Goal: Use online tool/utility: Utilize a website feature to perform a specific function

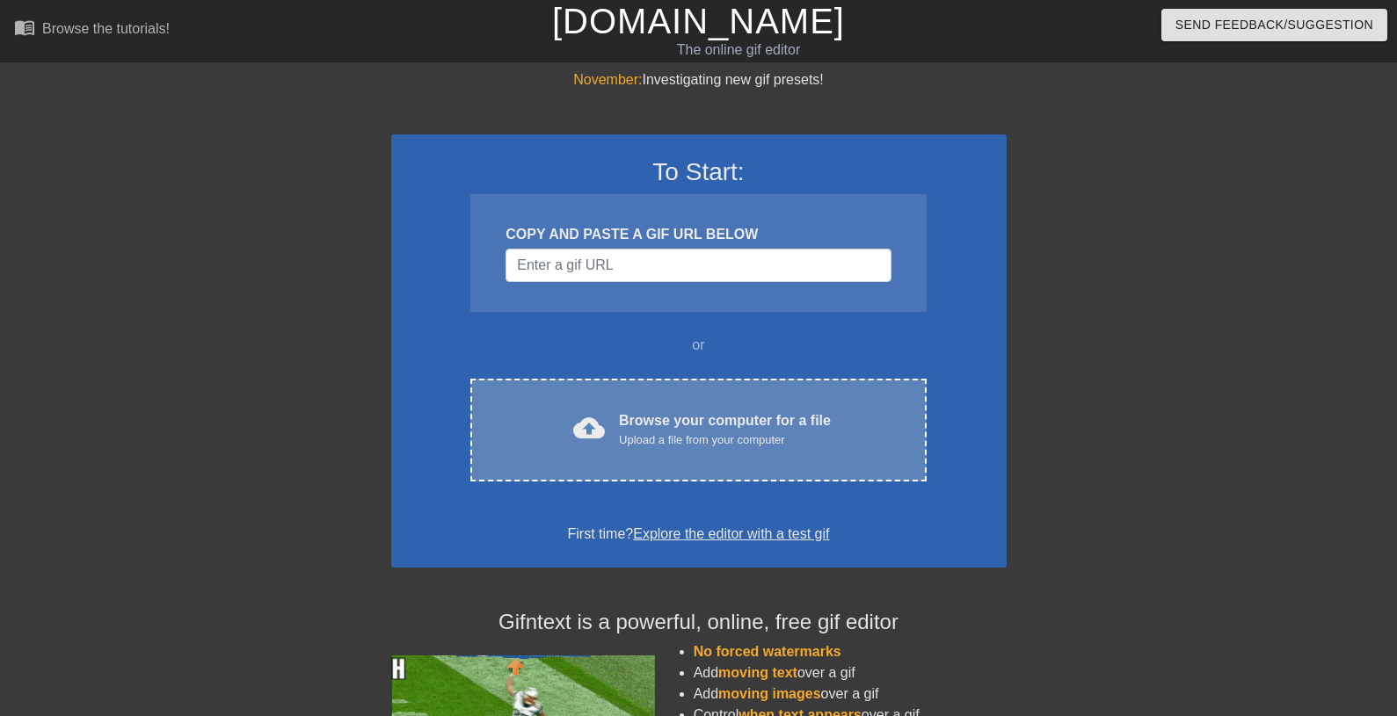
click at [692, 423] on div "Browse your computer for a file Upload a file from your computer" at bounding box center [725, 429] width 212 height 39
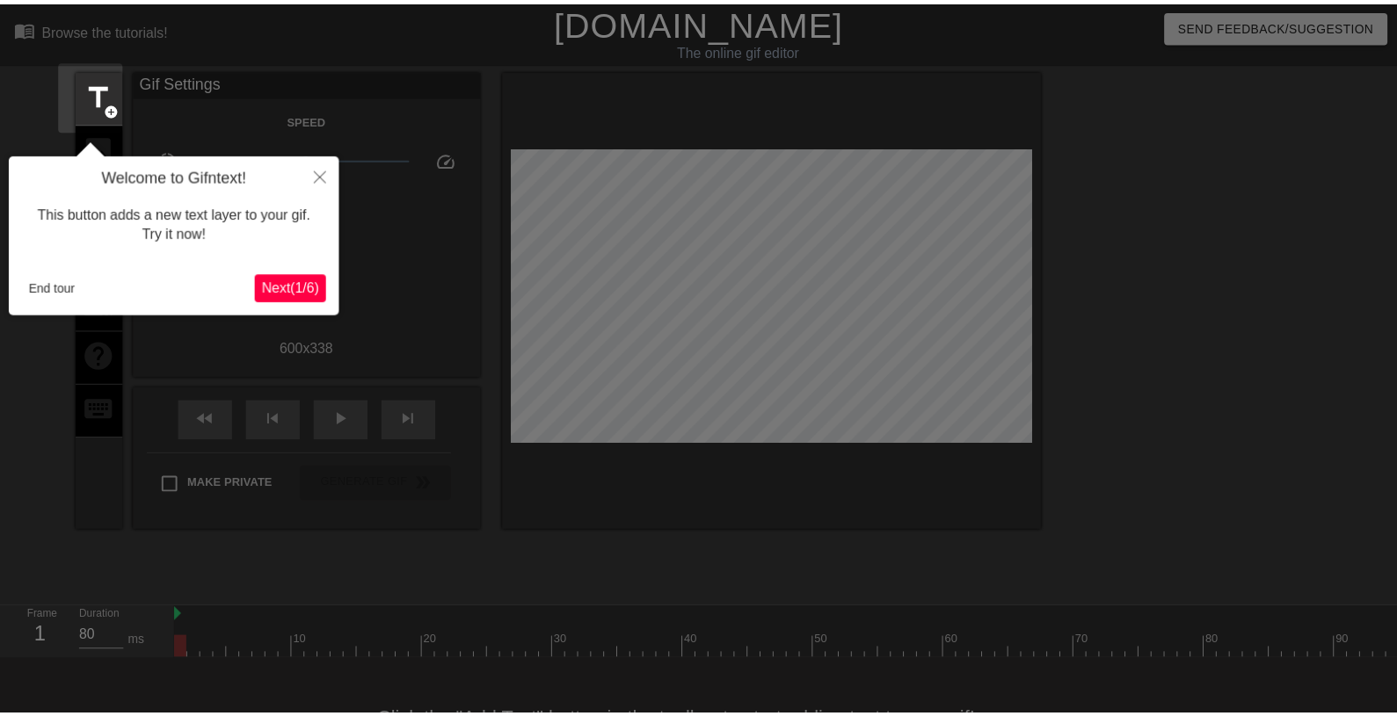
scroll to position [43, 0]
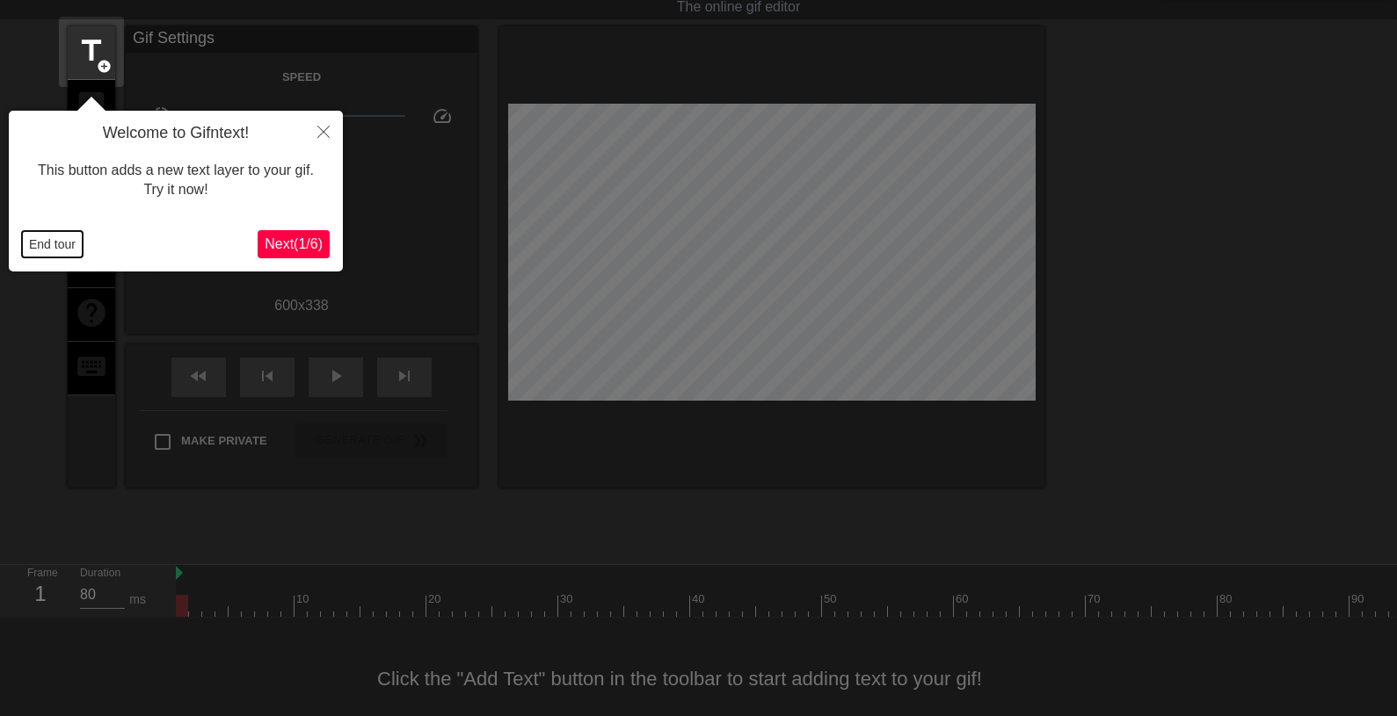
click at [46, 243] on button "End tour" at bounding box center [52, 244] width 61 height 26
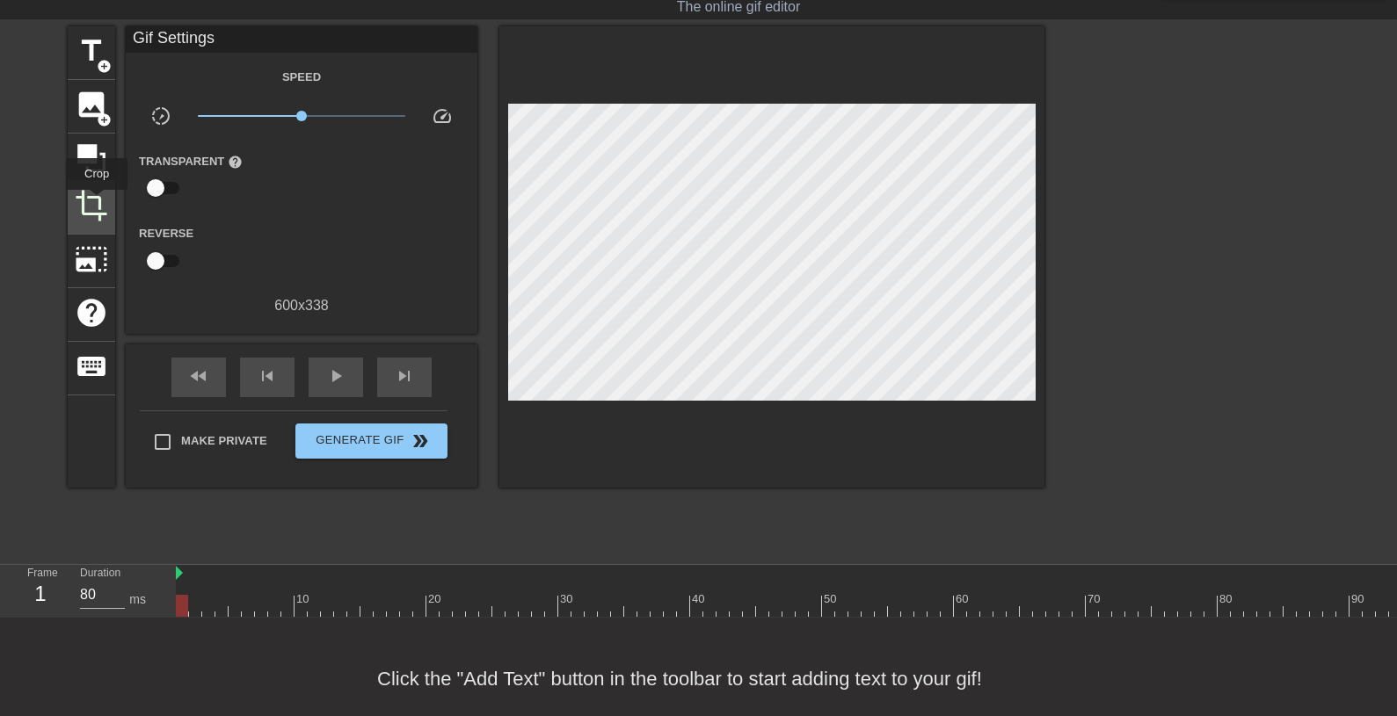
click at [98, 202] on span "crop" at bounding box center [91, 205] width 33 height 33
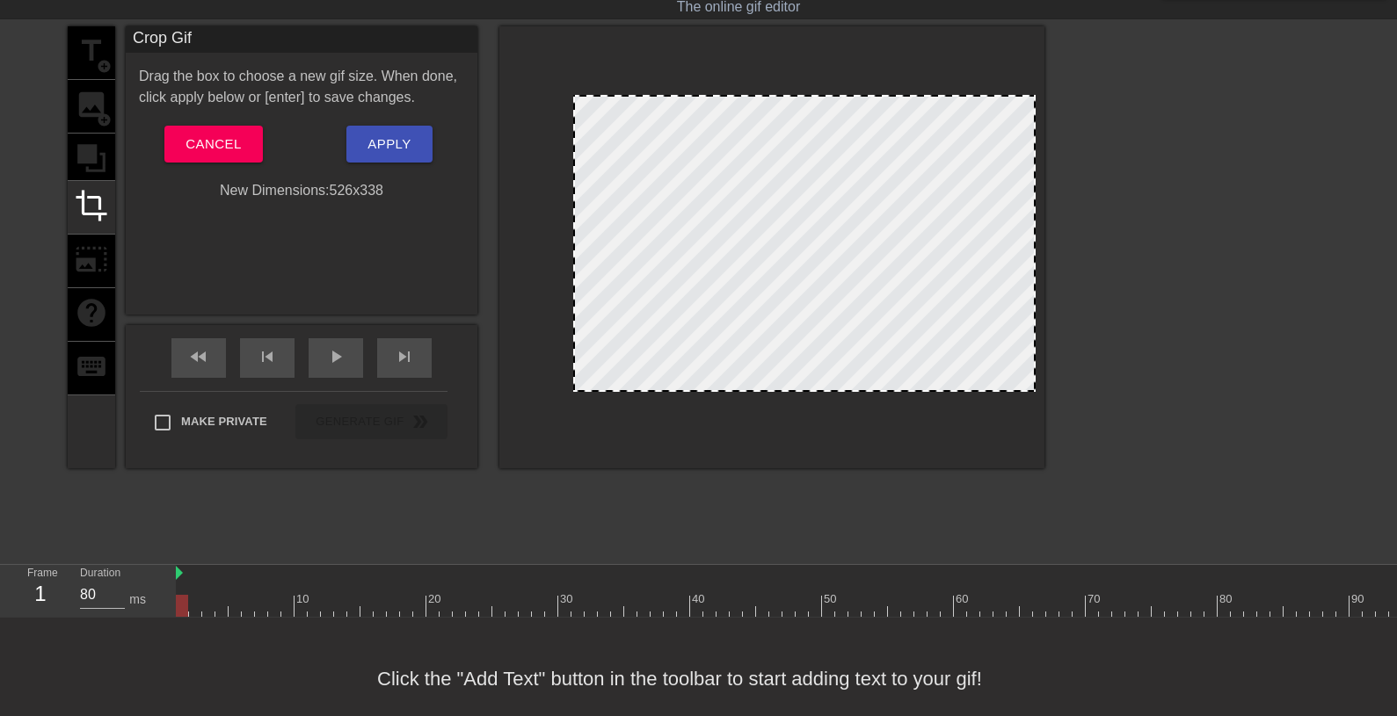
drag, startPoint x: 510, startPoint y: 244, endPoint x: 575, endPoint y: 251, distance: 65.4
click at [575, 251] on div at bounding box center [804, 243] width 462 height 297
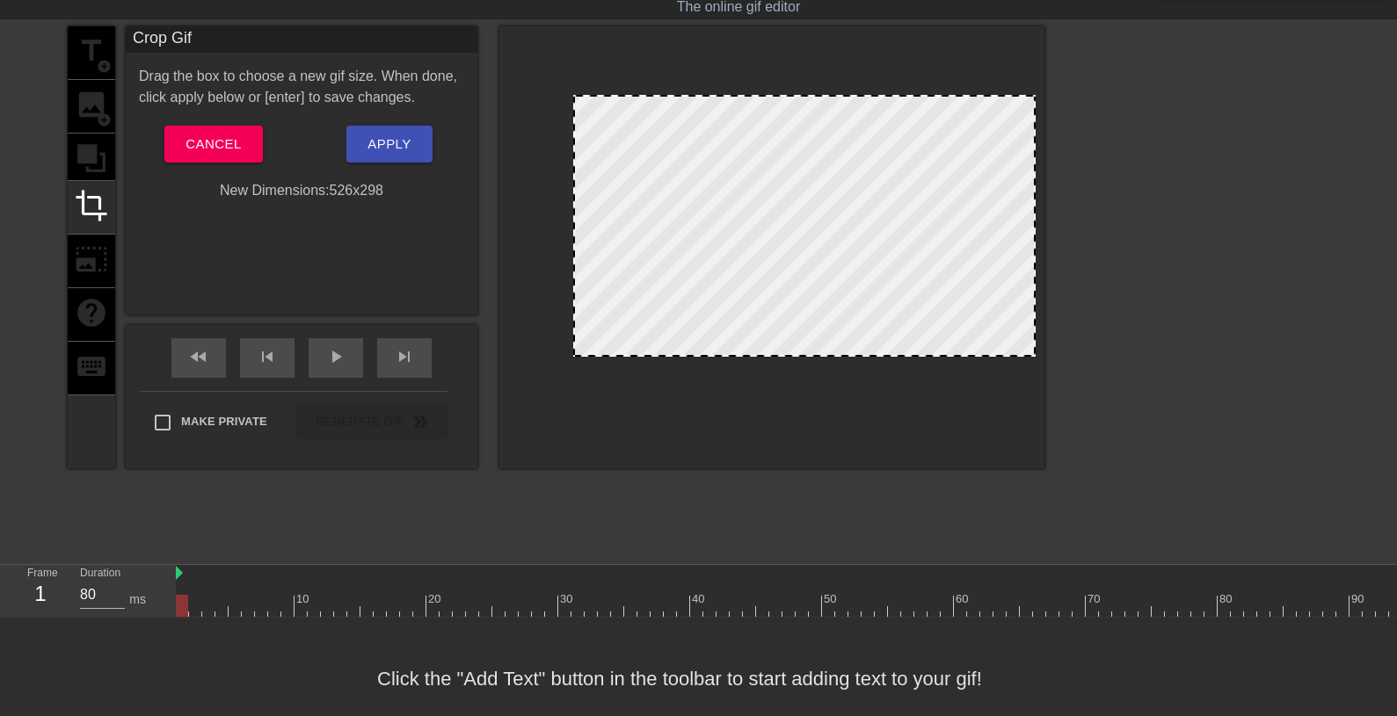
drag, startPoint x: 826, startPoint y: 389, endPoint x: 856, endPoint y: 354, distance: 46.1
click at [856, 354] on div at bounding box center [804, 226] width 462 height 262
drag, startPoint x: 570, startPoint y: 246, endPoint x: 599, endPoint y: 249, distance: 28.2
click at [598, 249] on div at bounding box center [602, 226] width 9 height 258
click at [390, 149] on span "Apply" at bounding box center [388, 144] width 43 height 23
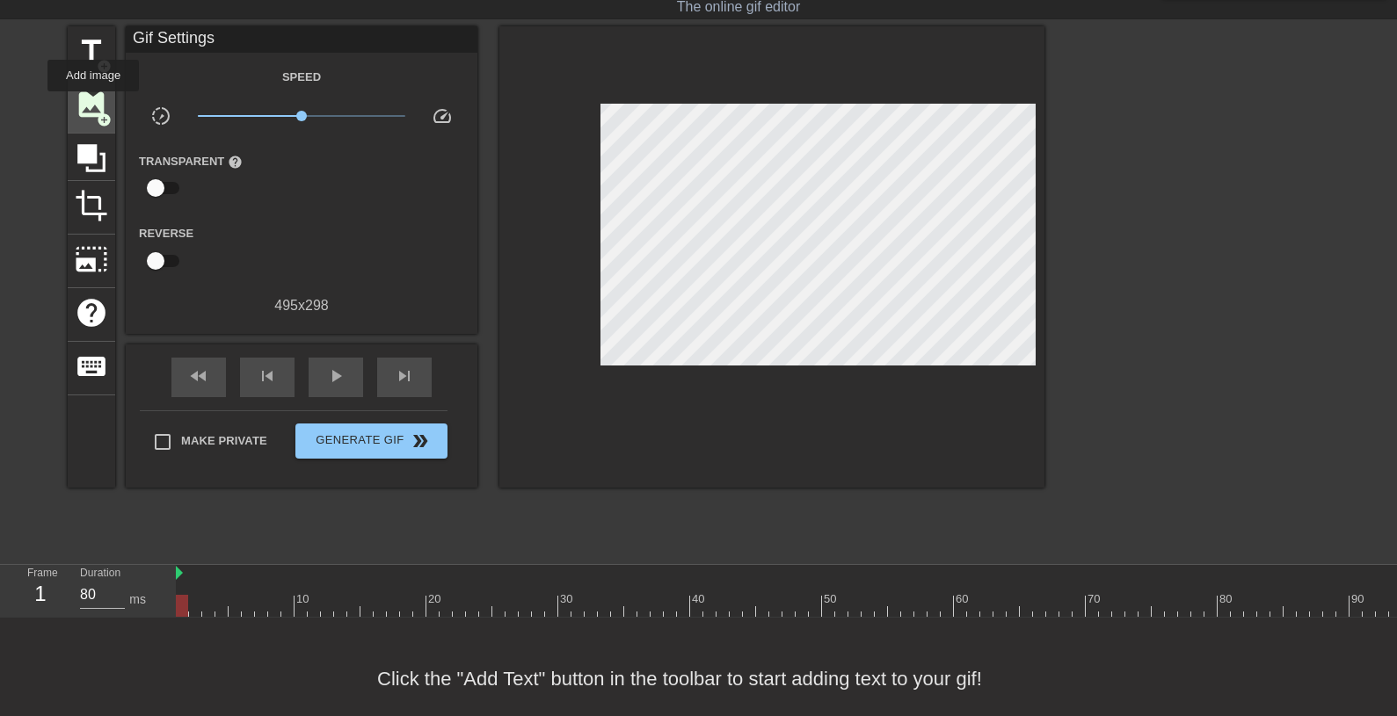
click at [94, 104] on span "image" at bounding box center [91, 104] width 33 height 33
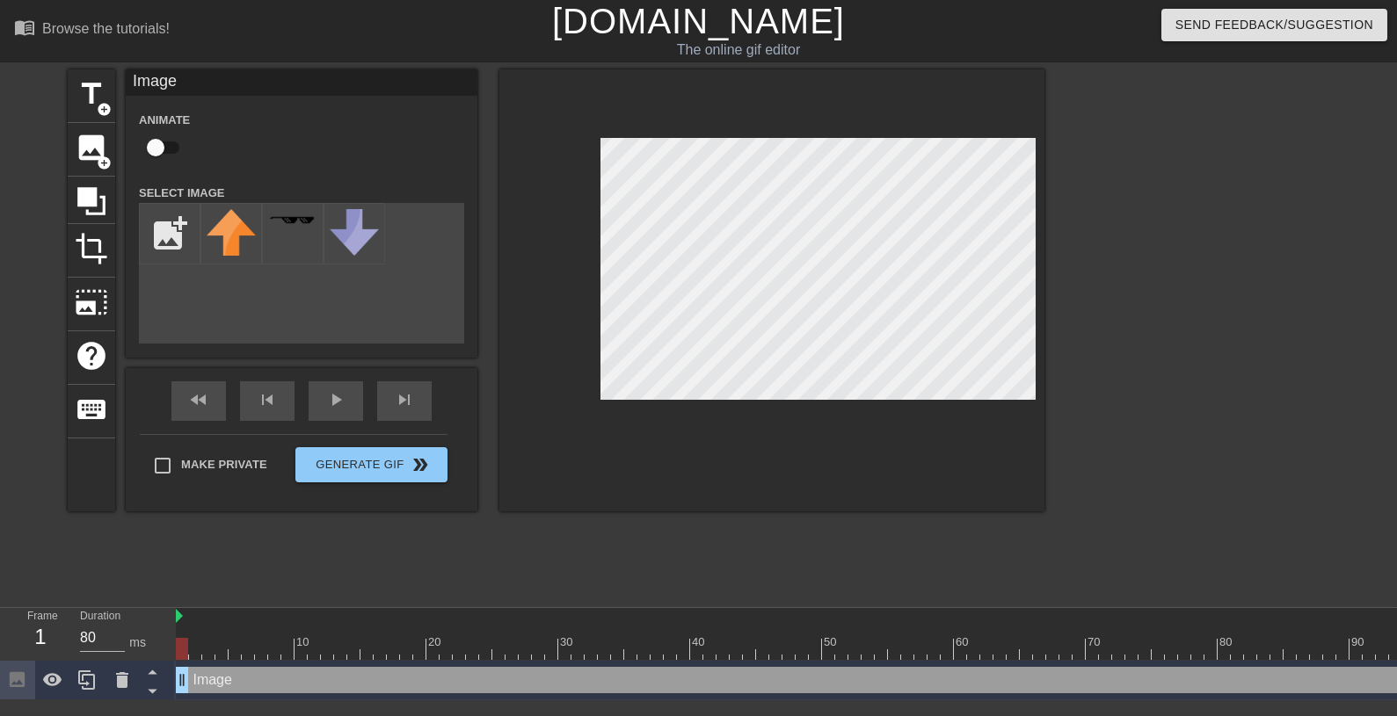
scroll to position [1, 0]
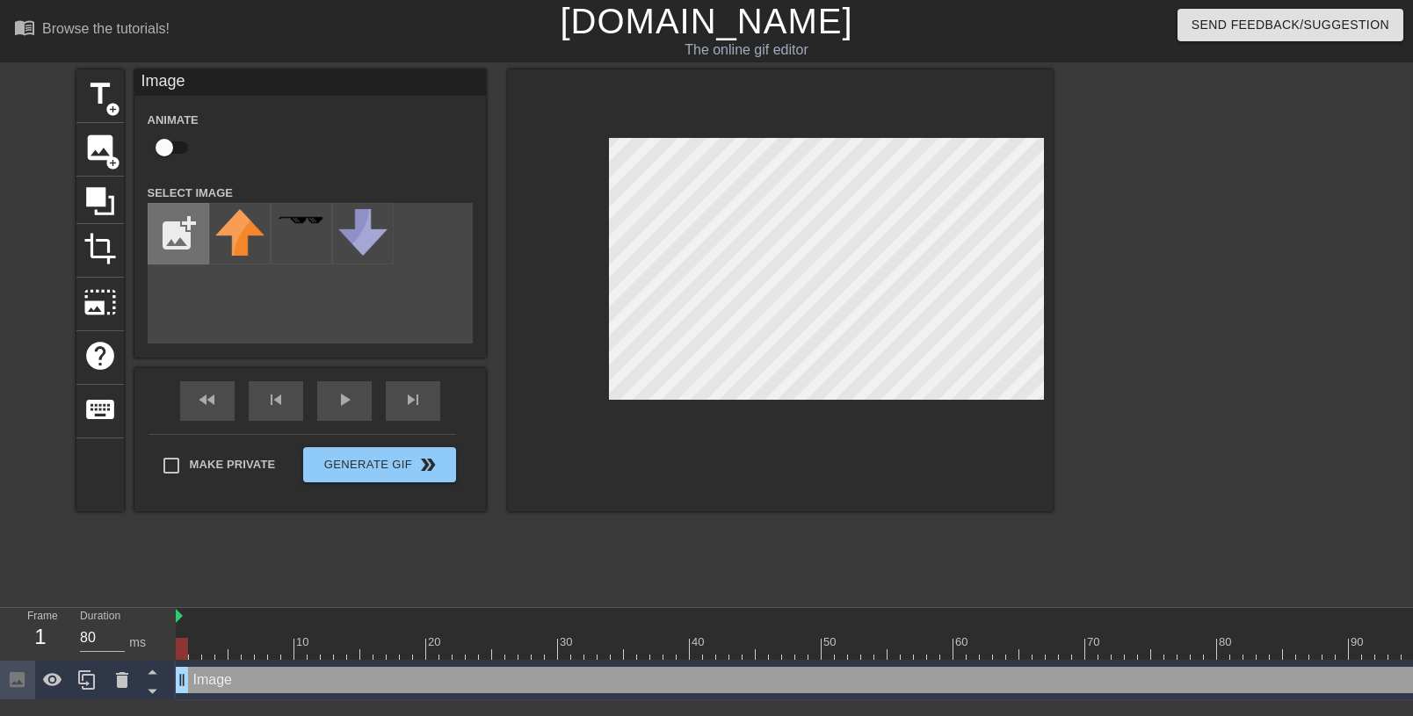
click at [178, 228] on input "file" at bounding box center [179, 234] width 60 height 60
type input "C:\fakepath\Screenshot [DATE] at 20-29-02 Значок 18 смотрите и скачивайте изобр…"
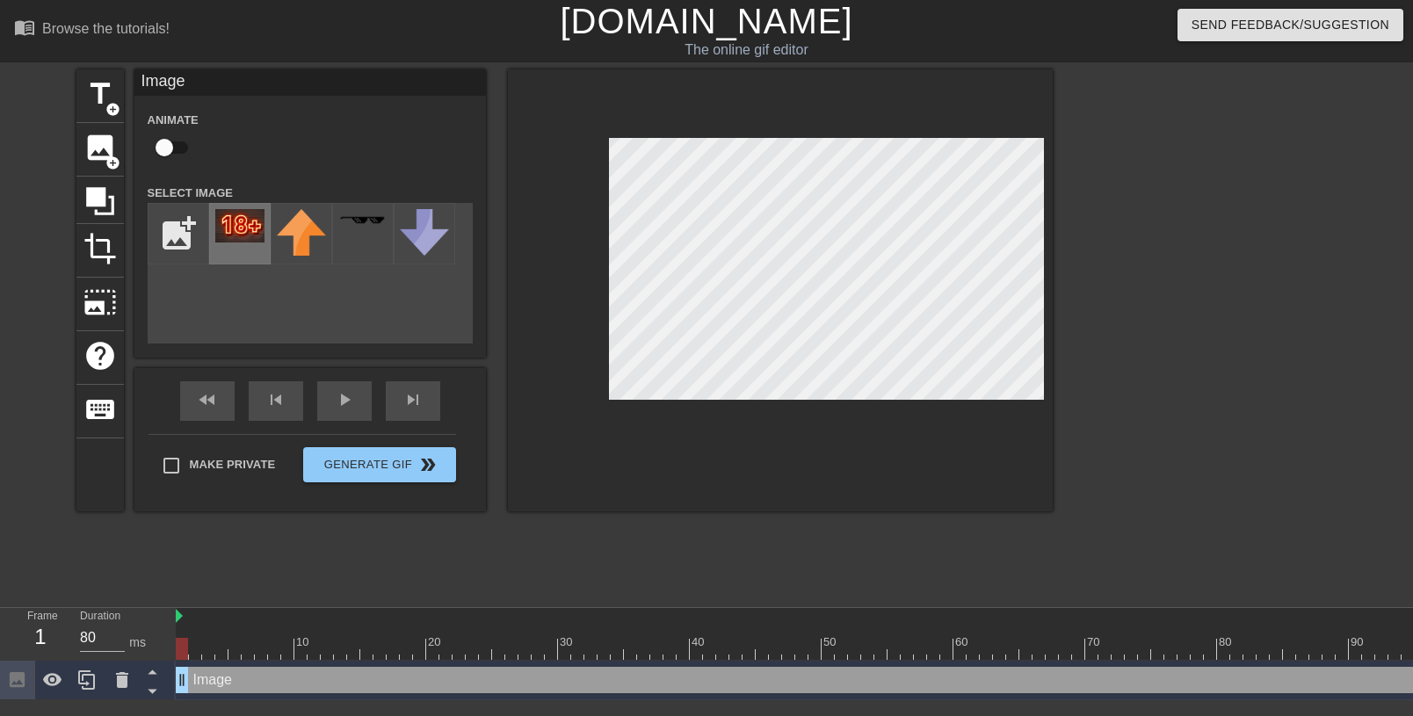
click at [237, 224] on img at bounding box center [239, 225] width 49 height 33
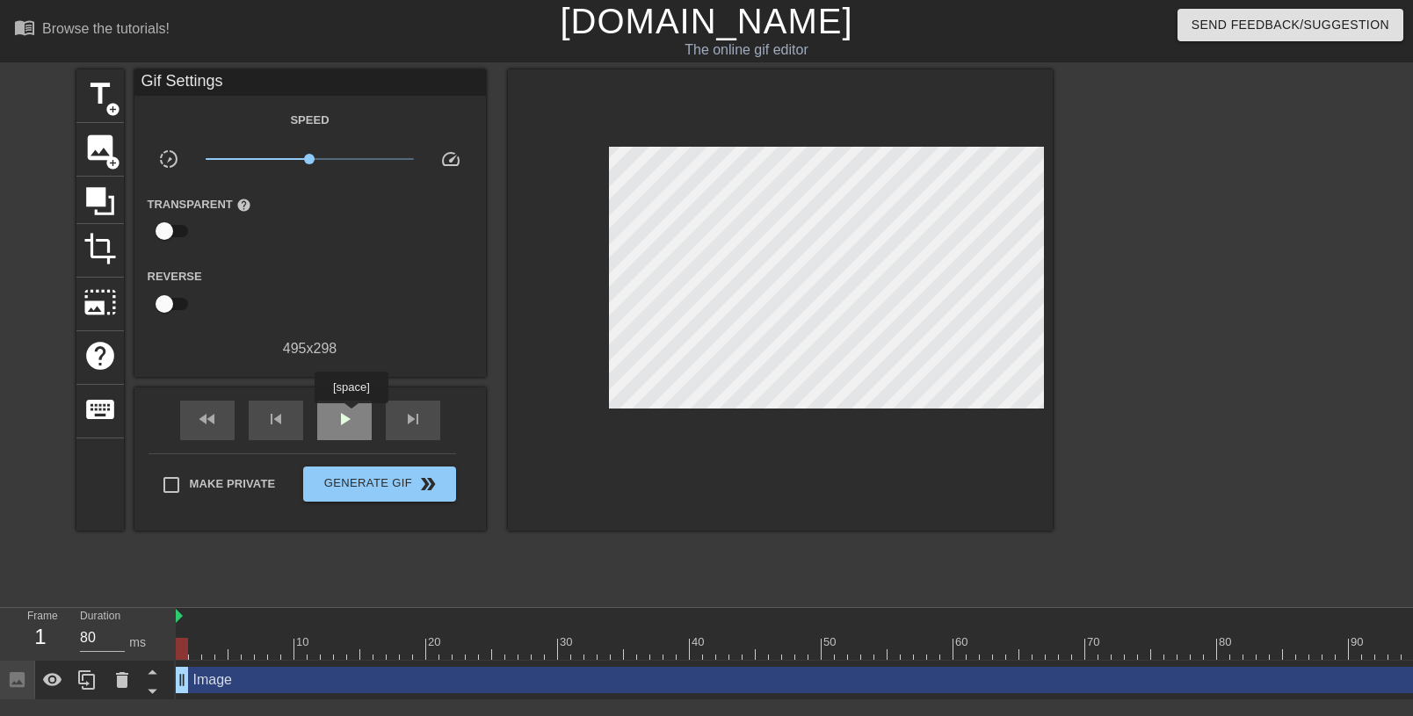
click at [352, 416] on span "play_arrow" at bounding box center [344, 419] width 21 height 21
click at [102, 91] on span "title" at bounding box center [99, 93] width 33 height 33
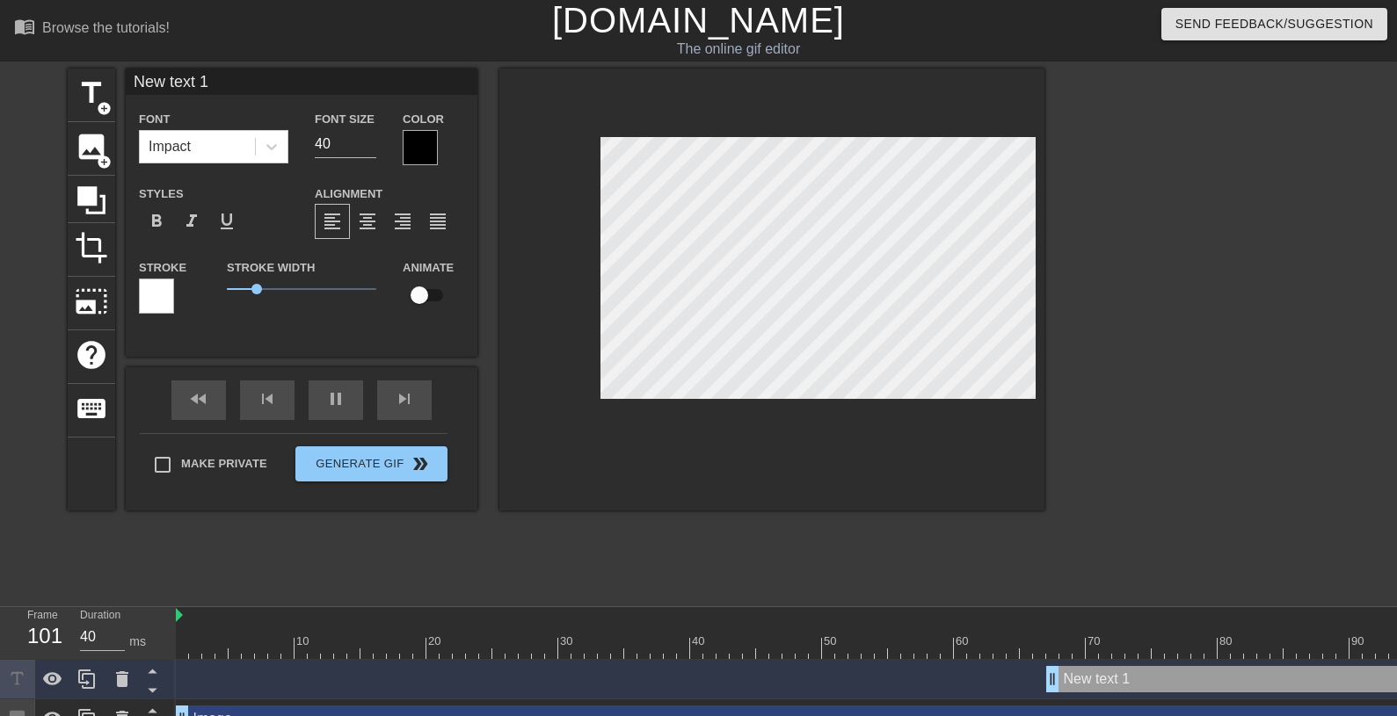
click at [422, 150] on div at bounding box center [420, 147] width 35 height 35
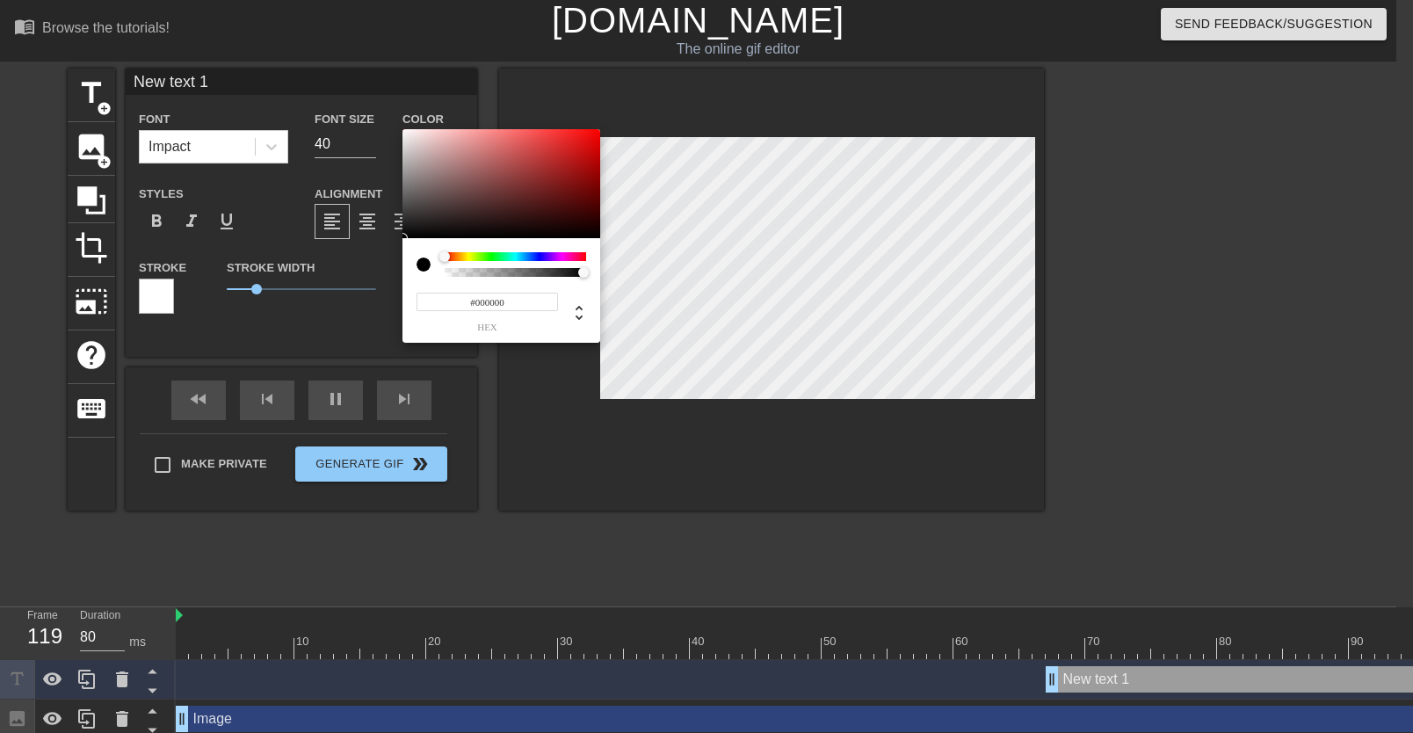
type input "40"
type input "#F10808"
click at [594, 135] on div at bounding box center [502, 183] width 198 height 109
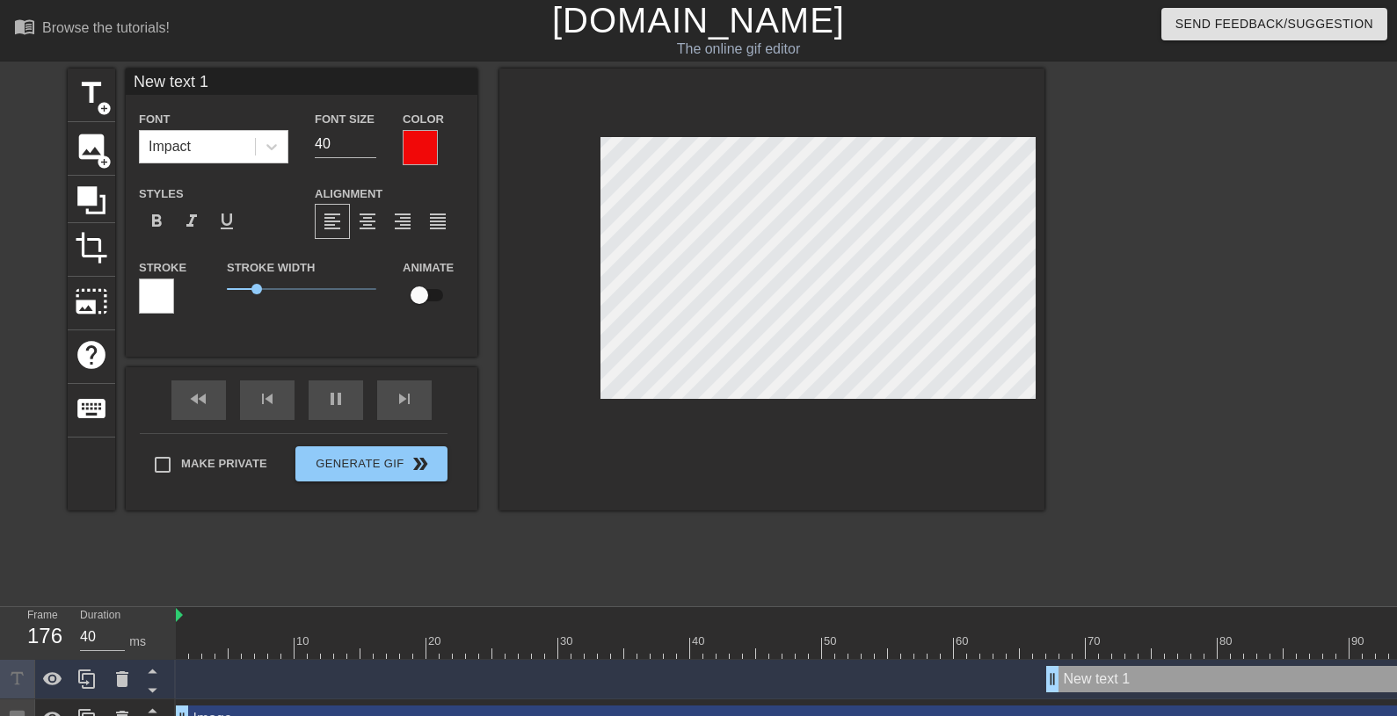
scroll to position [0, 3]
type input "40"
type input "New text"
type textarea "New text"
type input "New text"
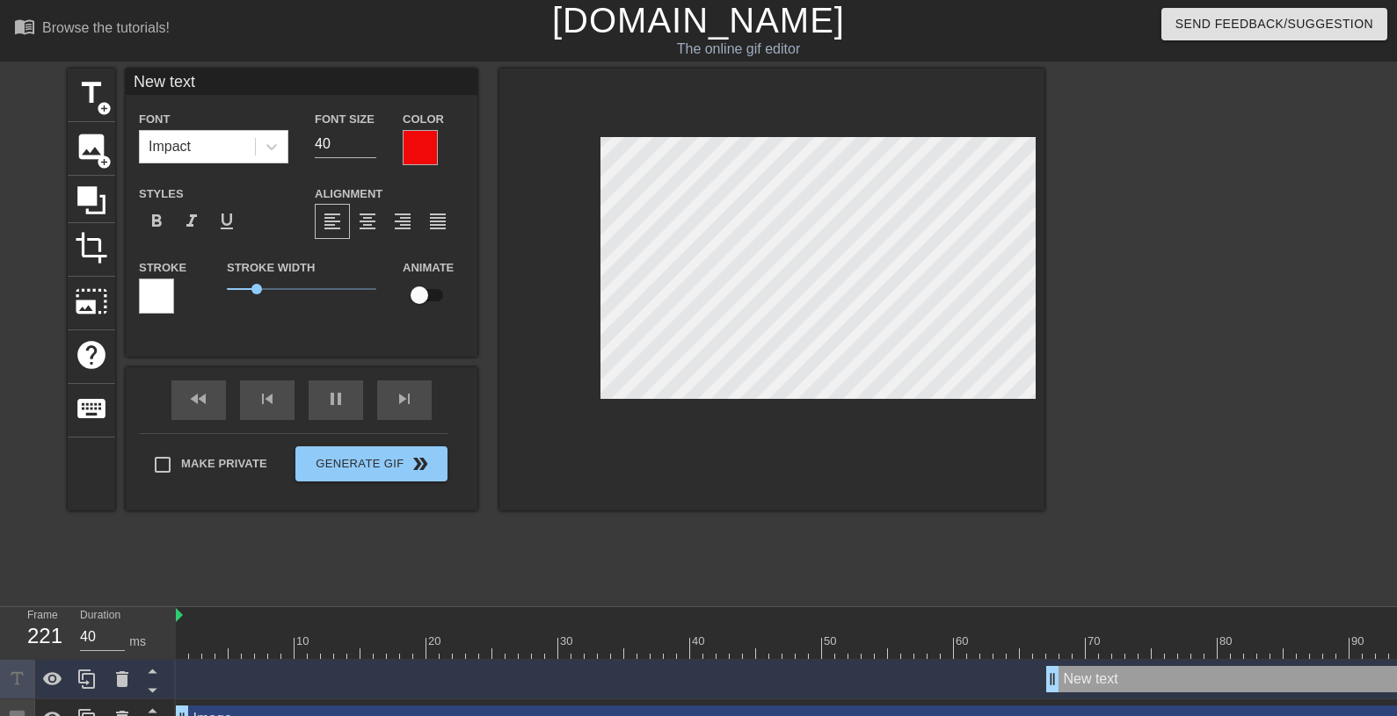
type textarea "New text"
type input "New tex"
type textarea "New te"
type input "New t"
type textarea "New t"
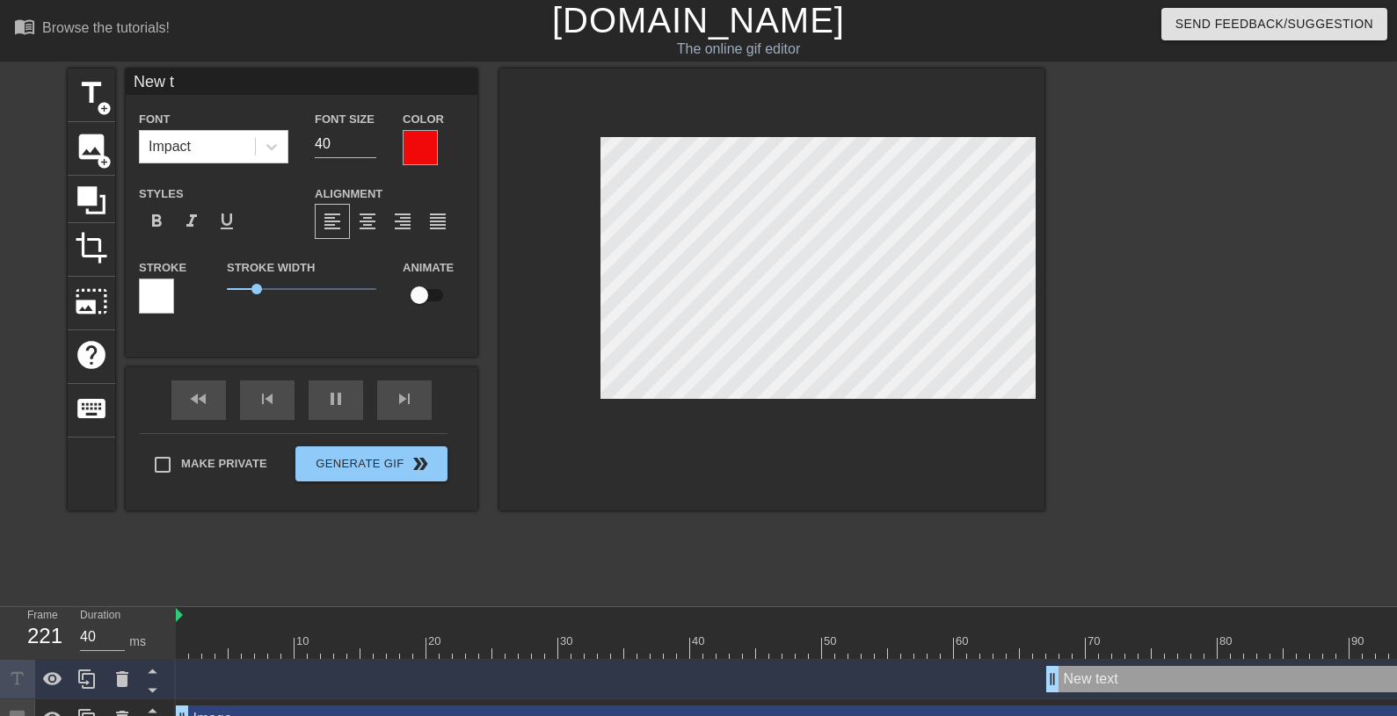
type input "New"
type textarea "New"
type input "New"
type textarea "New"
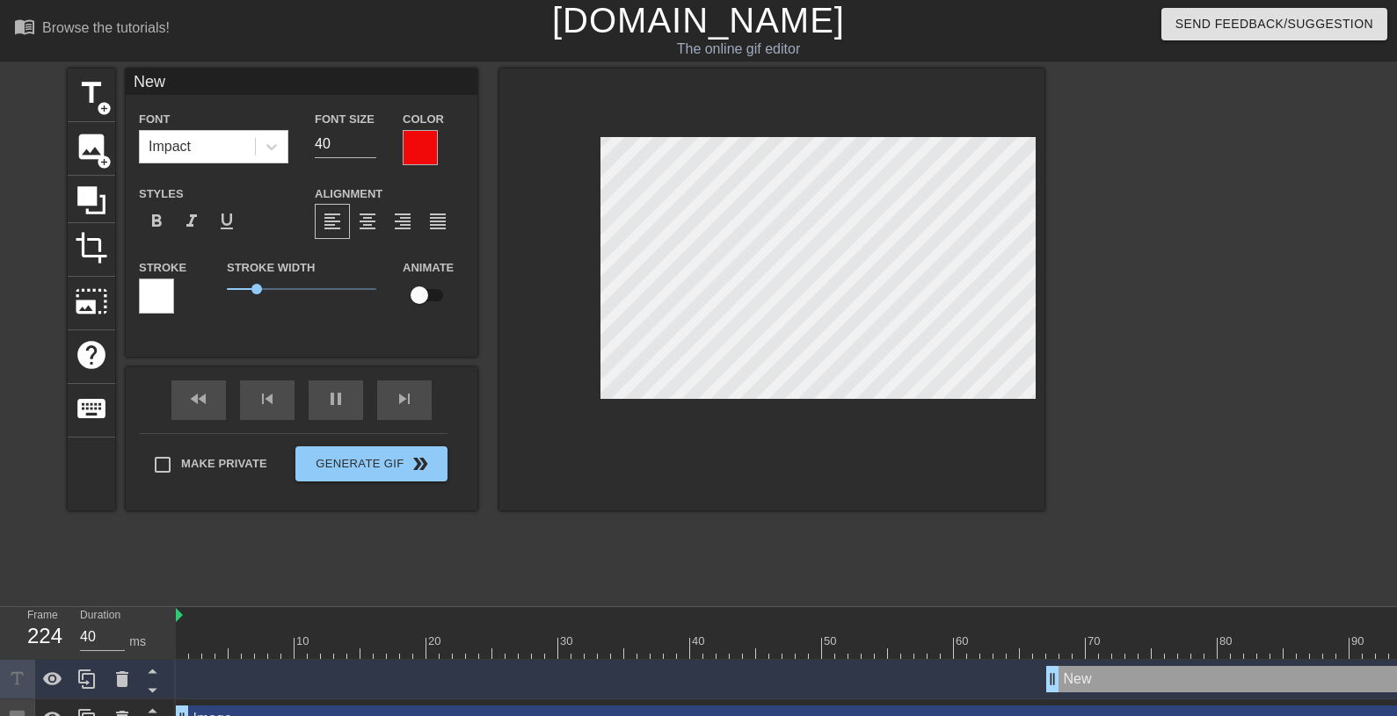
type input "Ne"
type textarea "Ne"
type input "N"
type textarea "N"
type input "40"
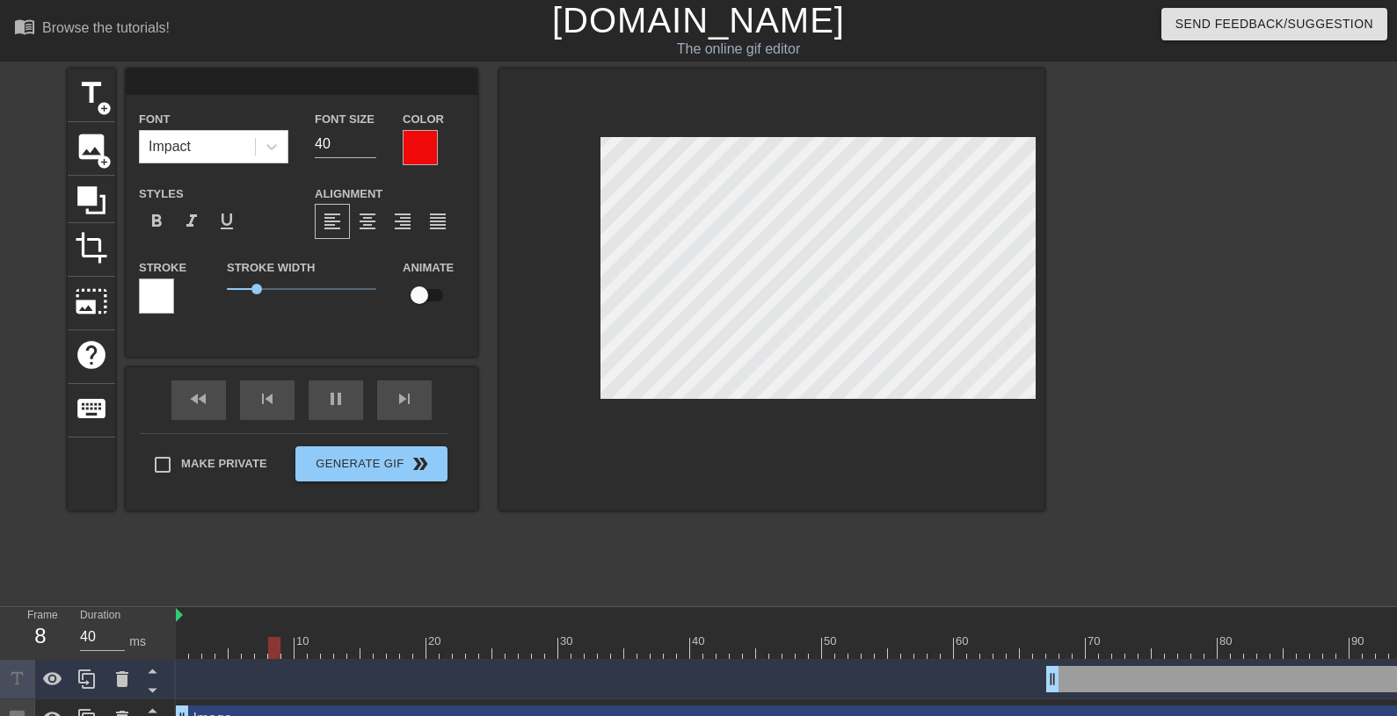
type input "[PERSON_NAME]"
type textarea "[PERSON_NAME]"
type input "Ка"
type textarea "Ка"
type input "Как"
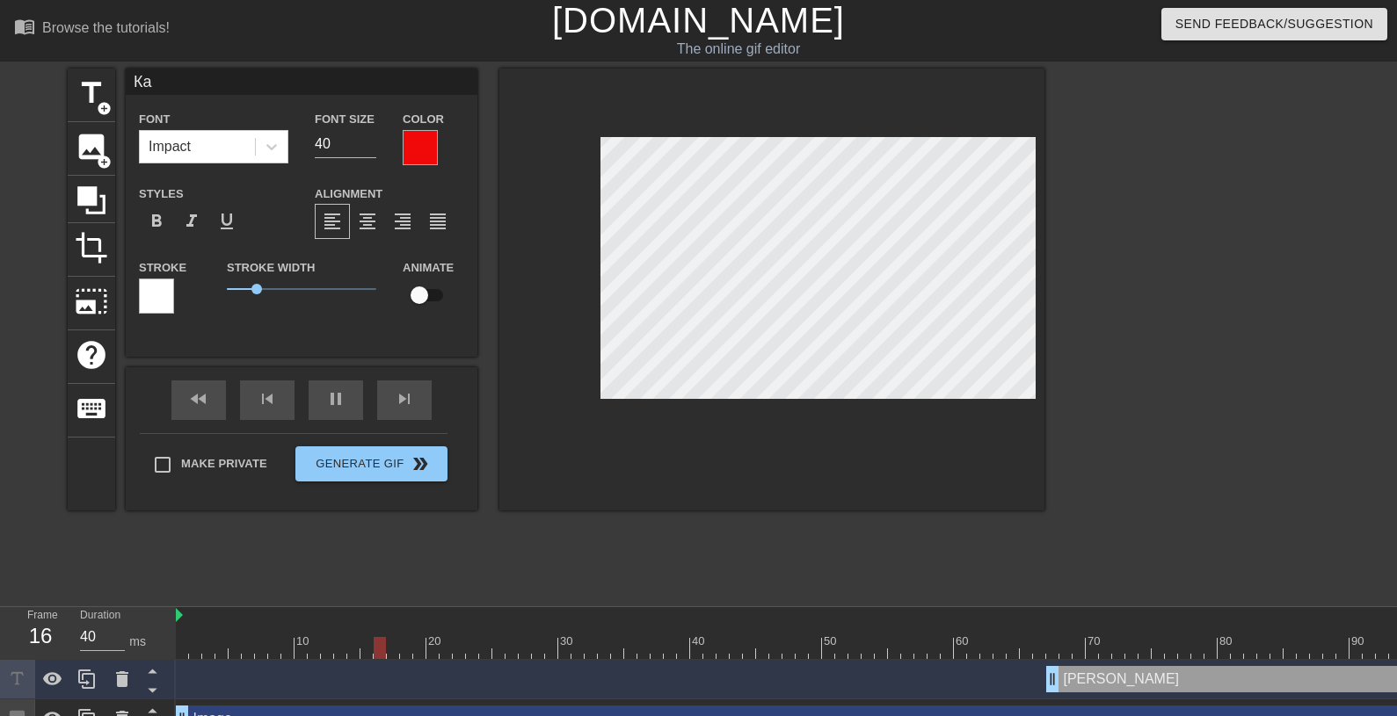
type textarea "Как"
type input "Как"
type textarea "Как"
type input "Как ж"
type textarea "Как ж"
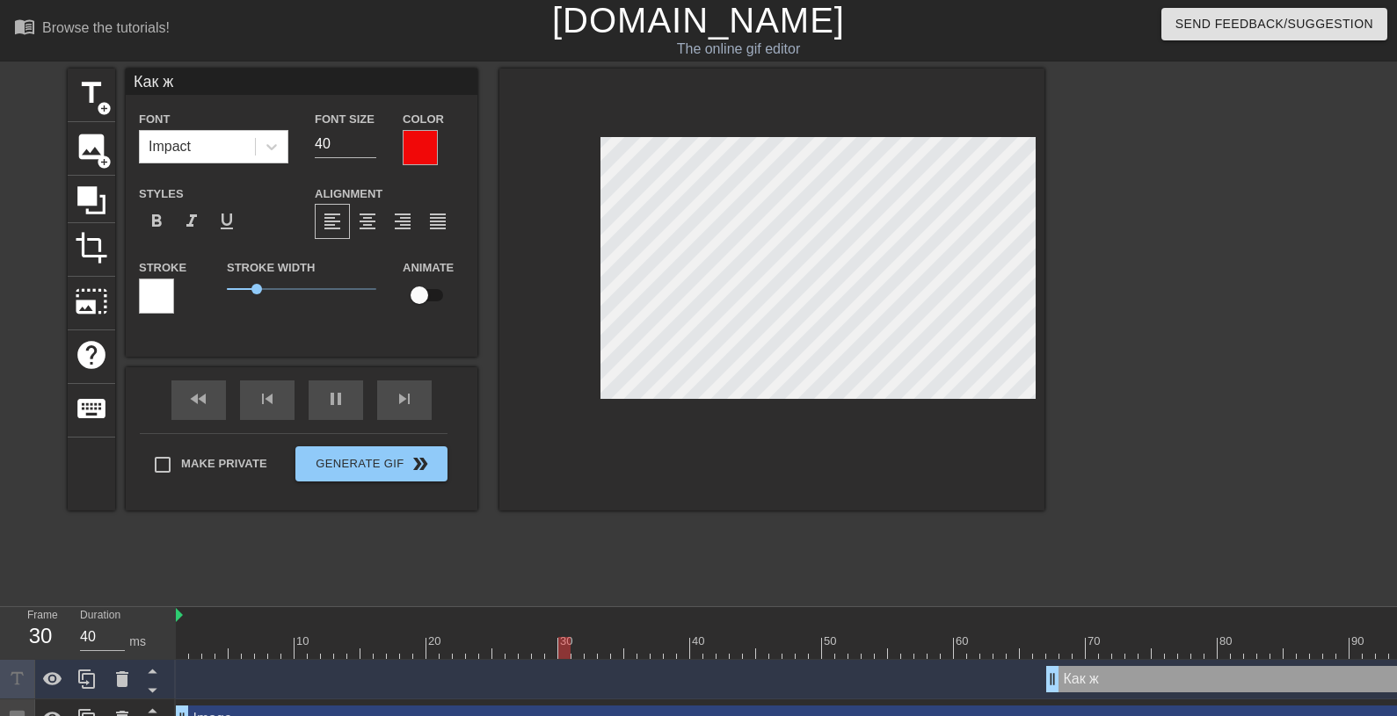
type input "Как же"
type textarea "Как же"
type input "Как жен"
type textarea "Как жен"
type input "Как жене"
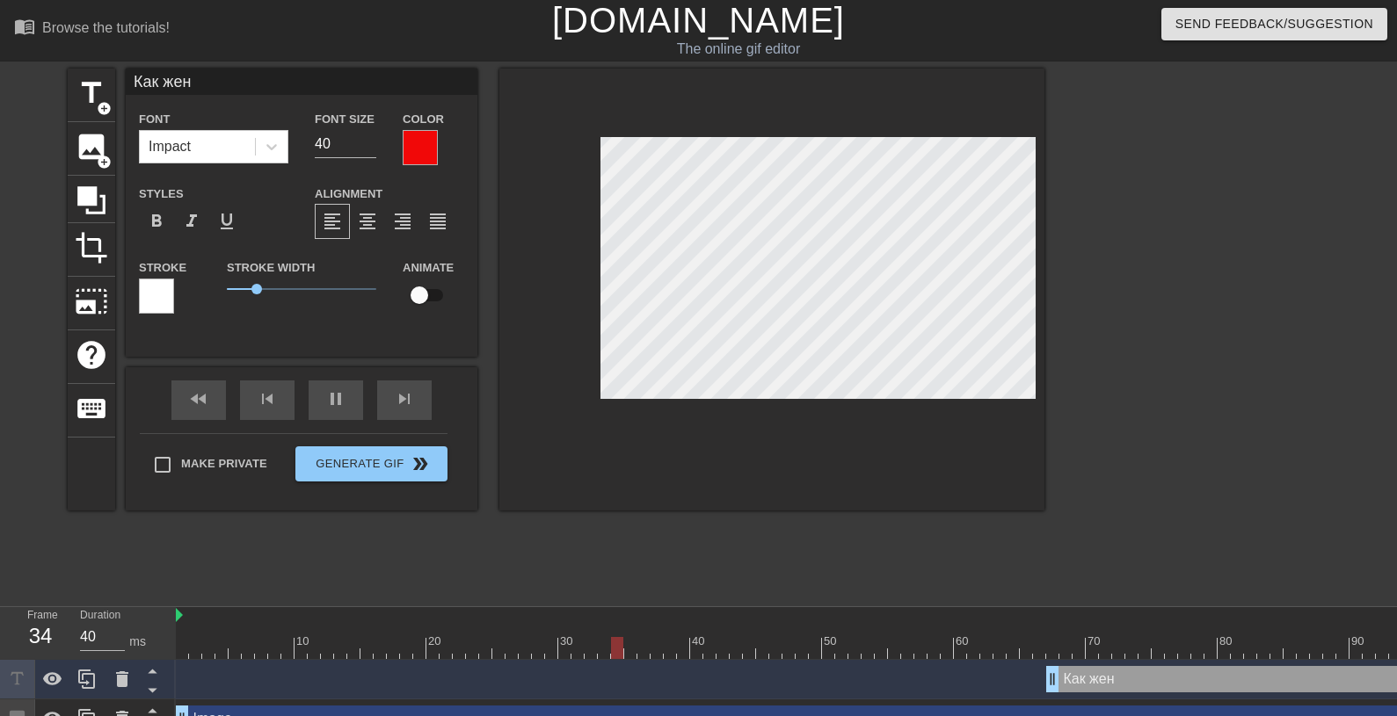
type textarea "Как жене"
type input "Как жене"
type textarea "Как жене"
type input "80"
type input "Как жене [PERSON_NAME]"
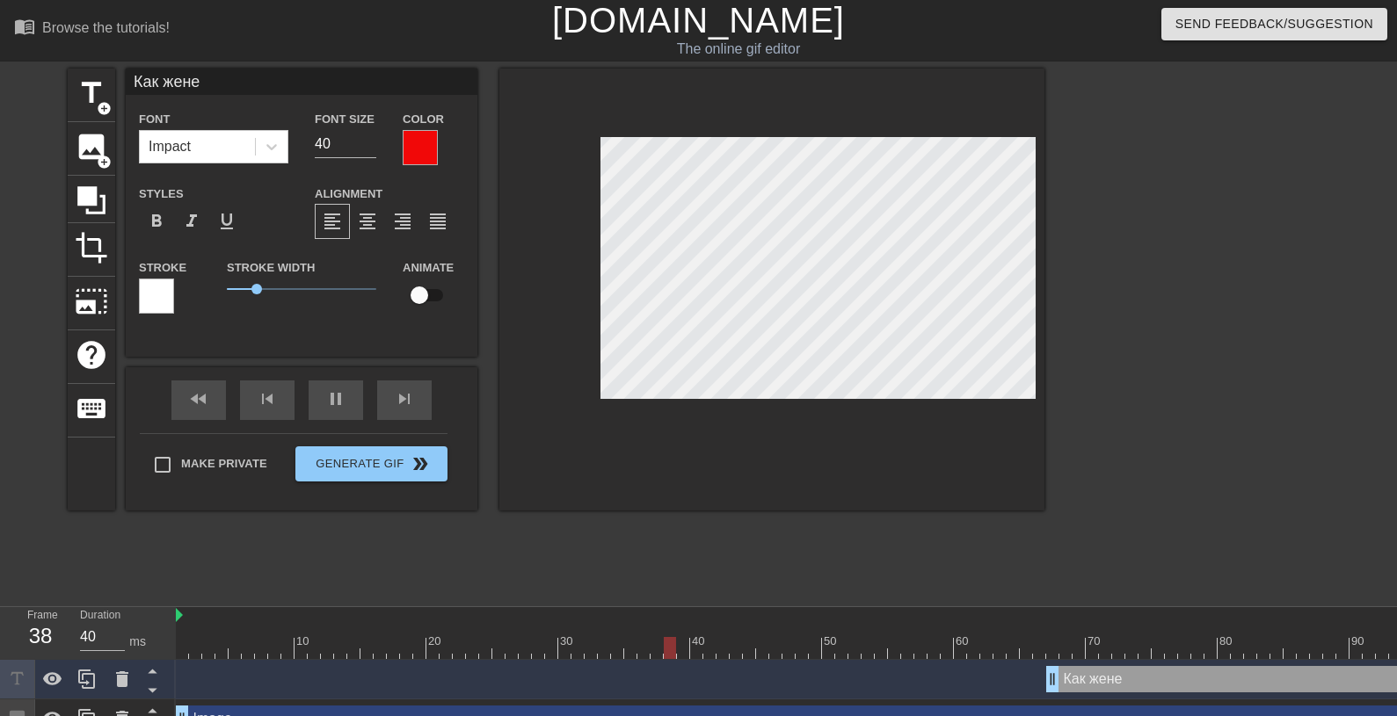
type textarea "Как жене [PERSON_NAME]"
type input "40"
type input "Как жене не"
type textarea "Как жене не"
type input "Как жене не"
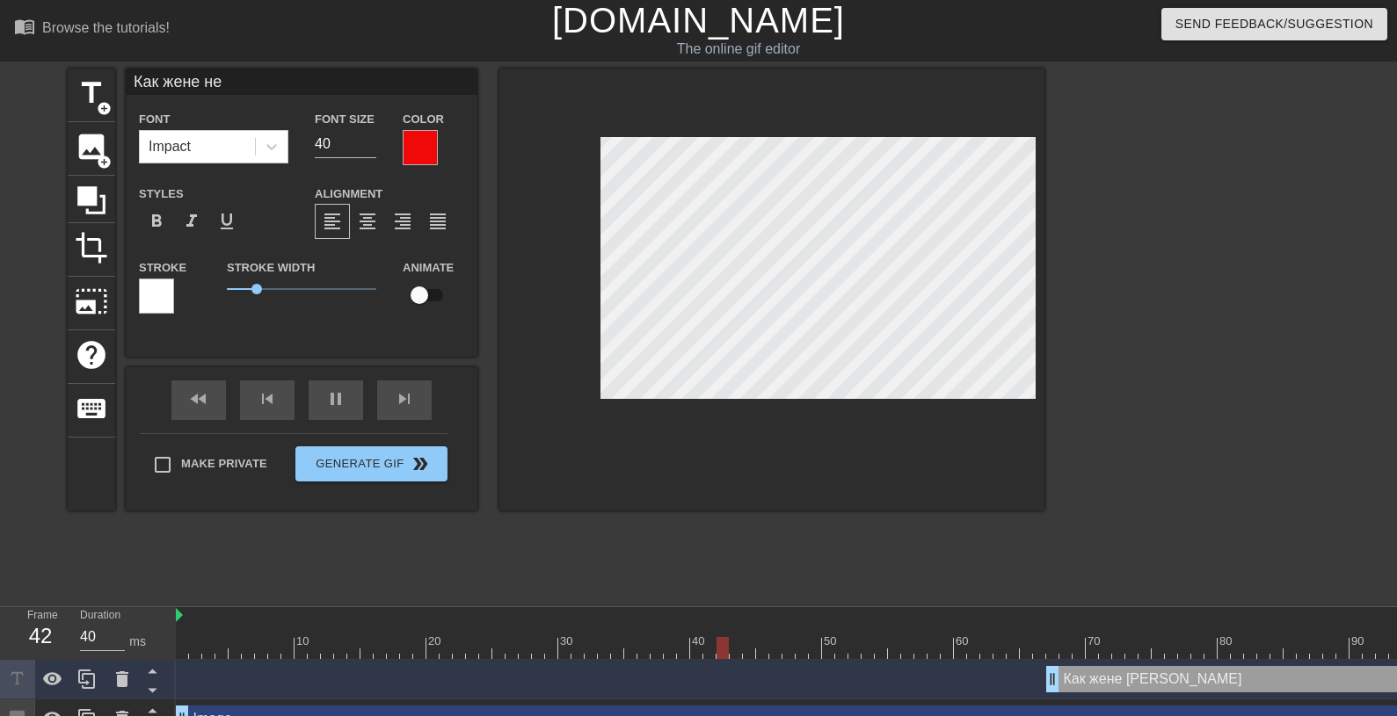
type textarea "Как жене не"
type input "Как жене не в"
type textarea "Как жене не в"
type input "Как жене не ве"
type textarea "Как жене не ве"
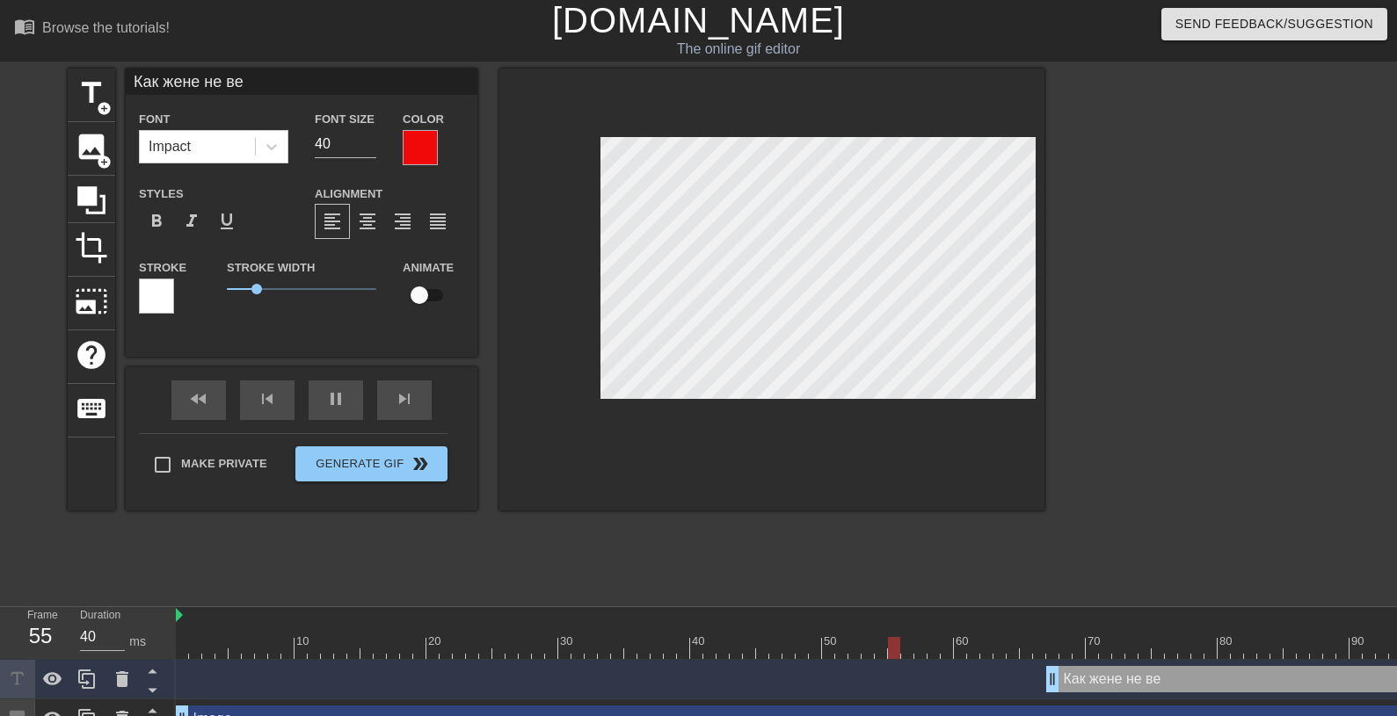
type input "Как жене не вес"
type textarea "Как жене не вес"
type input "Как жене не весе"
type textarea "Как жене не весе"
type input "Как жене не весел"
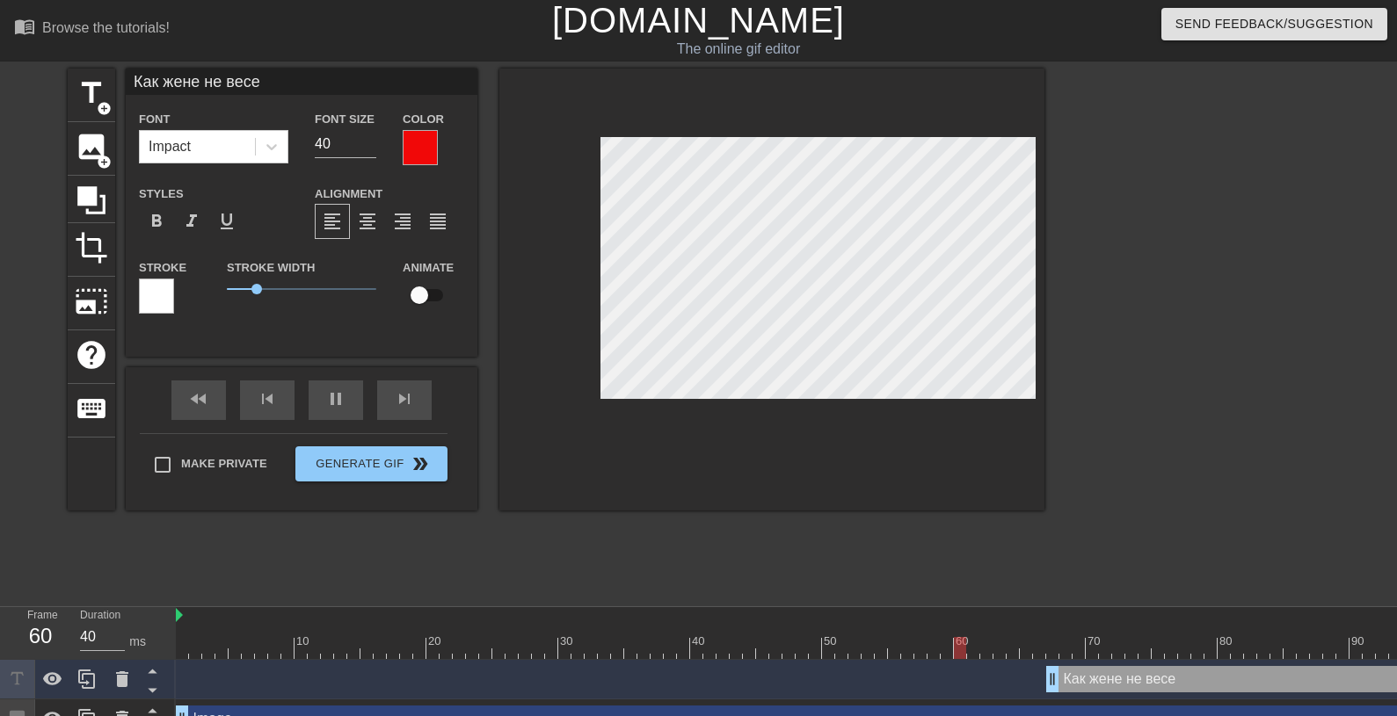
type textarea "Как жене не весел"
type input "Как жене не весели"
type textarea "Как жене не весели"
type input "Как жене не веселит"
type textarea "Как жене не веселит"
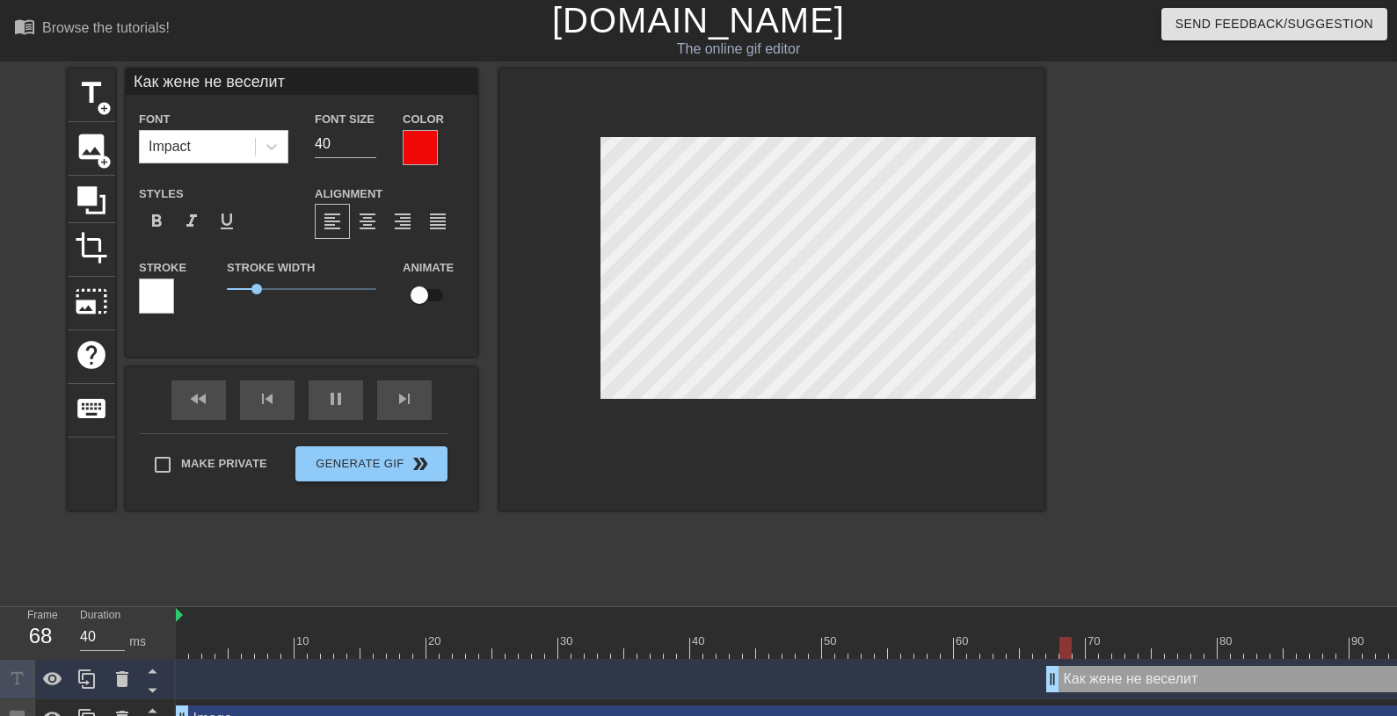
type input "Как жене не веселить"
type textarea "Как жене не веселить"
type input "Как жене не веселитьс"
type textarea "Как жене не веселитьс"
type input "Как жене не веселиться"
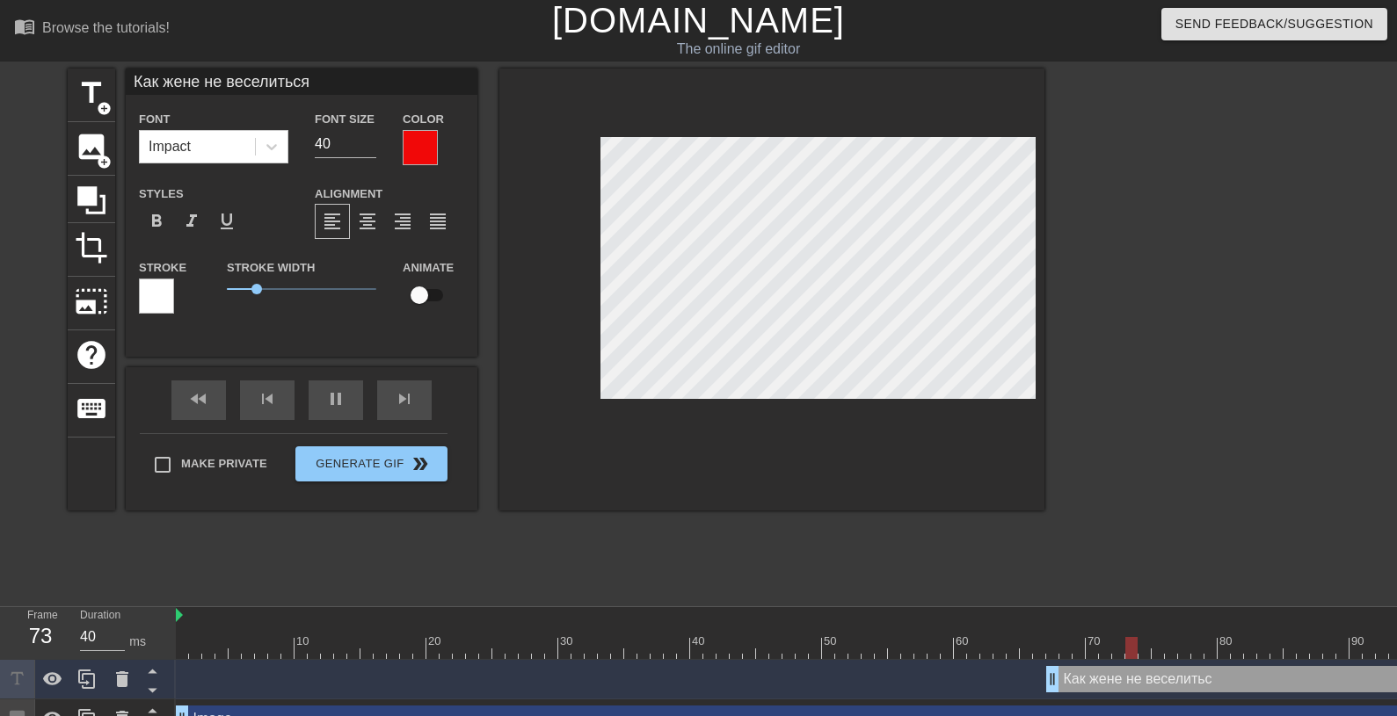
type textarea "Как жене не веселиться"
type input "40"
type input "Как жене не веселиться"
type textarea "Как жене не веселиться"
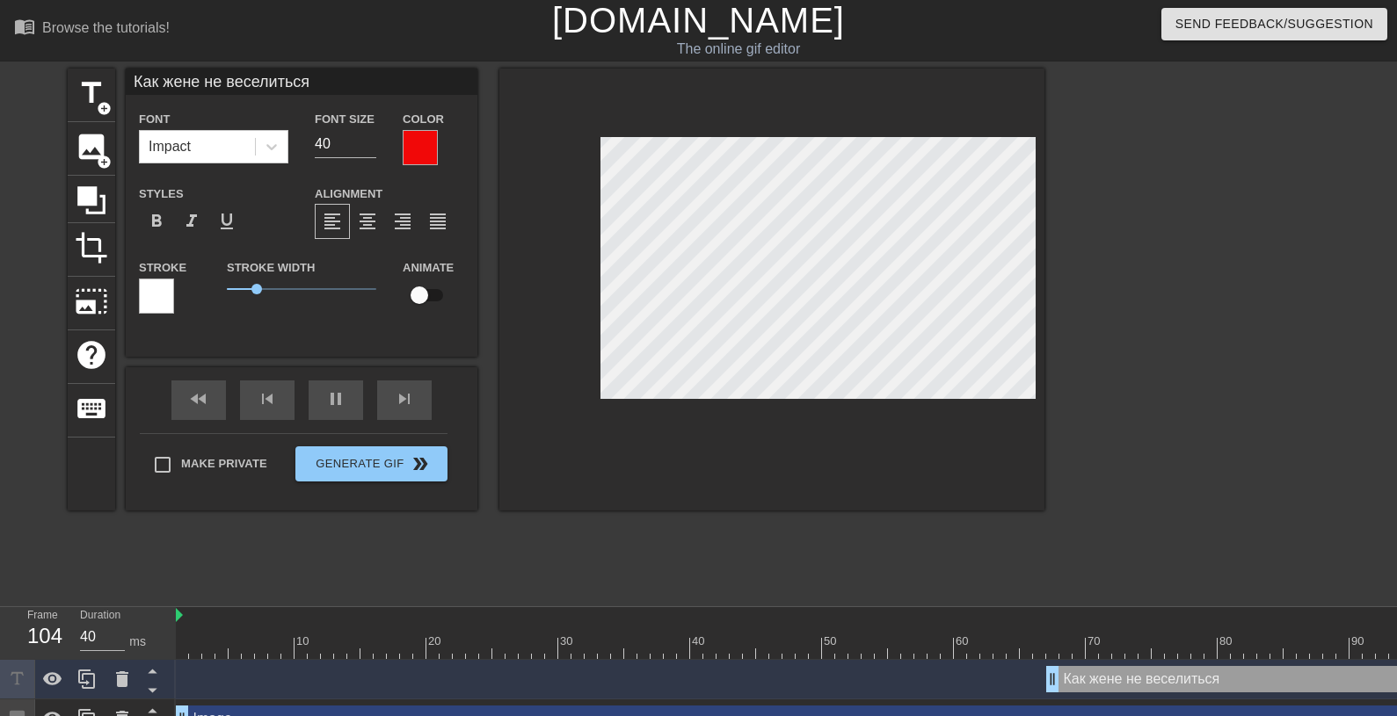
scroll to position [1, 1]
type input "40"
type input "Как жене не веселитьсяН"
type textarea "Как жене не веселиться [PERSON_NAME]"
type input "Как жене не веселитьсяНе"
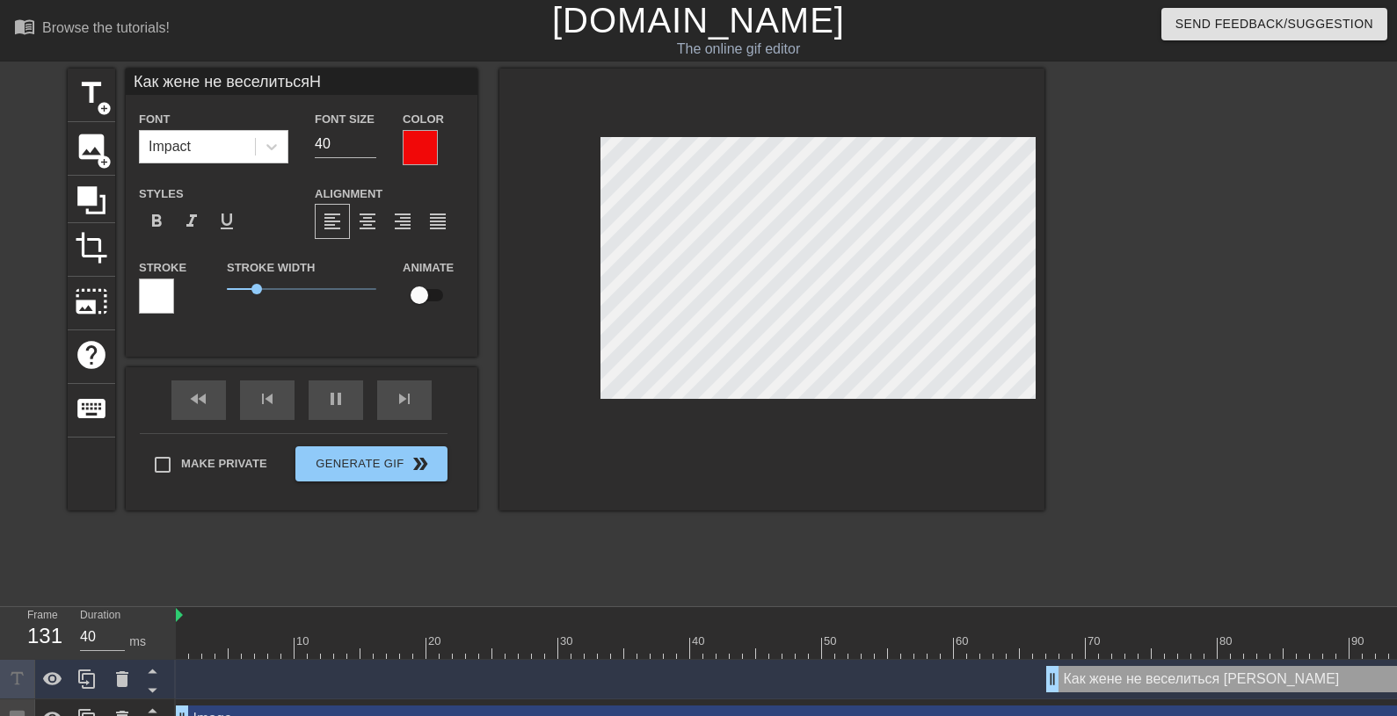
type textarea "Как жене не веселиться Не"
type input "Как жене не веселитьсяНе"
type textarea "Как жене не веселиться Не"
type input "Как жене не веселитьсяНе г"
type textarea "Как жене не веселиться Не г"
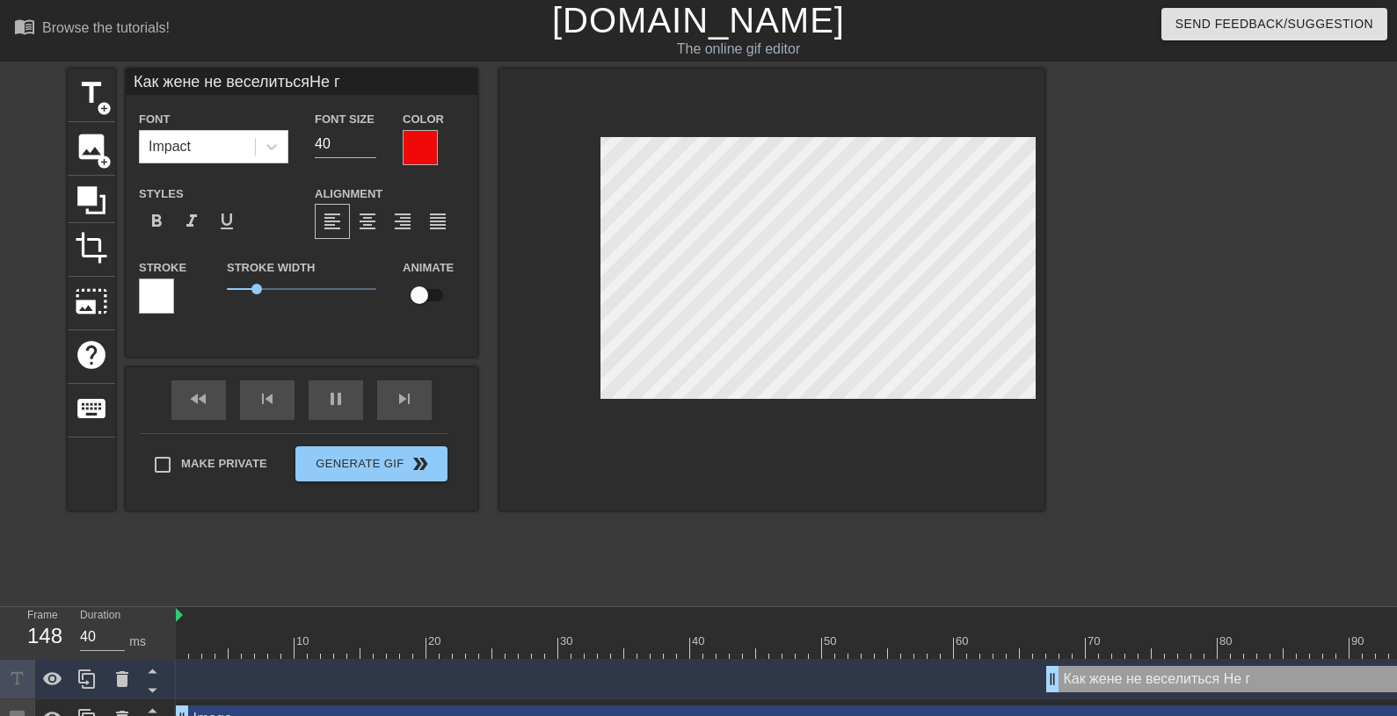
type input "Как жене не веселитьсяНе гр"
type textarea "Как жене не веселиться Не гр"
type input "Как жене не веселитьсяНе гру"
type textarea "Как жене не веселиться Не гру"
type input "Как жене не веселитьсяНе грус"
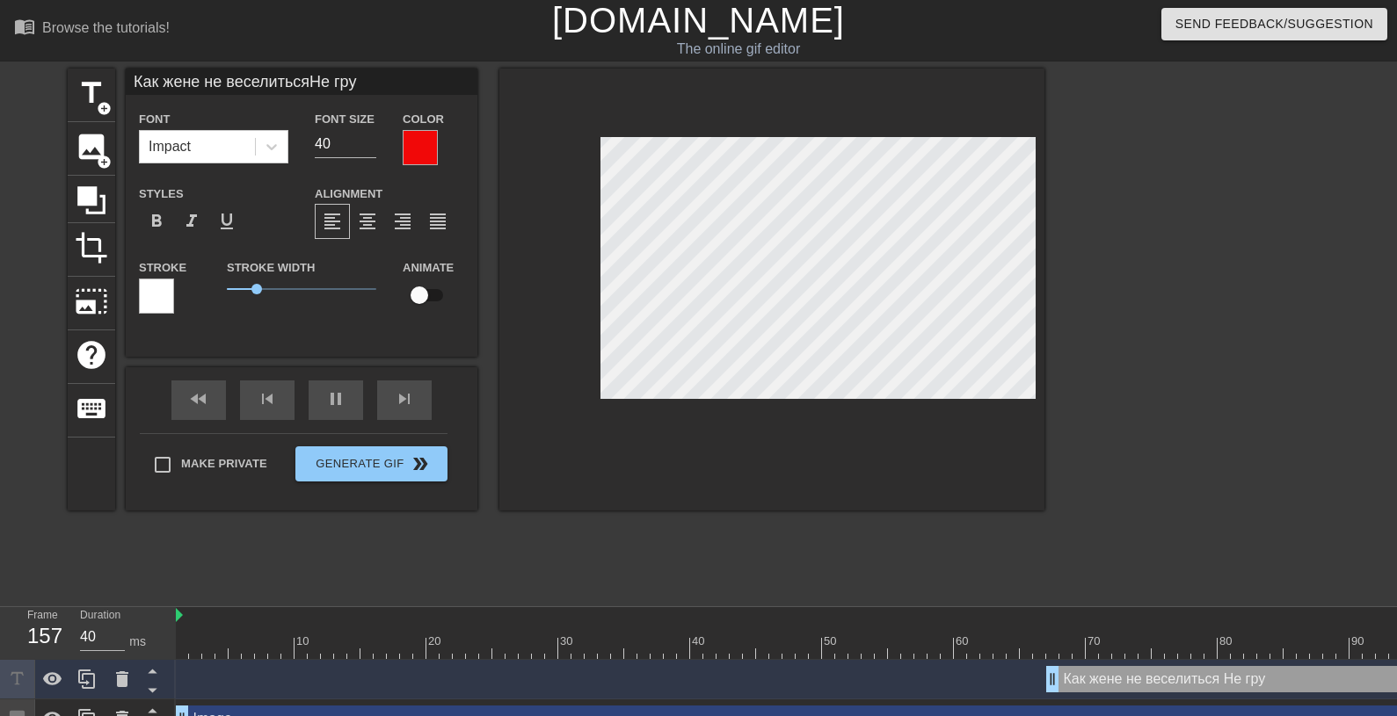
type textarea "Как жене не веселиться Не грус"
type input "80"
type input "Как жене не веселитьсяНе груст"
type textarea "Как жене не веселиться Не груст"
type input "40"
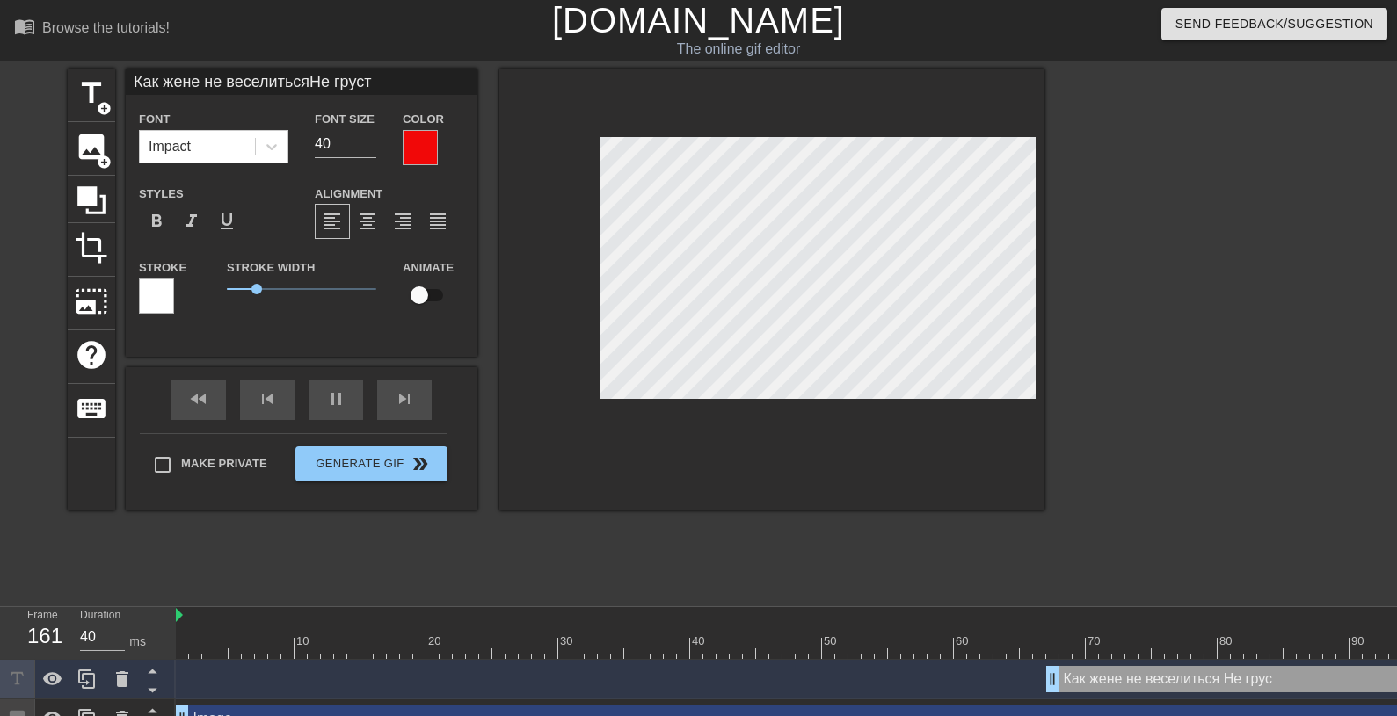
type input "Как жене не веселитьсяНе грусти"
type textarea "Как жене не веселиться Не грусти"
type input "Как жене не веселитьсяНе грустит"
type textarea "Как жене не веселиться Не грустит"
type input "Как жене не веселитьсяНе грустить"
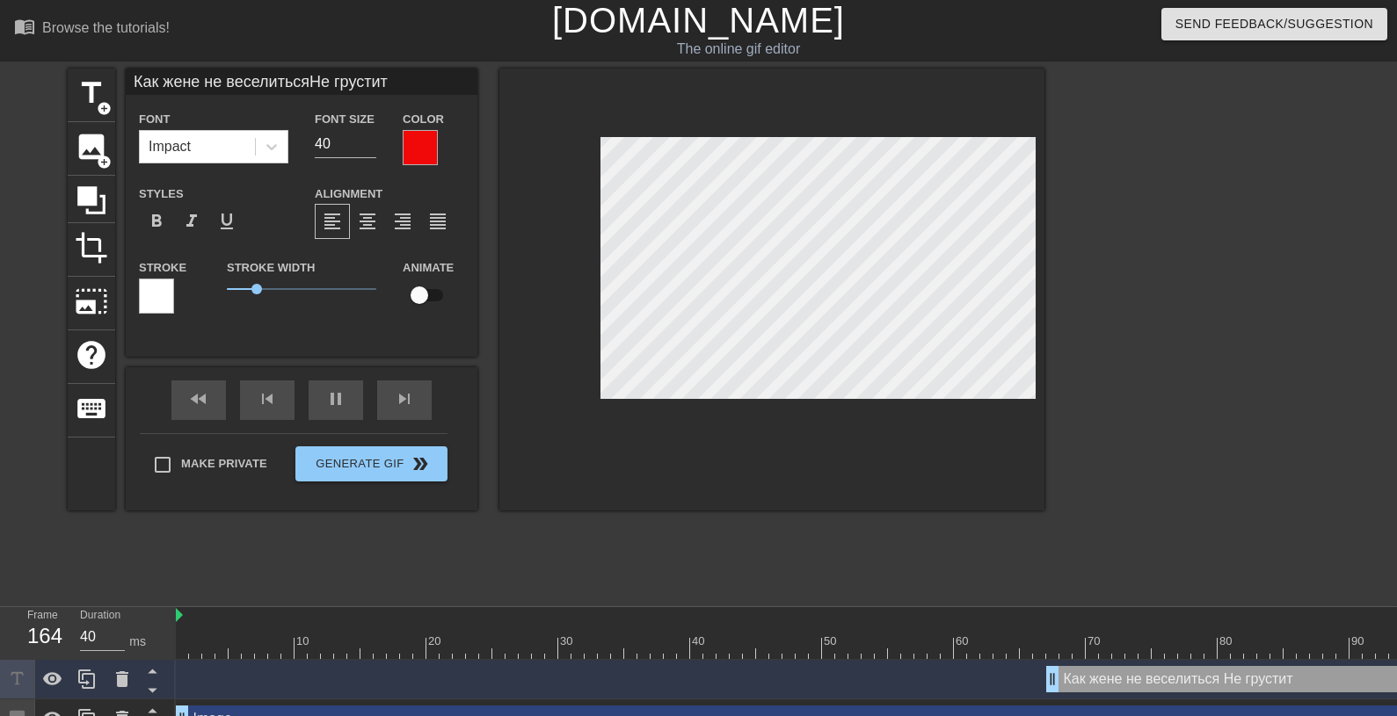
type textarea "Как жене не веселиться Не грустить"
type input "Как жене не веселитьсяНе грустить"
type textarea "Как жене не веселиться Не грустить"
type input "Как жене не веселитьсяНе грустить о"
type textarea "Как жене не веселиться Не грустить о"
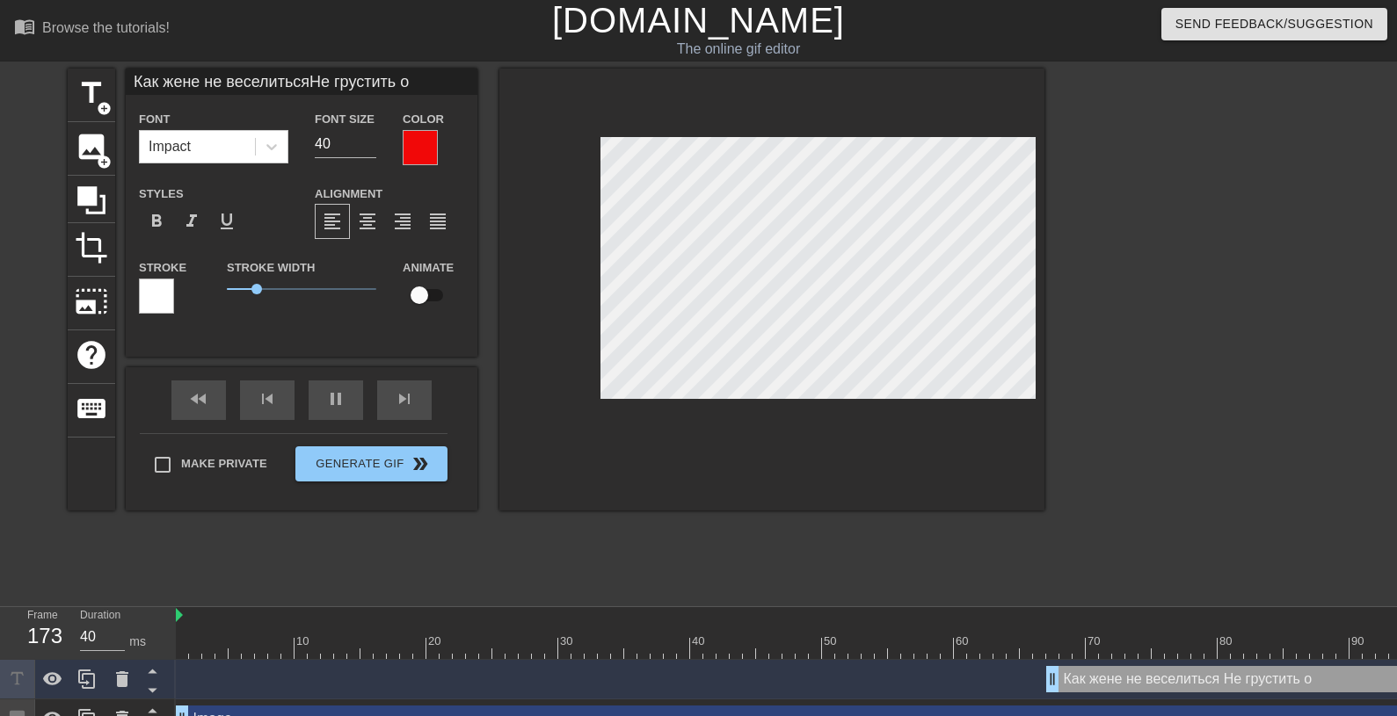
type input "Как жене не веселитьсяНе грустить от"
type textarea "Как жене не веселиться Не грустить от"
type input "Как жене не веселитьсяНе грустить от"
type textarea "Как жене не веселиться Не грустить от"
type input "Как жене не веселитьсяНе грустить от р"
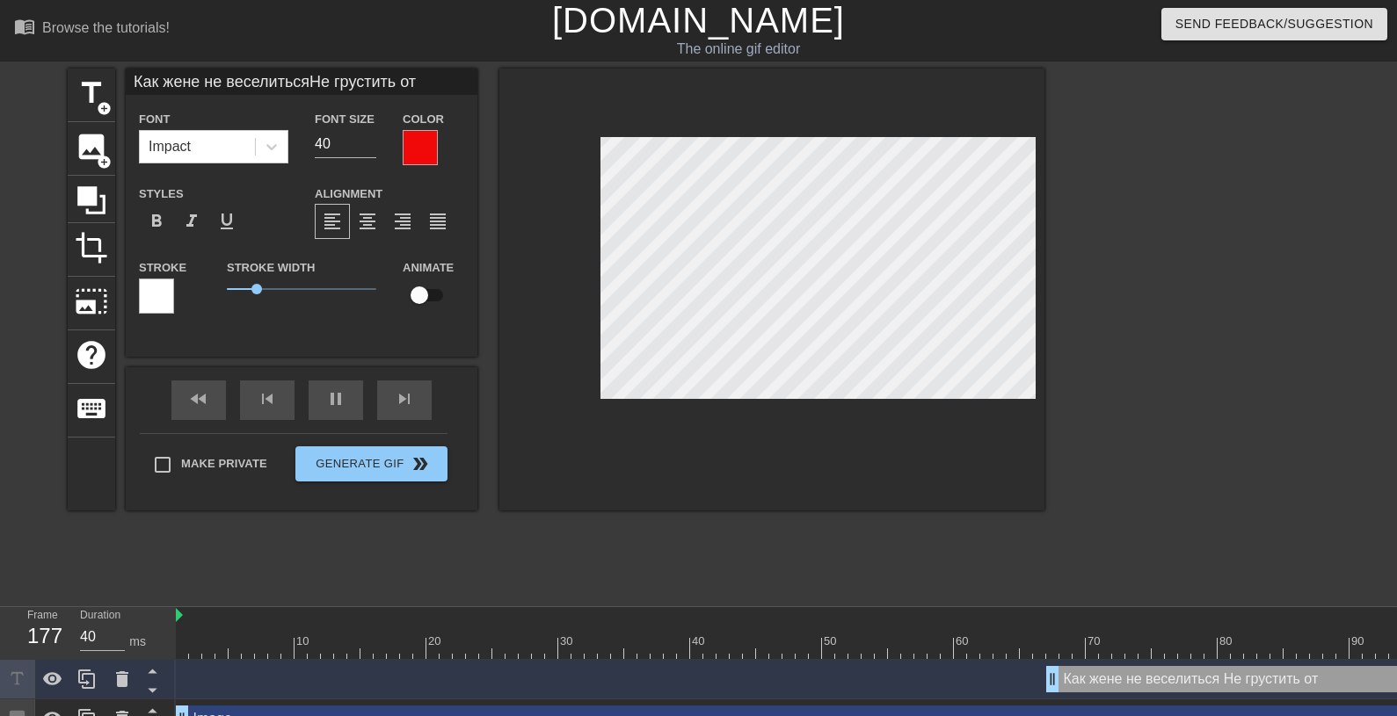
type textarea "Как жене не веселиться Не грустить от р"
type input "Как жене не веселитьсяНе грустить от ра"
type textarea "Как жене не веселиться Не грустить от ра"
type input "Как жене не веселитьсяНе грустить от раз"
type textarea "Как жене не веселиться Не грустить от раз"
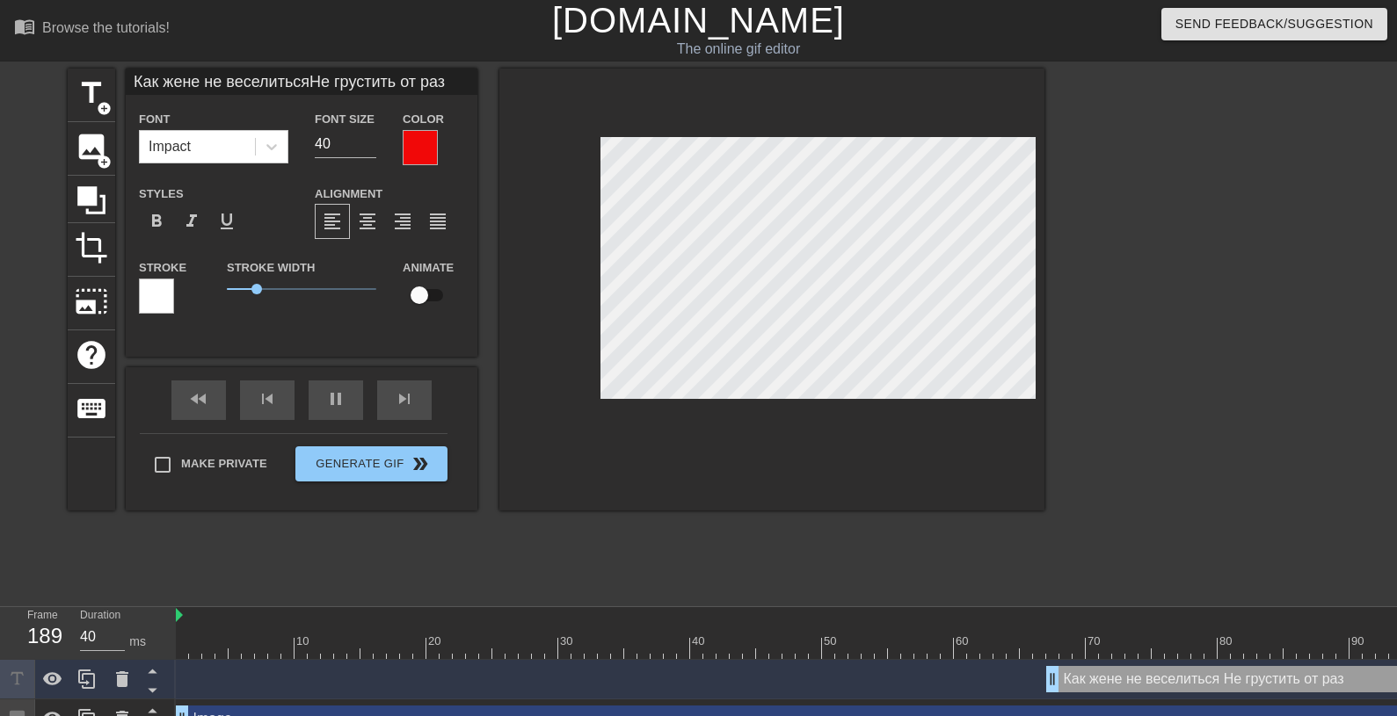
type input "Как жене не веселитьсяНе грустить от разн"
type textarea "Как жене не веселиться Не грустить от разн"
type input "Как жене не веселитьсяНе грустить от разны"
type textarea "Как жене не веселиться Не грустить от разны"
type input "Как жене не веселитьсяНе грустить от разных"
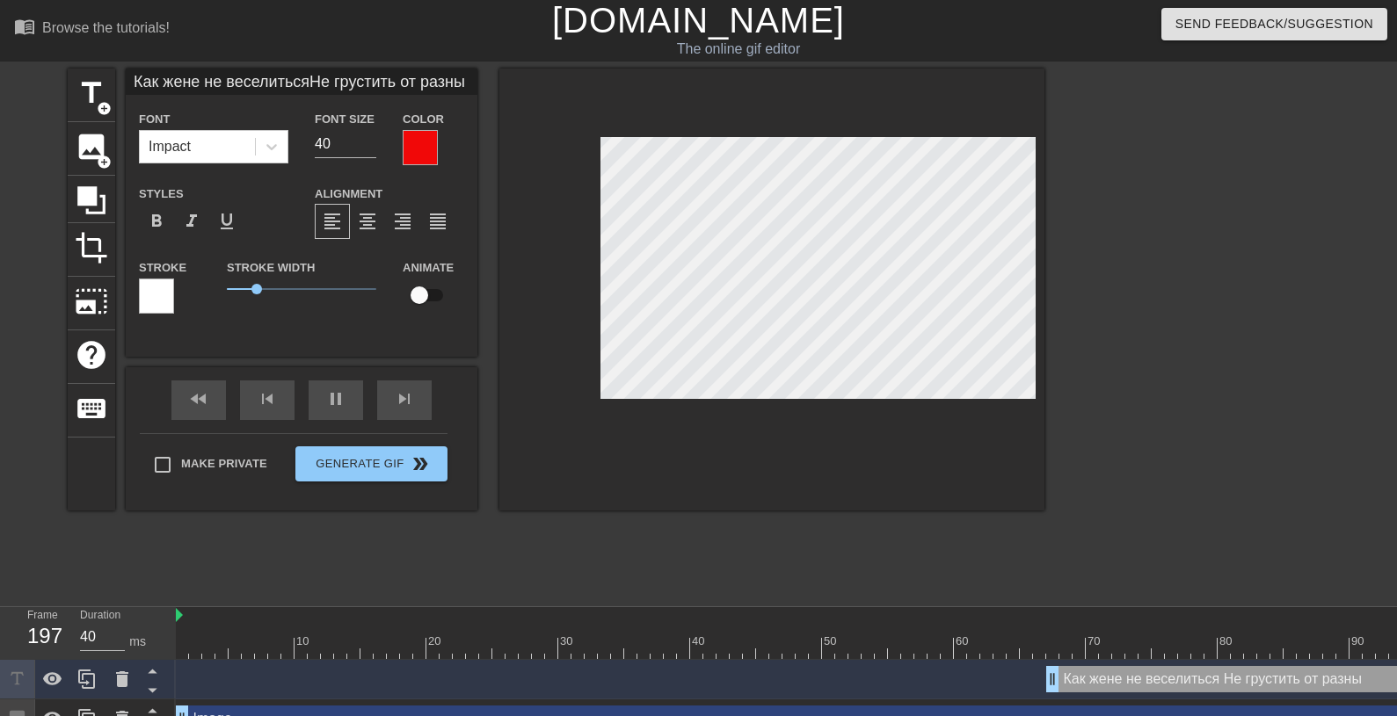
type textarea "Как жене не веселиться Не грустить от разных"
type input "80"
type input "Как жене не веселитьсяНе грустить от разных"
type textarea "Как жене не веселиться Не грустить от разных"
type input "40"
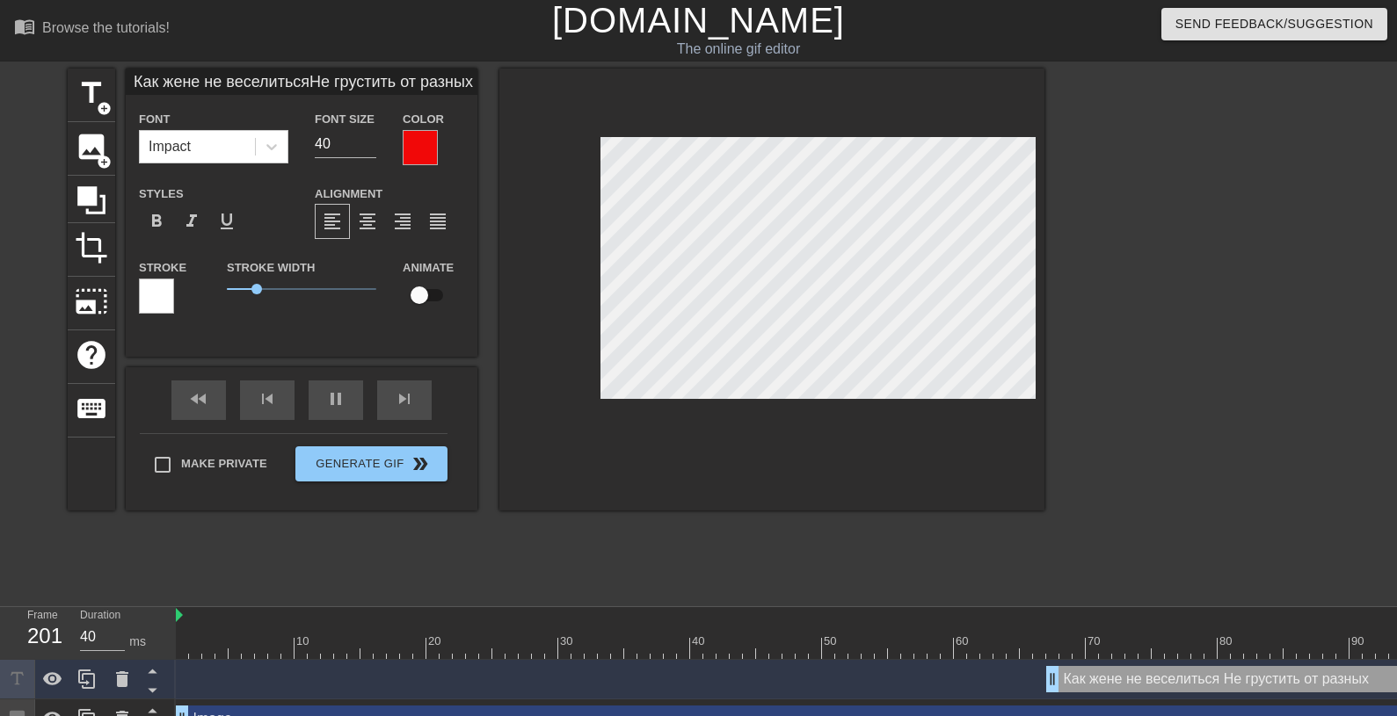
type input "Как жене не веселитьсяНе грустить от разных б"
type textarea "Как жене не веселиться Не грустить от разных б"
type input "Как жене не веселитьсяНе грустить от разных бе"
type textarea "Как жене не веселиться Не грустить от разных бе"
type input "Как жене не веселитьсяНе грустить от разных бед"
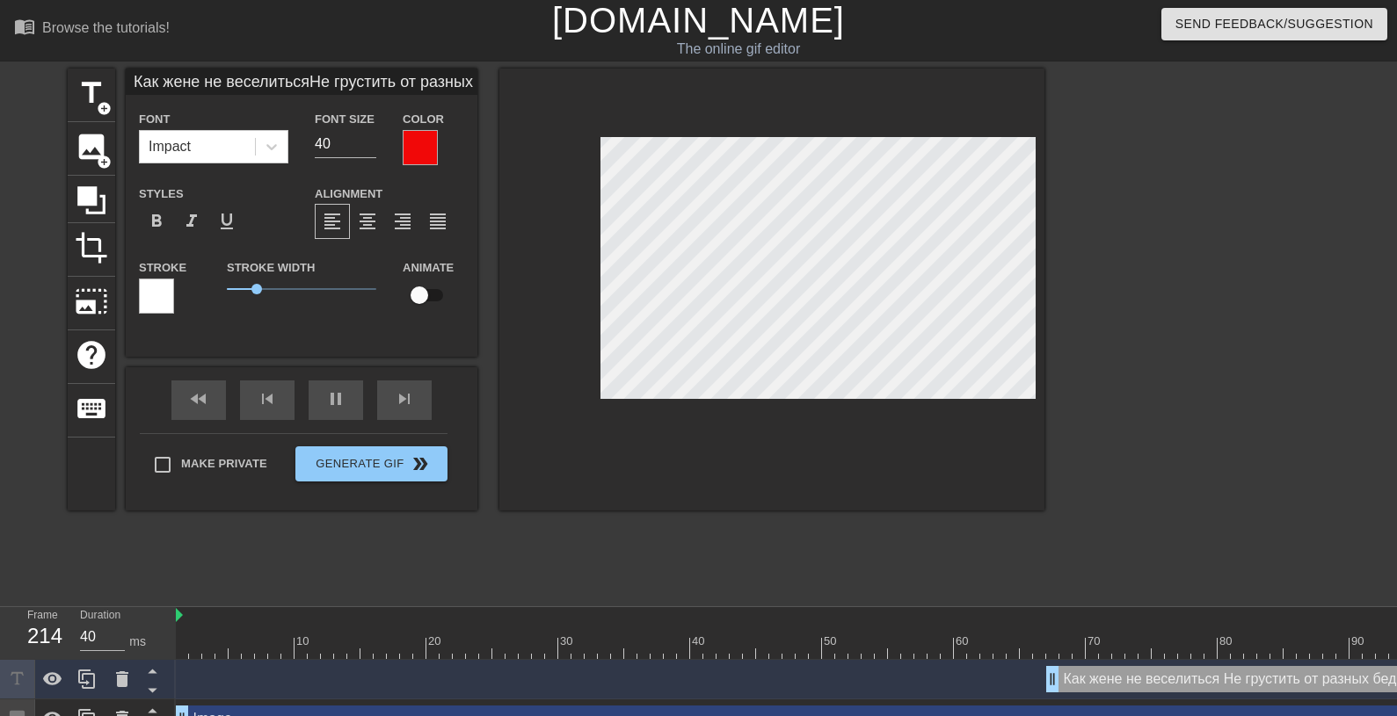
type textarea "Как жене не веселиться Не грустить от разных бед"
type input "Как жене не веселитьсяНе грустить от разных бед!"
type textarea "Как жене не веселиться Не грустить от разных бед!"
type input "40"
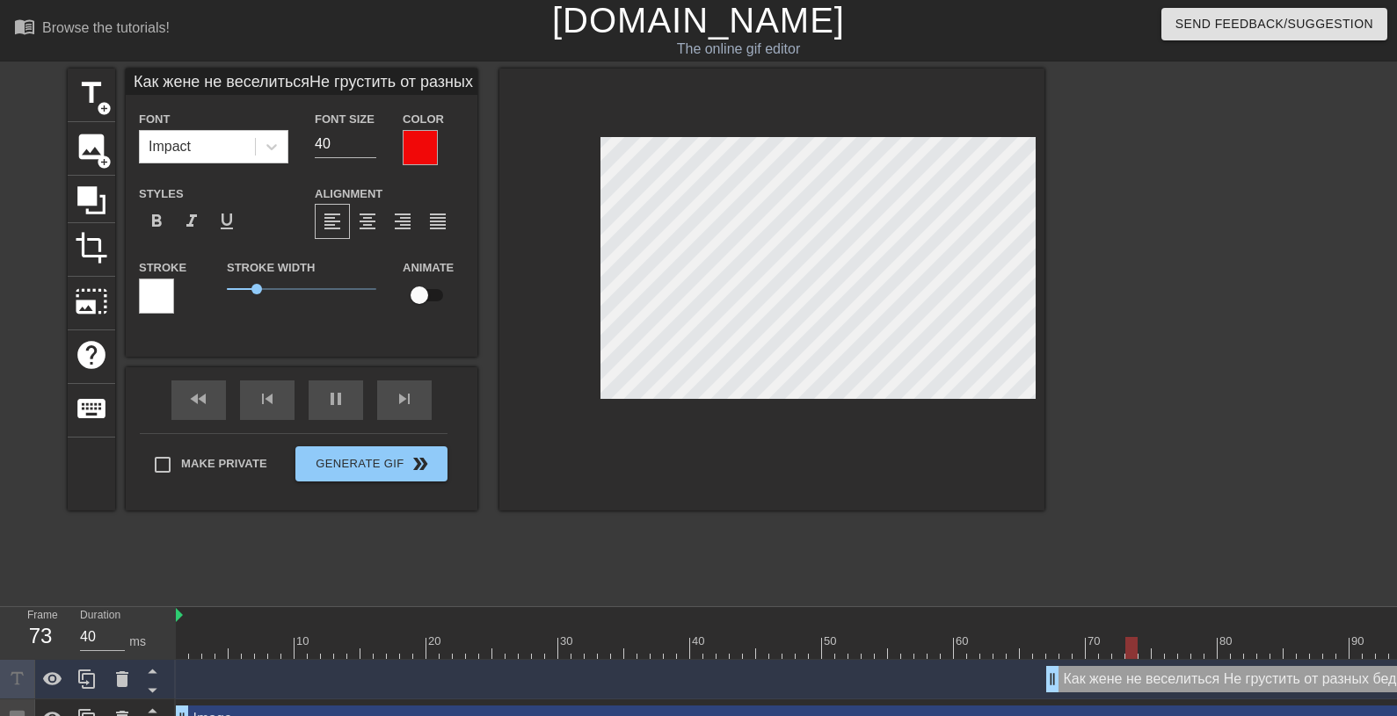
type textarea "Как жене не веселиться Не грустить от разных бед!"
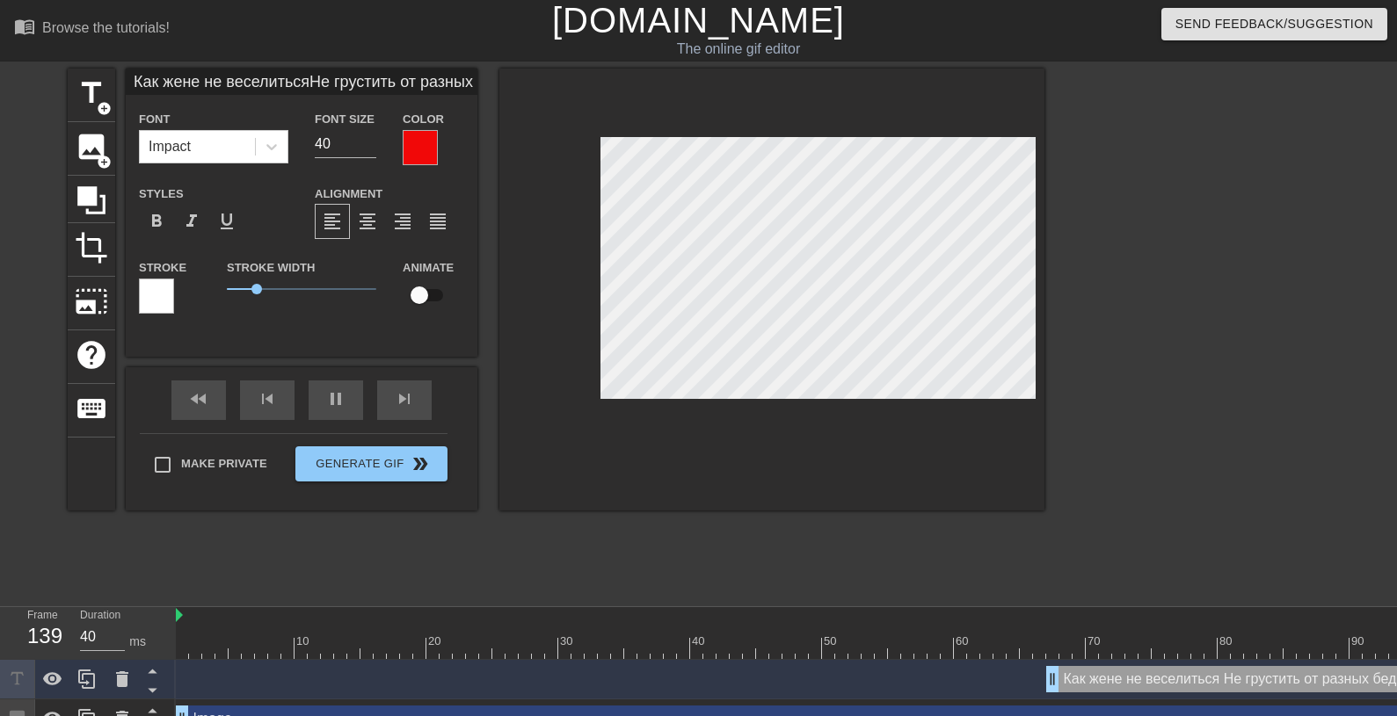
click at [334, 393] on div "fast_rewind skip_previous pause skip_next" at bounding box center [301, 400] width 287 height 66
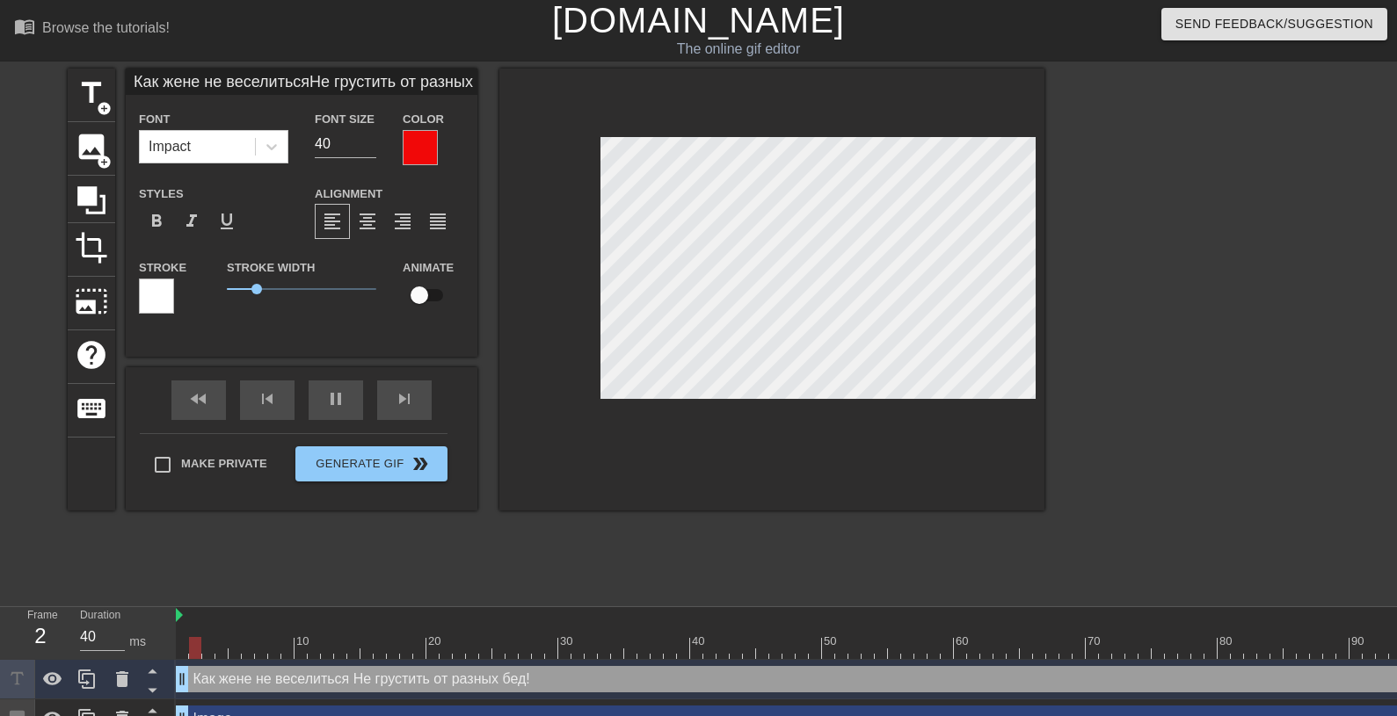
drag, startPoint x: 1055, startPoint y: 679, endPoint x: 146, endPoint y: 633, distance: 909.9
click at [149, 633] on div "Frame 2 Duration 40 ms 10 20 30 40 50 60 70 80 90 100 110 120 130 140 150" at bounding box center [698, 673] width 1397 height 132
type input "40"
type input "Как жене не веселитьсяНе грустить от разных бед!"
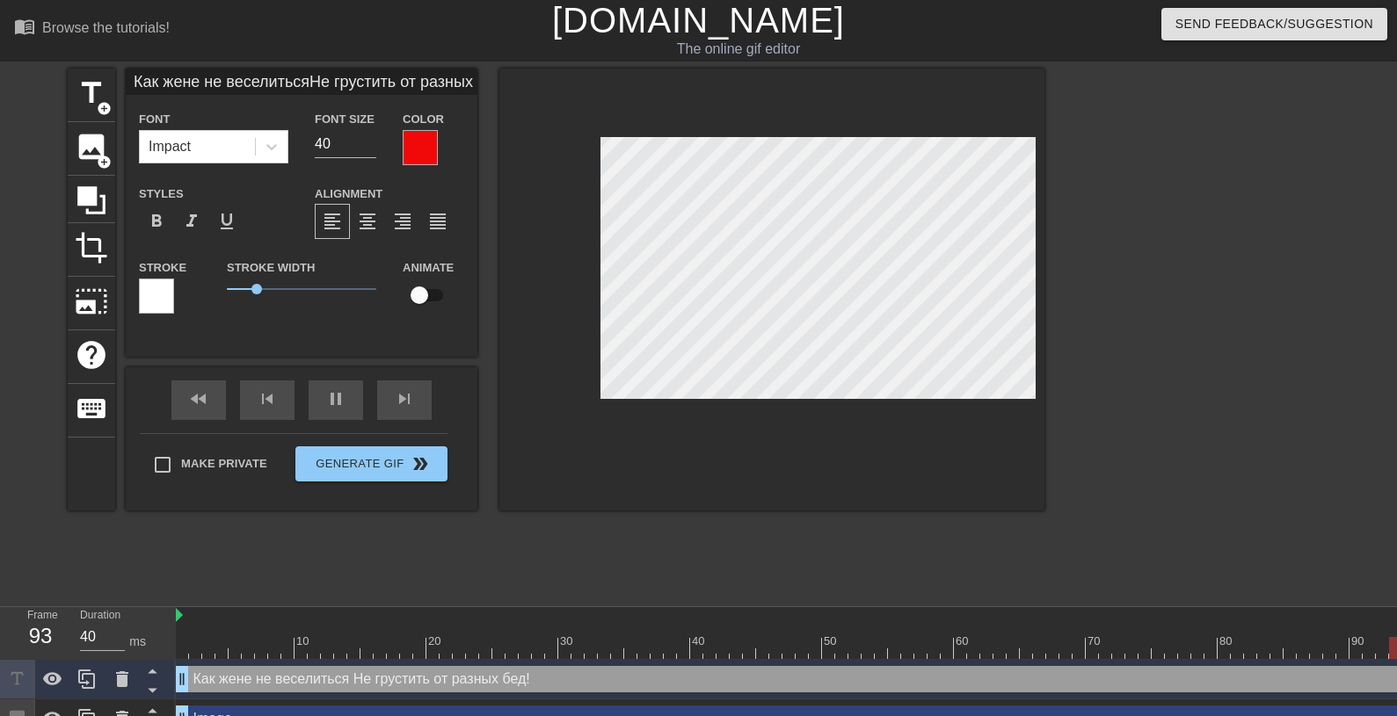
type textarea "Как жене не веселиться Не грустить от разных бед!"
type input "Как жене не веселитьсяНе грустить от разных бед!"
type textarea "Как жене не веселиться Не грустить от разных бед!"
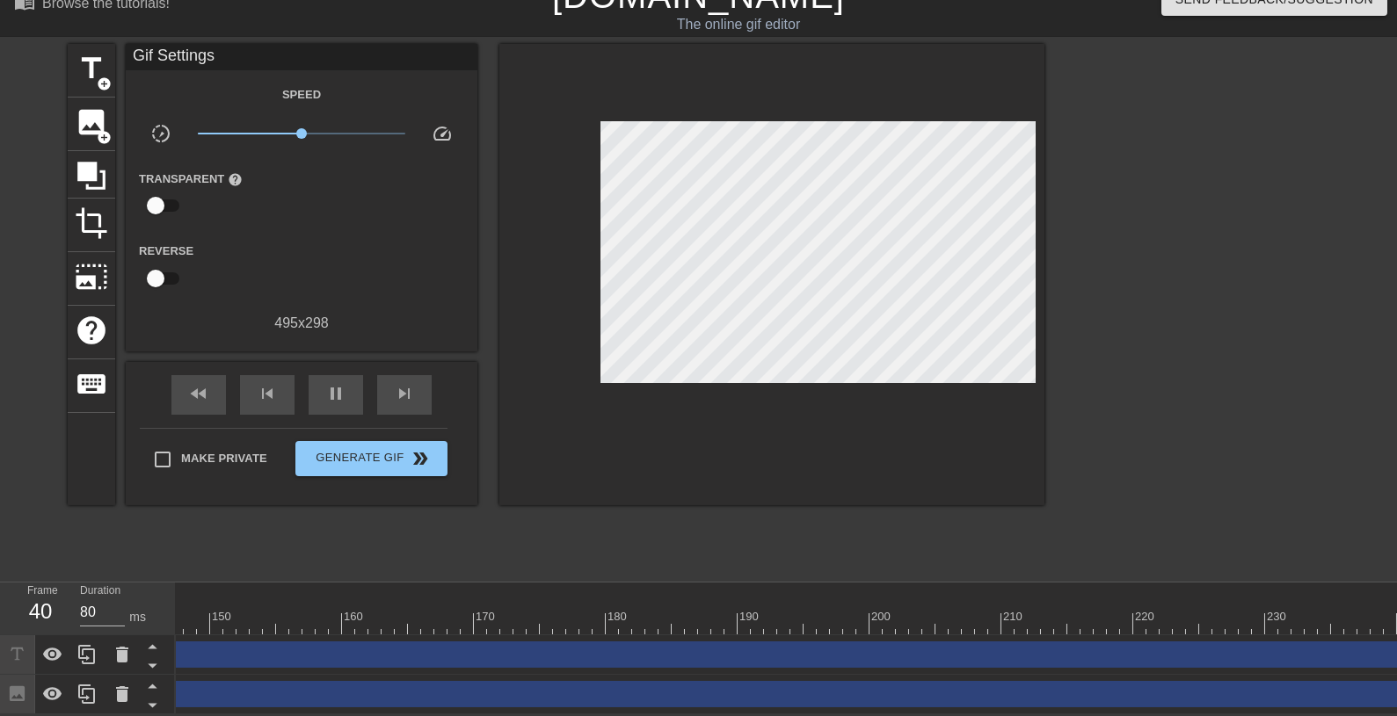
scroll to position [17, 1974]
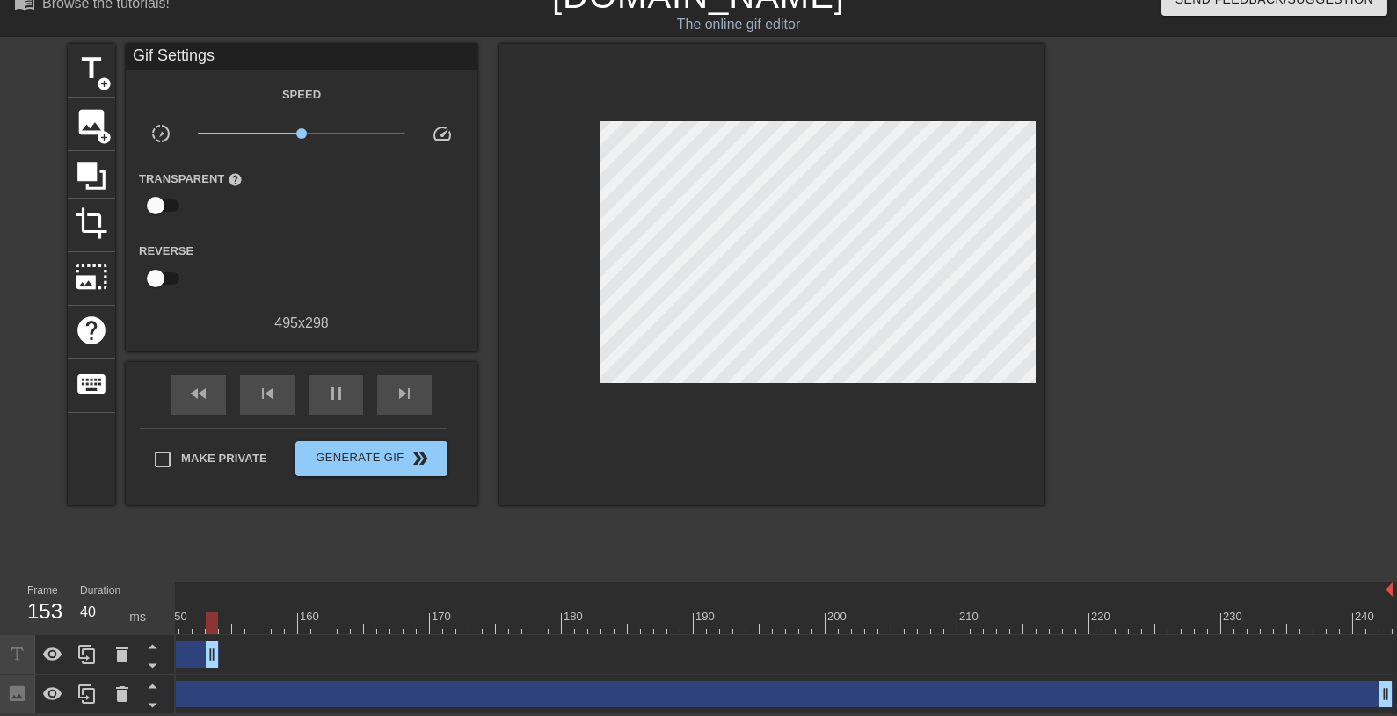
drag, startPoint x: 1385, startPoint y: 631, endPoint x: 207, endPoint y: 630, distance: 1177.7
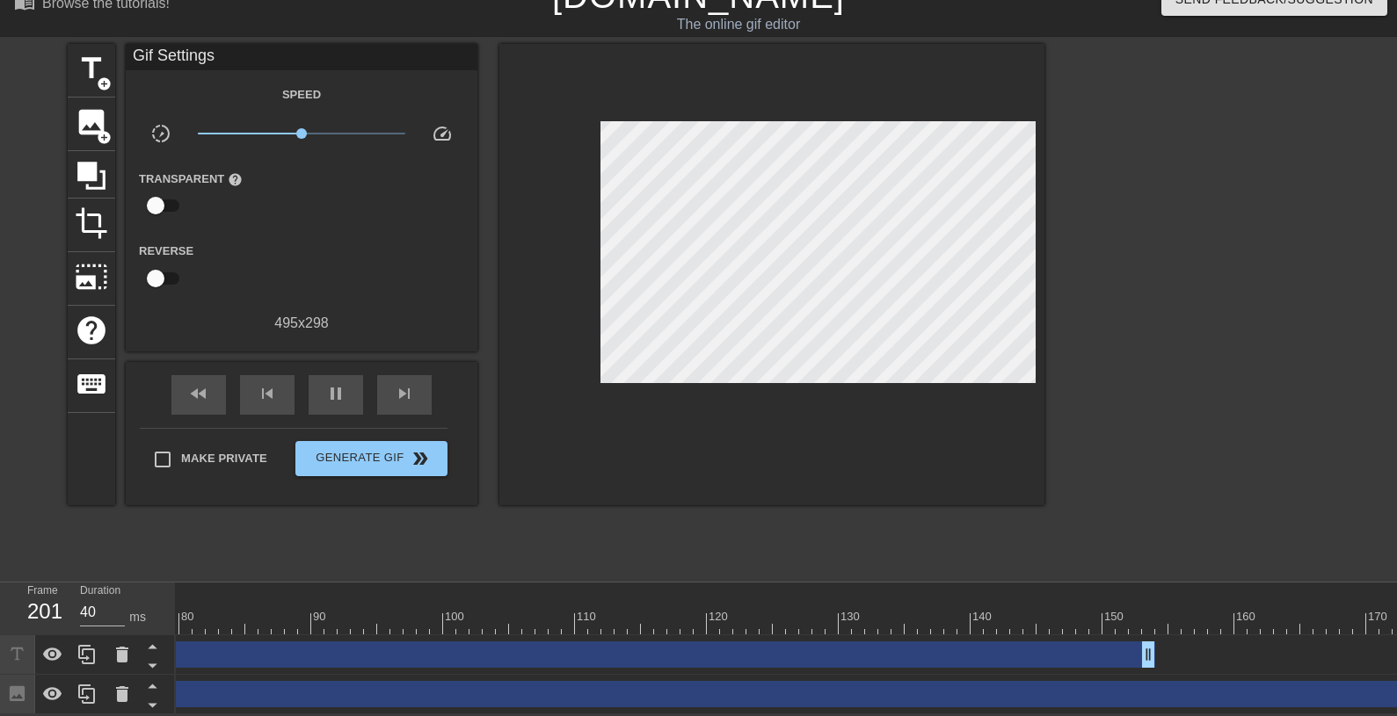
scroll to position [17, 1035]
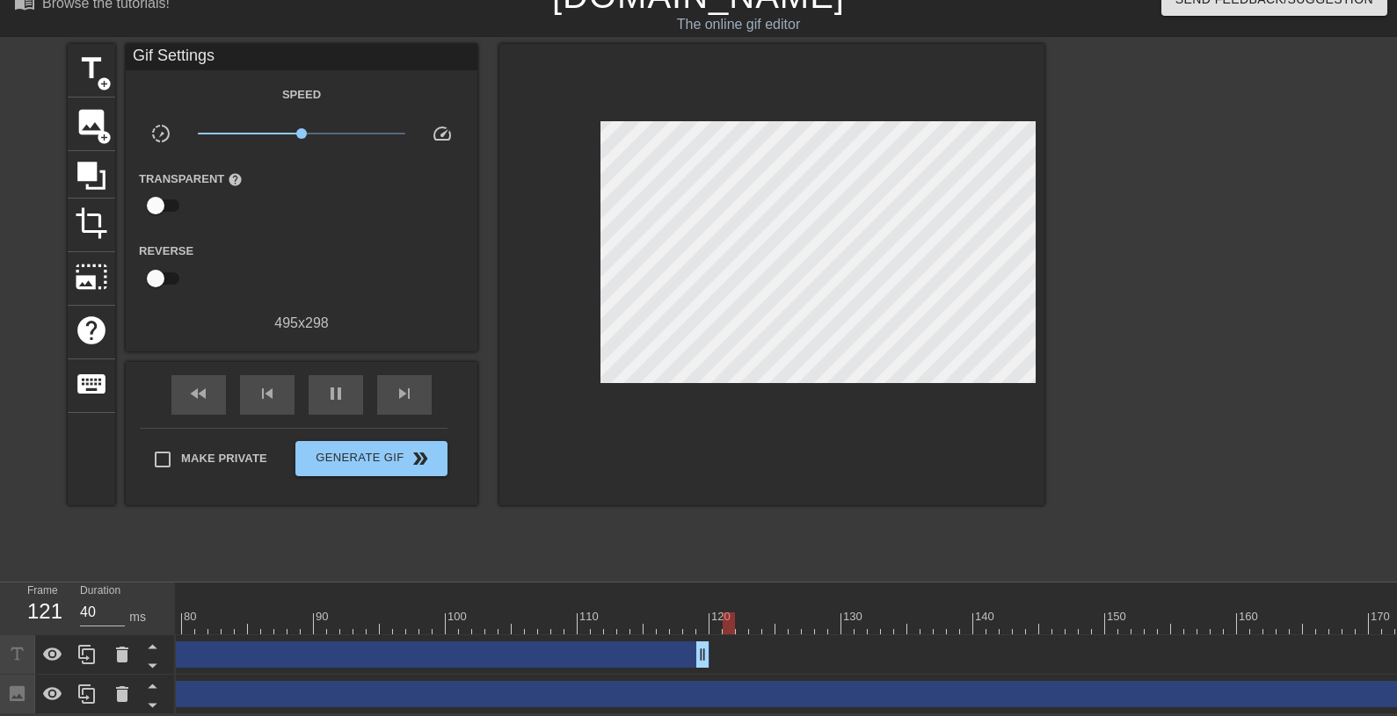
drag, startPoint x: 1153, startPoint y: 625, endPoint x: 708, endPoint y: 591, distance: 446.0
click at [708, 591] on div "10 20 30 40 50 60 70 80 90 100 110 120 130 140 150 160" at bounding box center [786, 649] width 1221 height 132
click at [89, 52] on span "title" at bounding box center [91, 68] width 33 height 33
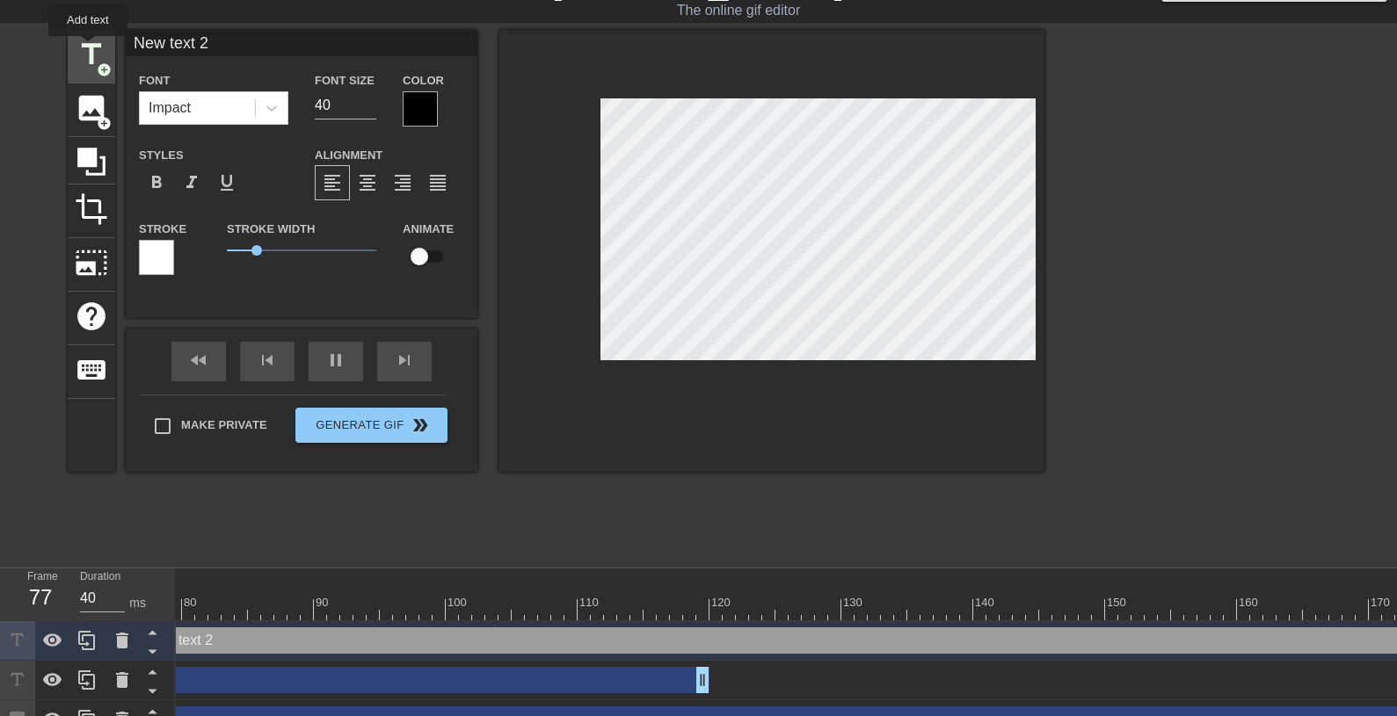
scroll to position [0, 1035]
drag, startPoint x: 207, startPoint y: 640, endPoint x: 262, endPoint y: 641, distance: 54.5
click at [262, 641] on div "New text 2 drag_handle drag_handle" at bounding box center [1230, 641] width 2202 height 26
click at [425, 101] on div at bounding box center [420, 108] width 35 height 35
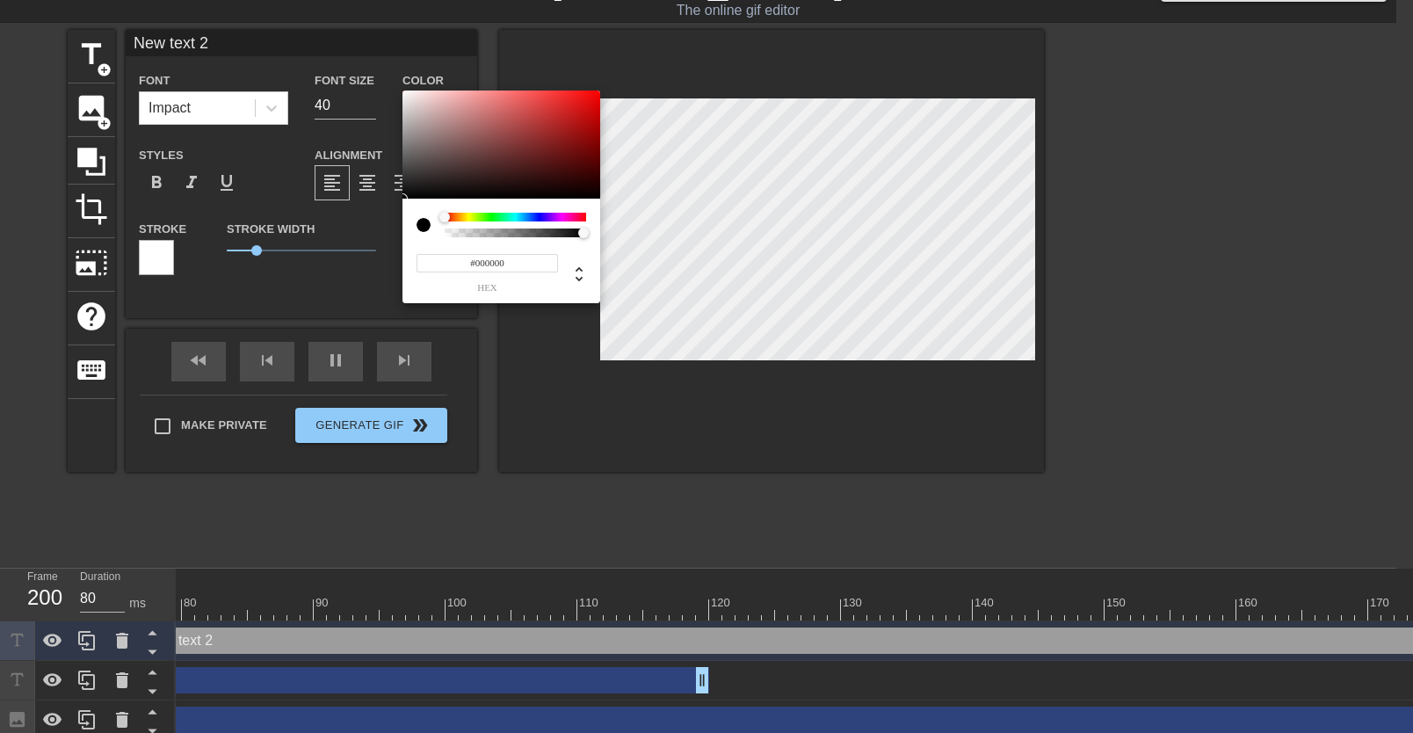
type input "40"
type input "#F50808"
click at [594, 94] on div at bounding box center [502, 145] width 198 height 109
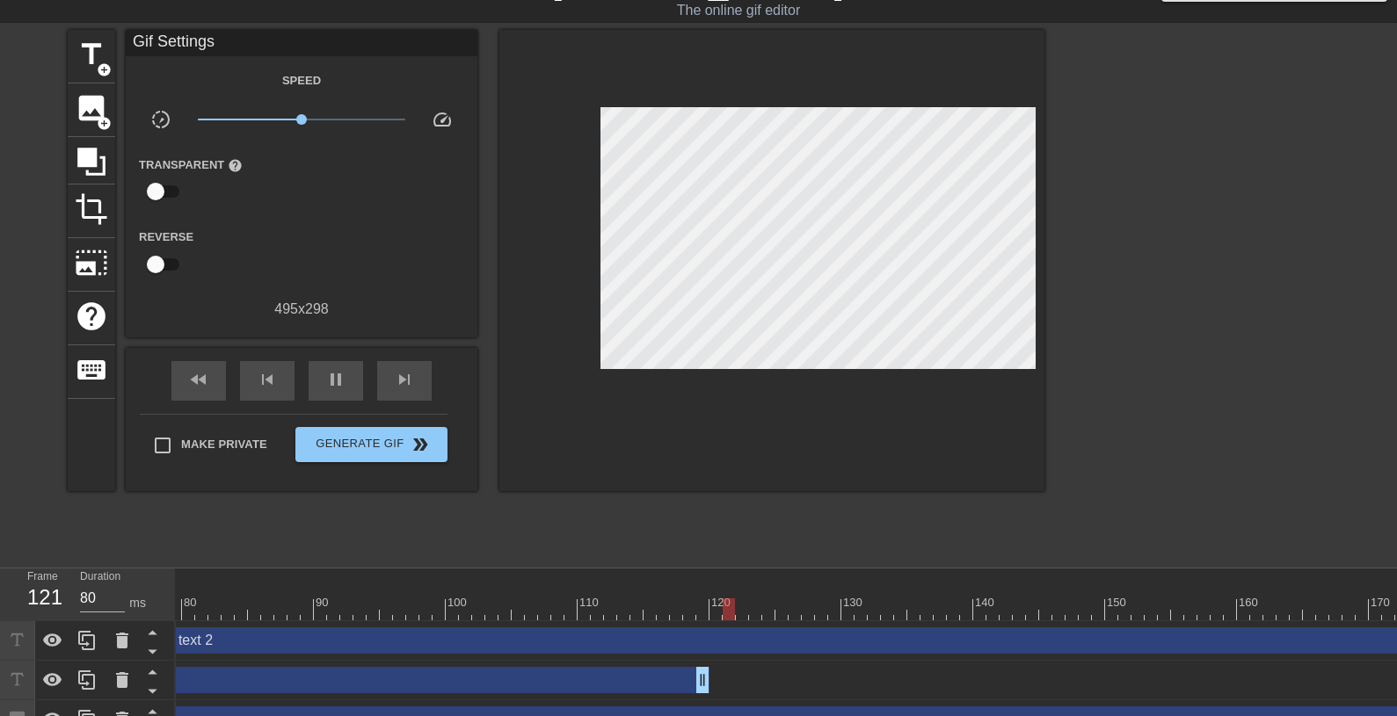
type input "40"
click at [336, 372] on span "pause" at bounding box center [335, 379] width 21 height 21
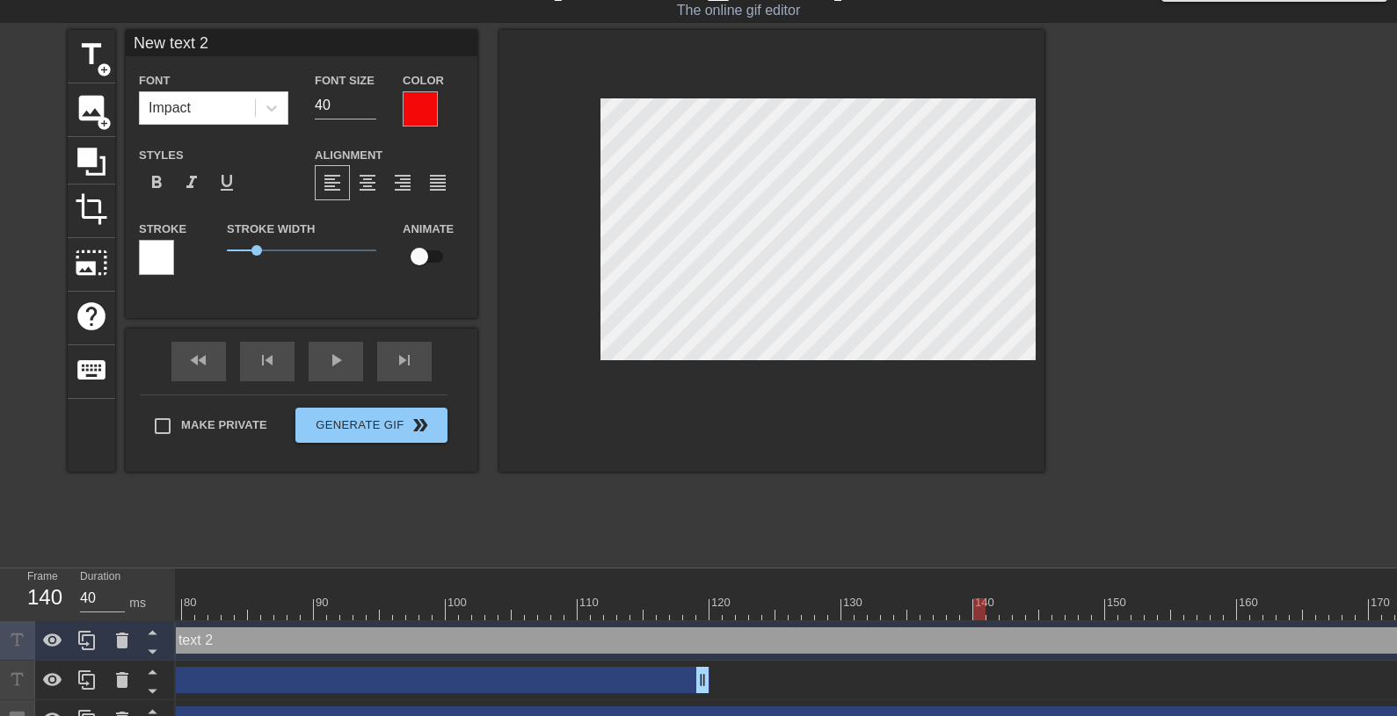
scroll to position [0, 3]
type input "New text"
type textarea "New text"
type input "New text"
type textarea "New text"
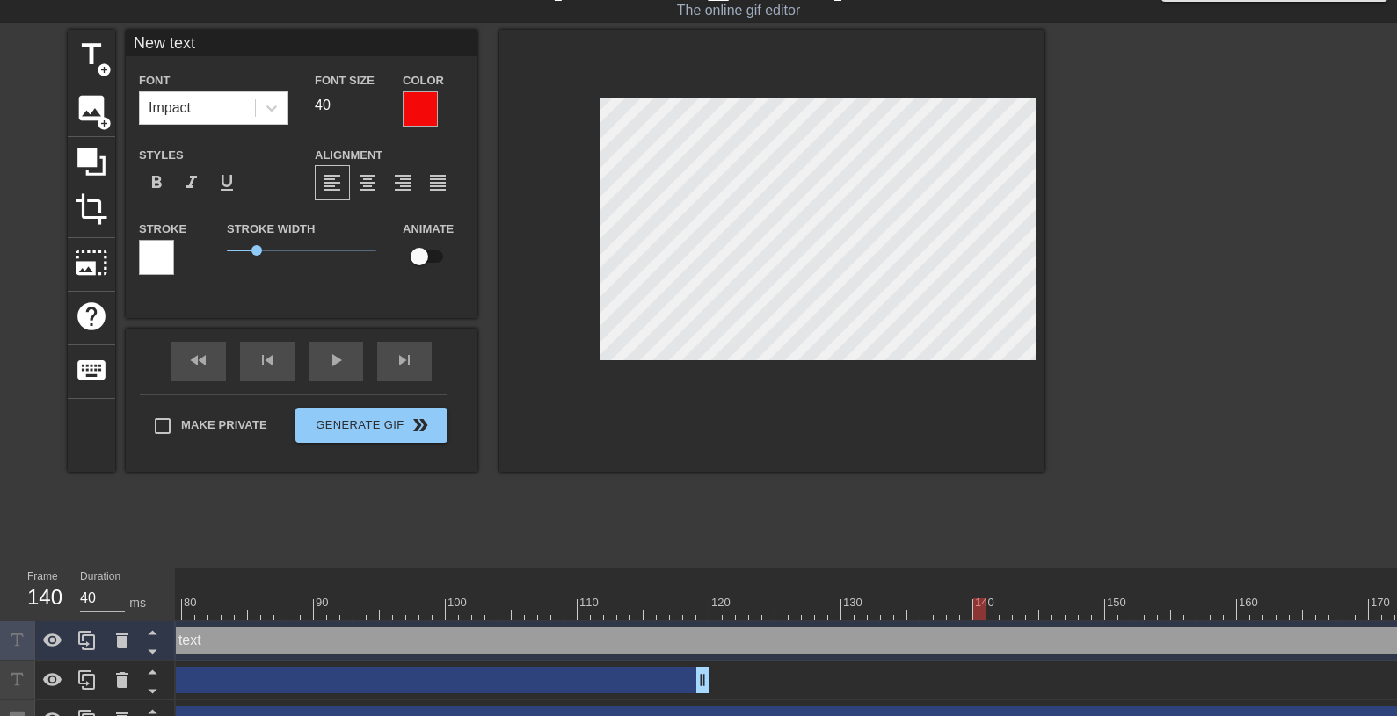
type input "New tex"
type textarea "New tex"
type input "New te"
type textarea "New te"
type input "New t"
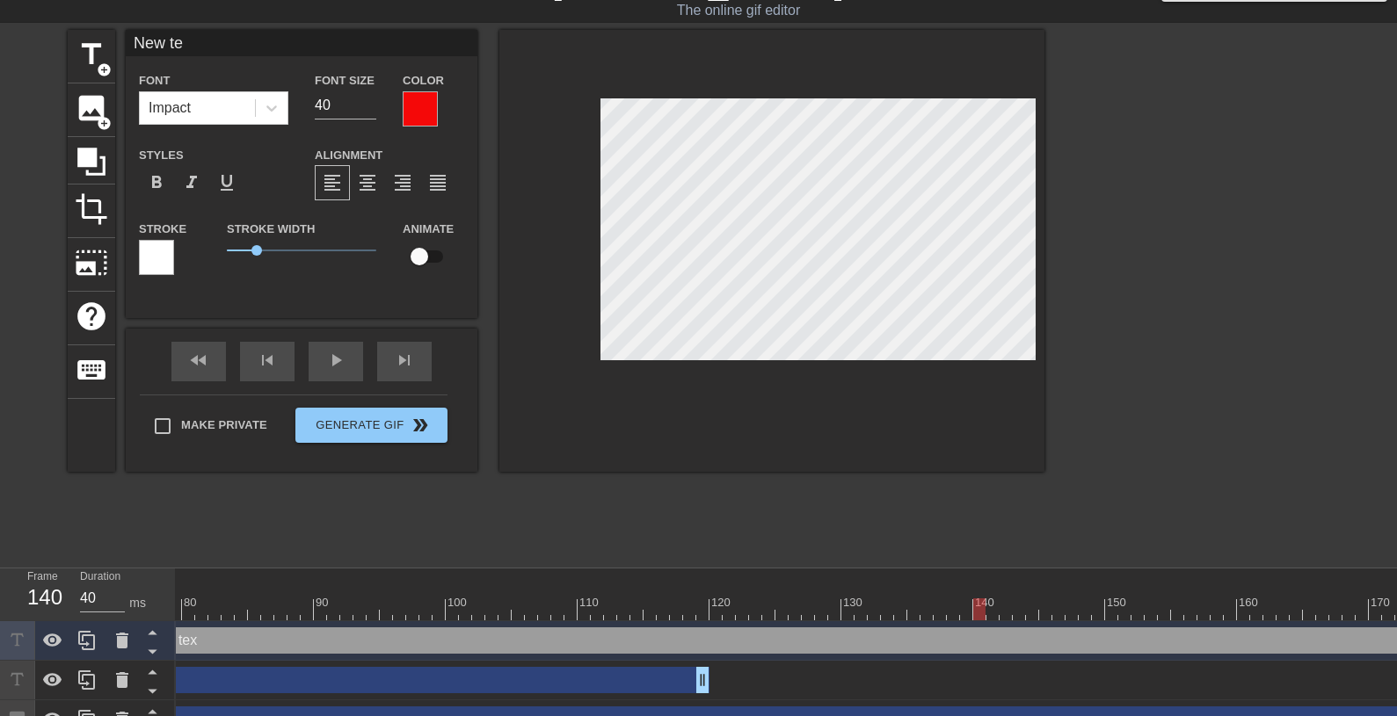
type textarea "New t"
type input "New"
type textarea "New"
type input "New"
type textarea "New"
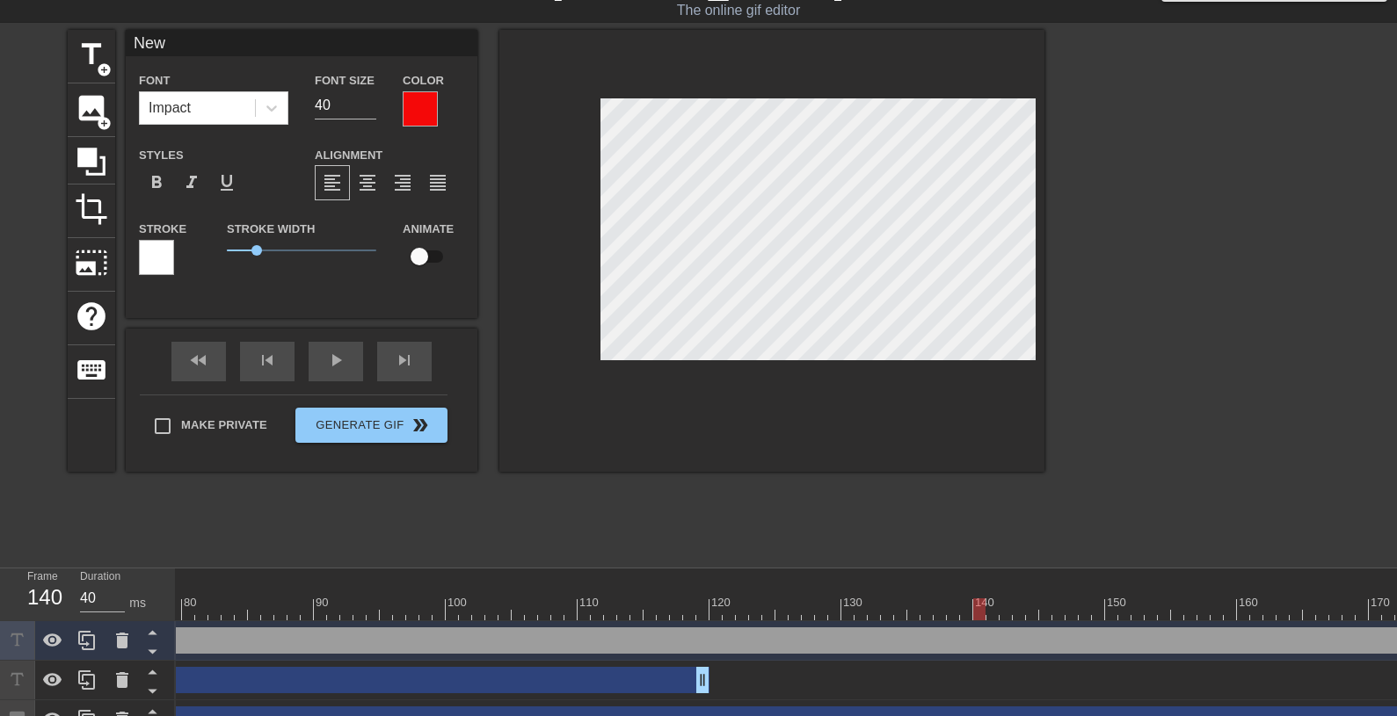
scroll to position [0, 1]
type input "Ne"
type textarea "Ne"
type input "N"
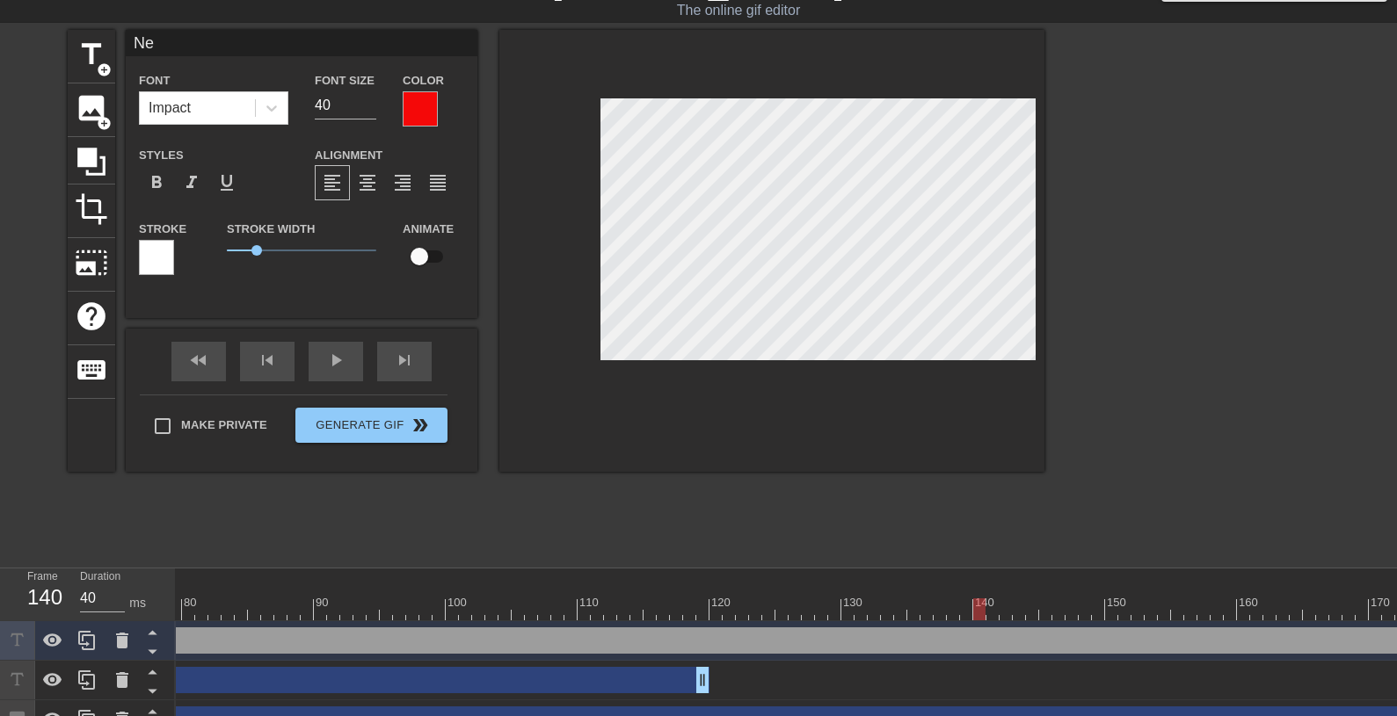
type textarea "N"
type input "В"
type textarea "В"
type input "В"
type textarea "В н"
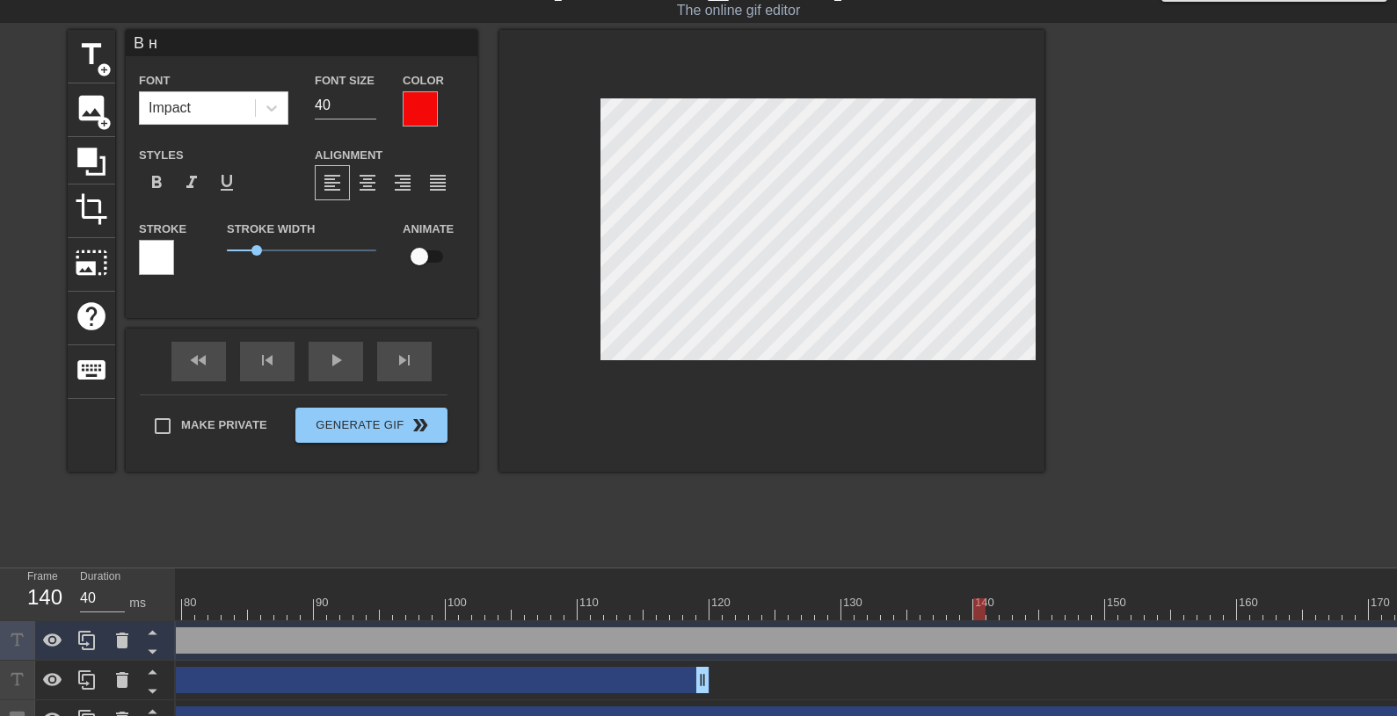
type input "В на"
type textarea "В на"
type input "В наш"
type textarea "В наш"
type input "В наше"
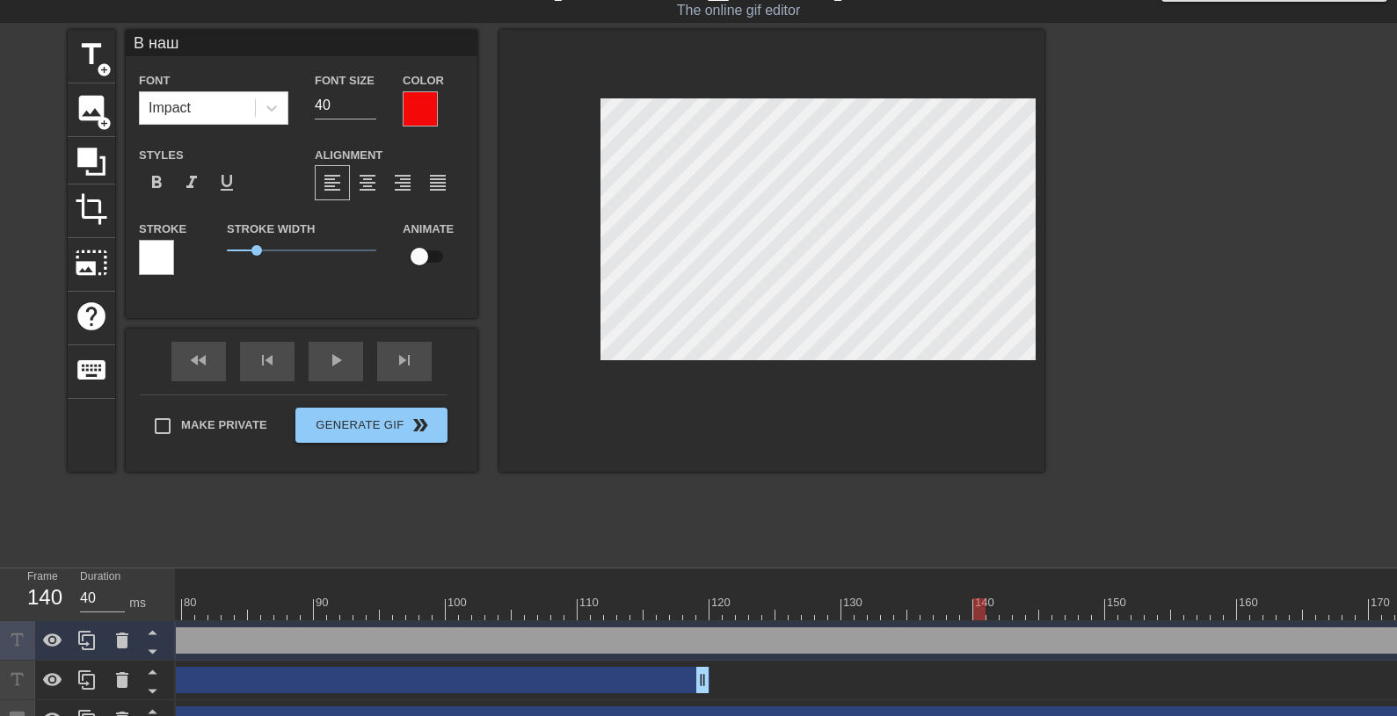
type textarea "В наше"
type input "В нашем"
type textarea "В нашем"
type input "В нашем"
type textarea "В нашем"
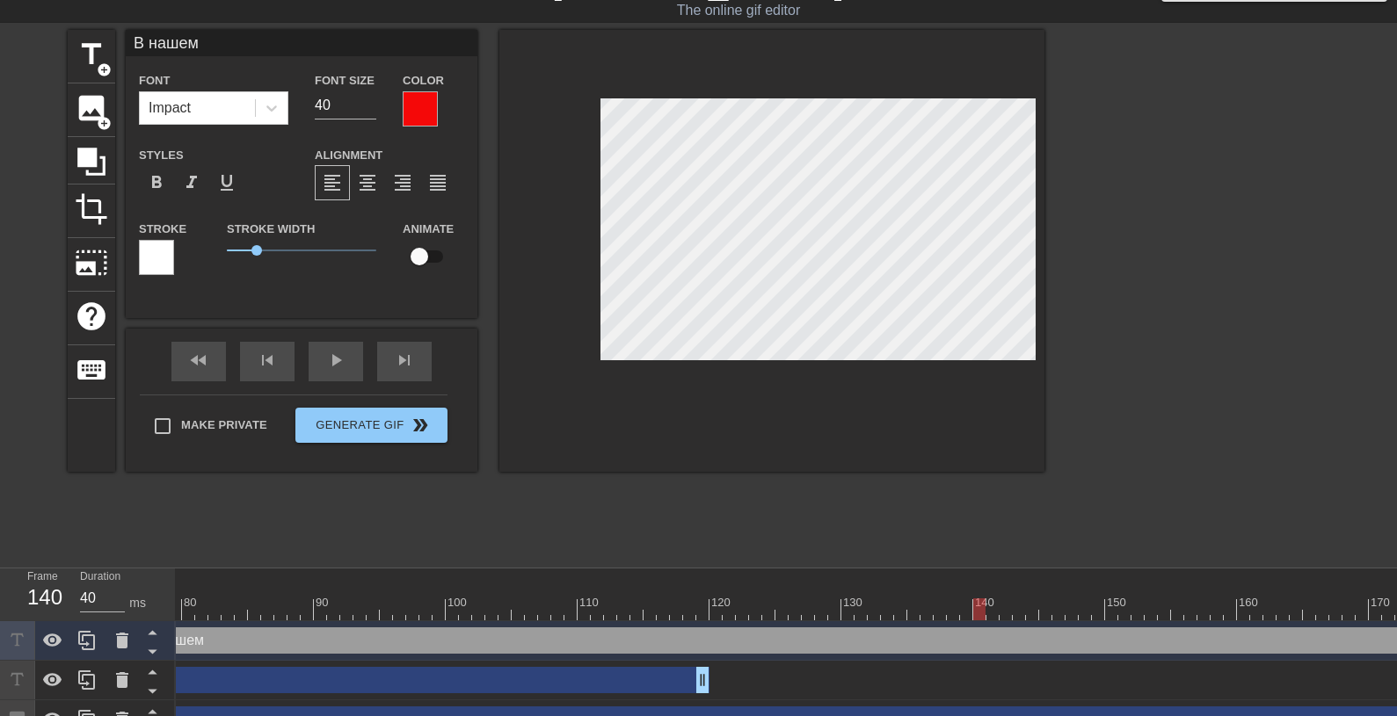
type input "В нашем д"
type textarea "В нашем д"
type input "В нашем до"
type textarea "В нашем до"
type input "В нашем дом"
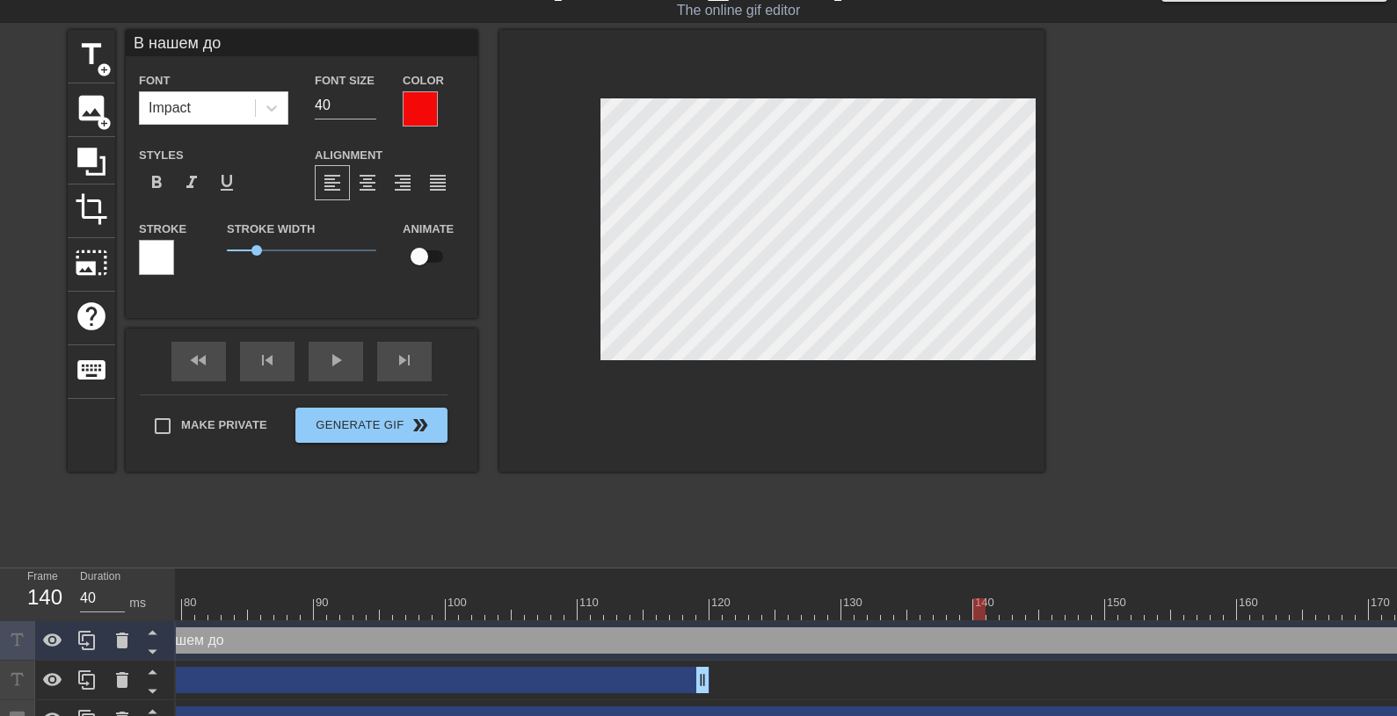
type textarea "В нашем дом"
type input "В нашем доме"
type textarea "В нашем доме"
type input "В нашем доме"
type textarea "В нашем доме"
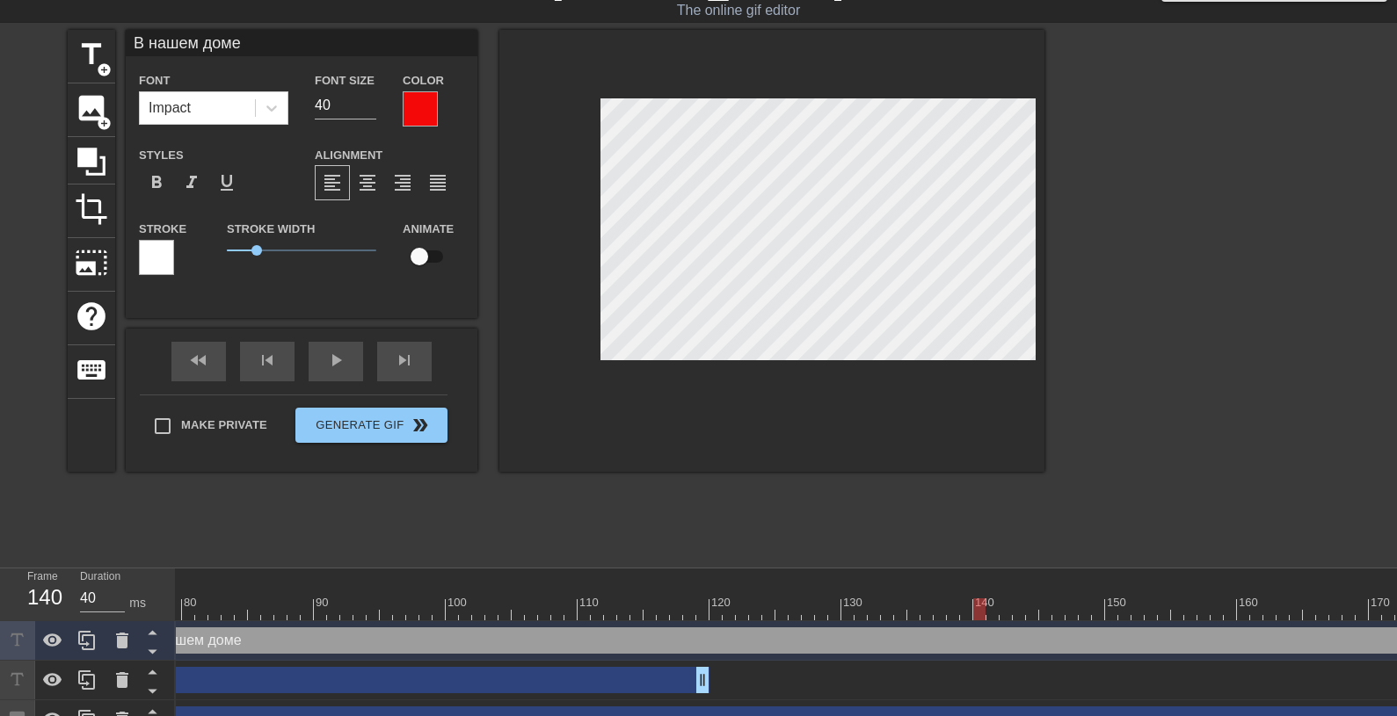
type input "В нашем доме п"
type textarea "В нашем доме п"
type input "В нашем доме по"
type textarea "В нашем доме по"
type input "В нашем доме пос"
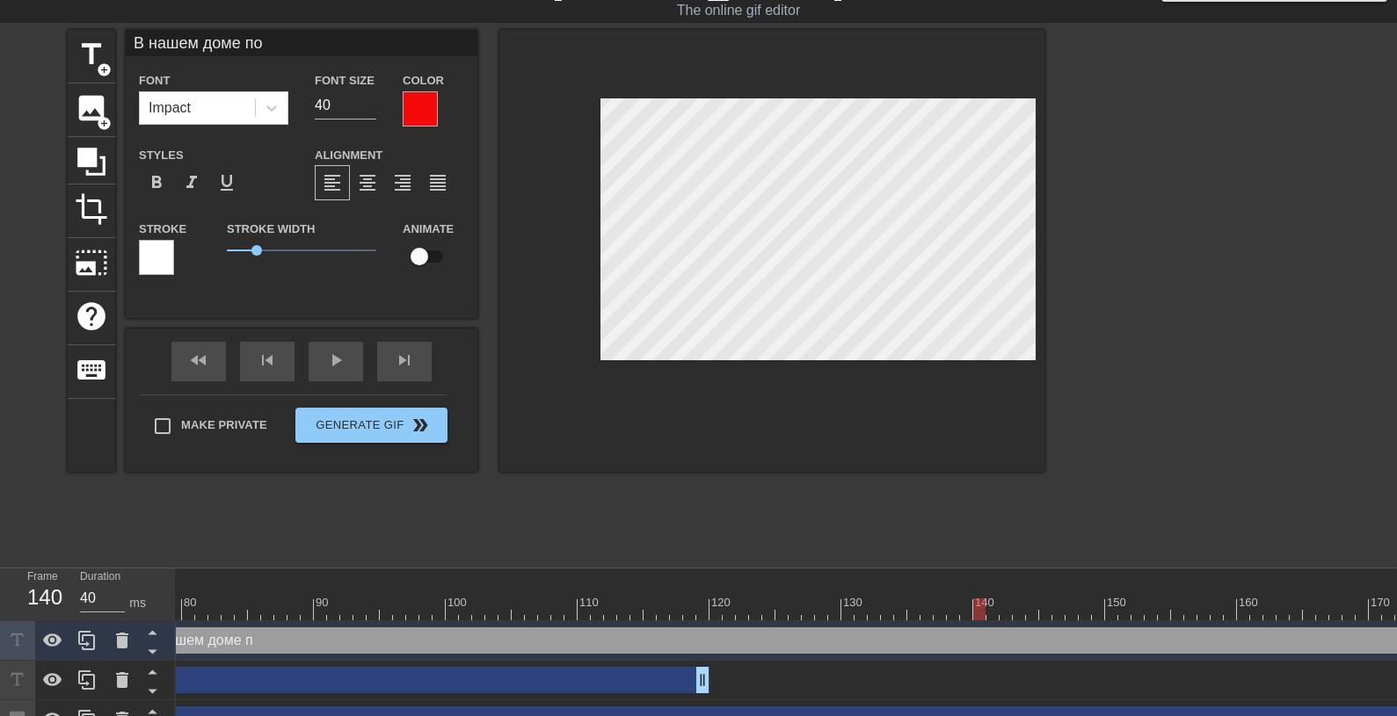
type textarea "В нашем доме пос"
type input "В нашем доме посе"
type textarea "В нашем доме посе"
type input "В нашем доме посел"
type textarea "В нашем доме посел"
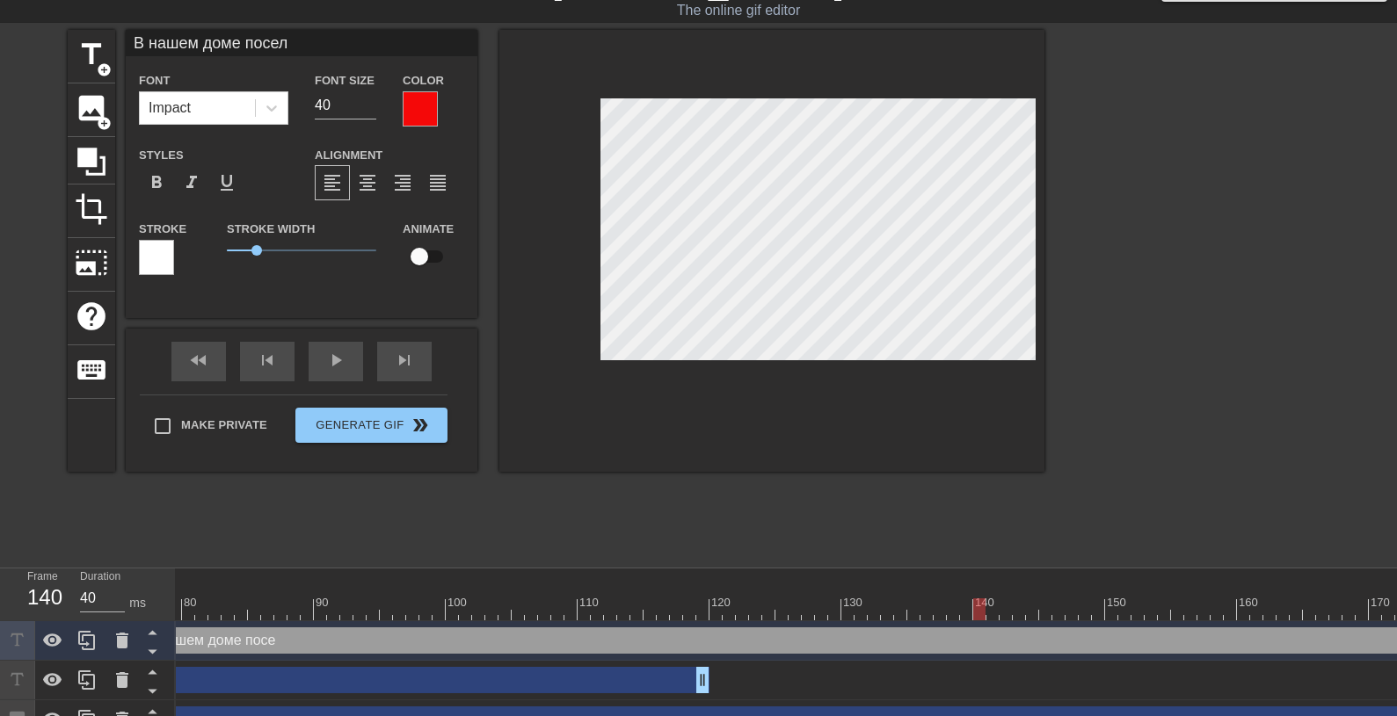
type input "В нашем доме посели"
type textarea "В нашем доме поселил"
type input "В нашем доме поселилс"
type textarea "В нашем доме поселилс"
type input "В нашем доме поселился"
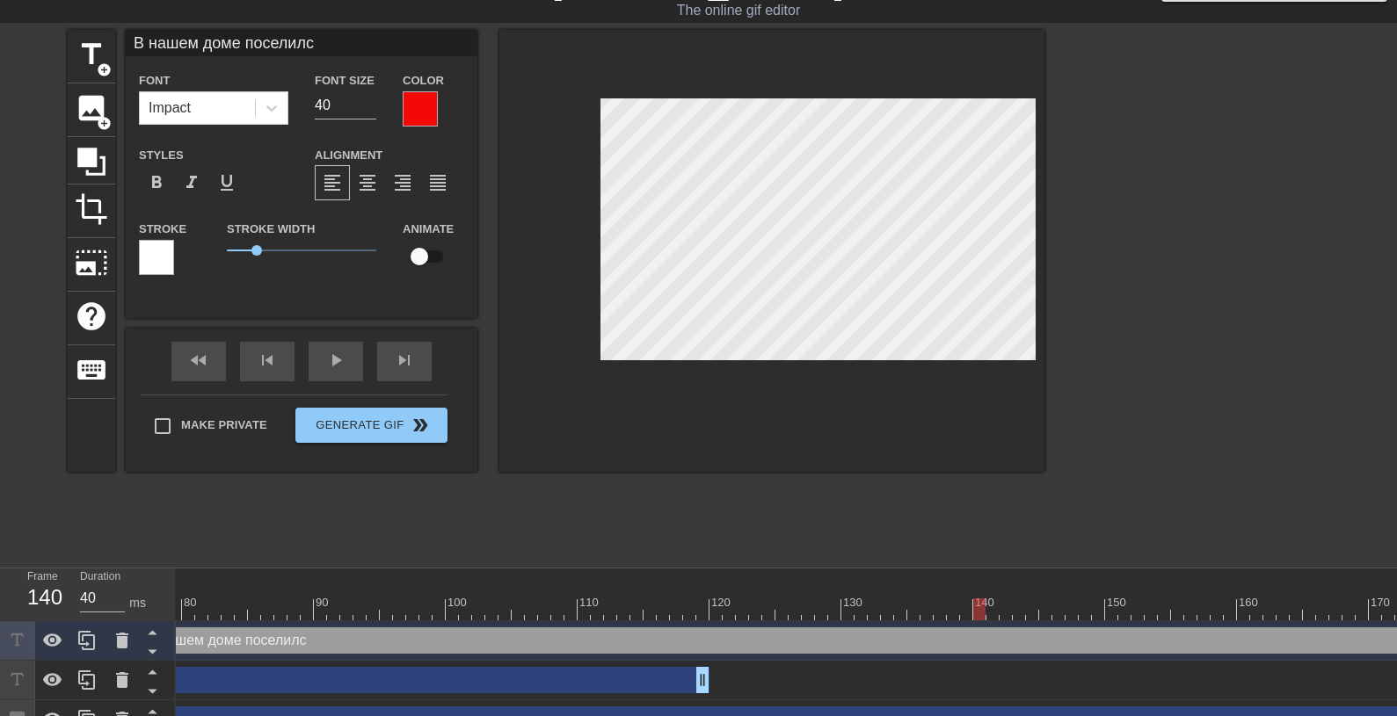
type textarea "В нашем доме поселился"
type input "В нашем доме поселился"
click at [768, 644] on div "В нашем доме поселился Замечательный сосед! drag_handle drag_handle" at bounding box center [1230, 641] width 2202 height 26
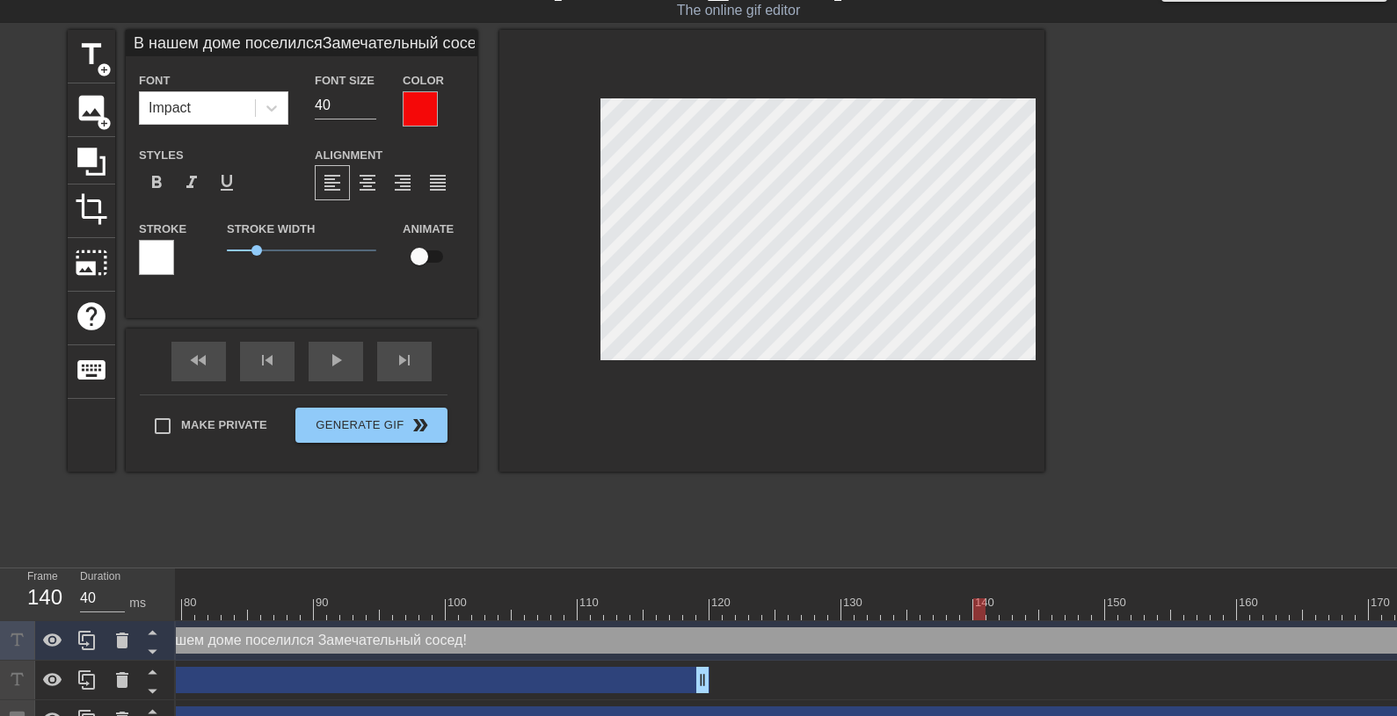
click at [412, 642] on div "В нашем доме поселился Замечательный сосед! drag_handle drag_handle" at bounding box center [1230, 641] width 2202 height 26
click at [344, 356] on div "fast_rewind skip_previous play_arrow skip_next" at bounding box center [301, 362] width 287 height 66
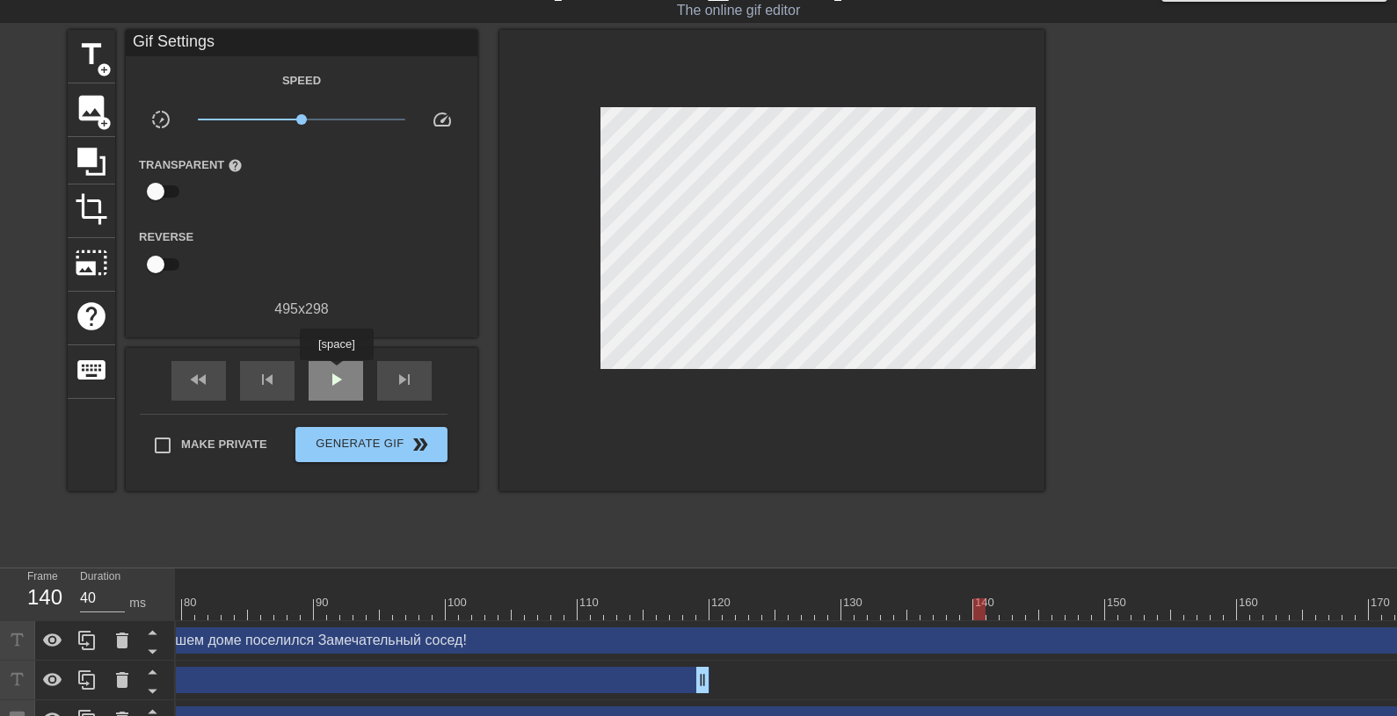
click at [337, 373] on span "play_arrow" at bounding box center [335, 379] width 21 height 21
click at [337, 373] on span "pause" at bounding box center [335, 379] width 21 height 21
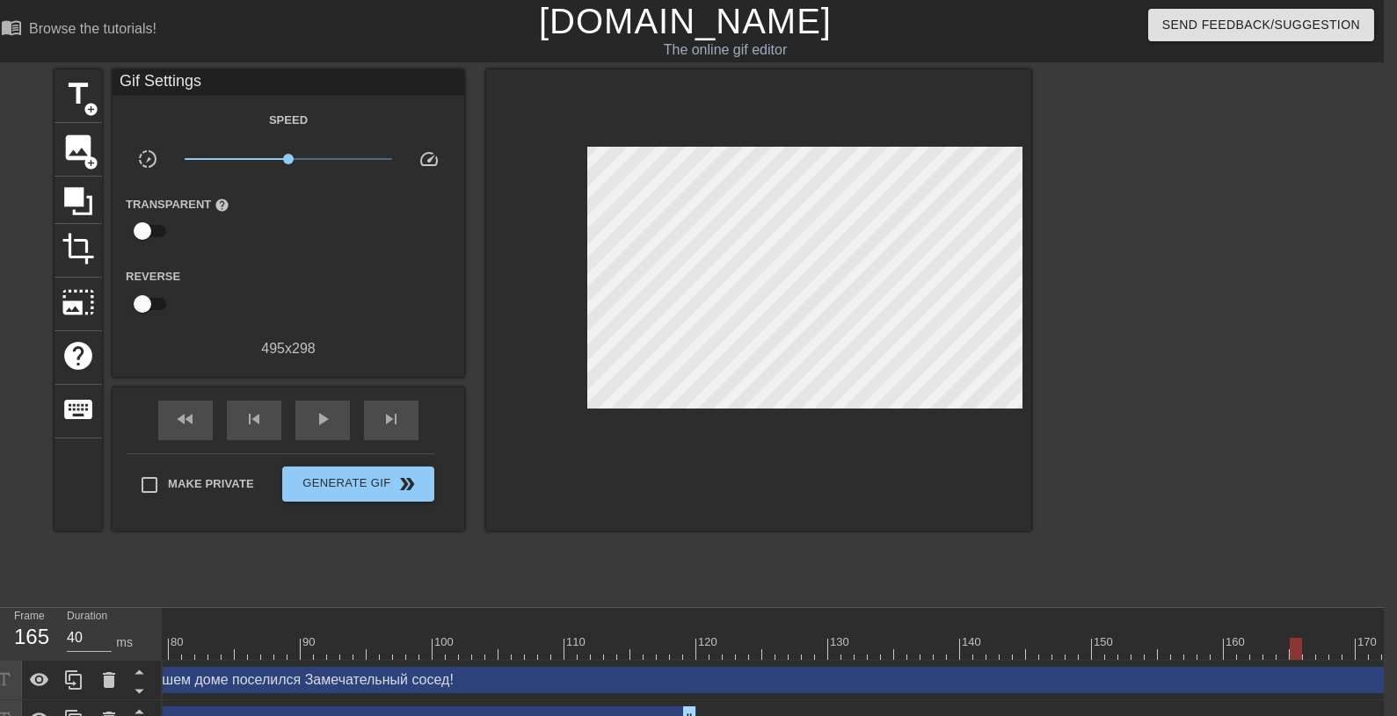
scroll to position [79, 16]
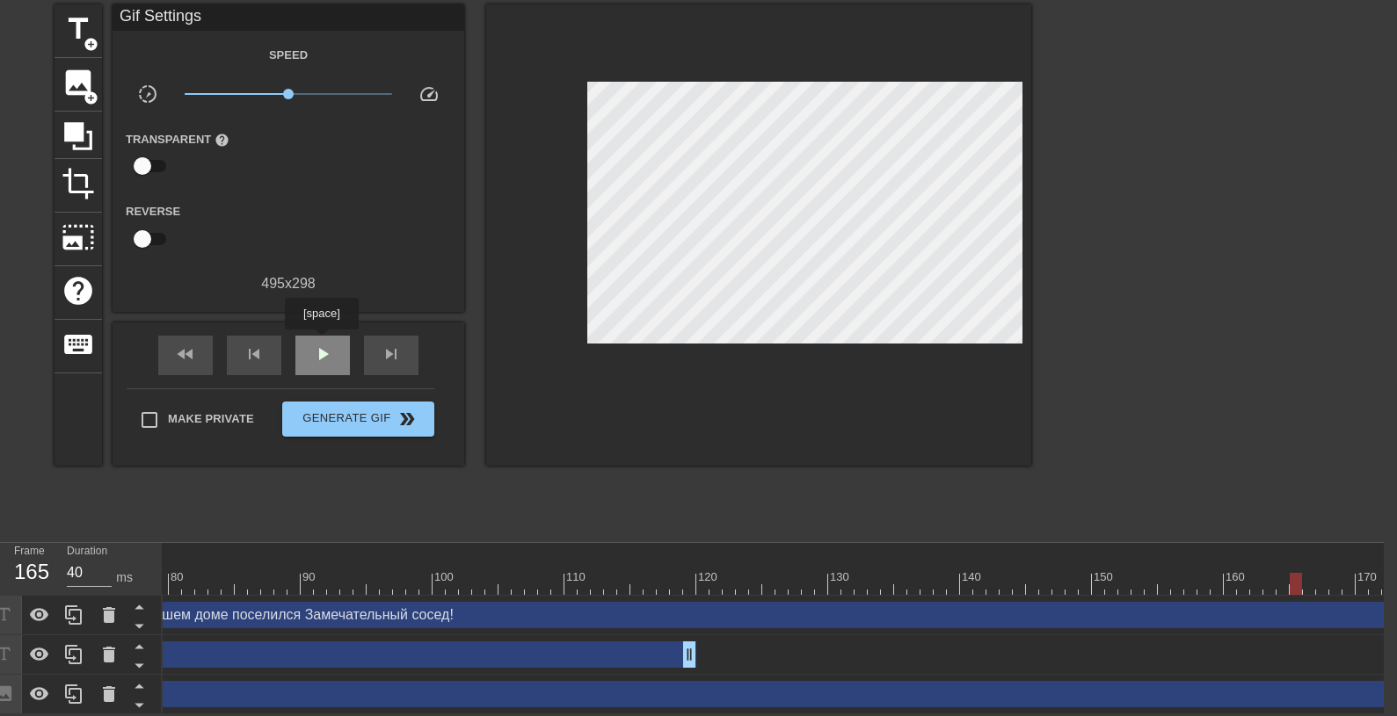
click at [322, 344] on span "play_arrow" at bounding box center [322, 354] width 21 height 21
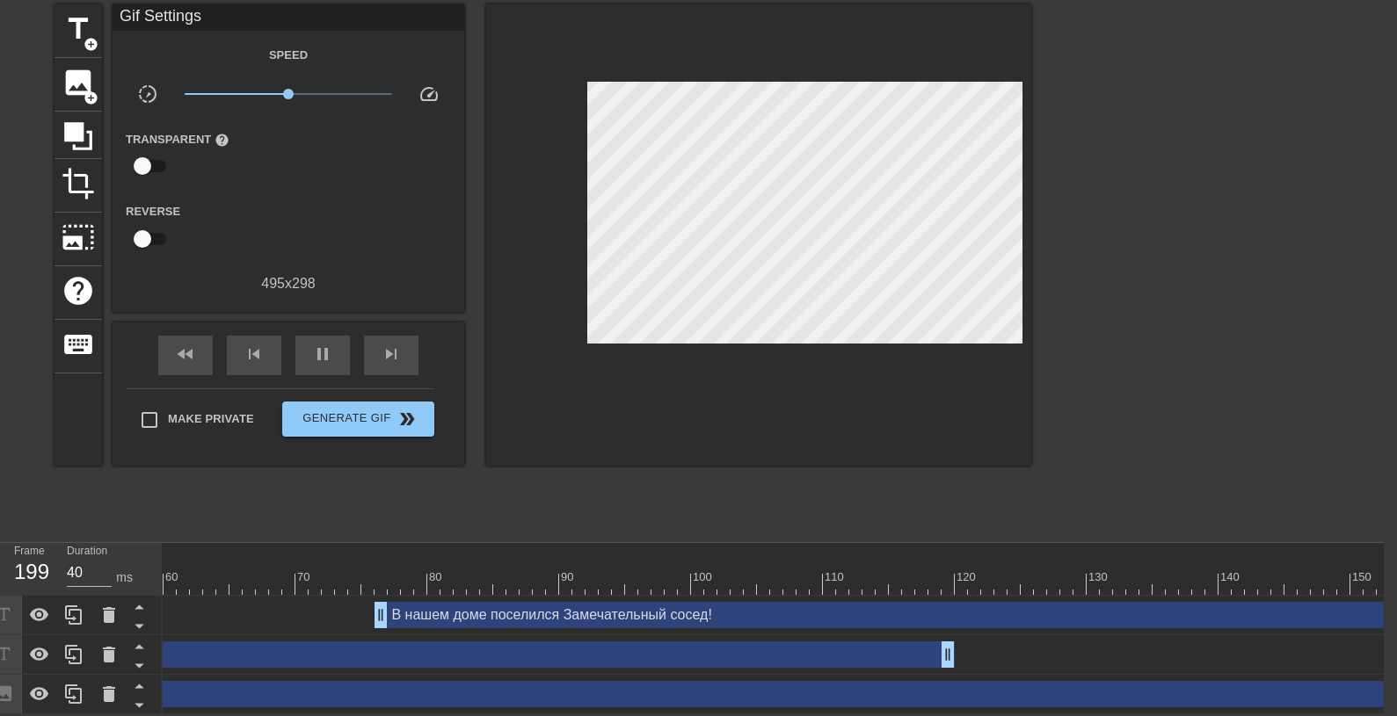
scroll to position [0, 799]
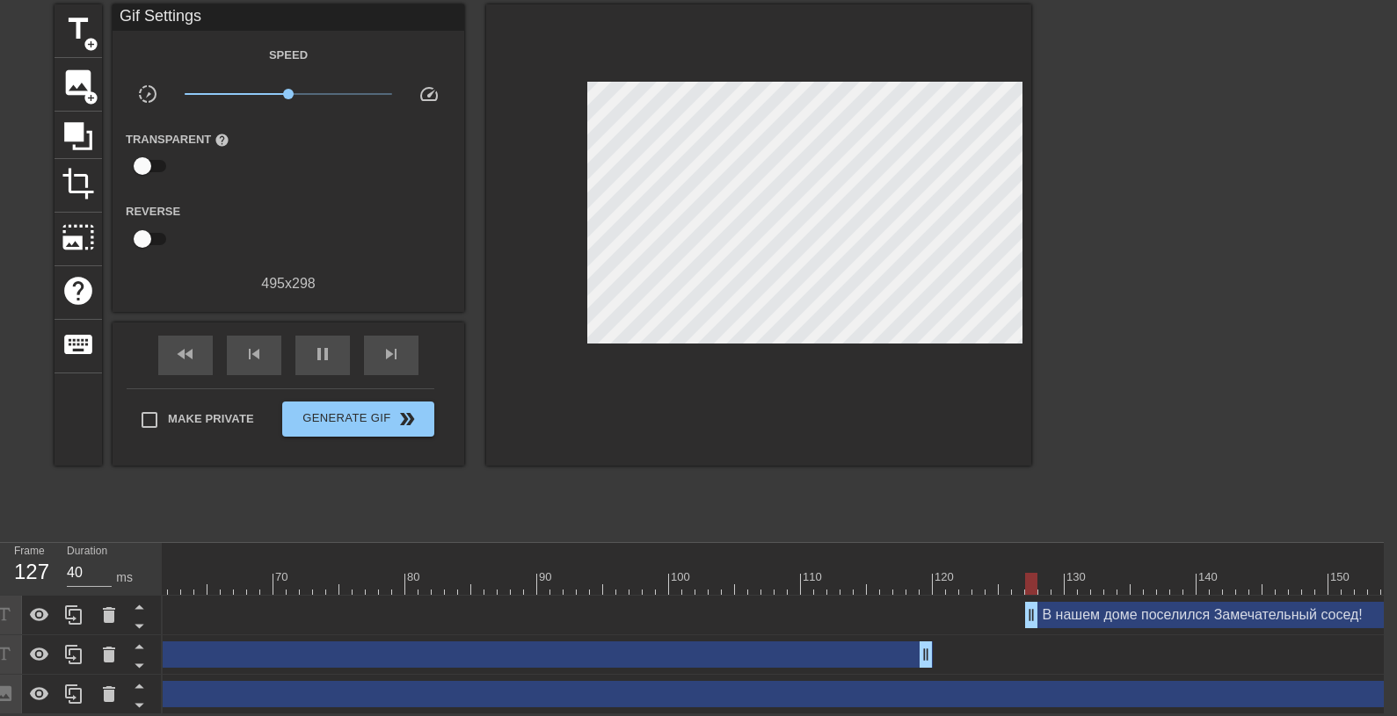
drag, startPoint x: 356, startPoint y: 600, endPoint x: 1029, endPoint y: 605, distance: 673.2
click at [370, 409] on span "Generate Gif double_arrow" at bounding box center [358, 419] width 138 height 21
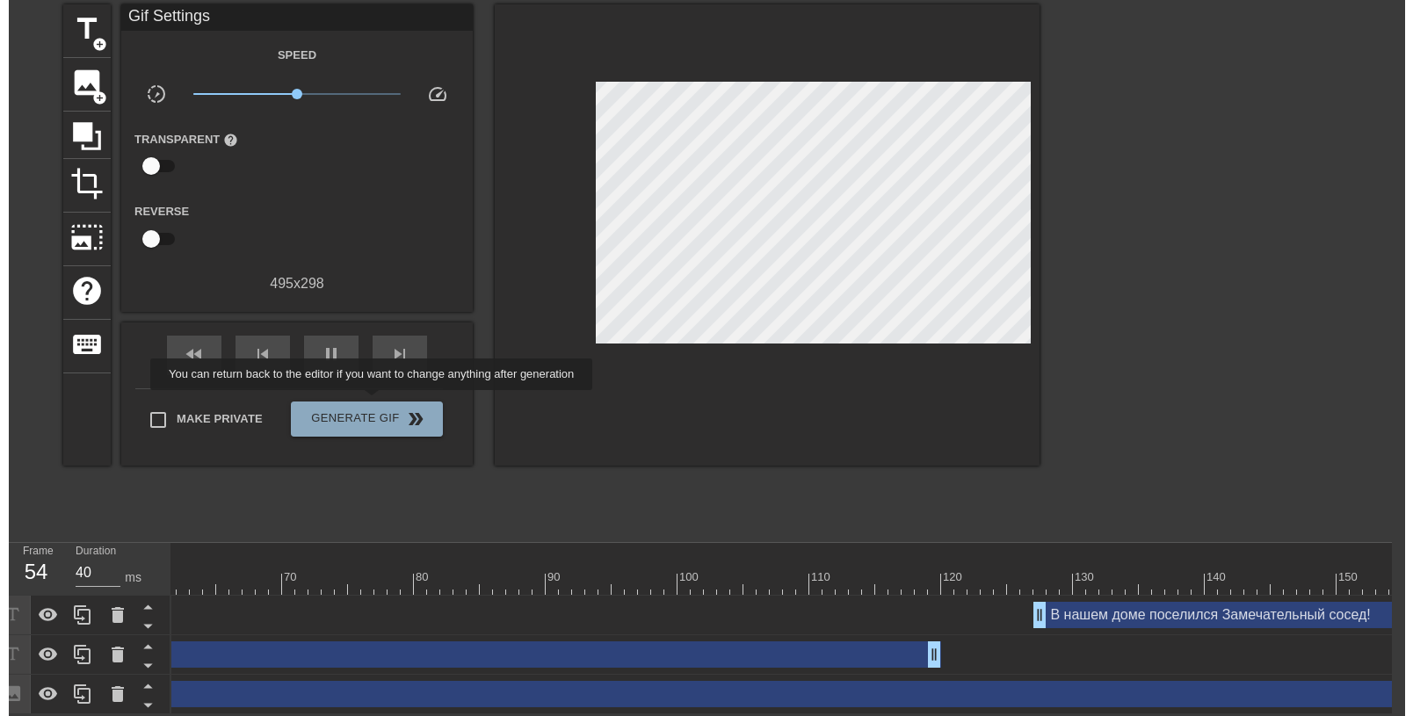
scroll to position [0, 12]
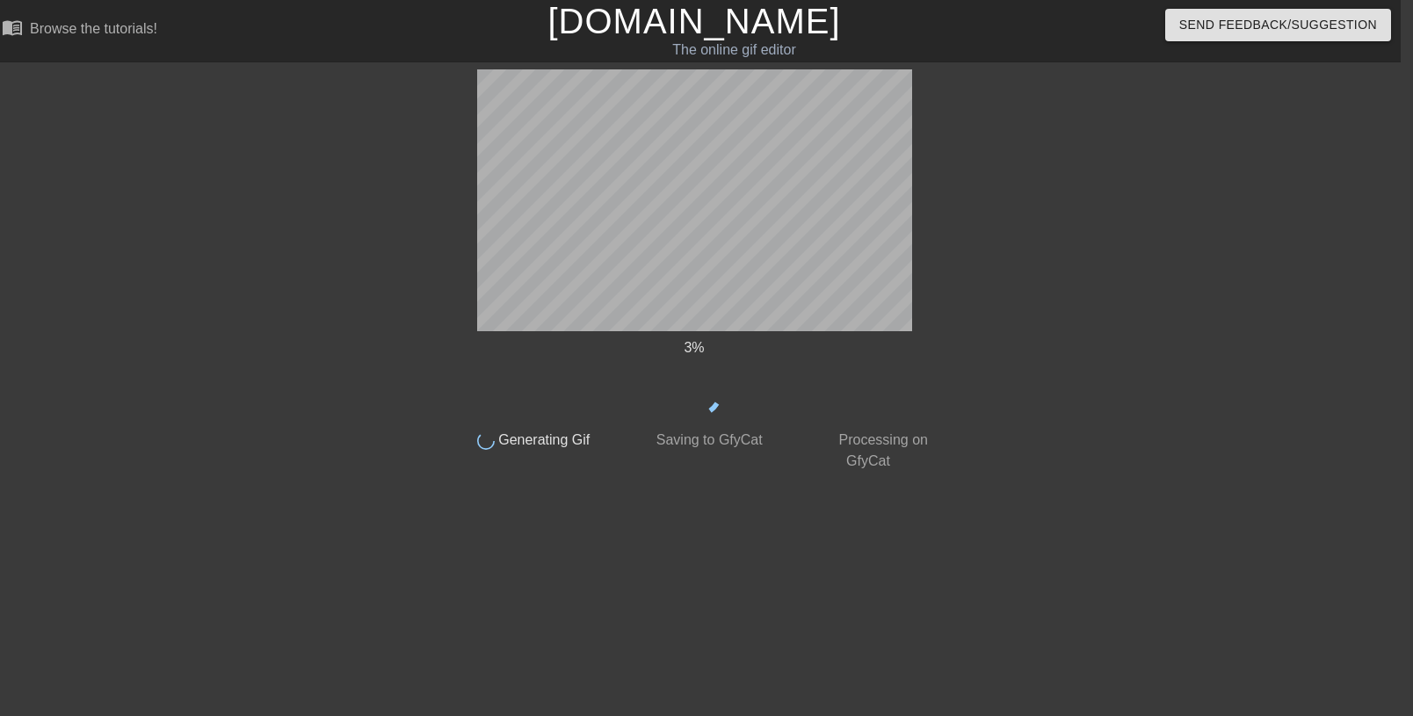
click at [1077, 269] on div at bounding box center [1095, 332] width 264 height 527
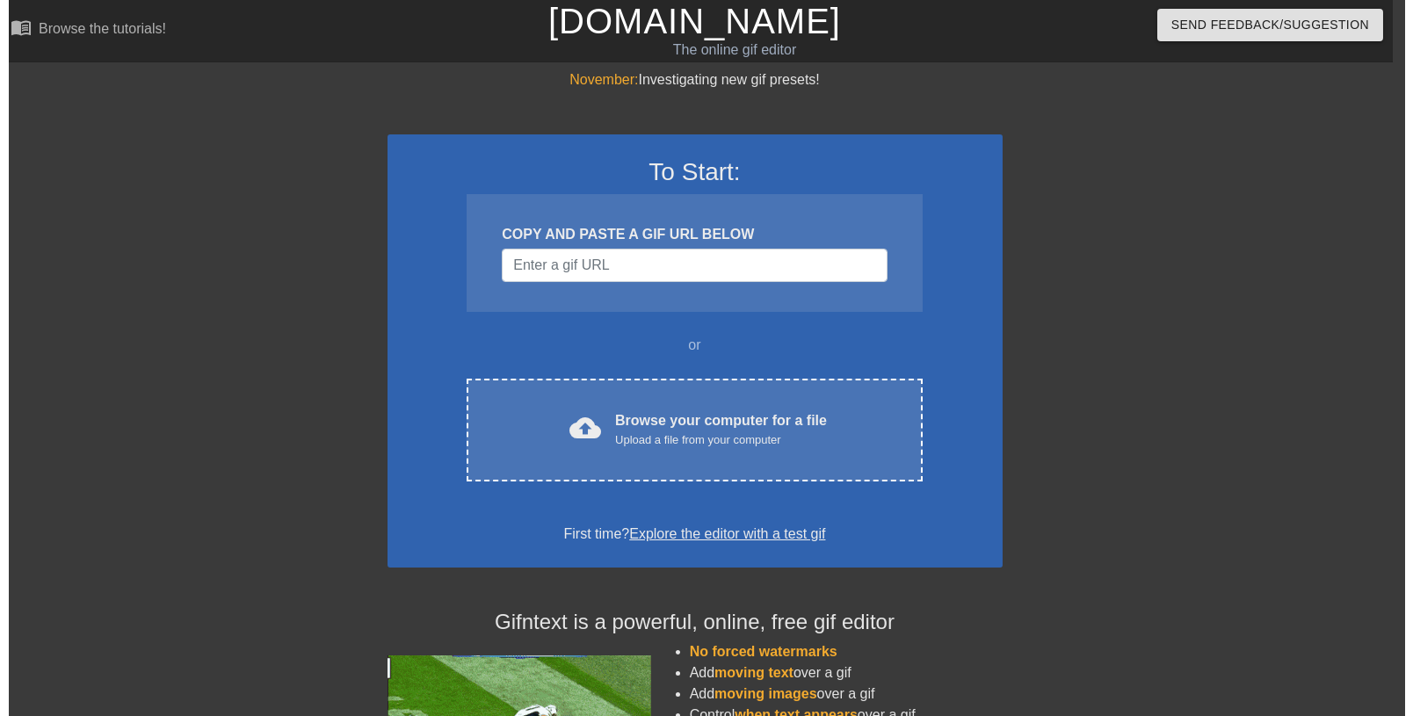
scroll to position [0, 13]
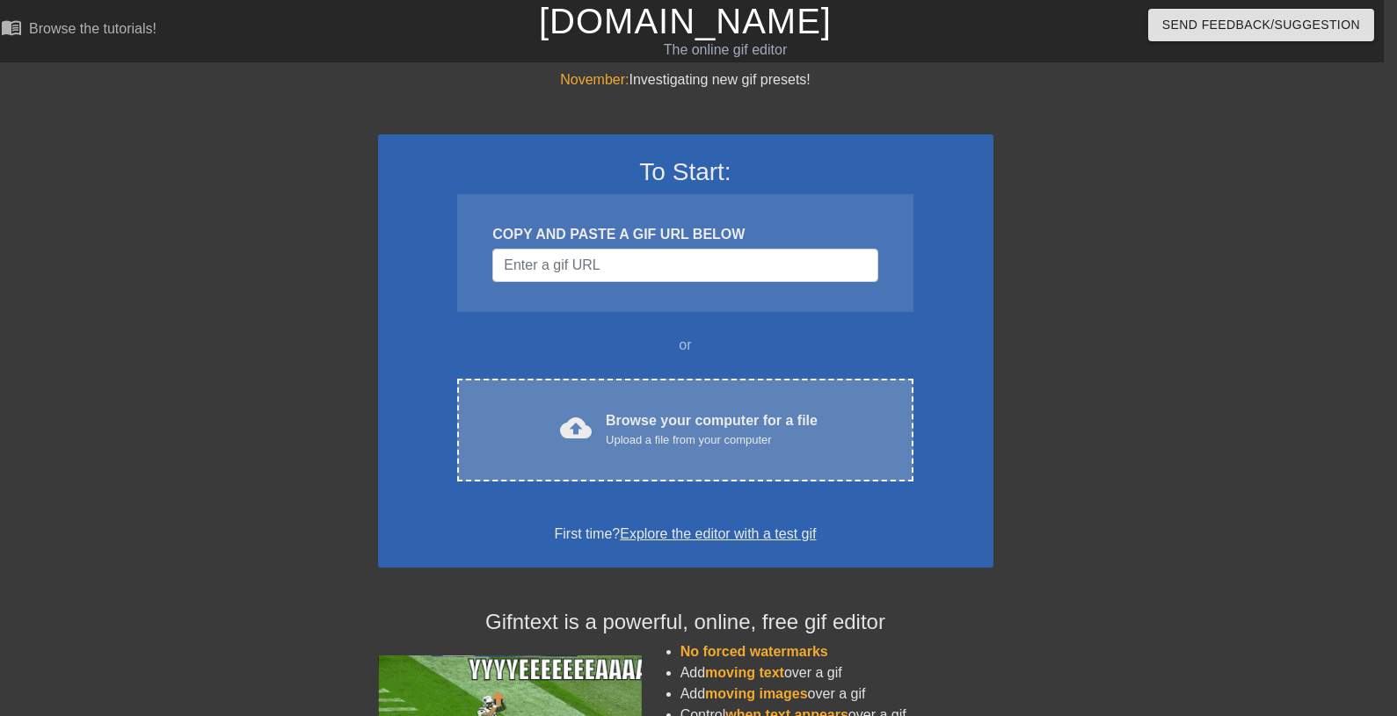
click at [662, 432] on div "Upload a file from your computer" at bounding box center [712, 441] width 212 height 18
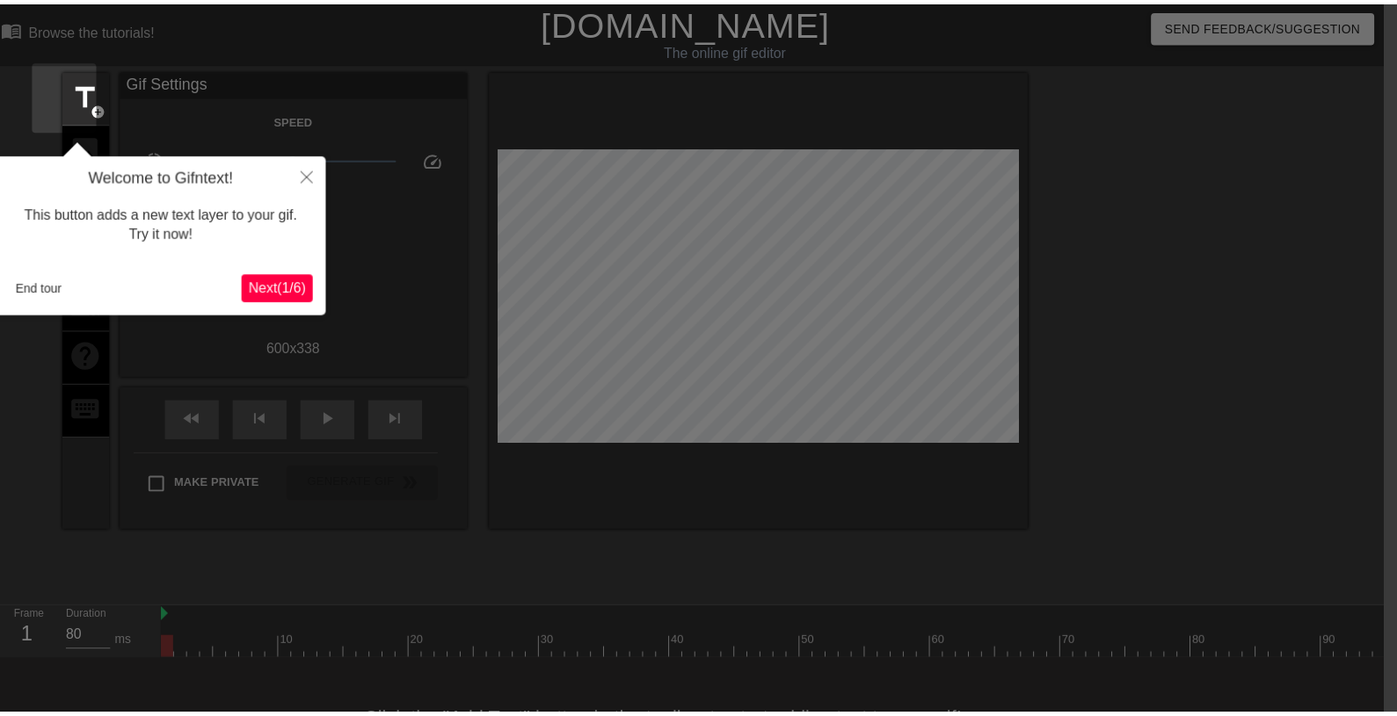
scroll to position [43, 12]
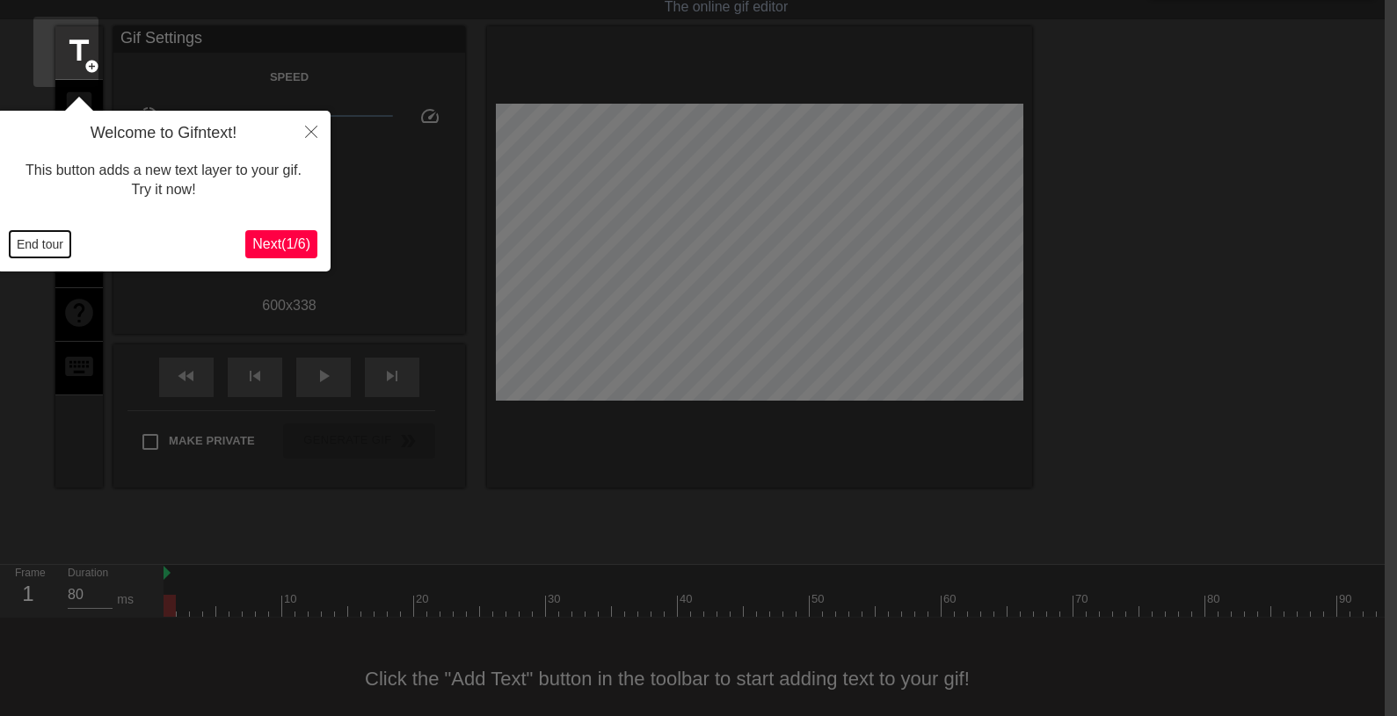
click at [40, 246] on button "End tour" at bounding box center [40, 244] width 61 height 26
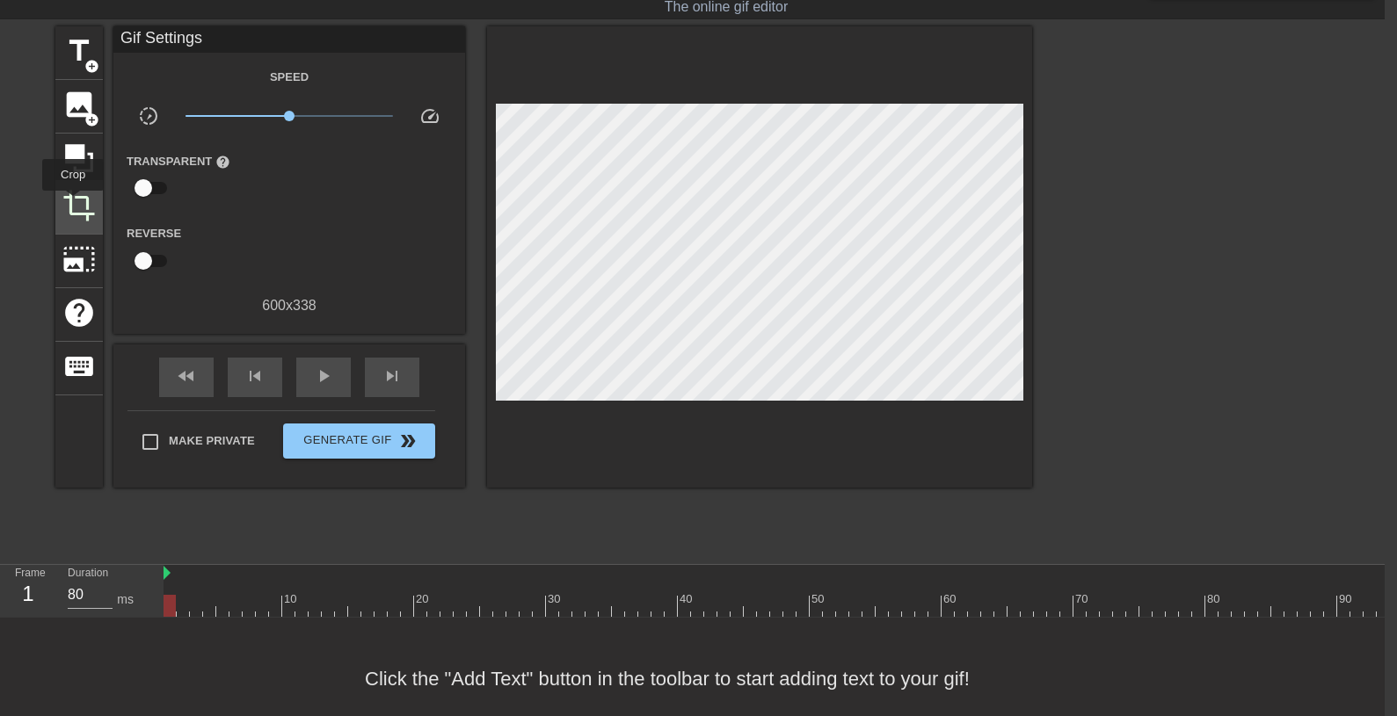
click at [74, 203] on span "crop" at bounding box center [78, 205] width 33 height 33
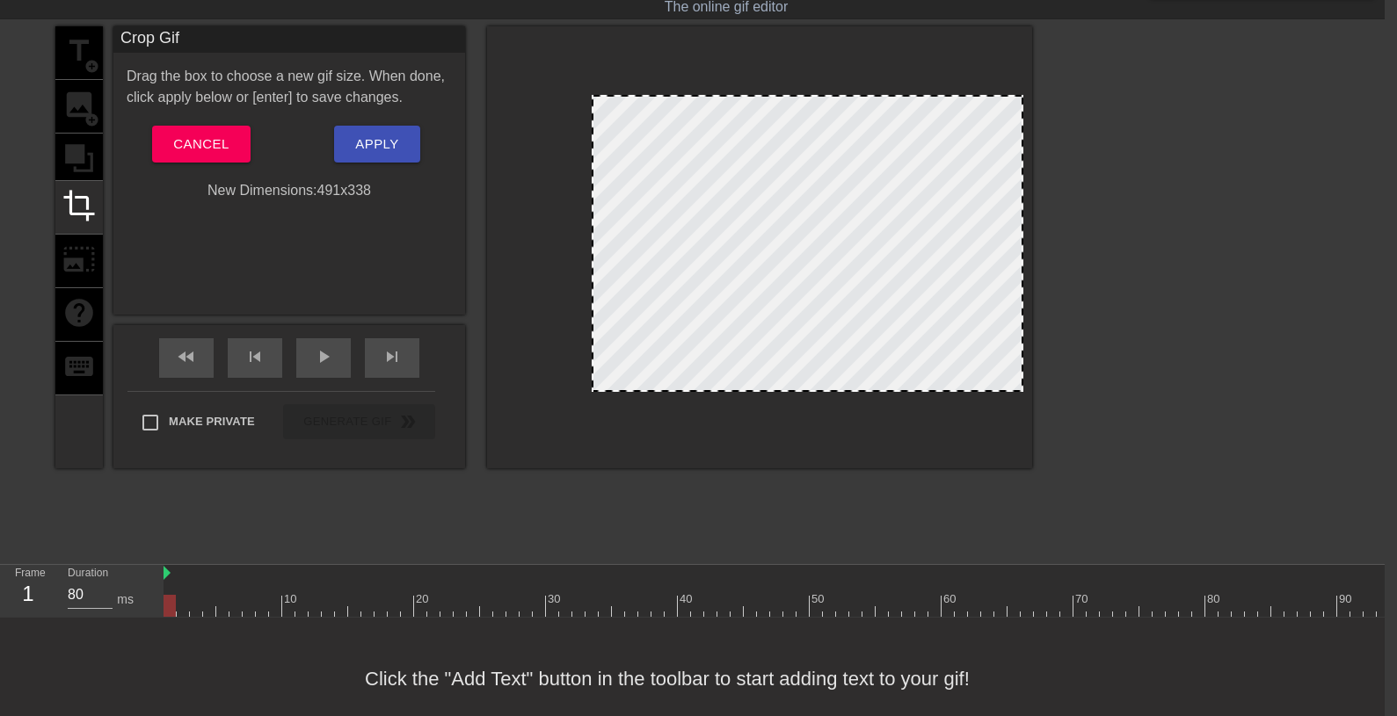
drag, startPoint x: 498, startPoint y: 266, endPoint x: 594, endPoint y: 279, distance: 96.6
click at [594, 279] on div at bounding box center [807, 243] width 432 height 297
drag, startPoint x: 848, startPoint y: 389, endPoint x: 856, endPoint y: 421, distance: 32.6
click at [856, 421] on div at bounding box center [759, 247] width 545 height 442
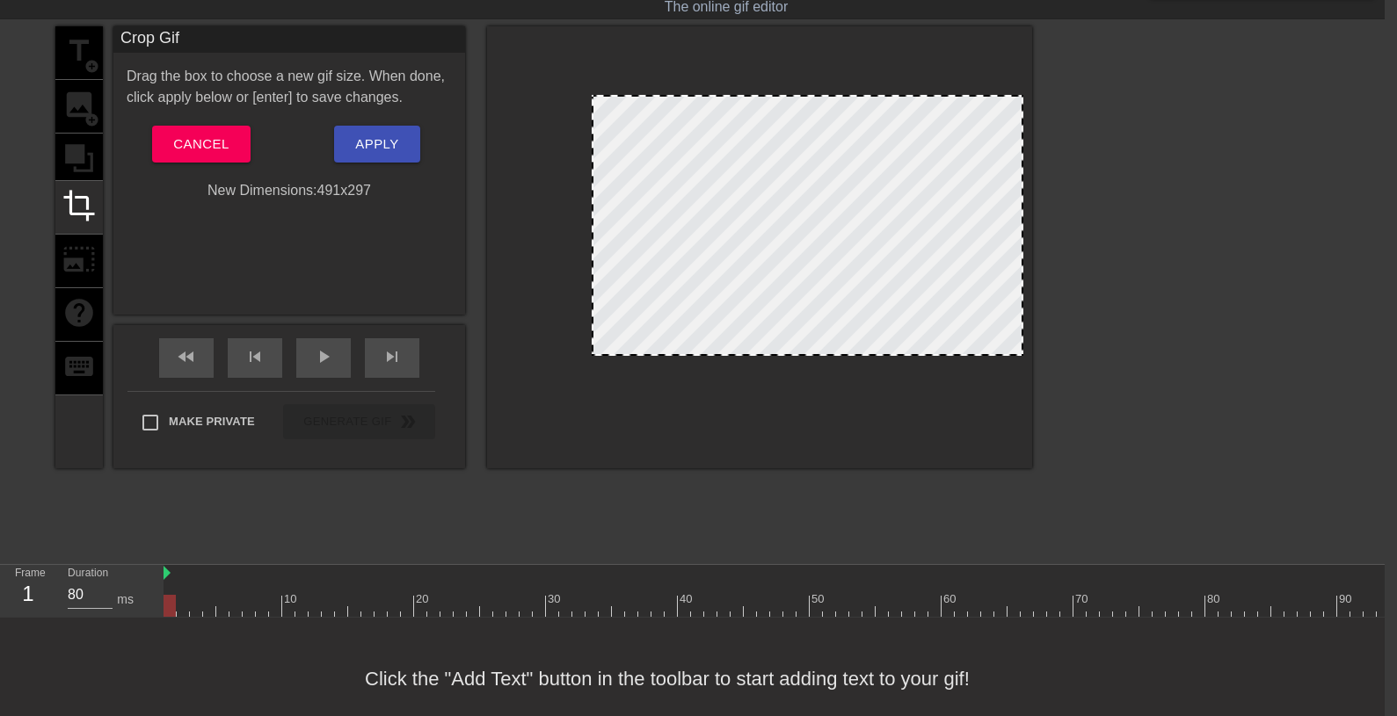
drag, startPoint x: 794, startPoint y: 389, endPoint x: 836, endPoint y: 353, distance: 55.5
click at [836, 353] on div at bounding box center [807, 225] width 432 height 261
click at [367, 145] on span "Apply" at bounding box center [376, 144] width 43 height 23
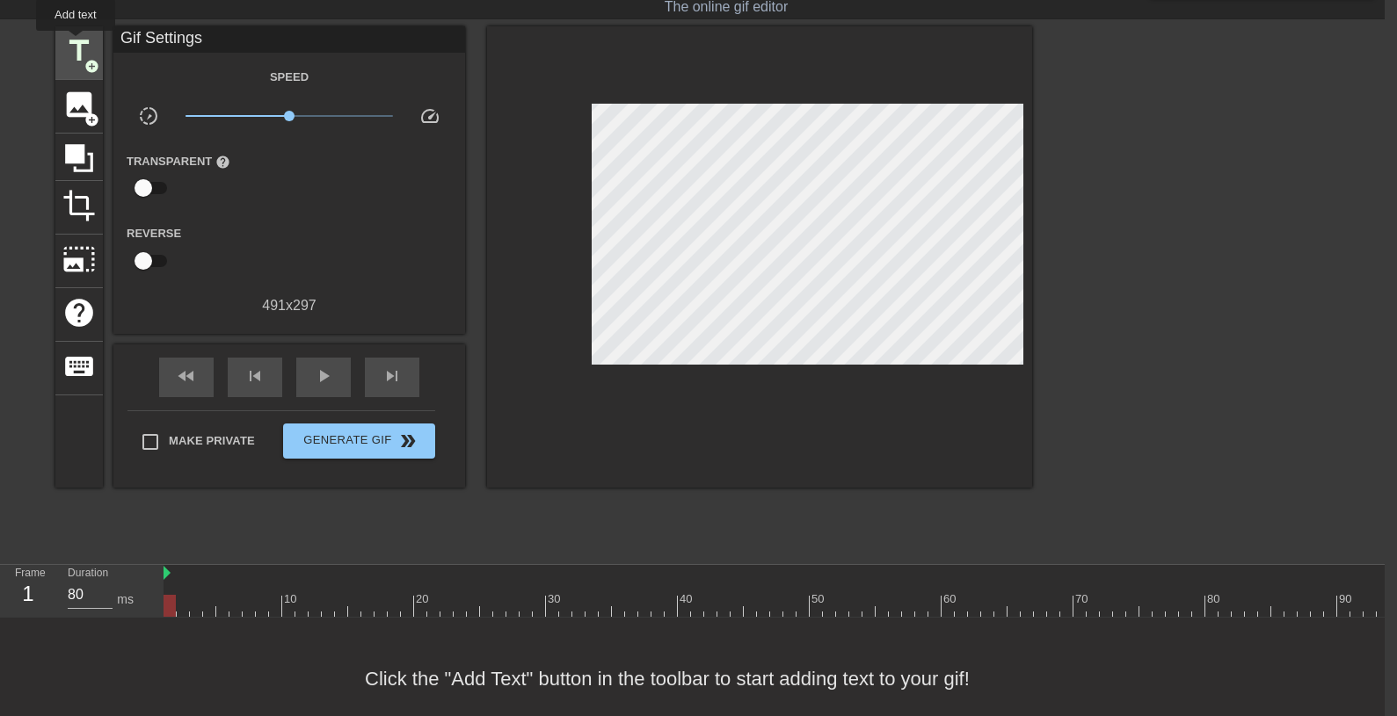
click at [76, 43] on span "title" at bounding box center [78, 50] width 33 height 33
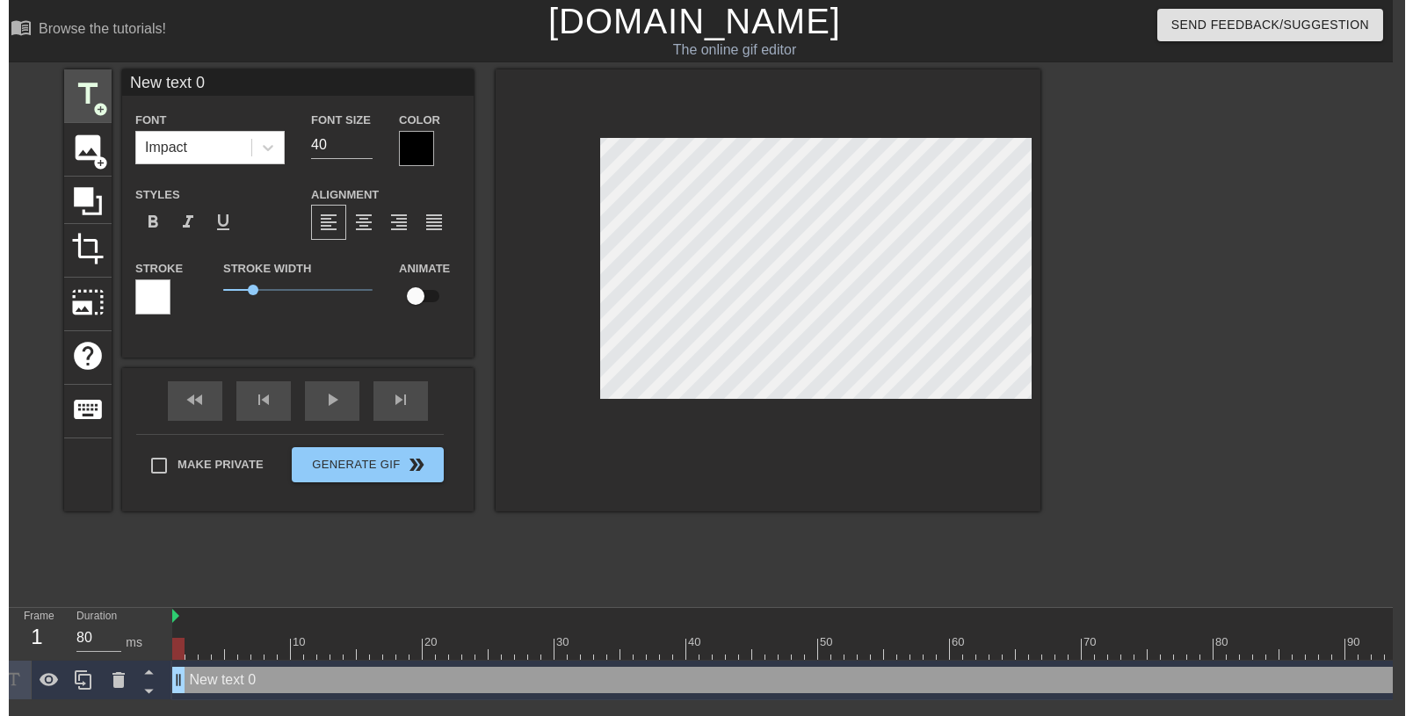
scroll to position [1, 12]
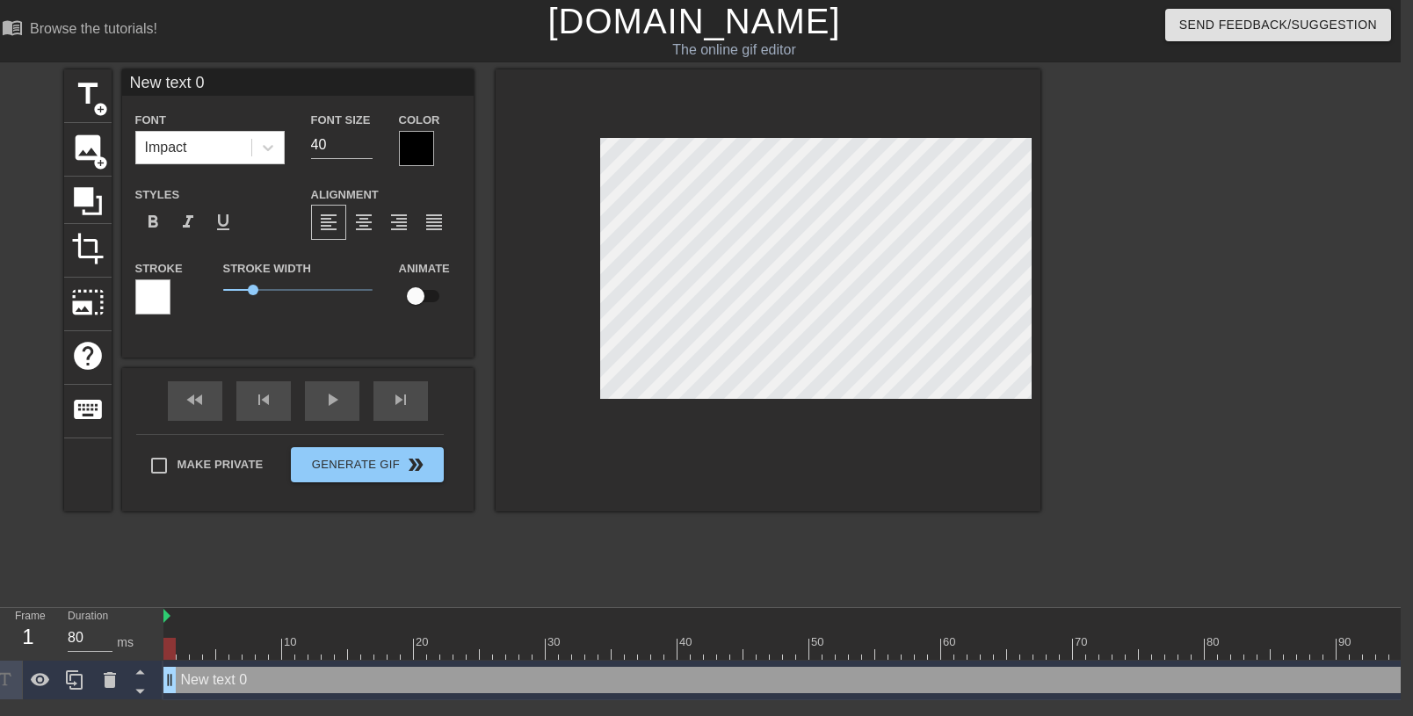
click at [413, 137] on div at bounding box center [416, 148] width 35 height 35
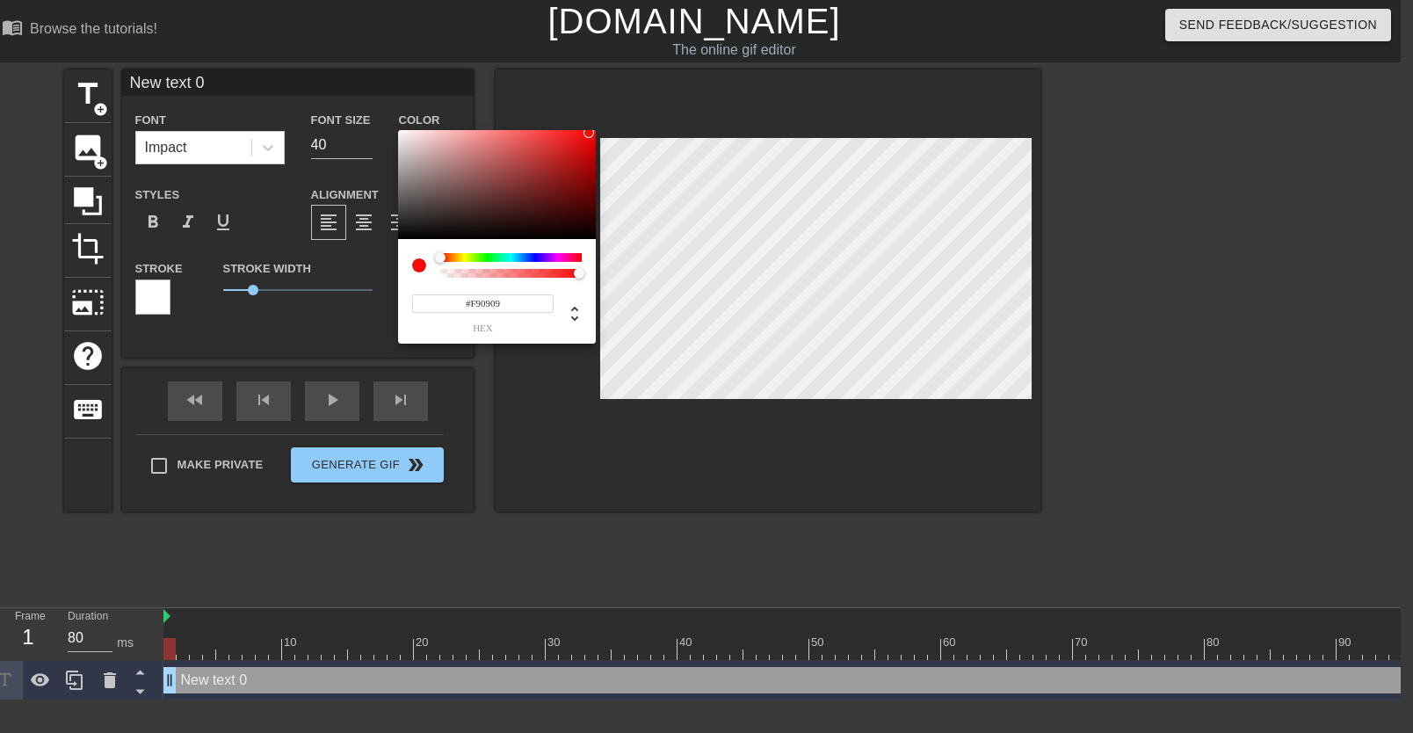
type input "#F90909"
click at [588, 133] on div at bounding box center [497, 184] width 198 height 109
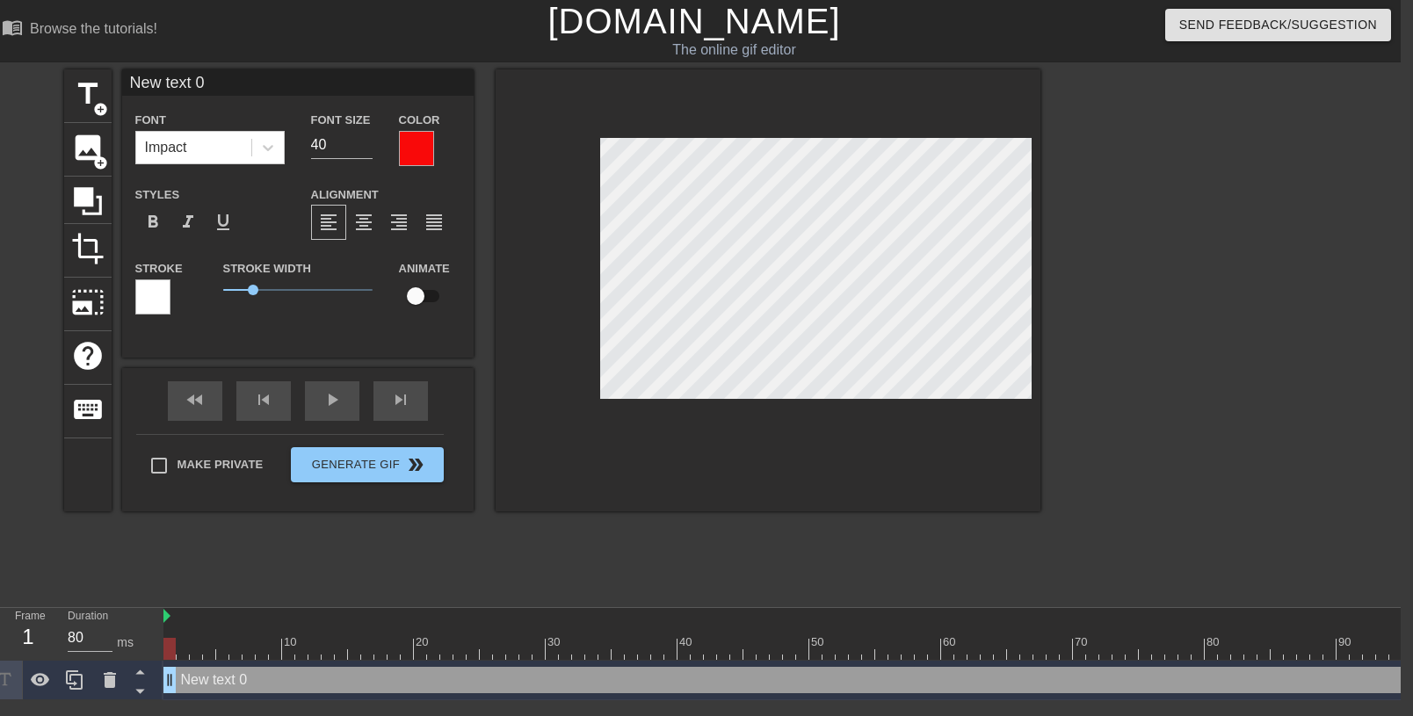
scroll to position [0, 3]
type input "New text"
type textarea "New text"
type input "New text"
type textarea "New text"
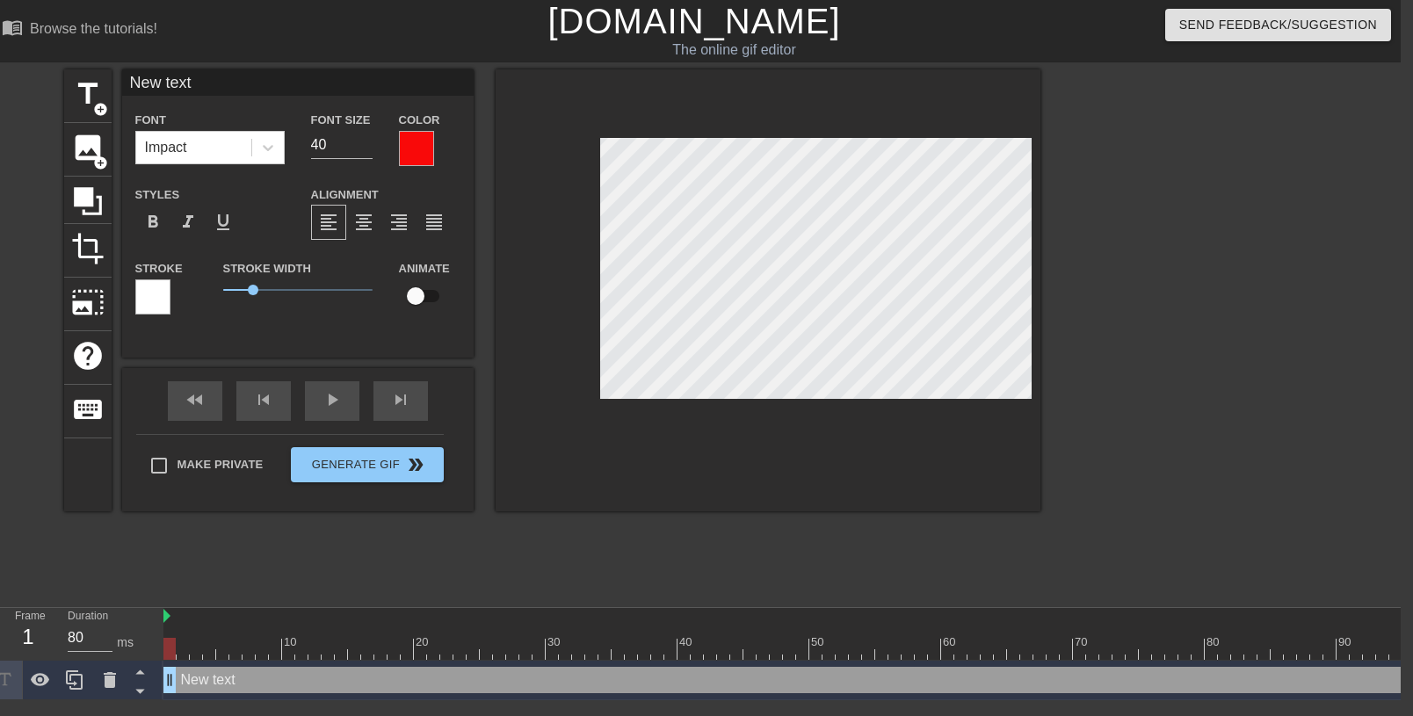
type input "New tex"
type textarea "New tex"
type input "New te"
type textarea "New te"
type input "New t"
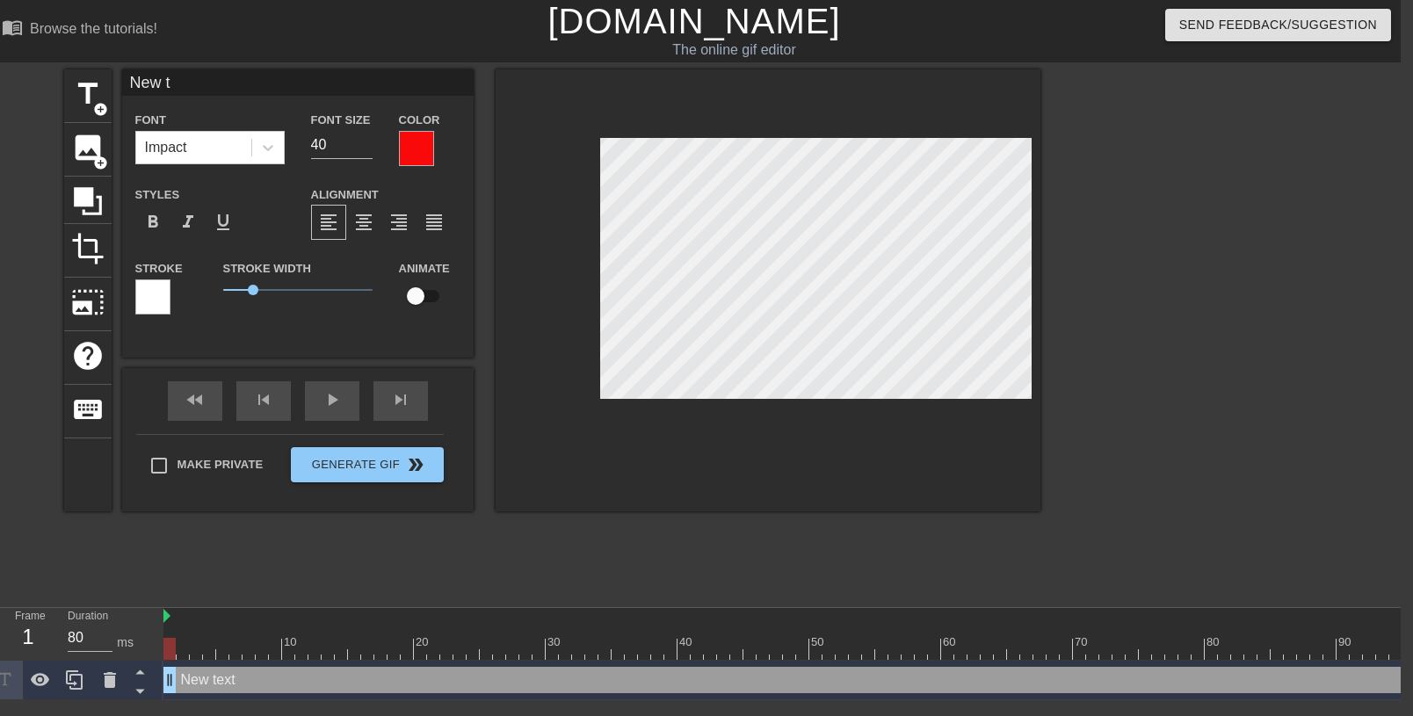
type textarea "New t"
type input "New"
type textarea "New"
type input "New"
type textarea "New"
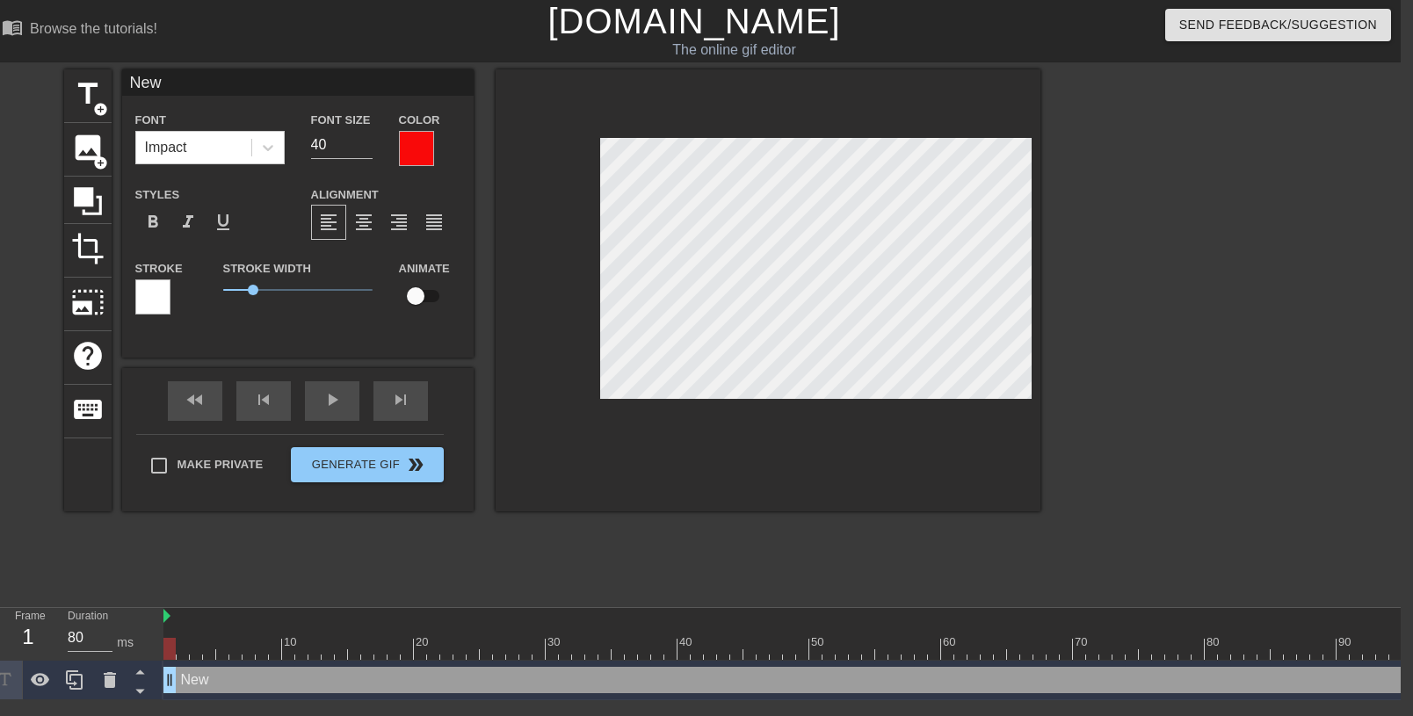
type input "Ne"
type textarea "Ne"
type input "N"
type textarea "N"
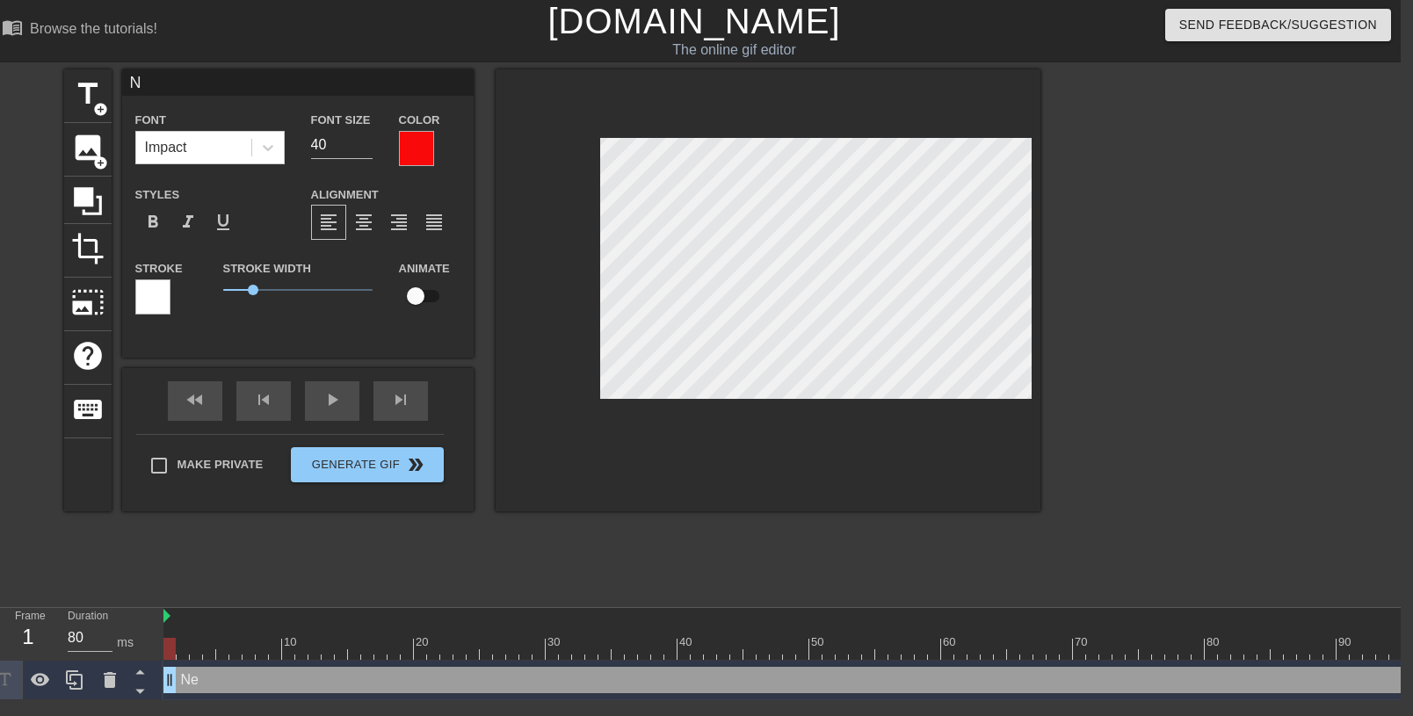
scroll to position [0, 0]
type input "[PERSON_NAME]"
type textarea "Ка"
type input "Ка"
type textarea "Как"
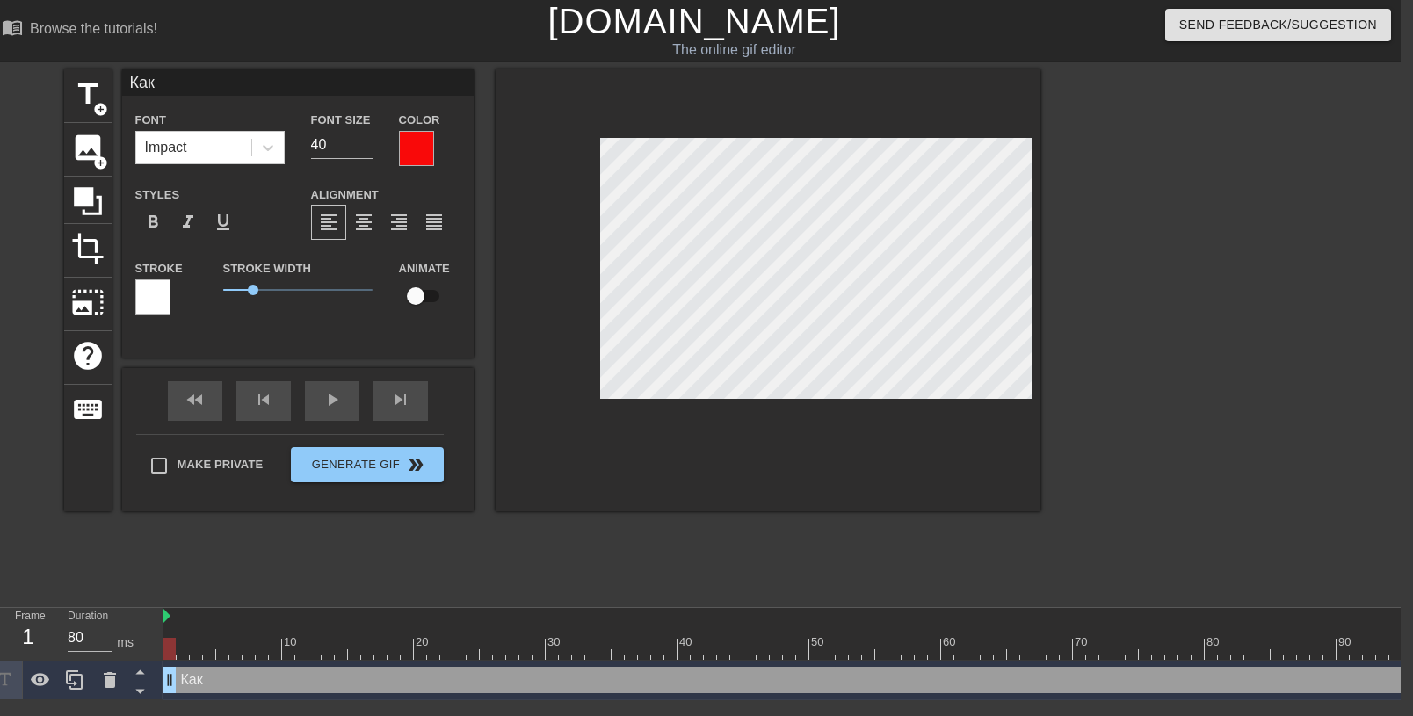
type input "Как"
type textarea "Как"
type input "Как ж"
type textarea "Как ж"
type input "Как же"
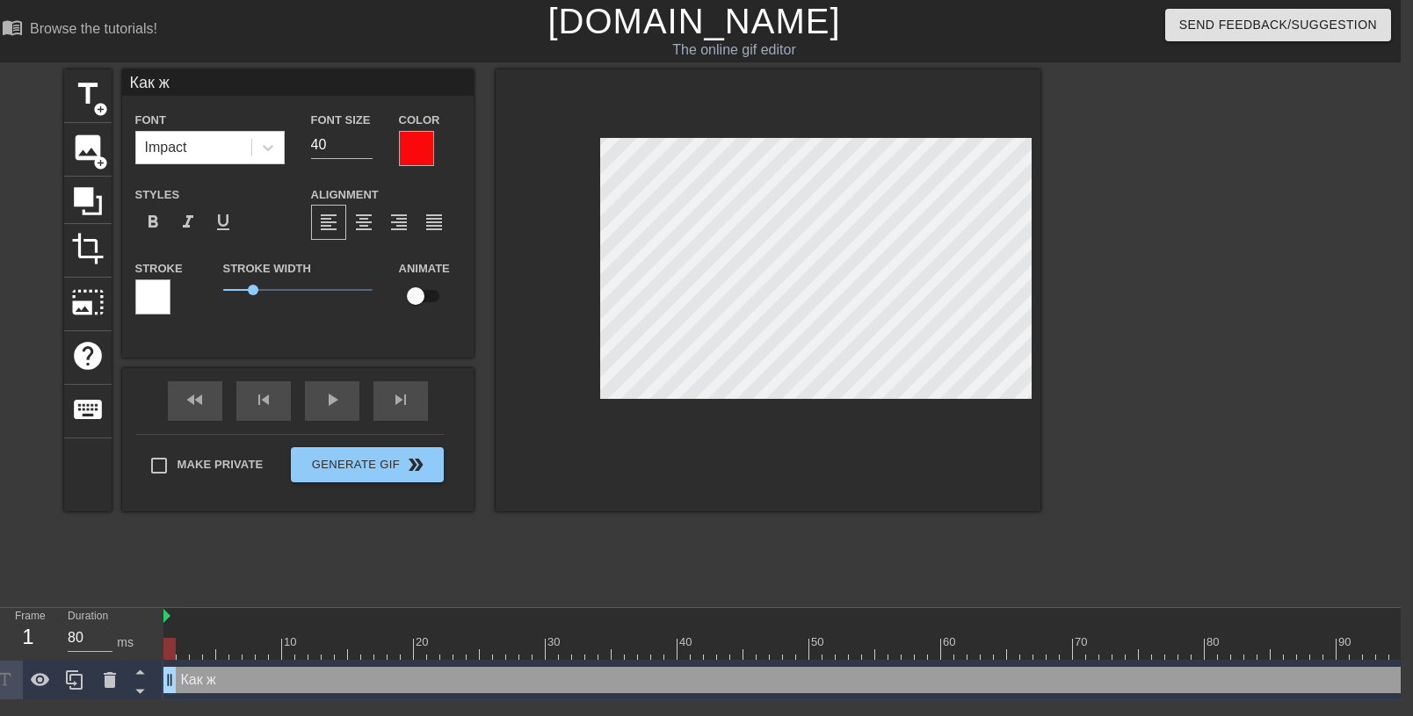
type textarea "Как же"
type input "Как же"
type textarea "Как же"
type input "Как же н"
type textarea "Как же н"
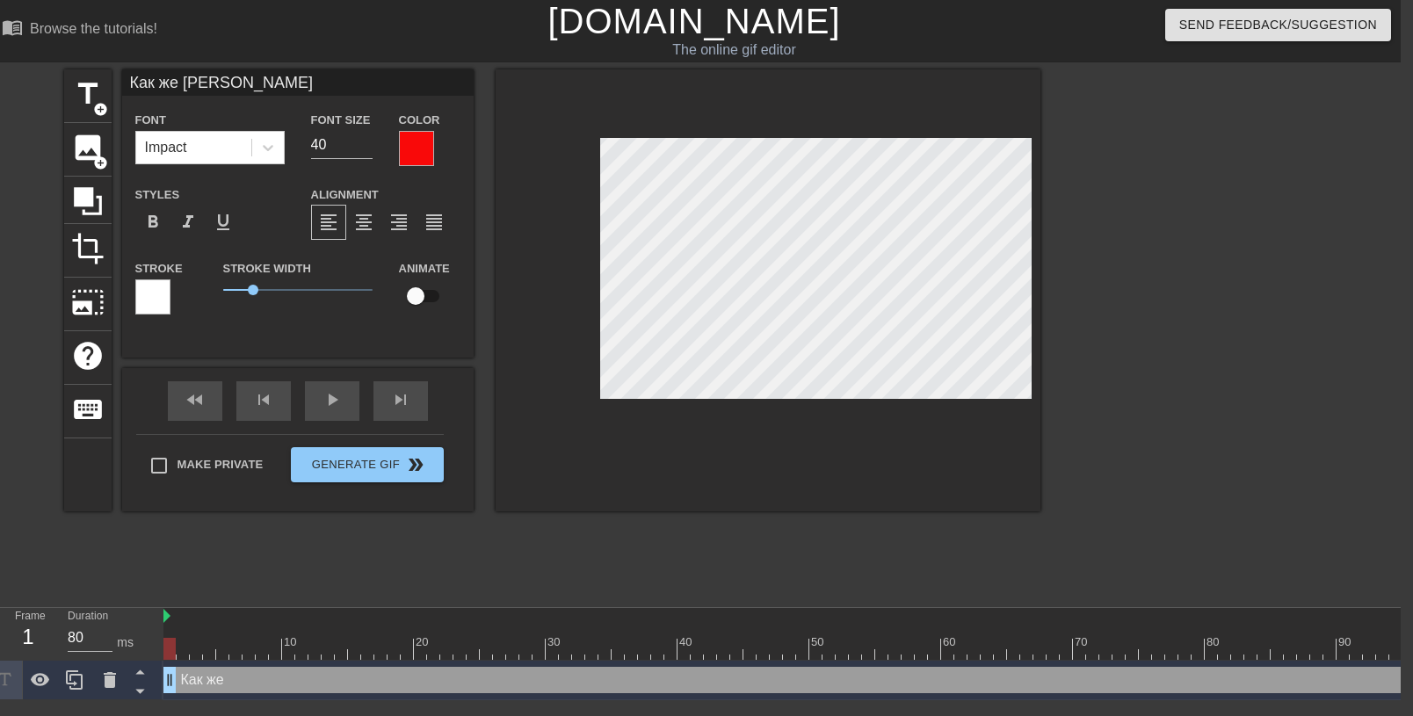
type input "Как же на"
type textarea "Как же нам"
type input "Как же нам"
type textarea "Как же нам"
type input "Как же нам н"
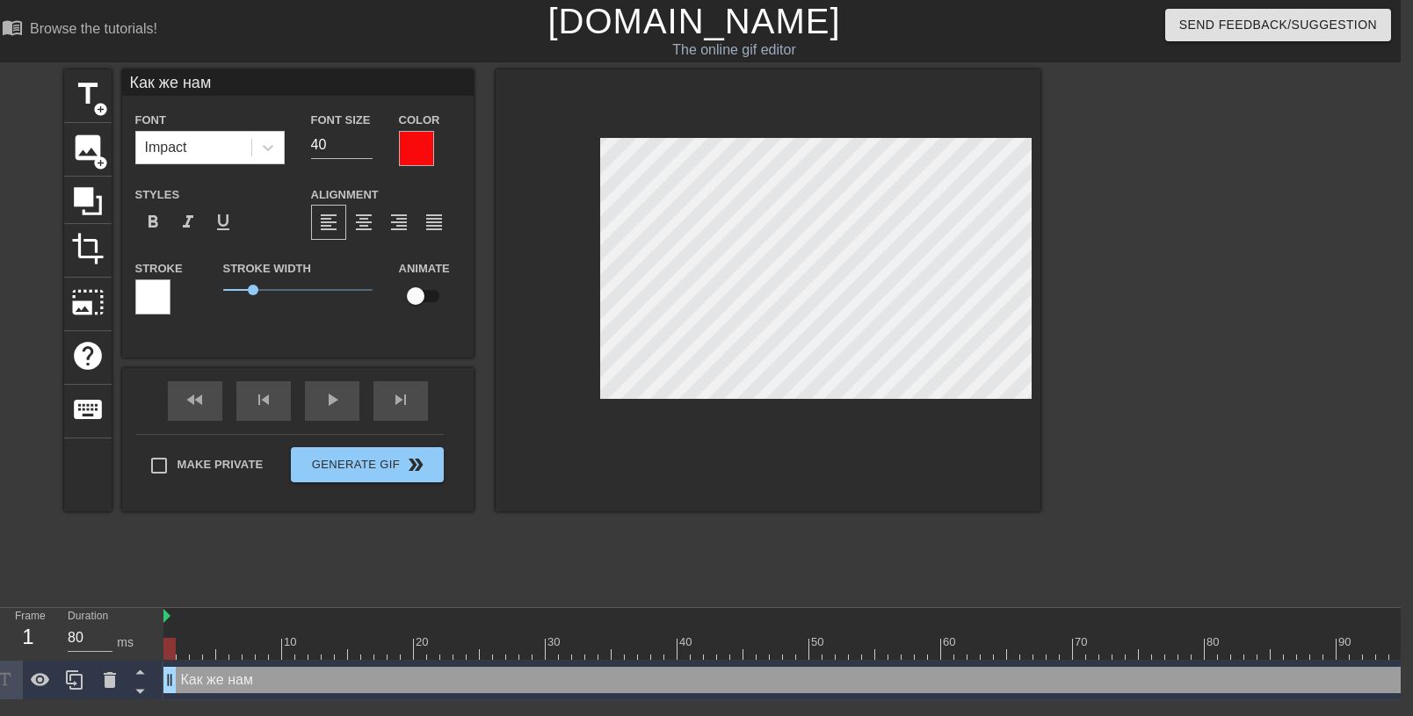
type textarea "Как же нам н"
type input "Как же нам"
type textarea "Как же нам"
type input "Как же нам"
type textarea "Как же нам"
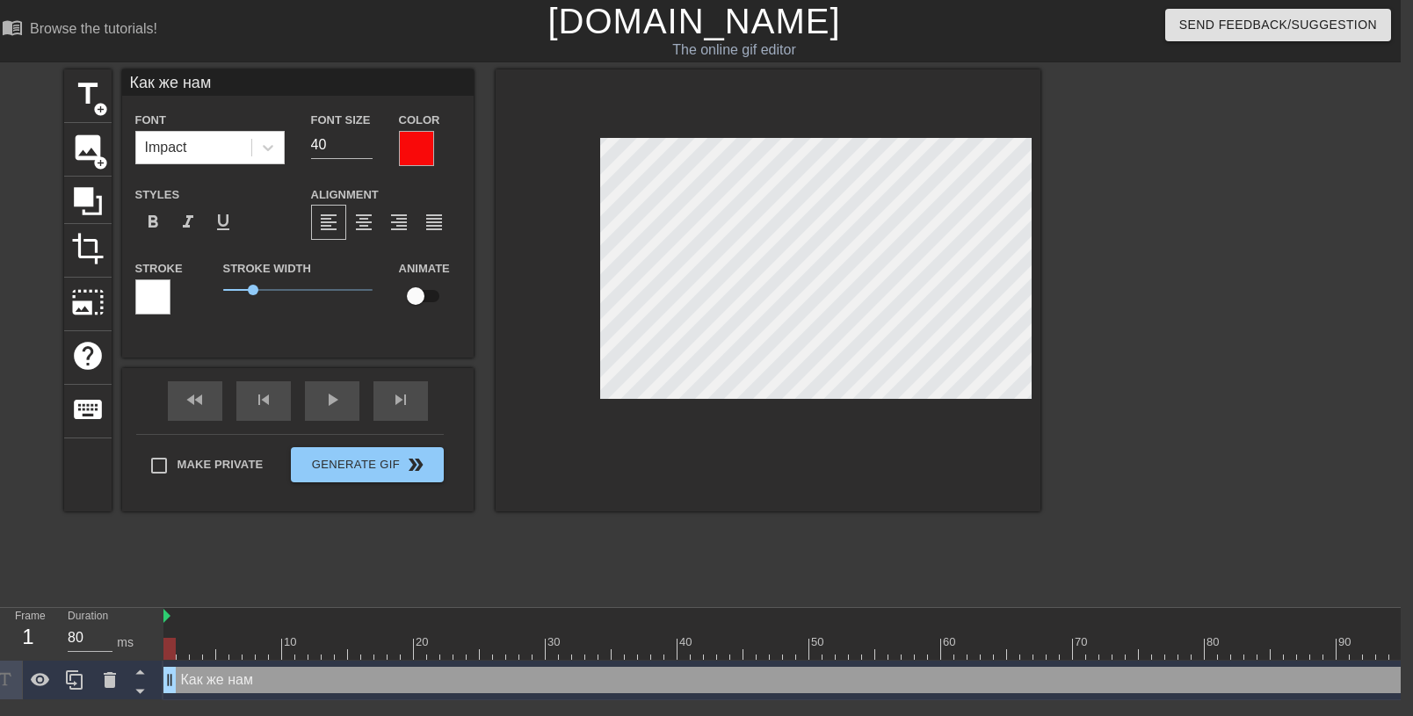
type input "Как же на"
type textarea "Как же на"
type input "Как же н"
type textarea "Как же н"
type input "Как же"
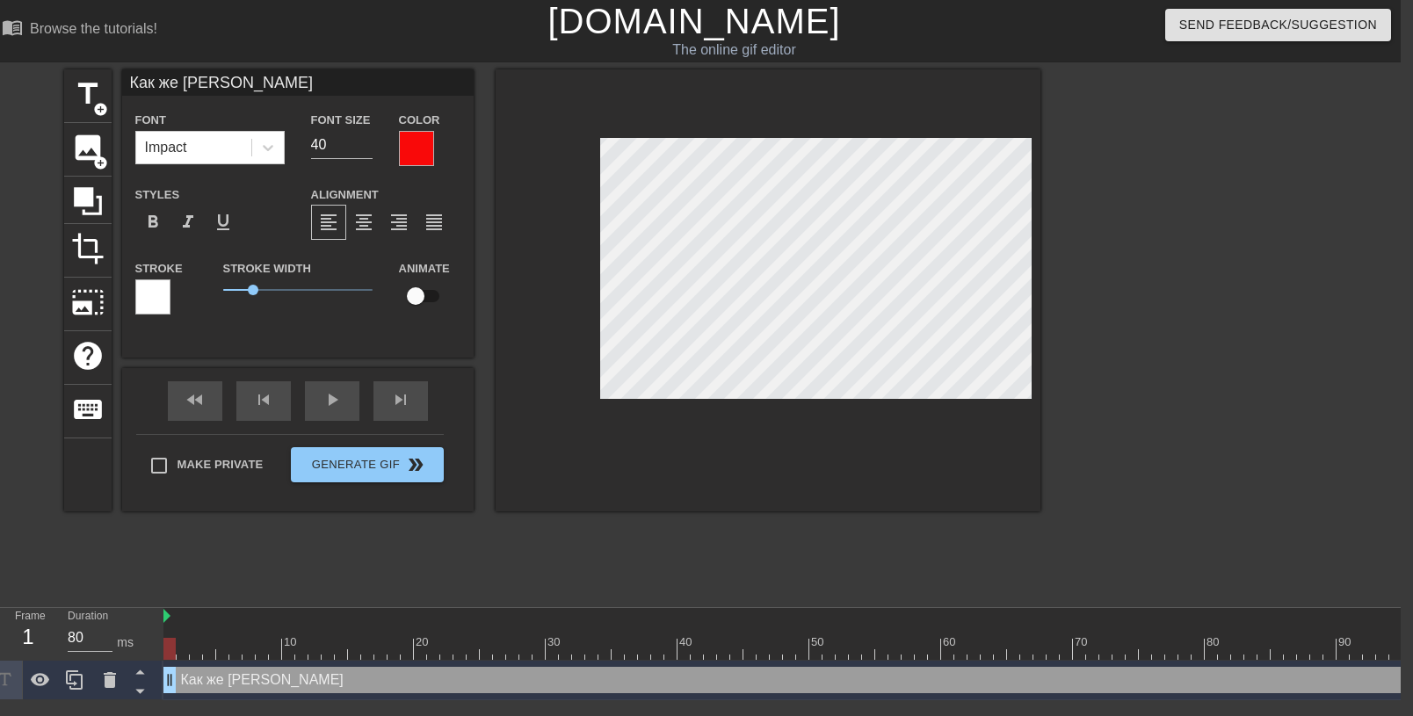
type textarea "Как же"
type input "Как же"
type textarea "Как же"
type input "Как ж"
type textarea "Как ж"
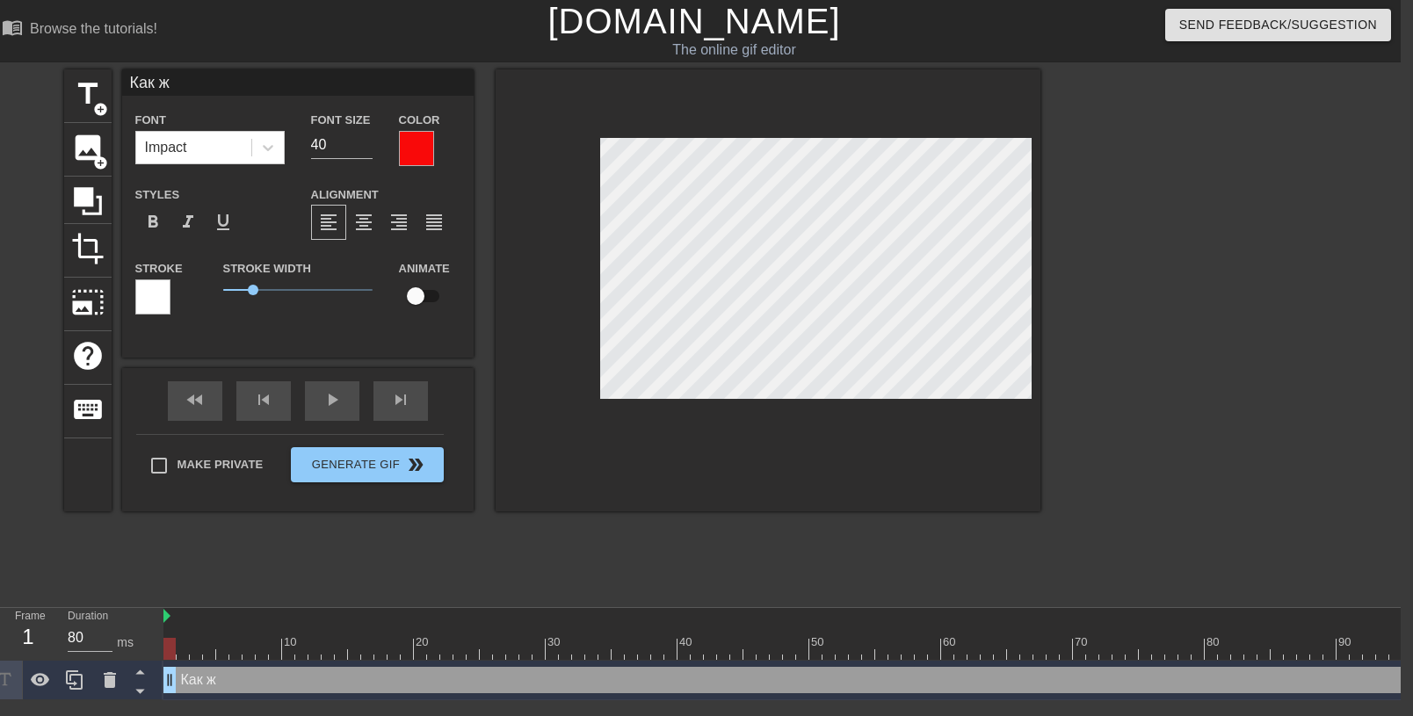
type input "Как же"
type textarea "Как же"
type input "Как жен"
type textarea "Как жен"
type input "Как жене"
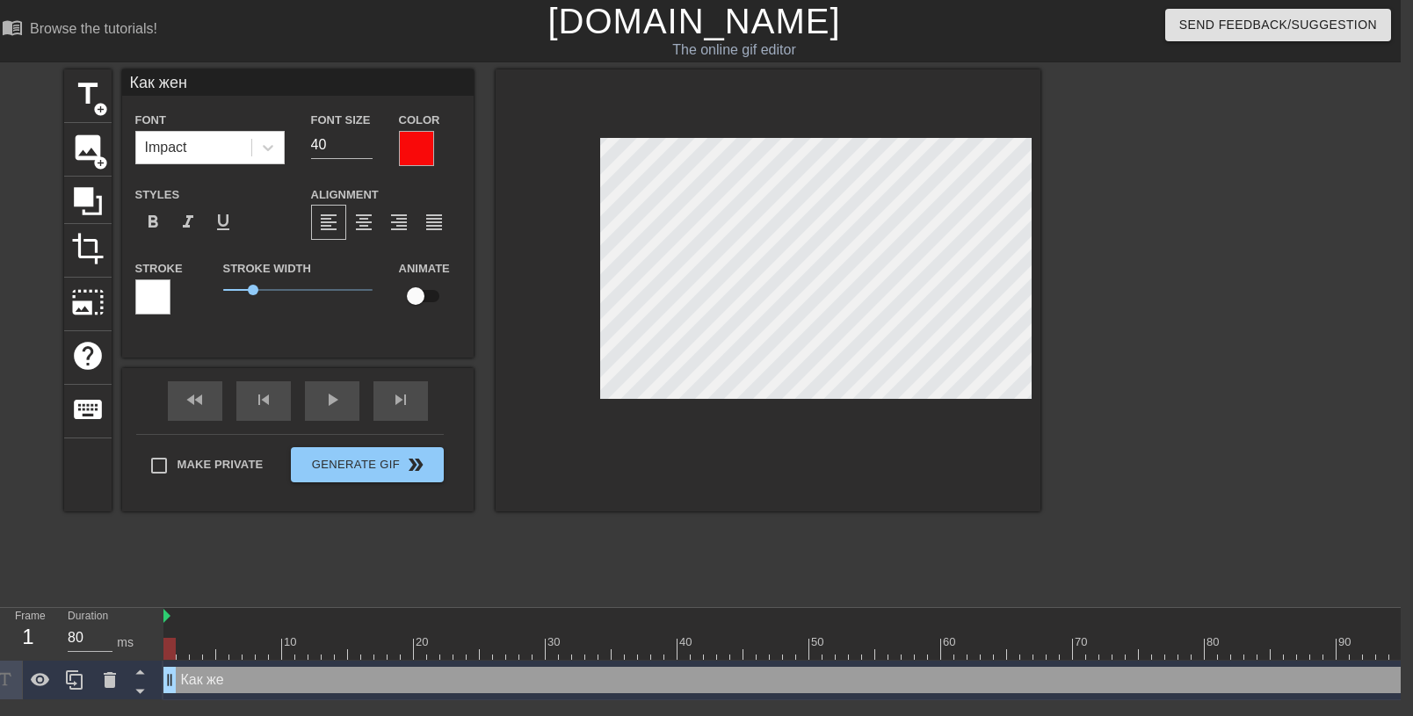
type textarea "Как жене"
type input "Как жене"
type textarea "Как жене"
type input "Как жене [PERSON_NAME]"
type textarea "Как жене [PERSON_NAME]"
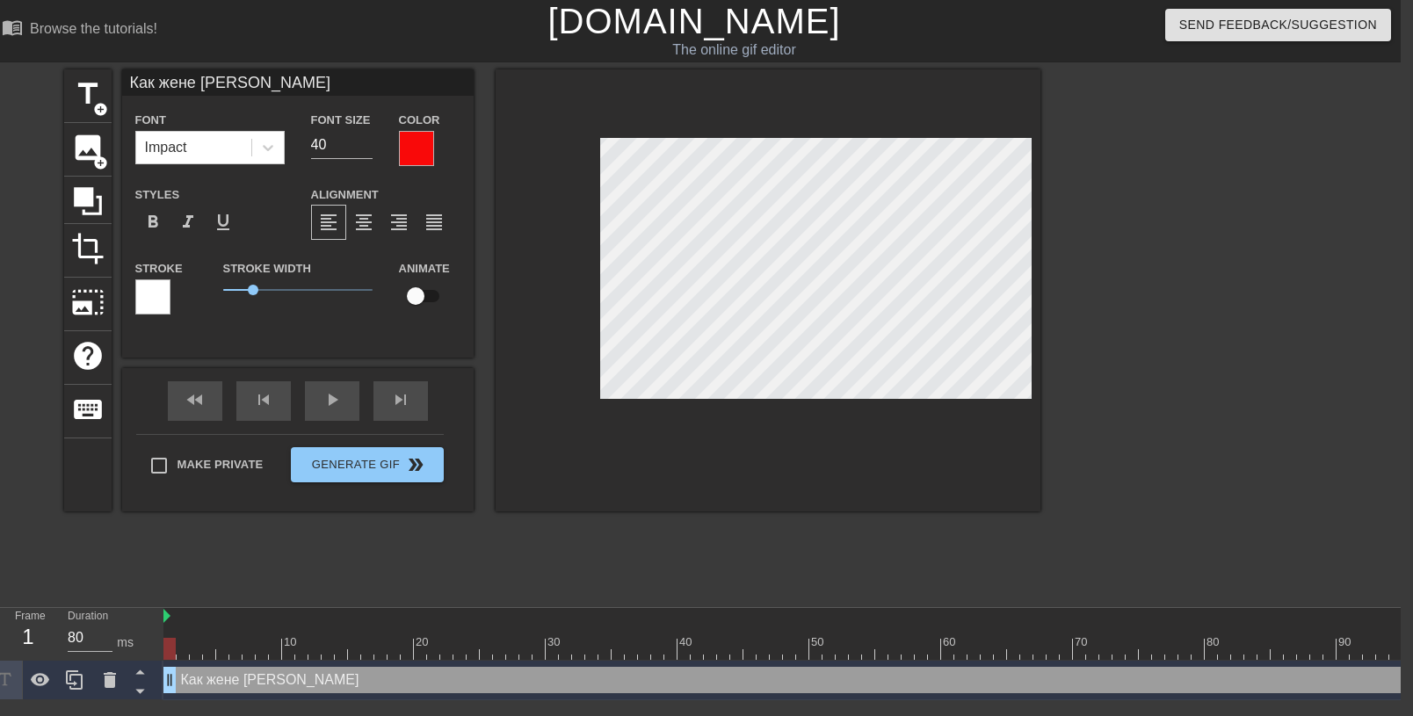
type input "Как жене не"
type textarea "Как жене не"
type input "Как жене не в"
type textarea "Как жене не в"
type input "Как жене не ве"
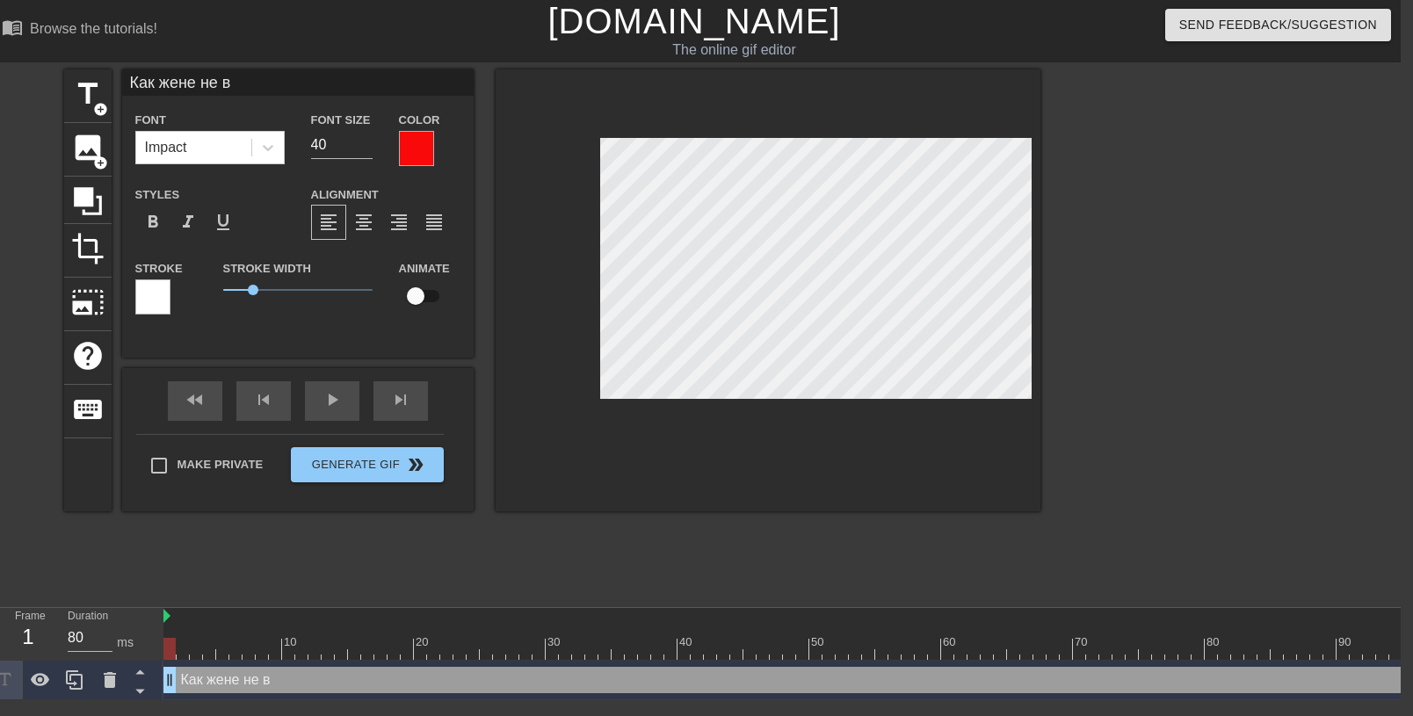
type textarea "Как жене не ве"
type input "Как жене не вес"
type textarea "Как жене не вес"
type input "Как жене не весе"
type textarea "Как жене не весе"
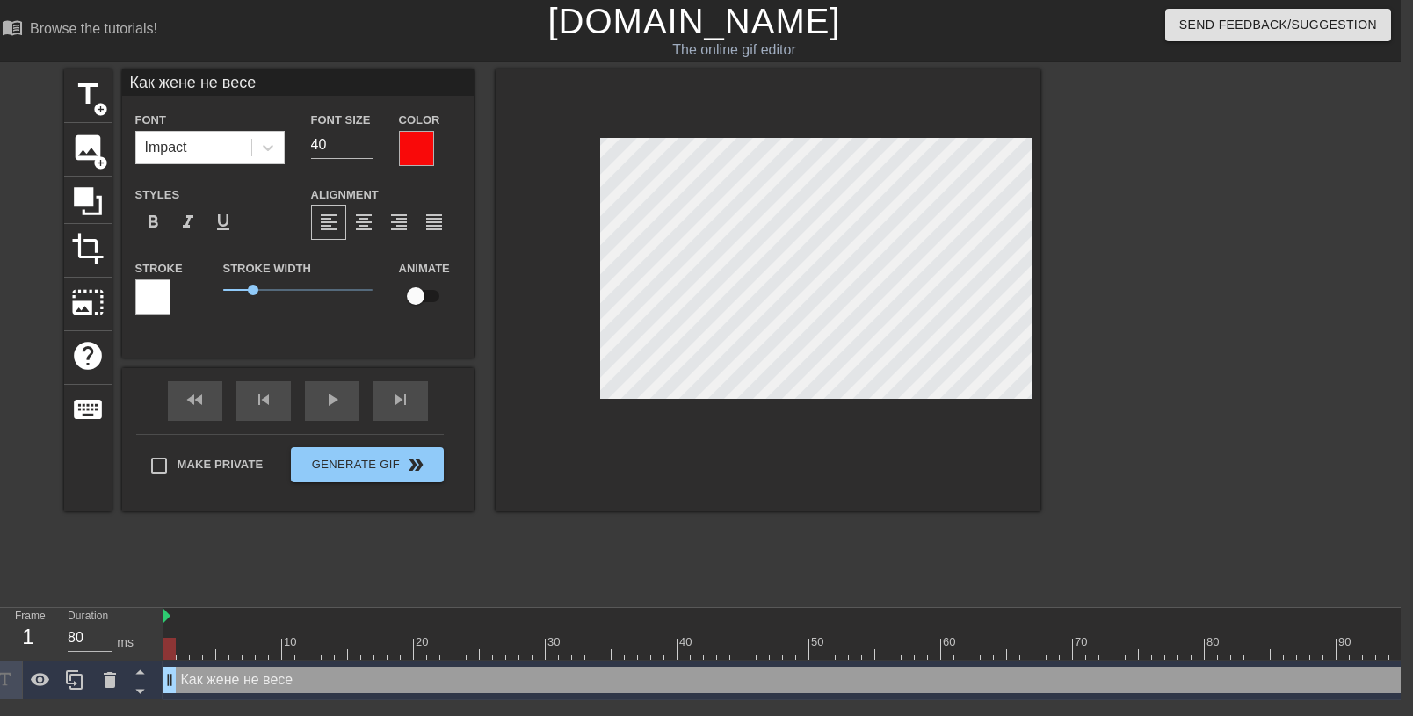
type input "Как жене не весел"
type textarea "Как жене не весели"
type input "Как жене не веселит"
type textarea "Как жене не веселить"
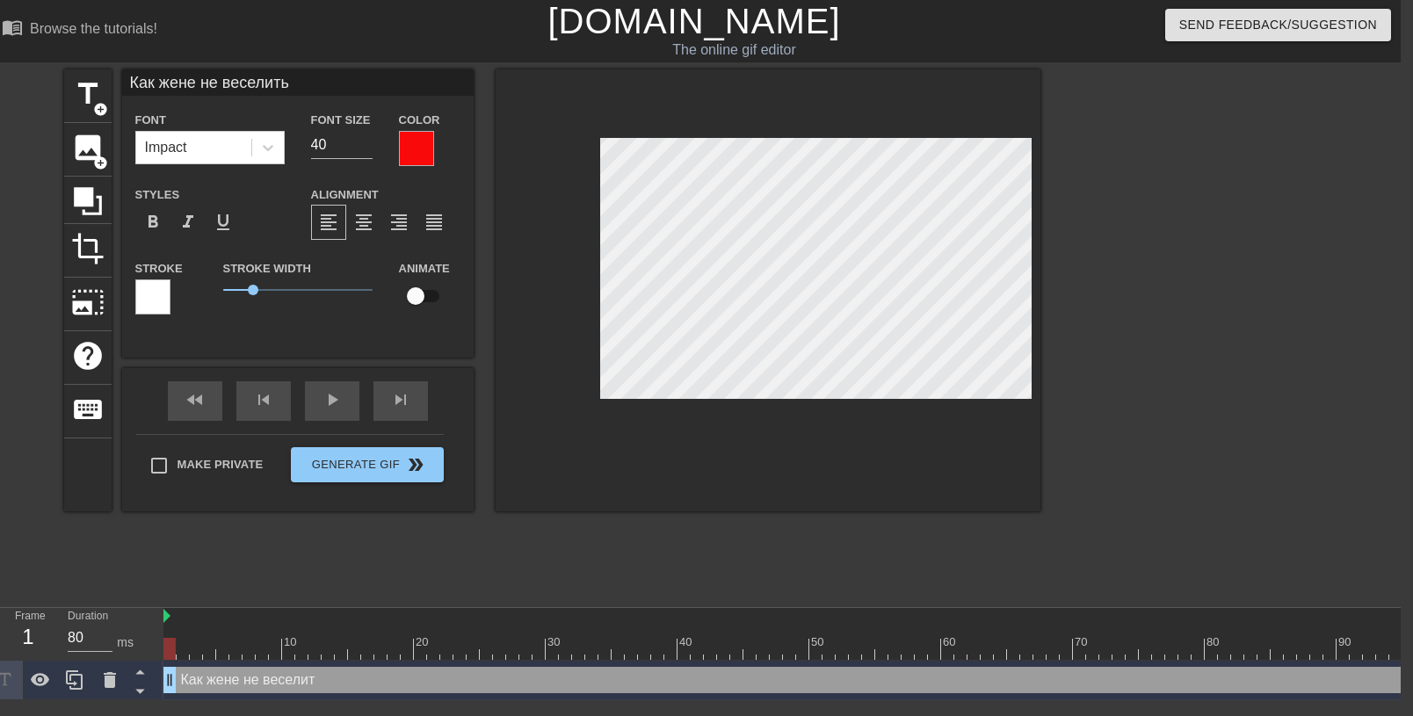
type input "Как жене не веселитьс"
type textarea "Как жене не веселитьс"
type input "Как жене не веселиться"
type textarea "Как жене не веселиться"
type input "Как жене не веселиться"
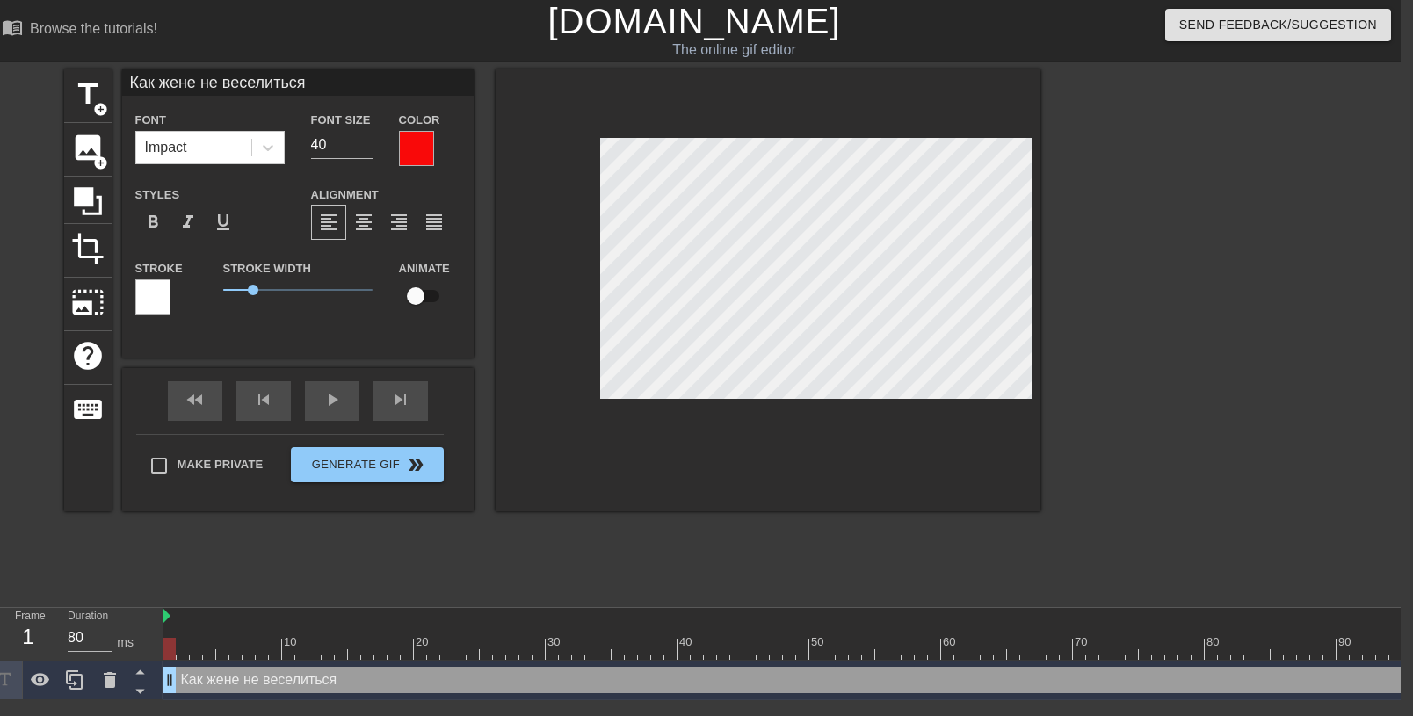
type textarea "Как жене не веселиться"
type input "Как жене не веселитьсяН"
type textarea "Как жене не веселиться [PERSON_NAME]"
type input "Как жене не веселитьсяНе"
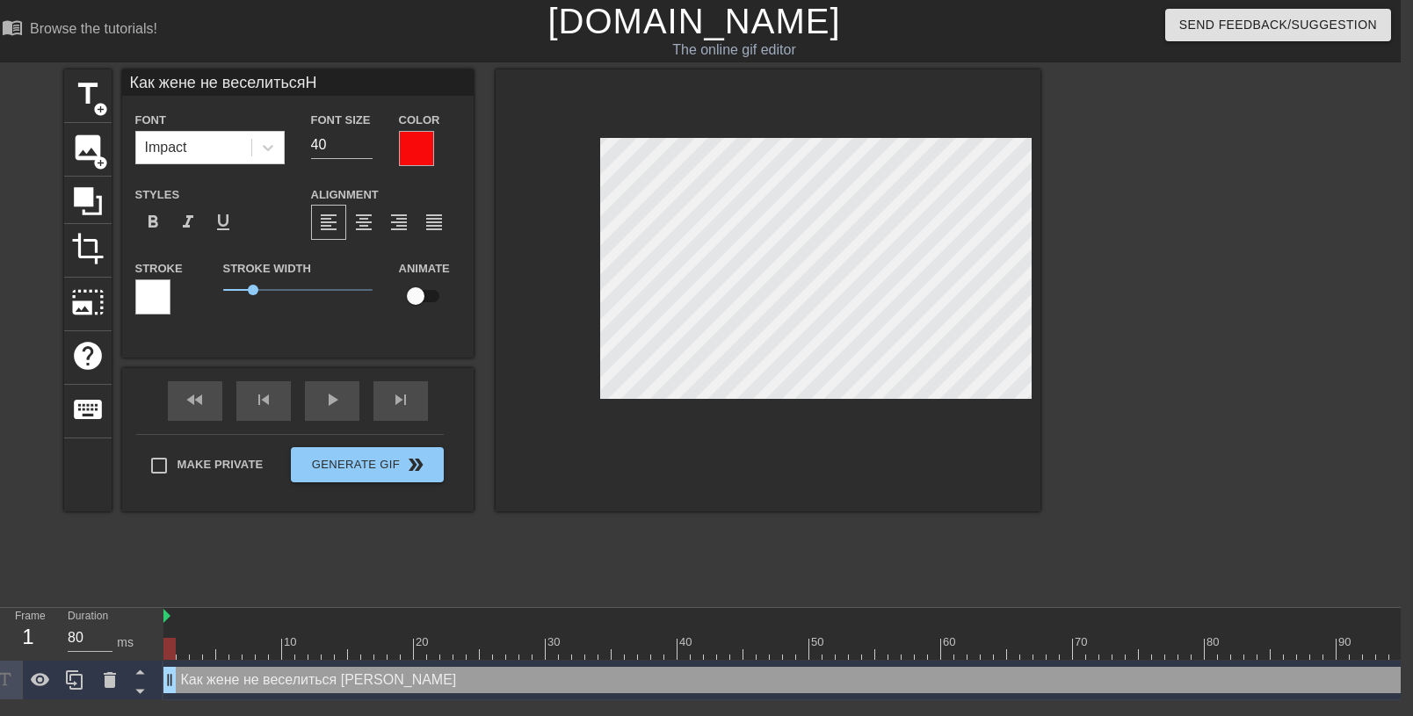
type textarea "Как жене не веселиться Не"
type input "Как жене не веселитьсяНе"
type textarea "Как жене не веселиться Не"
type input "Как жене не веселитьсяНе г"
type textarea "Как жене не веселиться Не г"
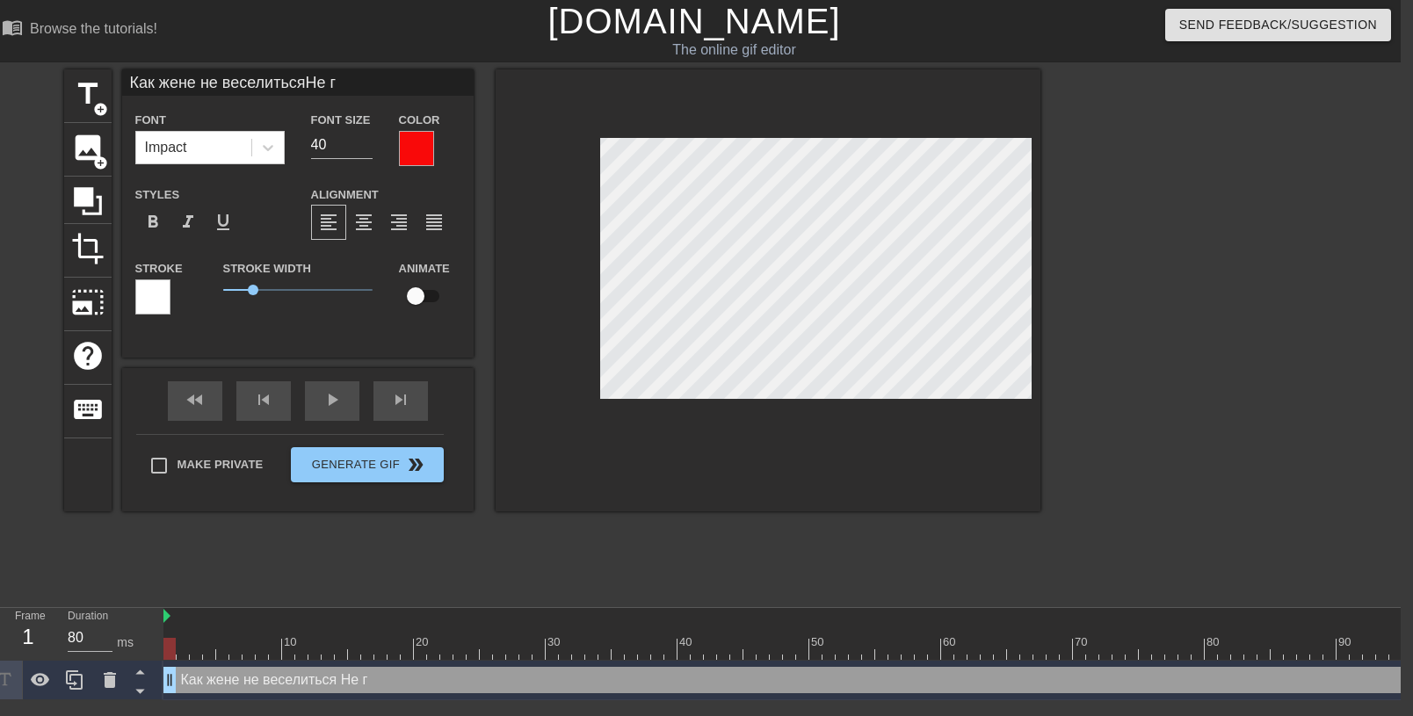
type input "Как жене не веселитьсяНе гр"
type textarea "Как жене не веселиться Не гр"
type input "Как жене не веселитьсяНе гру"
type textarea "Как жене не веселиться Не гру"
type input "Как жене не веселитьсяНе грус"
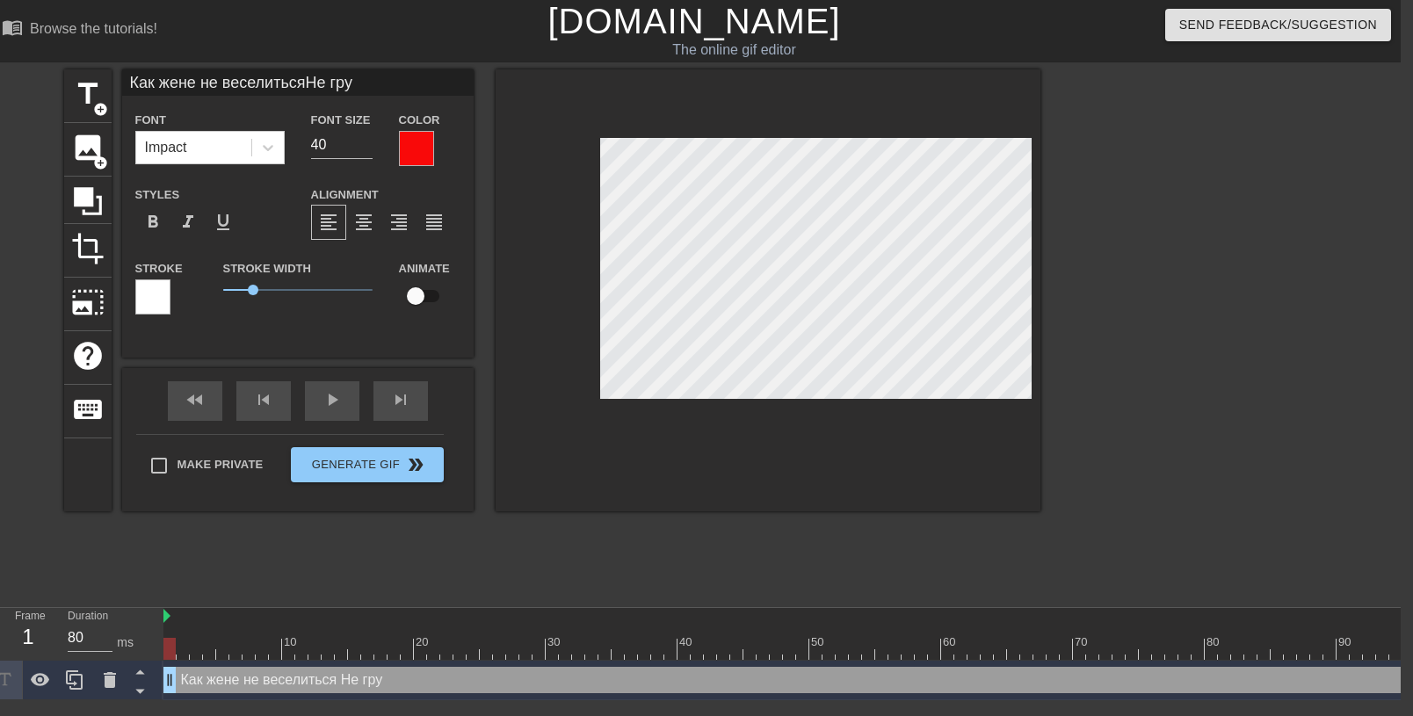
type textarea "Как жене не веселиться Не грус"
type input "Как жене не веселитьсяНе груст"
type textarea "Как жене не веселиться Не грусти"
type input "Как жене не веселитьсяНе грустит"
type textarea "Как жене не веселиться Не грустит"
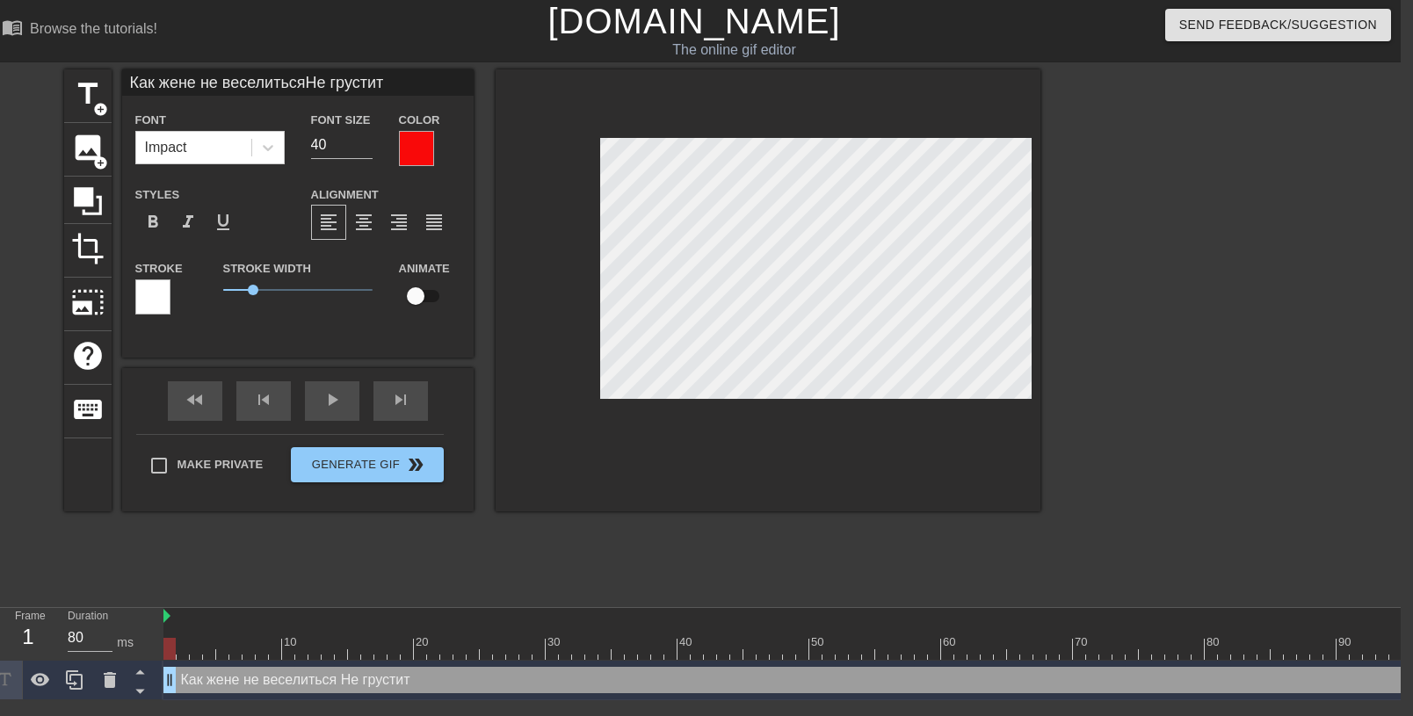
type input "Как жене не веселитьсяНе грустить"
type textarea "Как жене не веселиться Не грустить"
type input "Как жене не веселитьсяНе грустить"
type textarea "Как жене не веселиться Не грустить"
type input "Как жене не веселитьсяНе грустить о"
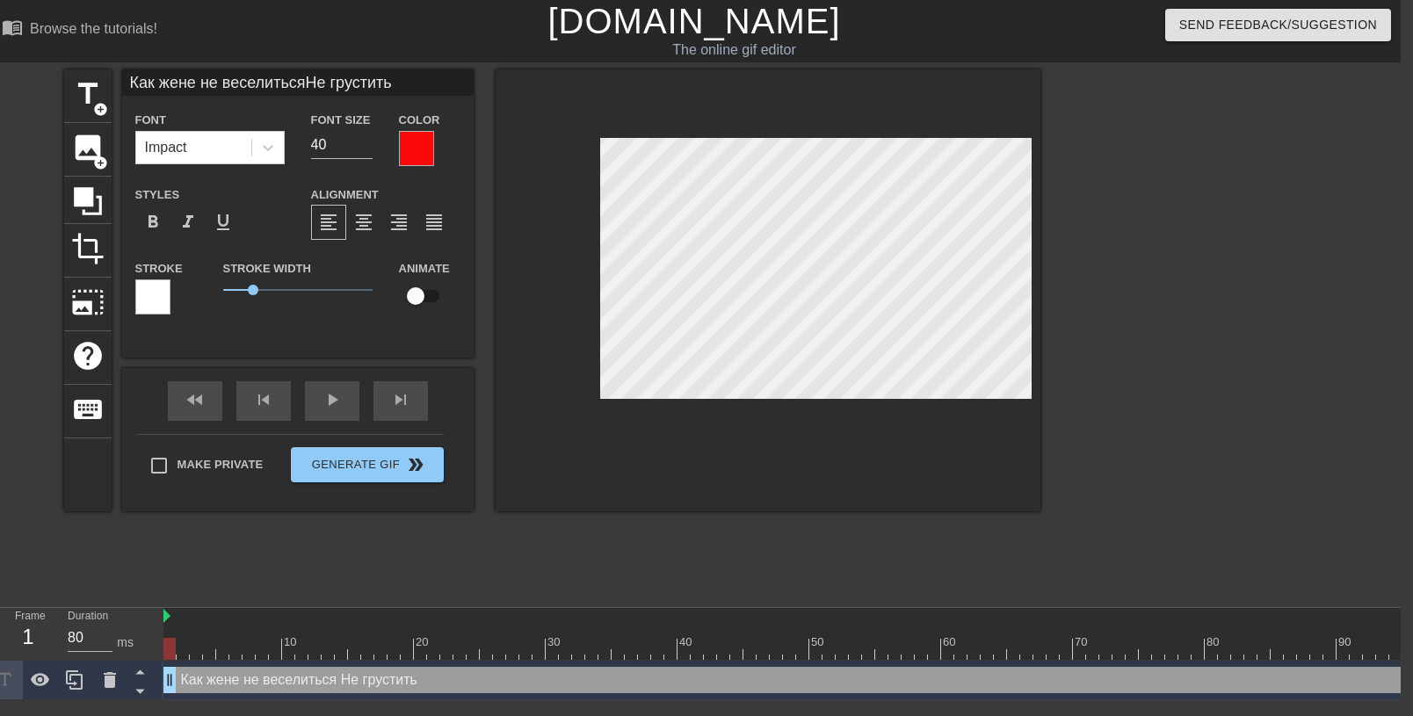
type textarea "Как жене не веселиться Не грустить о"
type input "Как жене не веселитьсяНе грустить от"
type textarea "Как жене не веселиться Не грустить от"
type input "Как жене не веселитьсяНе грустить от"
type textarea "Как жене не веселиться Не грустить от"
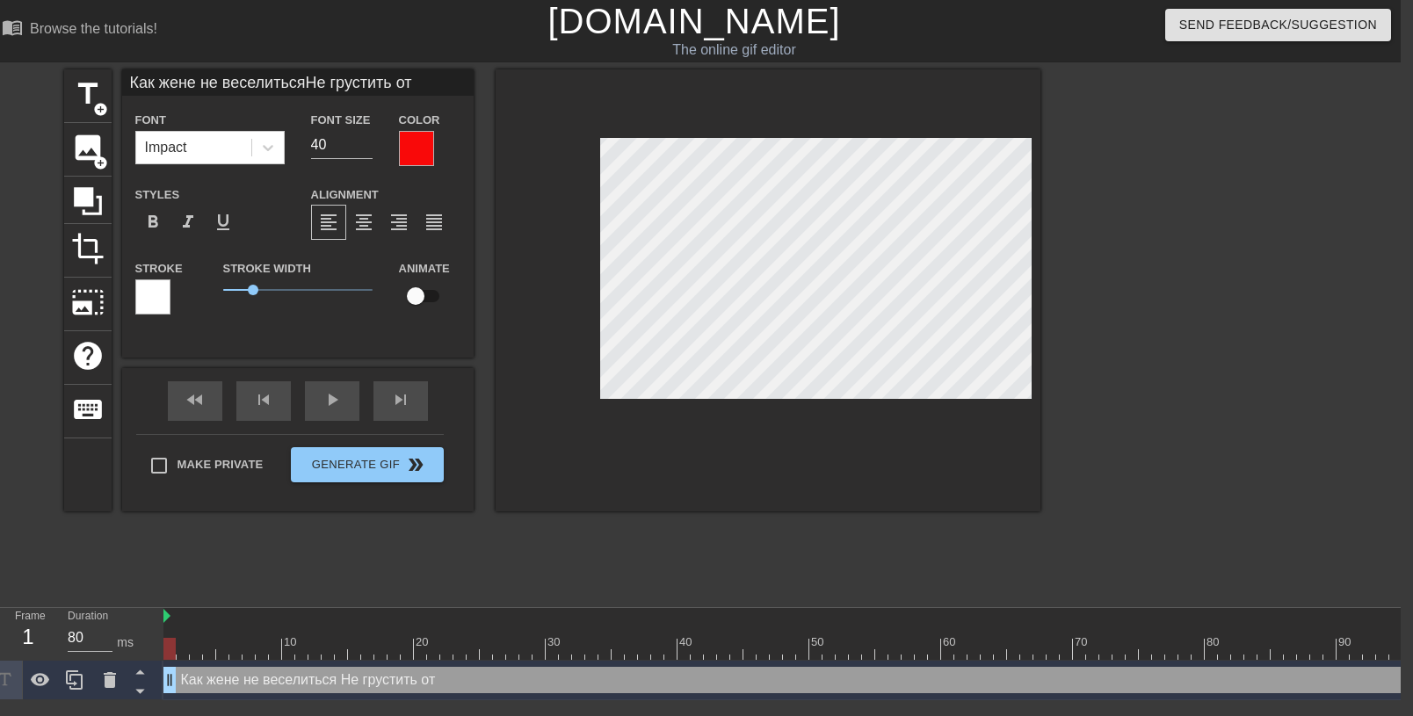
type input "Как жене не веселитьсяНе грустить от р"
type textarea "Как жене не веселиться Не грустить от р"
type input "Как жене не веселитьсяНе грустить от ра"
type textarea "Как жене не веселиться Не грустить от ра"
type input "Как жене не веселитьсяНе грустить от раз"
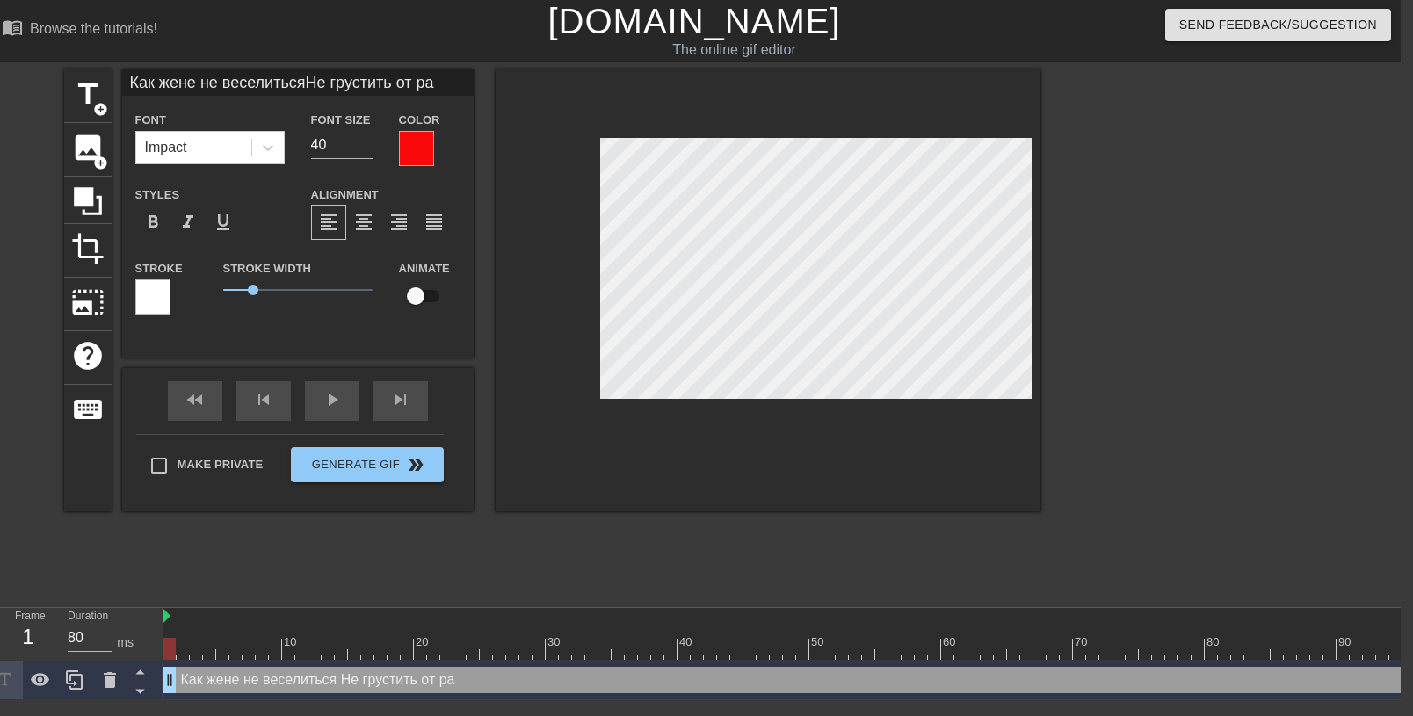
type textarea "Как жене не веселиться Не грустить от раз"
type input "Как жене не веселитьсяНе грустить от разн"
type textarea "Как жене не веселиться Не грустить от разн"
type input "Как жене не веселитьсяНе грустить от разны"
type textarea "Как жене не веселиться Не грустить от разны"
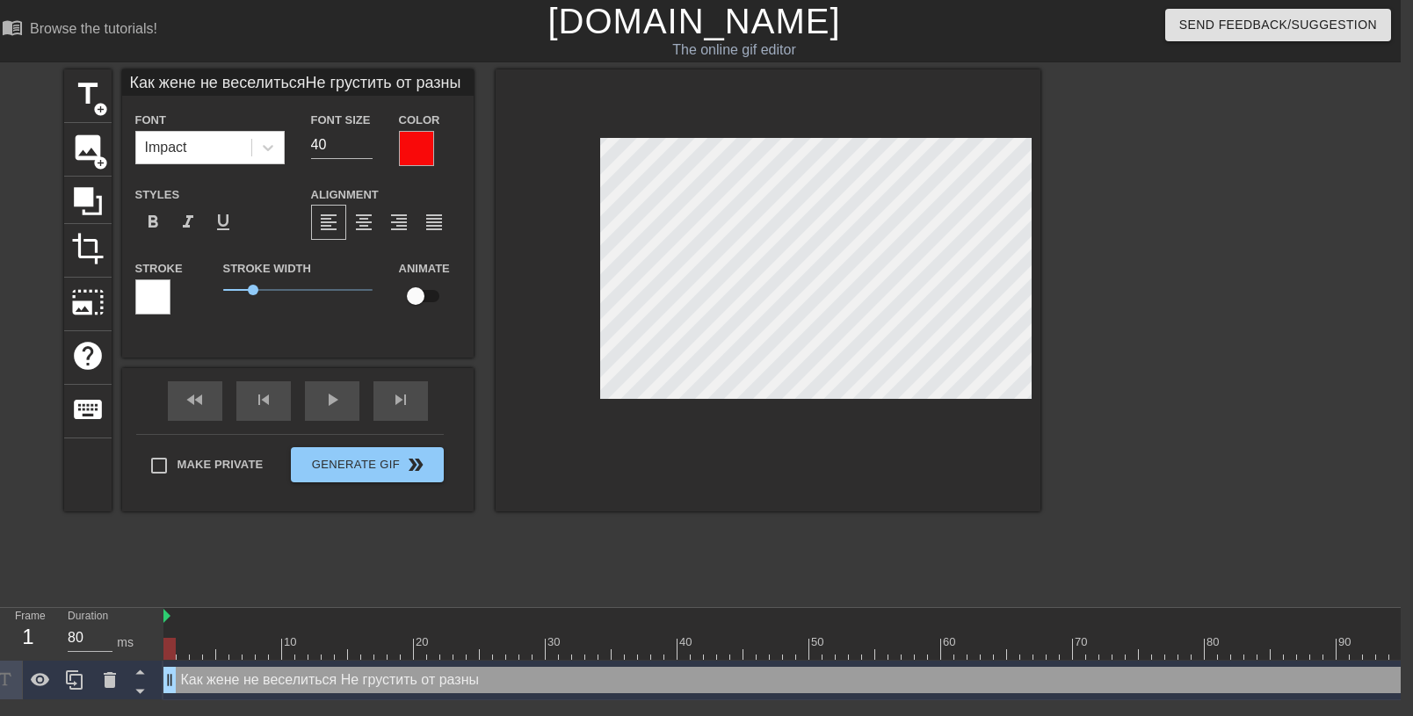
type input "Как жене не веселитьсяНе грустить от разных"
type textarea "Как жене не веселиться Не грустить от разных"
type input "Как жене не веселитьсяНе грустить от разных"
type textarea "Как жене не веселиться Не грустить от разных"
type input "Как жене не веселитьсяНе грустить от разных б"
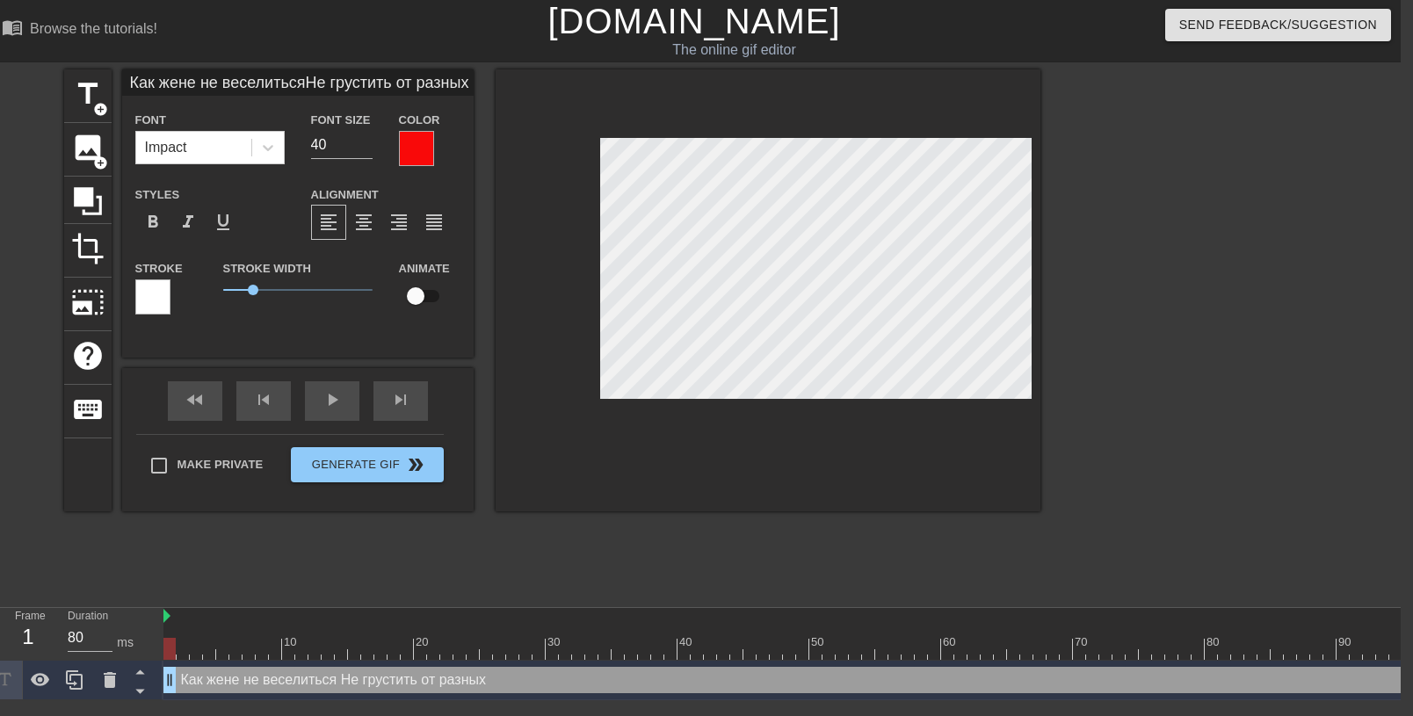
type textarea "Как жене не веселиться Не грустить от разных б"
type input "Как жене не веселитьсяНе грустить от разных бе"
type textarea "Как жене не веселиться Не грустить от разных бед"
type input "Как жене не веселитьсяНе грустить от разных бед!"
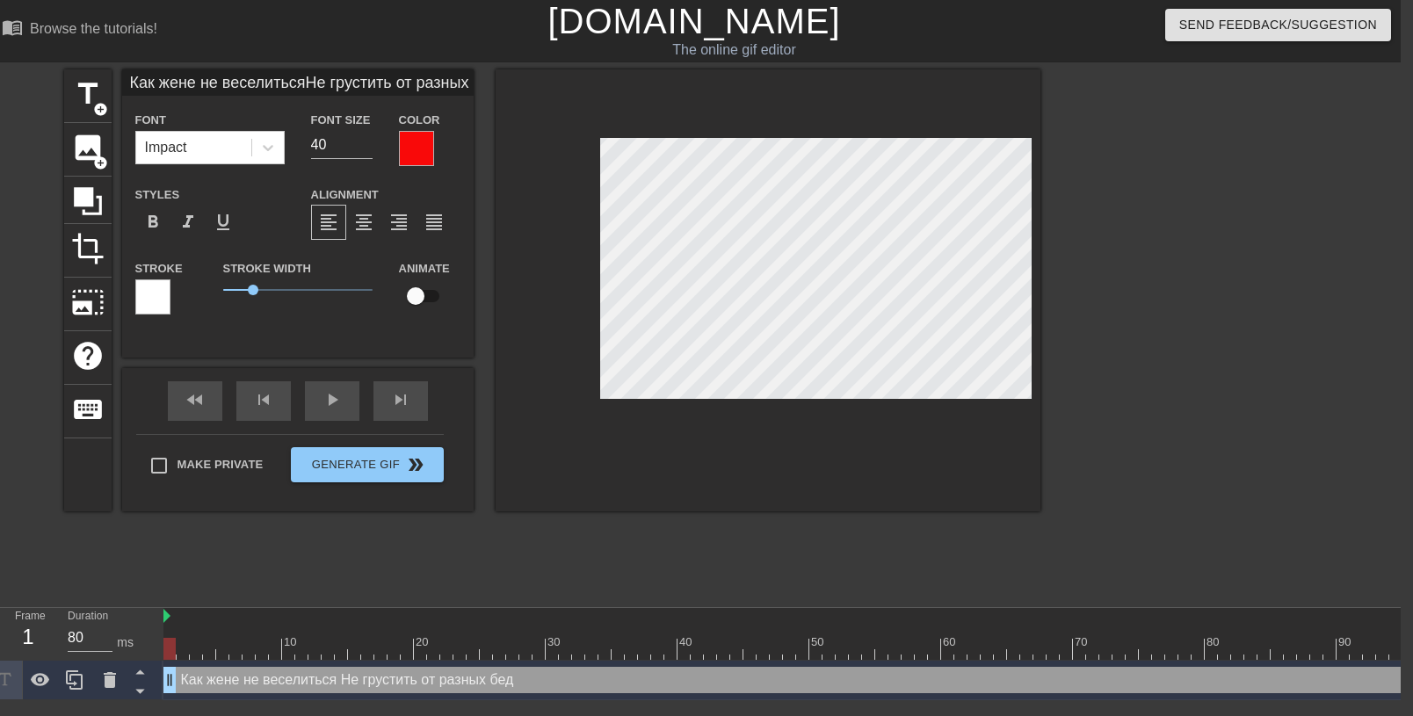
type textarea "Как жене не веселиться Не грустить от разных бед!"
type input "Как жене не веселитьсяНе грустить от разных бед!"
type textarea "Как жене не веселиться Не грустить от разных бед!"
type input "Как жене не веселитьсяНе грустить от разных бед!"
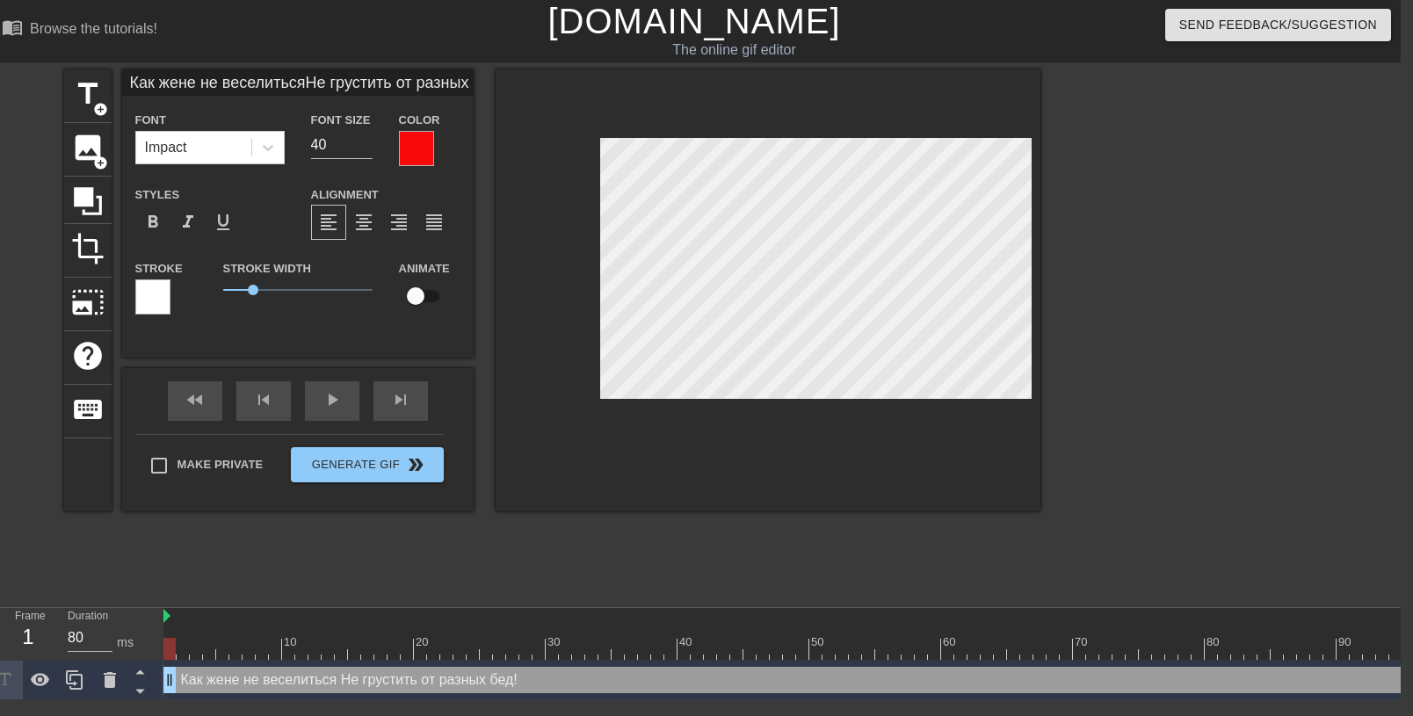
type textarea "Как жене не веселиться Не грустить от разных бед!"
type input "Как жене не веселитьсяНе грустить от разных бед!"
type textarea "Как жене не веселиться Не грустить от разных бед!"
type input "Как жене не веселитьсяНе грустить от разных бед!"
type textarea "Как жене не веселиться Не грустить от разных бед!"
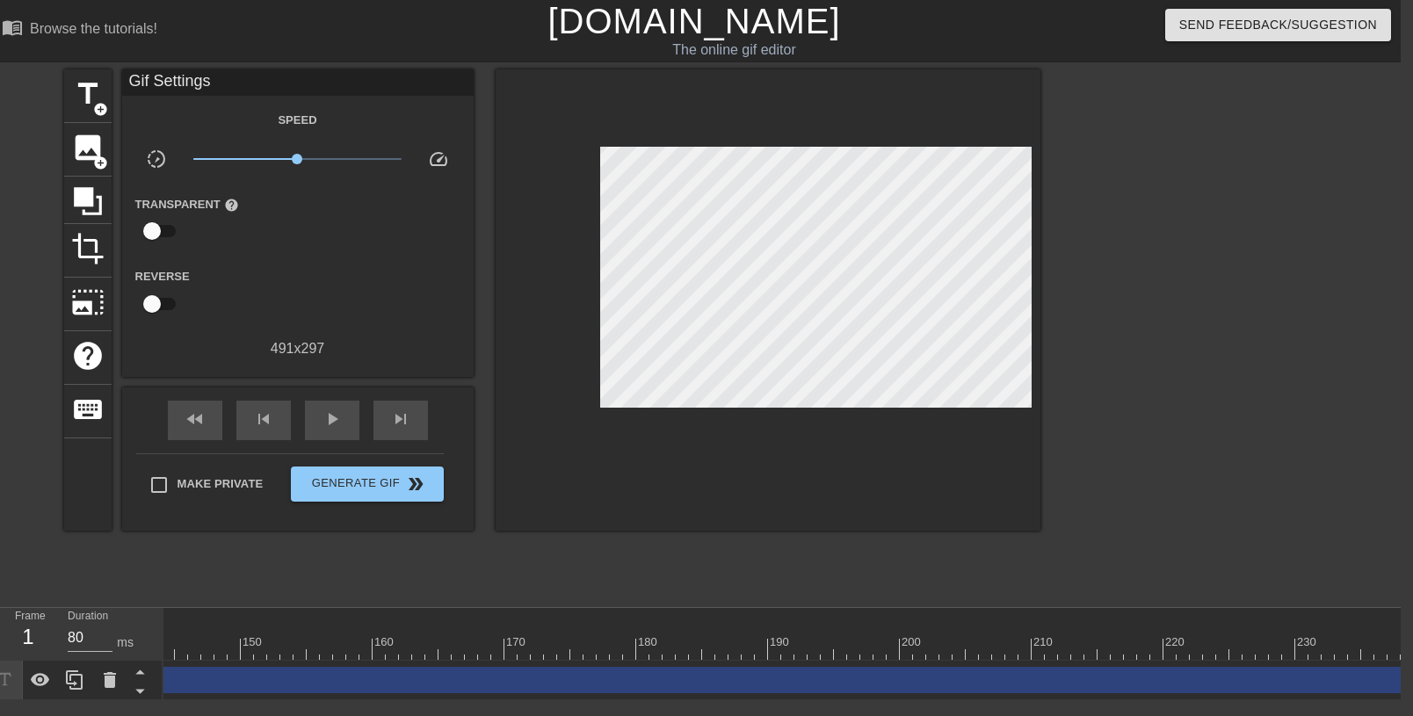
scroll to position [0, 1957]
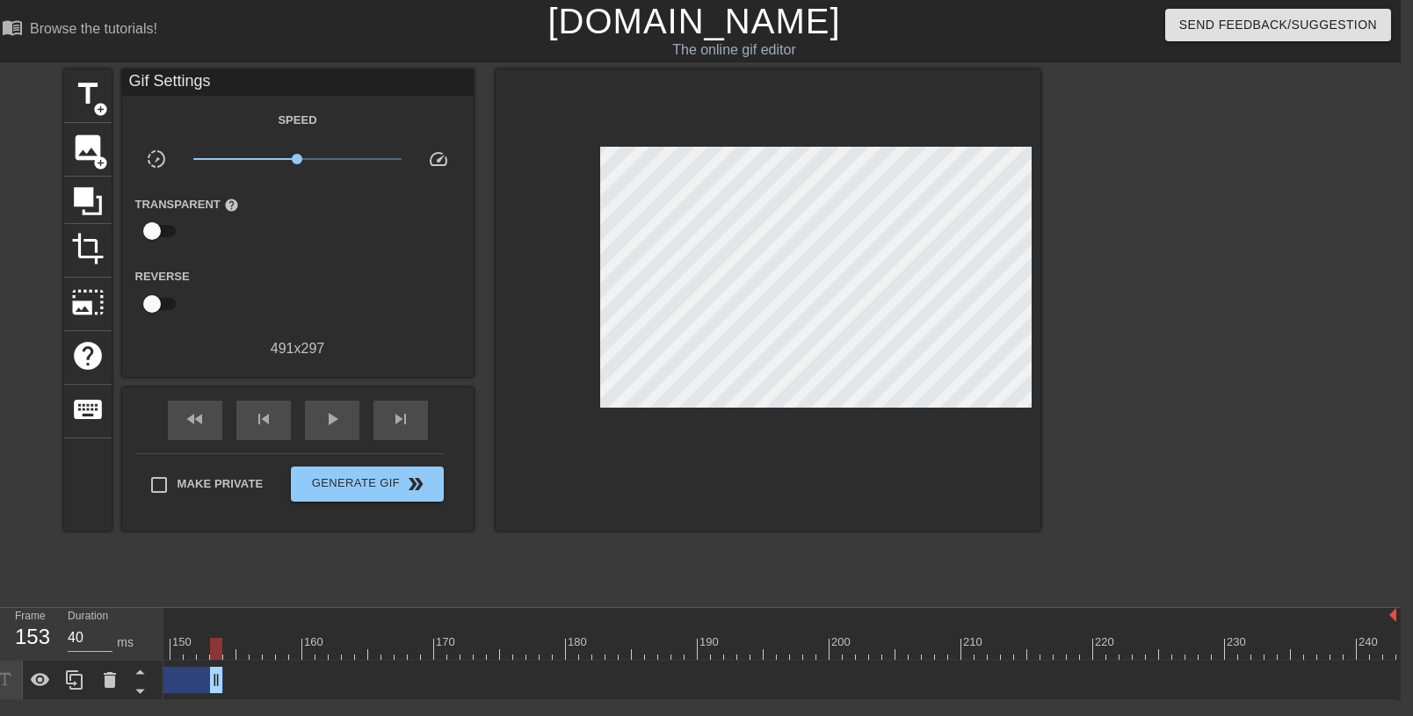
drag, startPoint x: 1391, startPoint y: 683, endPoint x: 209, endPoint y: 681, distance: 1182.1
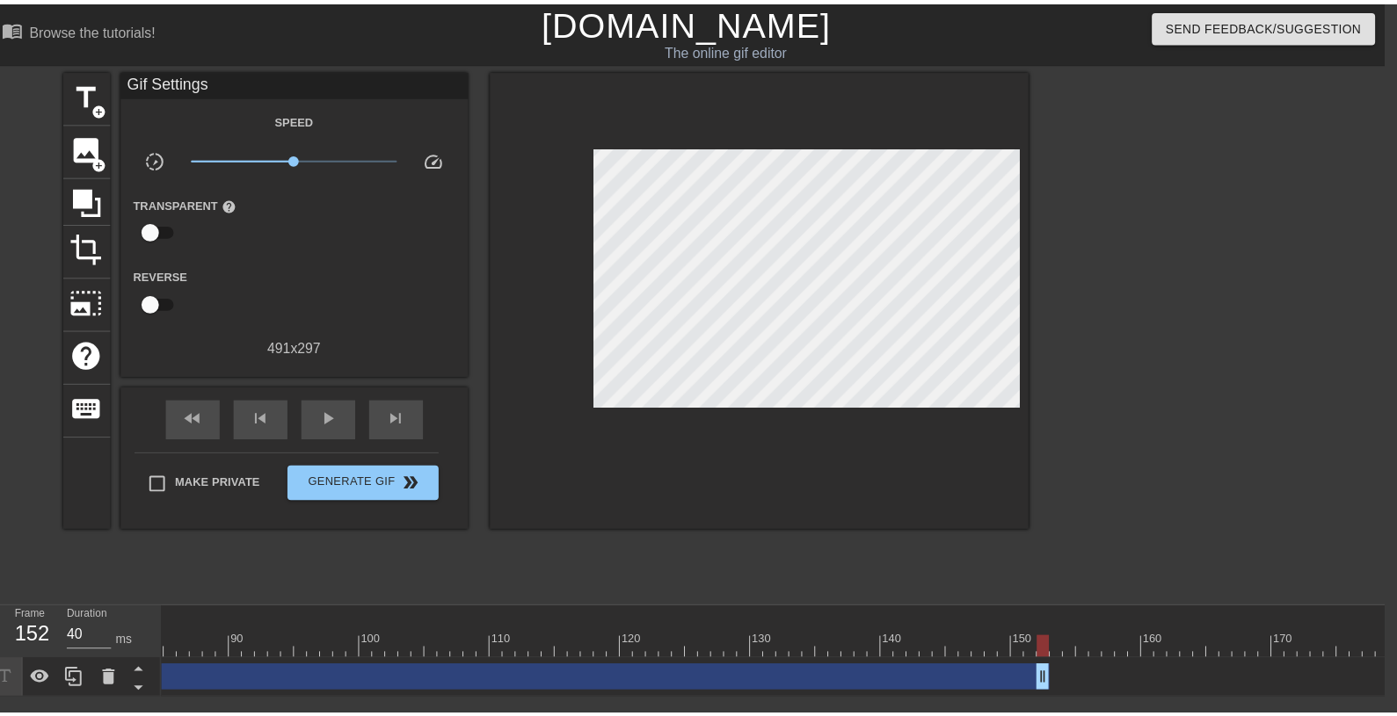
scroll to position [0, 1079]
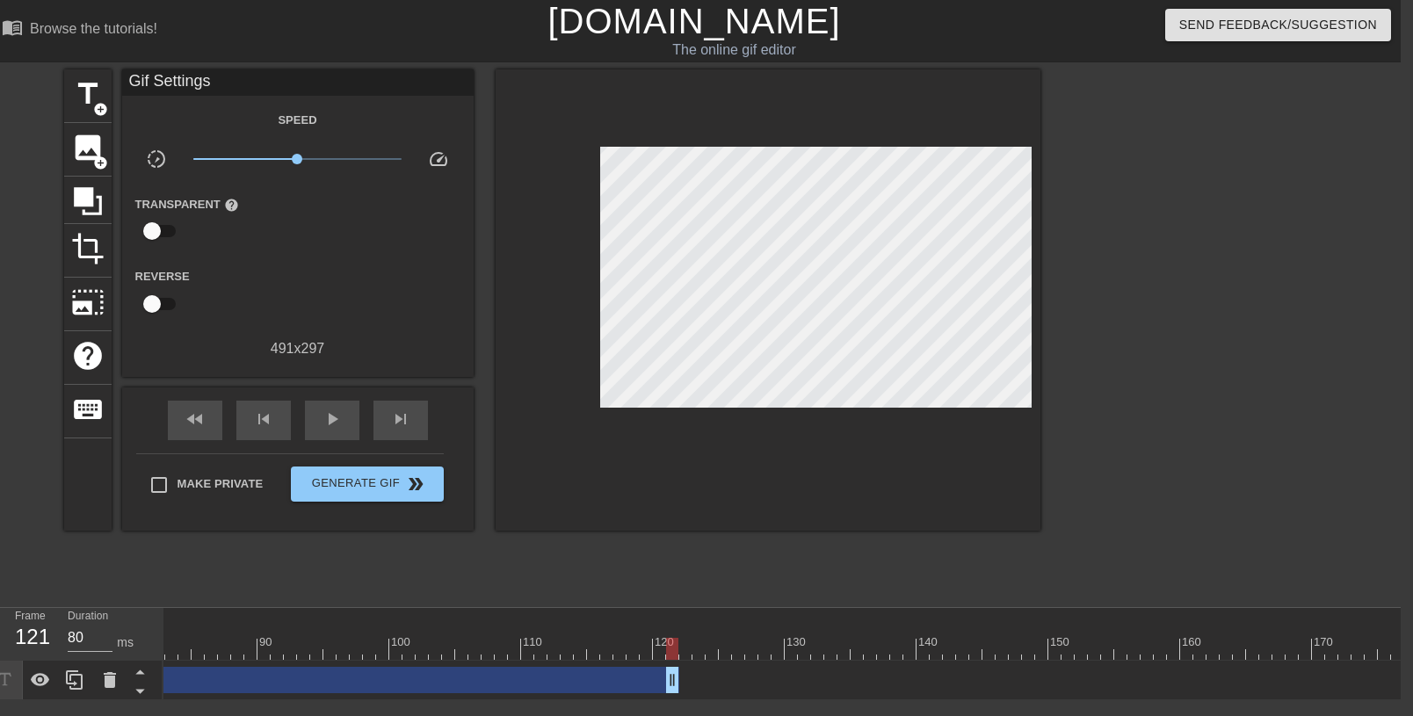
type input "40"
drag, startPoint x: 1083, startPoint y: 683, endPoint x: 662, endPoint y: 673, distance: 421.1
click at [89, 92] on span "title" at bounding box center [87, 93] width 33 height 33
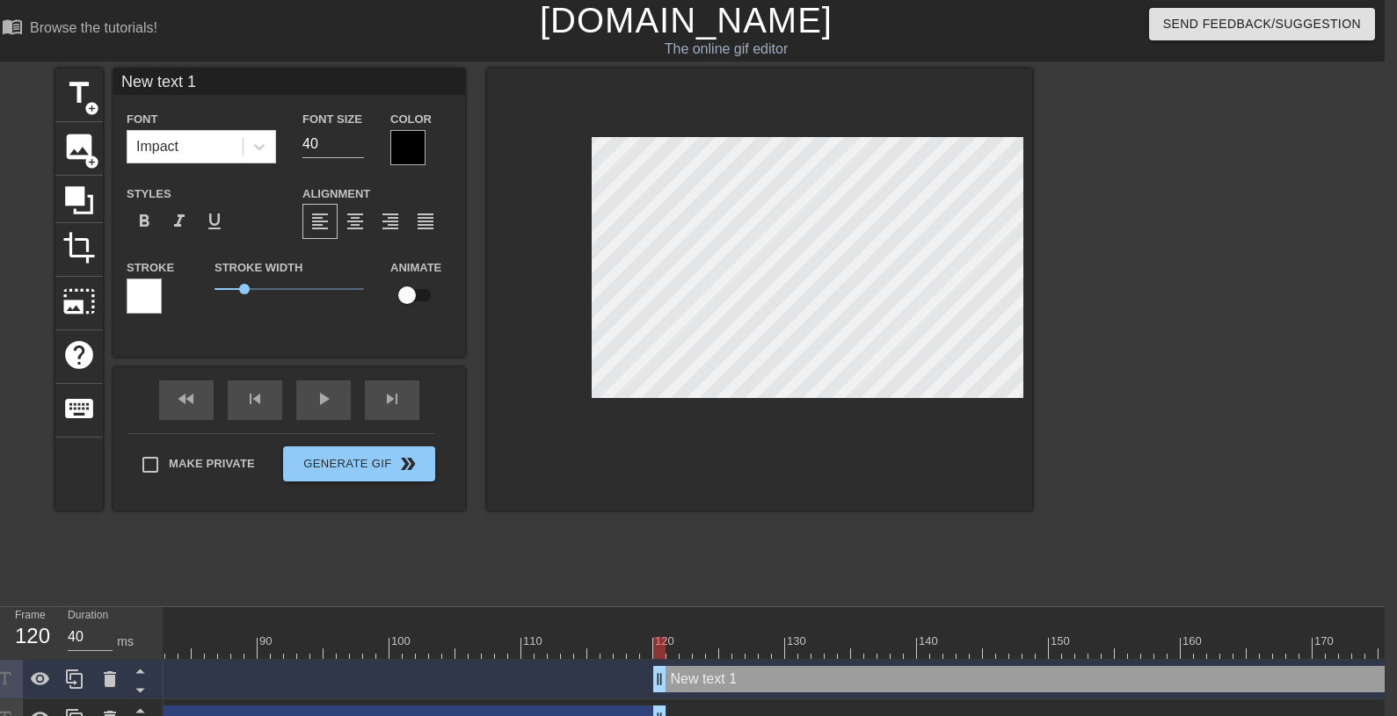
scroll to position [0, 3]
type input "New text"
type textarea "New text"
type input "New text"
type textarea "New tex"
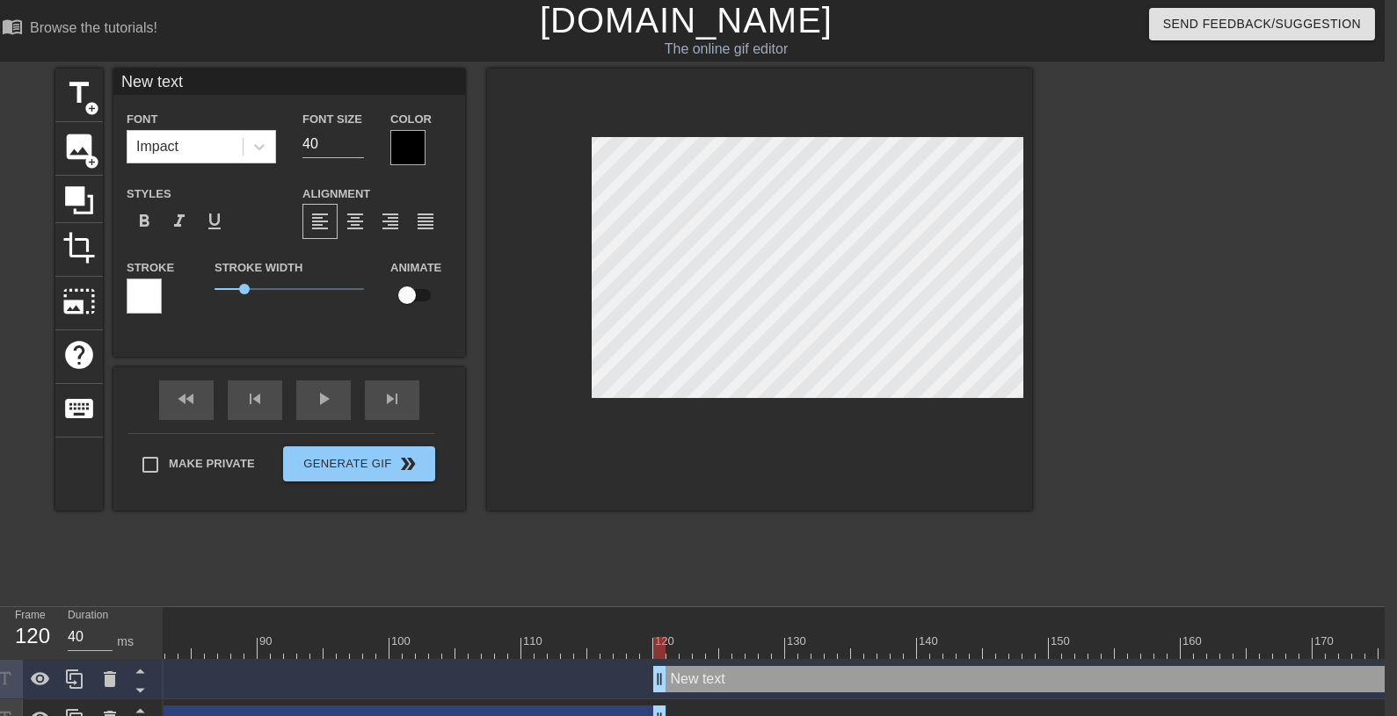
type input "New te"
type textarea "New te"
type input "New t"
type textarea "New"
type input "New"
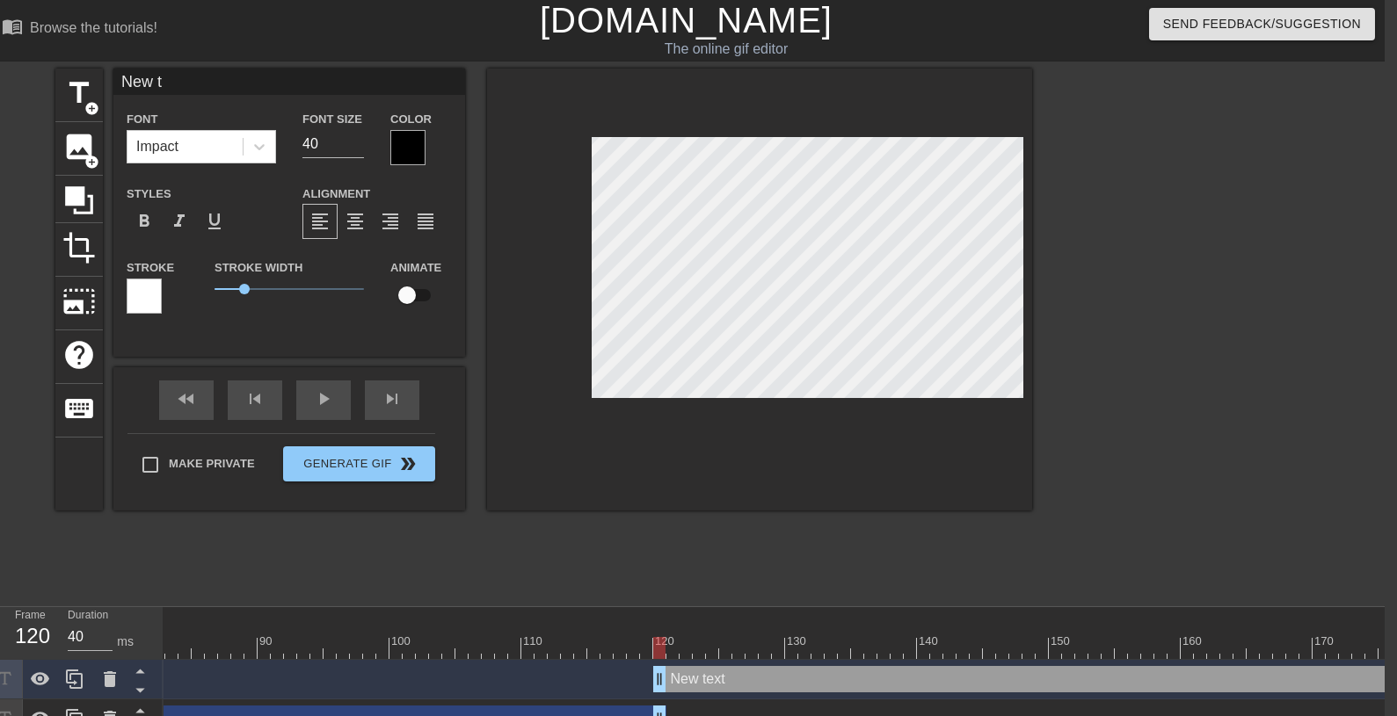
type textarea "New"
type input "Ne"
type textarea "Ne"
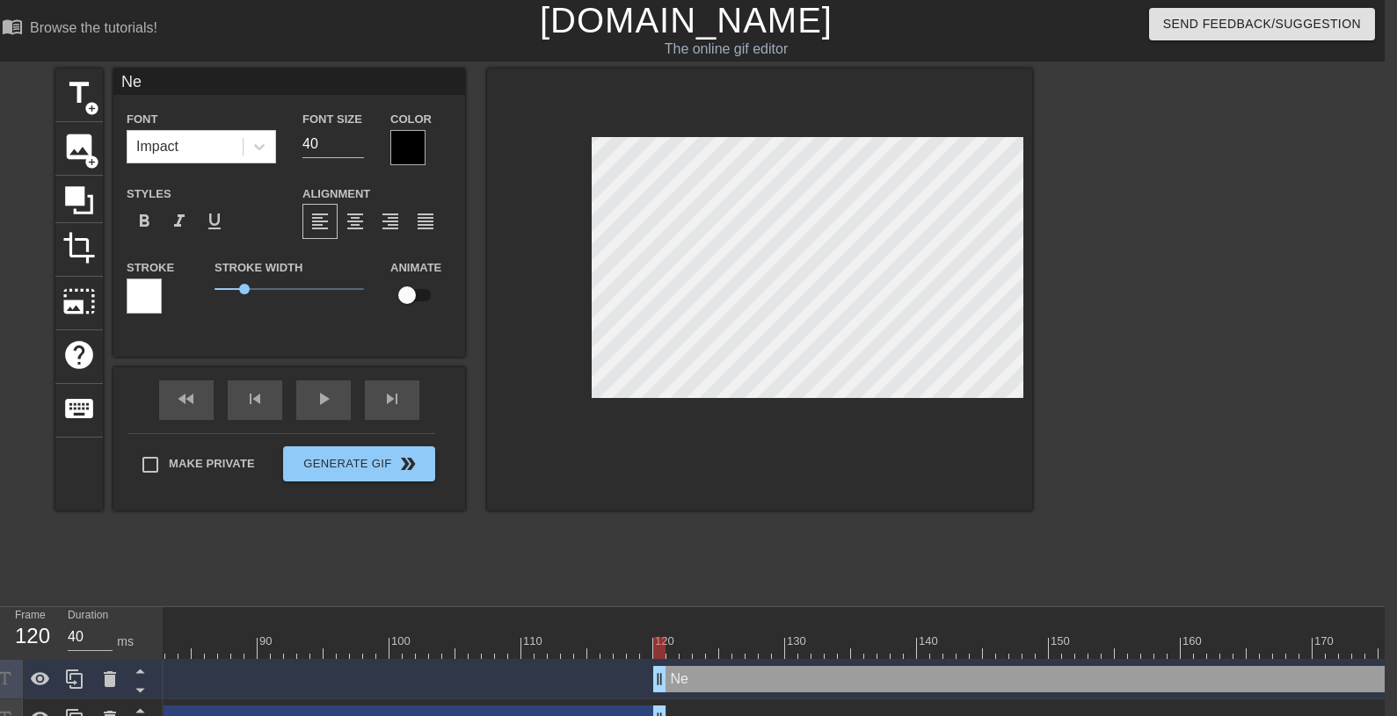
type input "N"
type textarea "N"
type input "В"
type textarea "В"
type input "В"
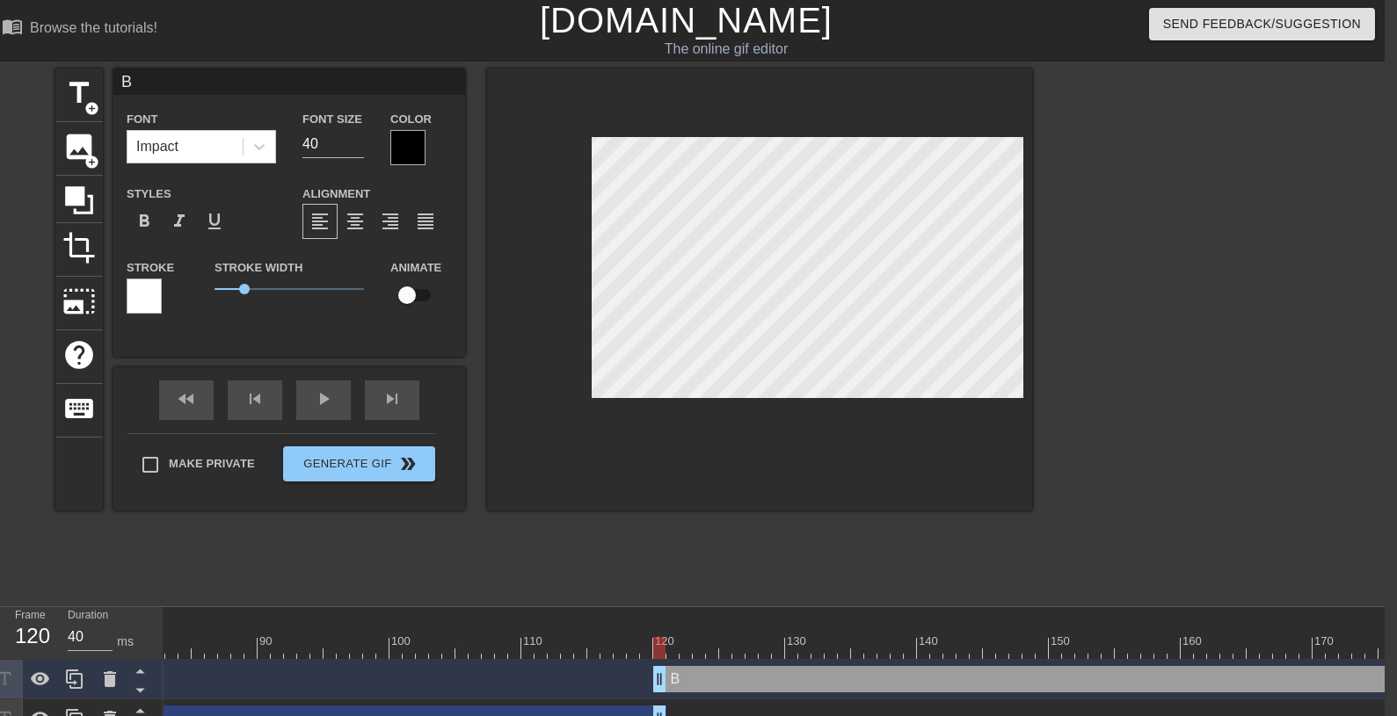
type textarea "В"
type input "В н"
type textarea "В н"
type input "В на"
type textarea "В на"
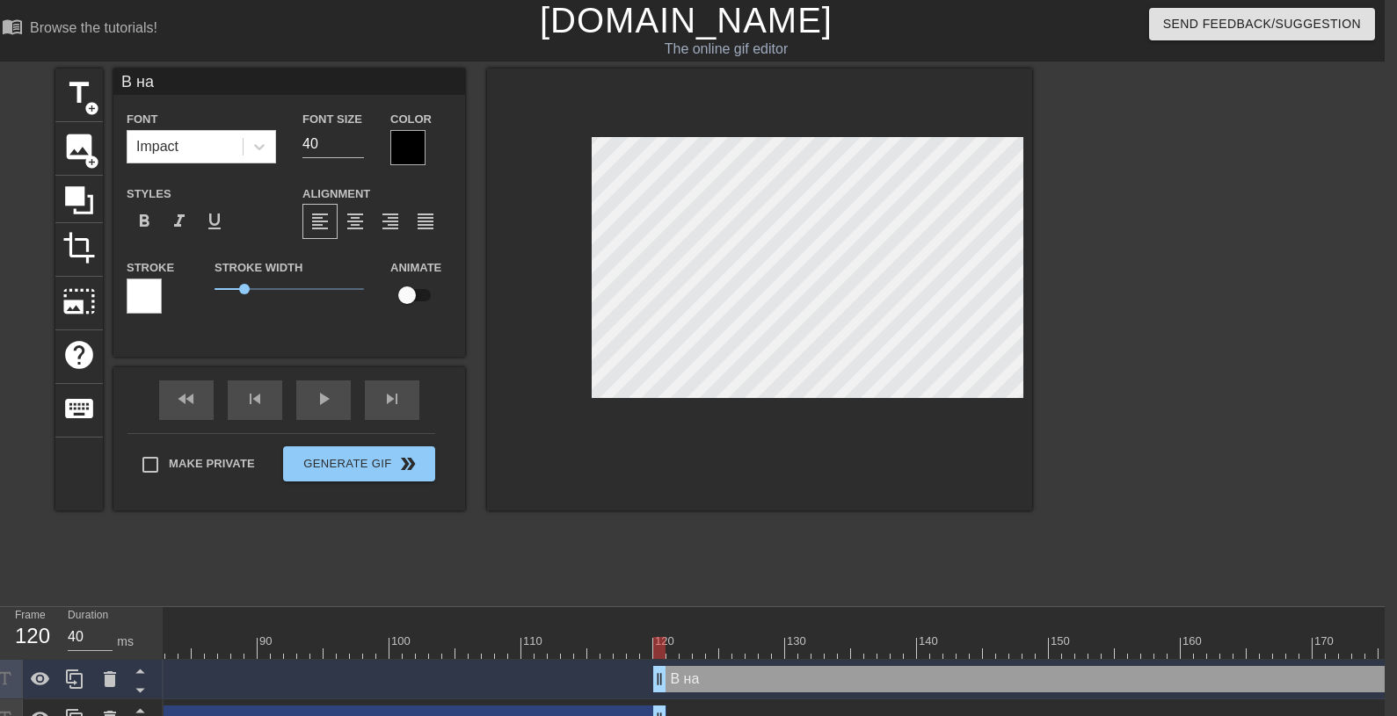
type input "В наш"
type textarea "В наш"
type input "В наше"
type textarea "В наше"
type input "В нашем"
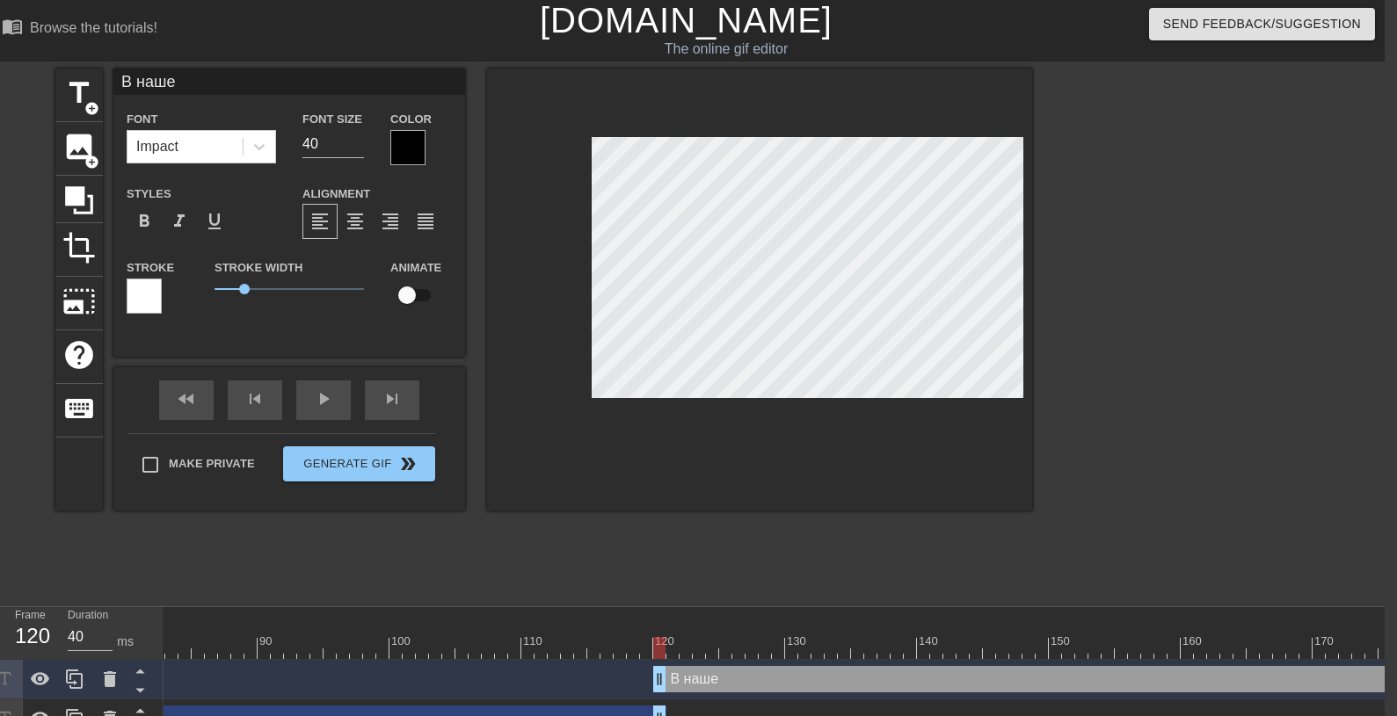
type textarea "В нашем"
type input "В нашем"
type textarea "В нашем"
type input "В нашем д"
type textarea "В нашем д"
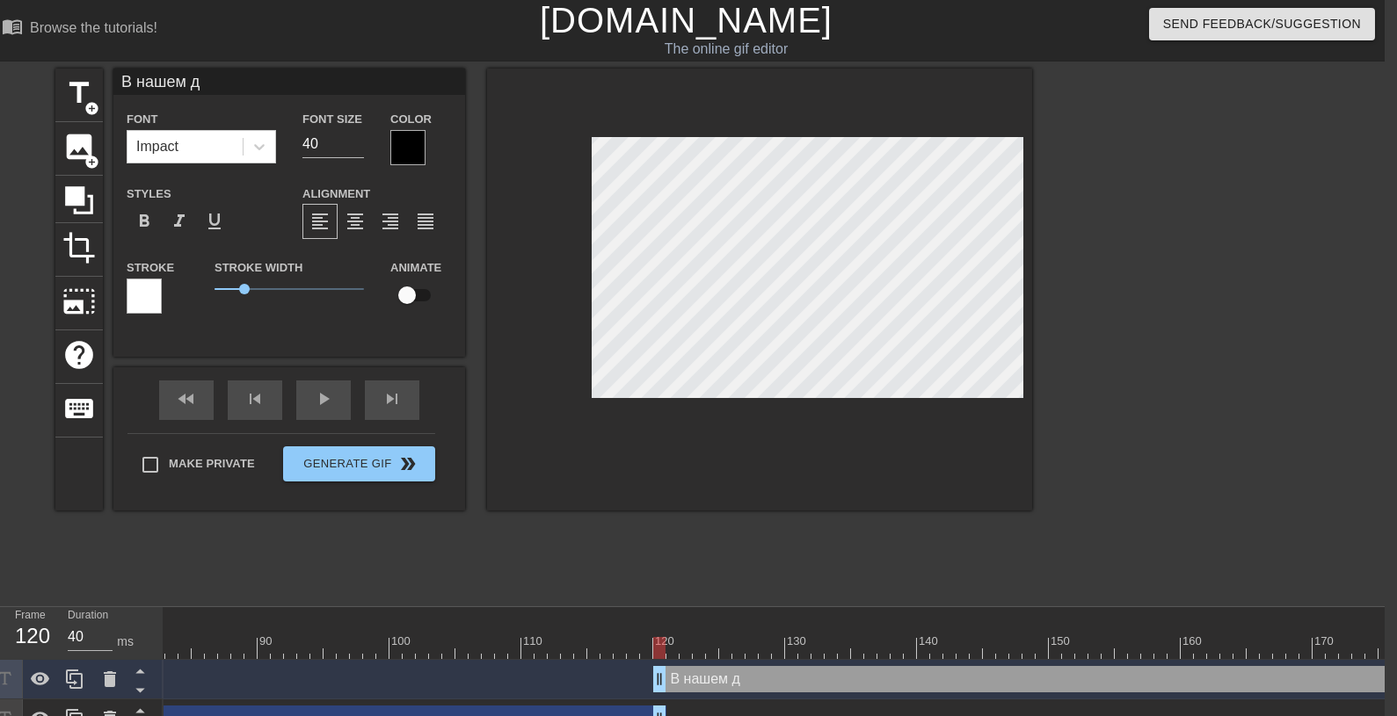
type input "В нашем до"
type textarea "В нашем до"
type input "В нашем дом"
type textarea "В нашем дом"
type input "В нашем доме"
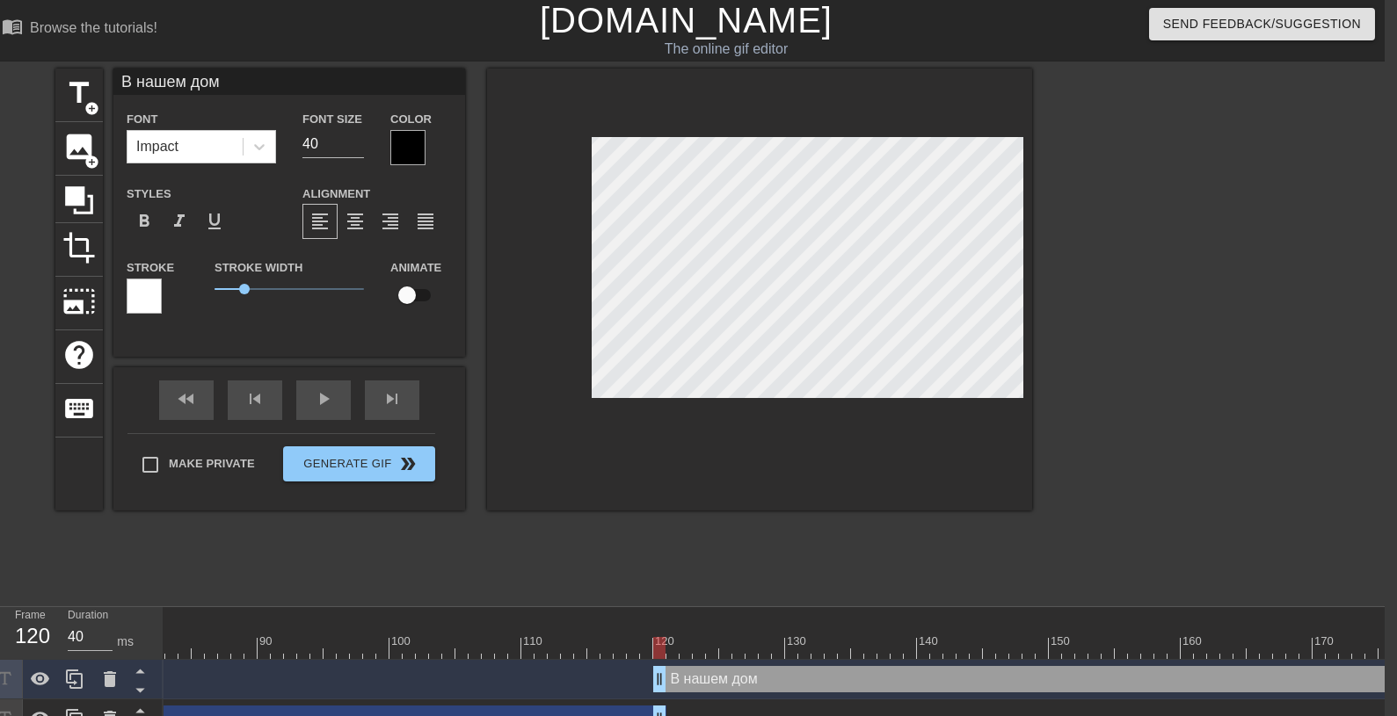
type textarea "В нашем доме"
type input "В нашем доме"
type textarea "В нашем доме"
type input "В нашем доме п"
type textarea "В нашем доме п"
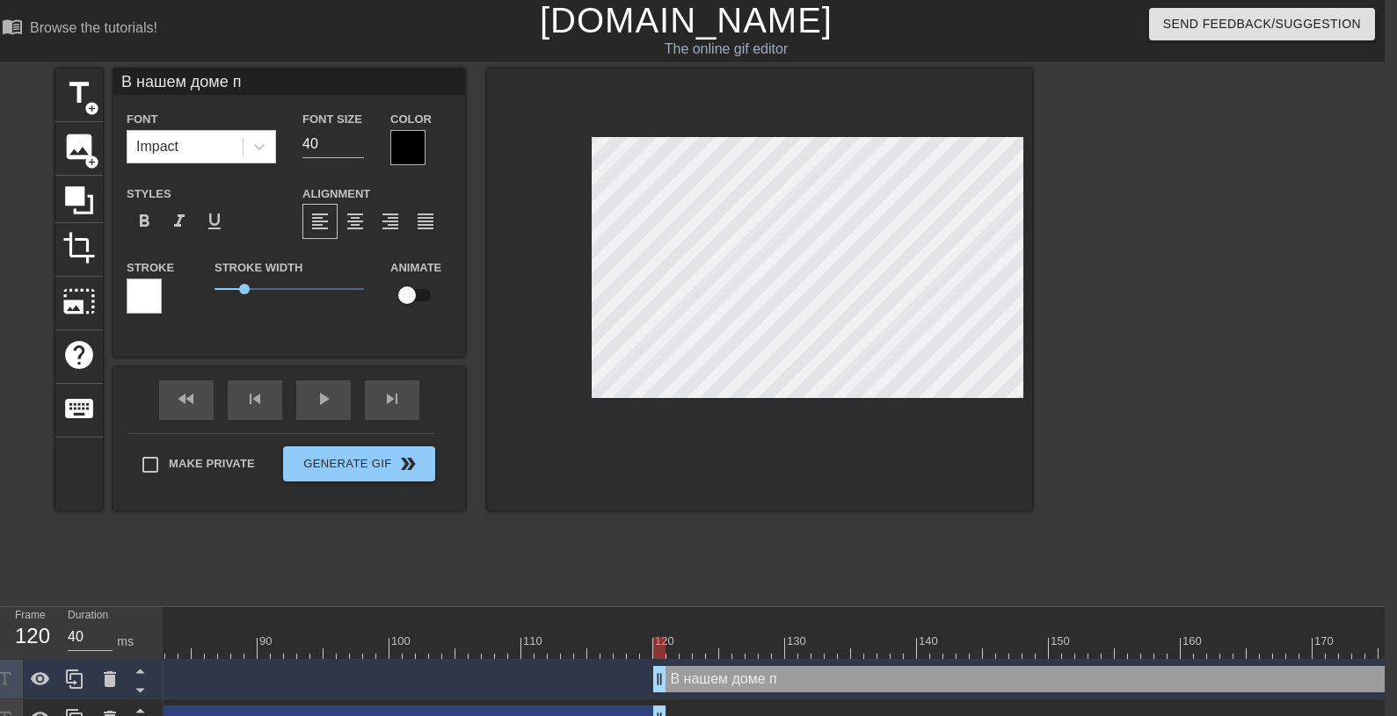
type input "В нашем доме по"
type textarea "В нашем доме по"
type input "В нашем доме пос"
type textarea "В нашем доме пос"
type input "В нашем доме посе"
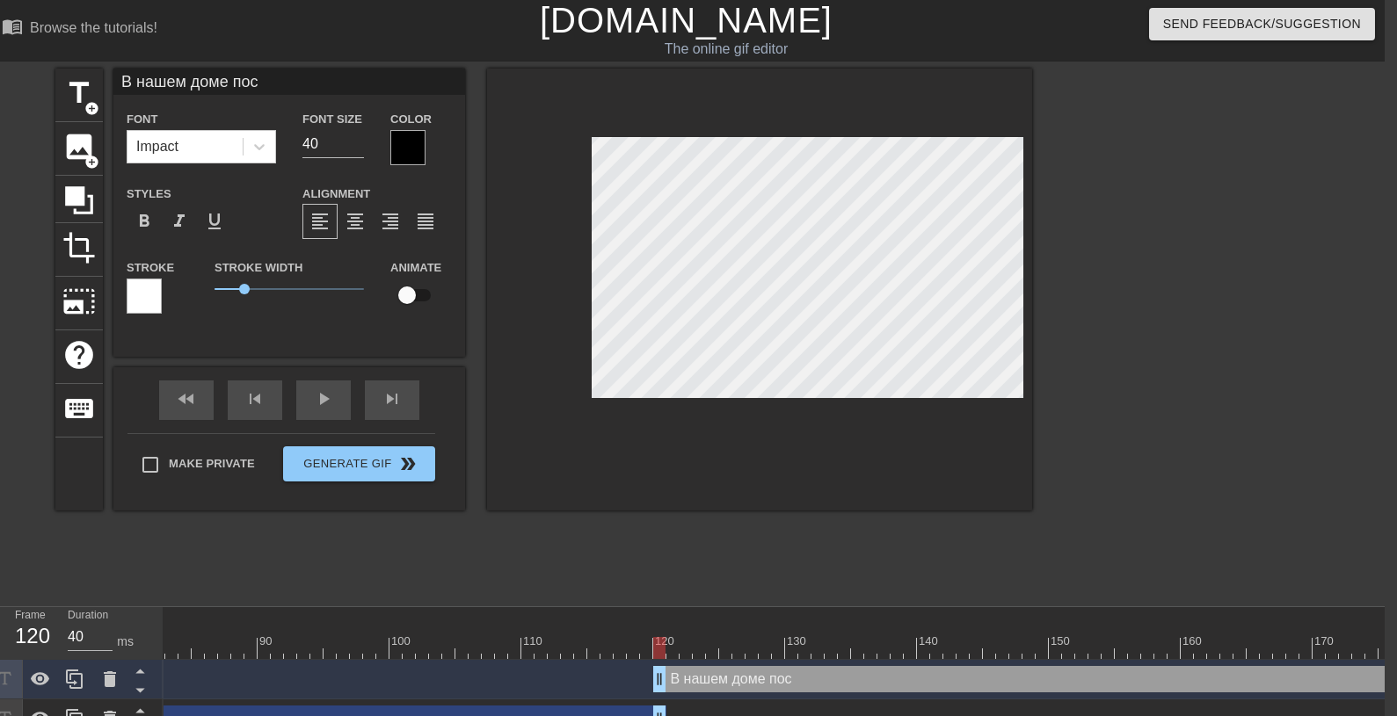
type textarea "В нашем доме посе"
type input "В нашем доме посел"
type textarea "В нашем доме посел"
type input "В нашем доме посели"
type textarea "В нашем доме посели"
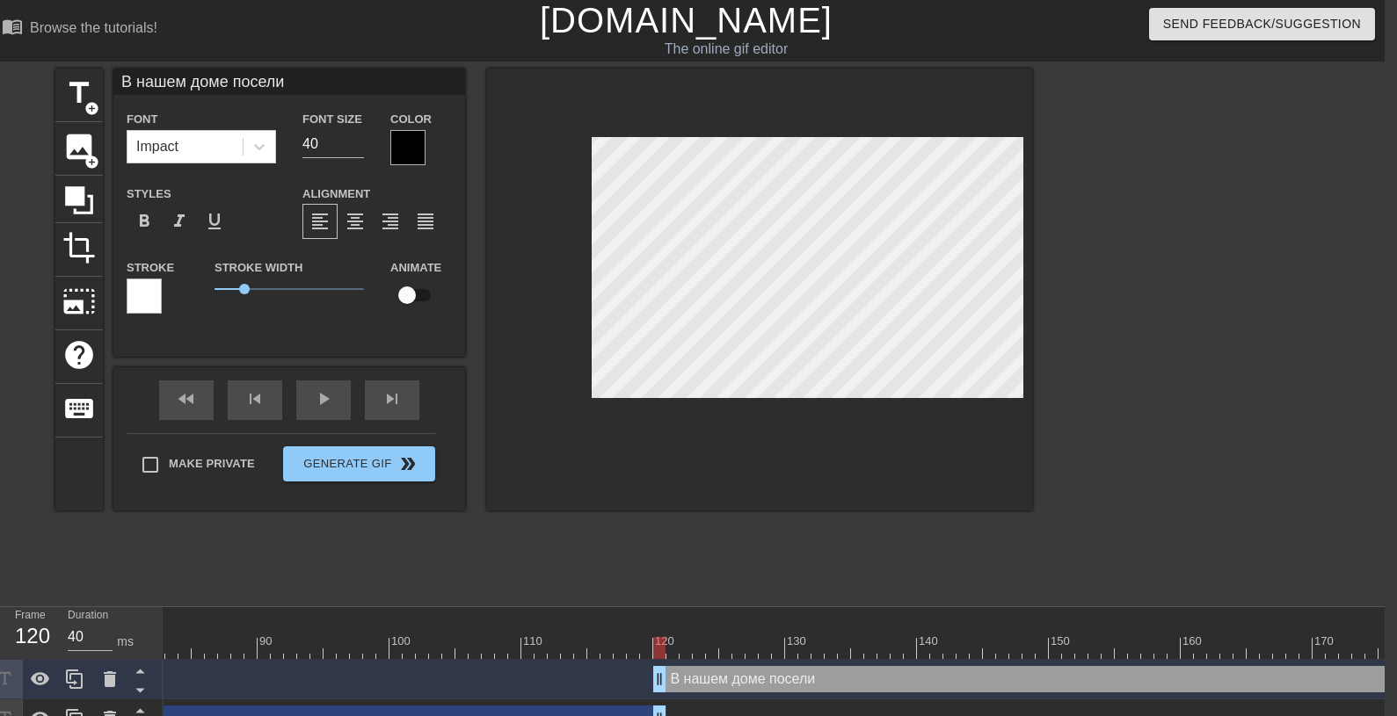
type input "В нашем доме поселил"
type textarea "В нашем доме поселил"
type input "В нашем доме поселилс"
type textarea "В нашем доме поселилс"
type input "В нашем доме поселился"
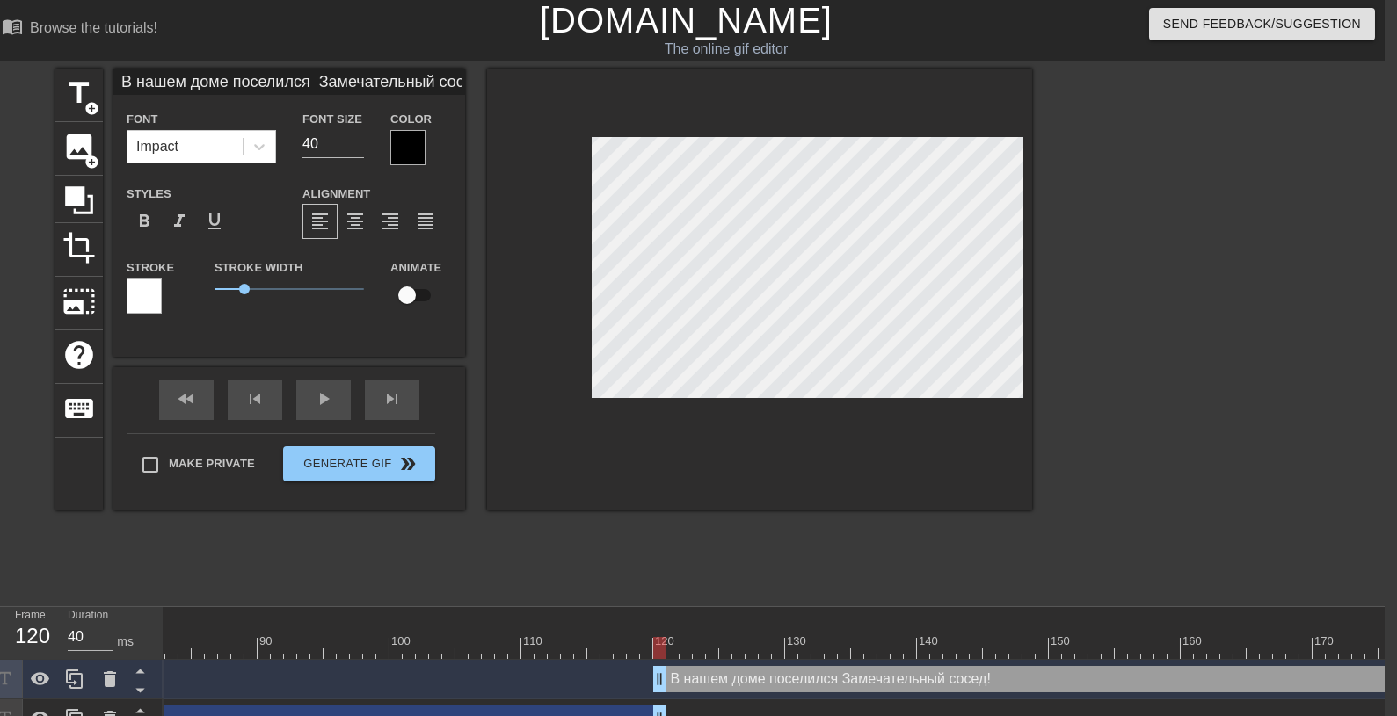
scroll to position [1, 14]
click at [413, 141] on div at bounding box center [407, 147] width 35 height 35
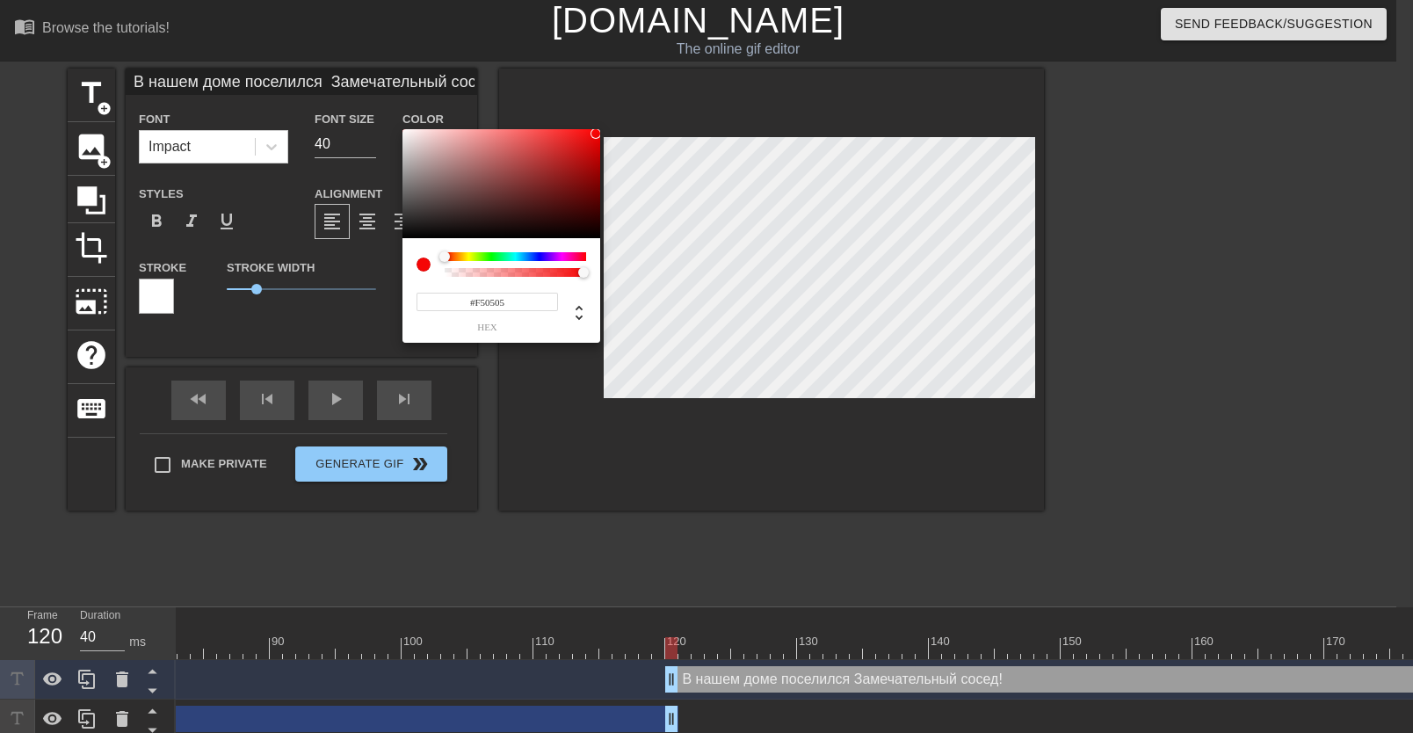
click at [596, 134] on div at bounding box center [502, 183] width 198 height 109
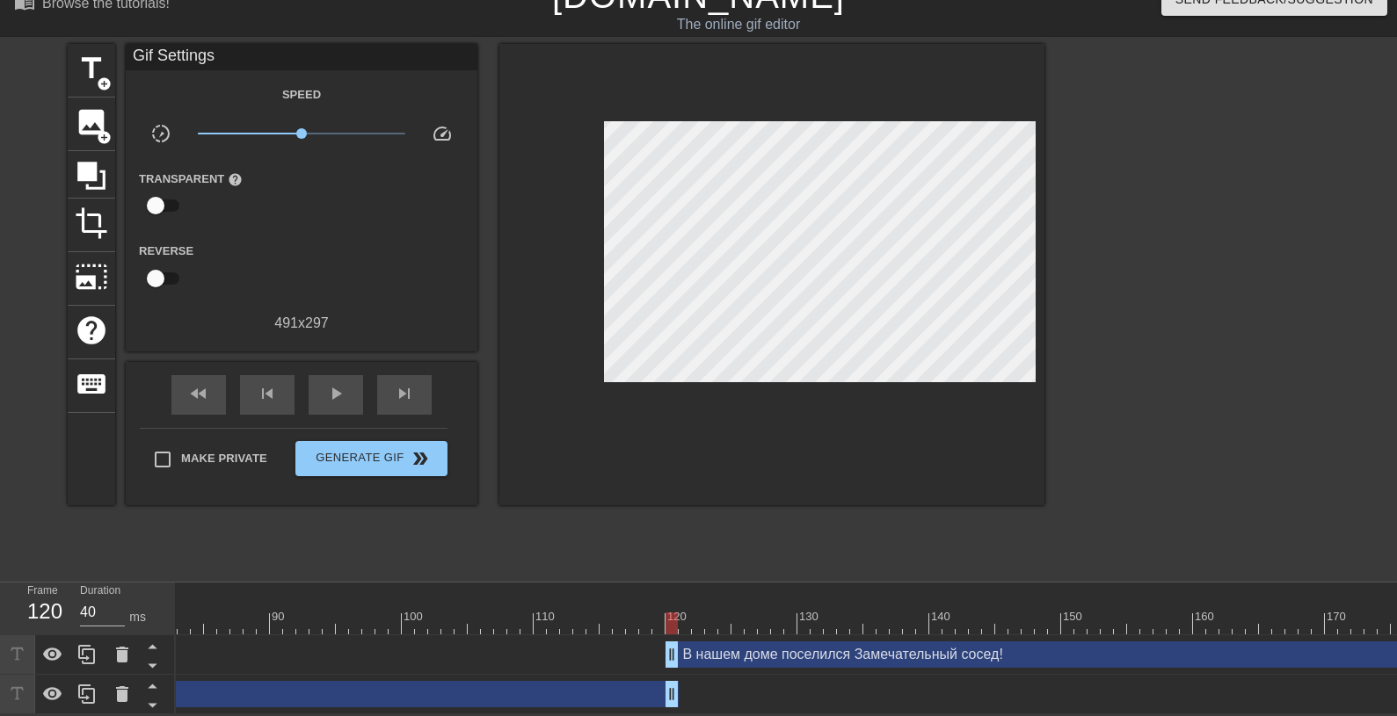
scroll to position [40, 0]
drag, startPoint x: 671, startPoint y: 631, endPoint x: 686, endPoint y: 632, distance: 15.0
click at [333, 383] on span "play_arrow" at bounding box center [335, 393] width 21 height 21
click at [337, 383] on span "pause" at bounding box center [335, 393] width 21 height 21
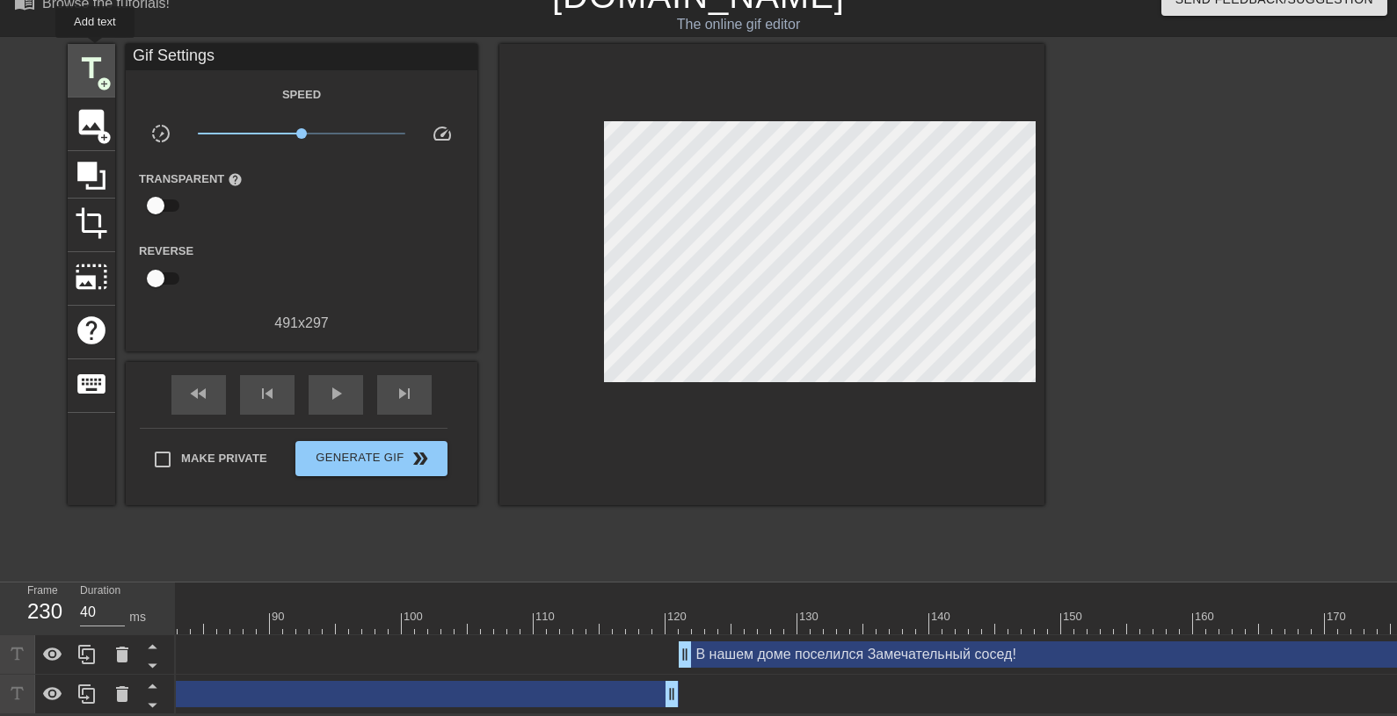
click at [96, 52] on span "title" at bounding box center [91, 68] width 33 height 33
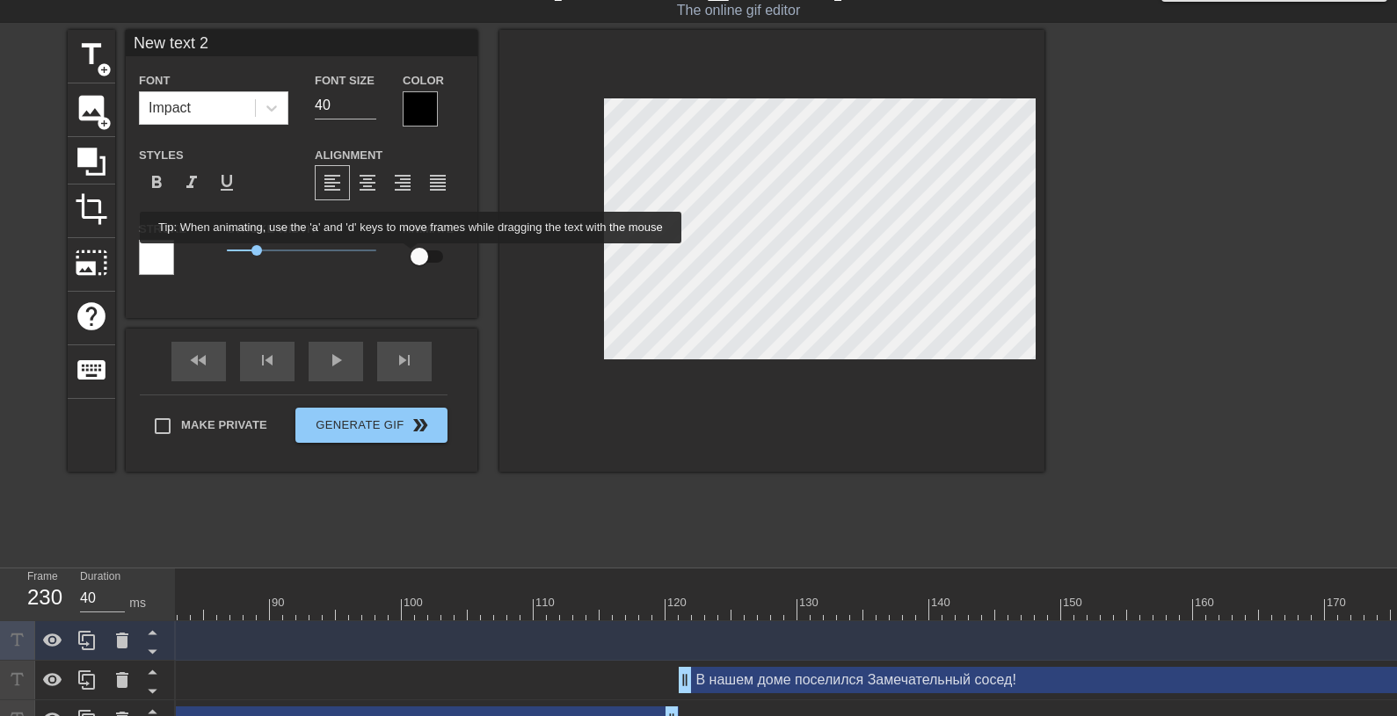
click at [418, 256] on input "checkbox" at bounding box center [419, 256] width 100 height 33
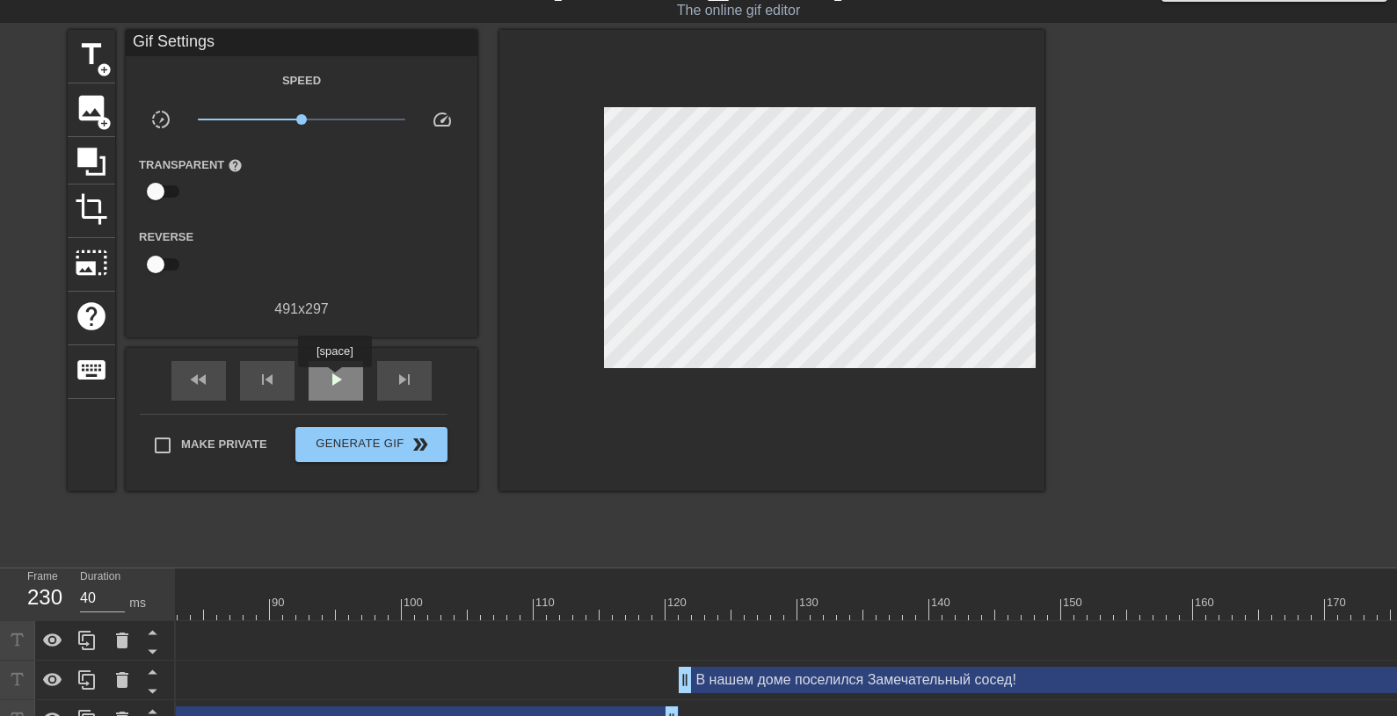
click at [335, 380] on span "play_arrow" at bounding box center [335, 379] width 21 height 21
click at [333, 375] on span "pause" at bounding box center [335, 379] width 21 height 21
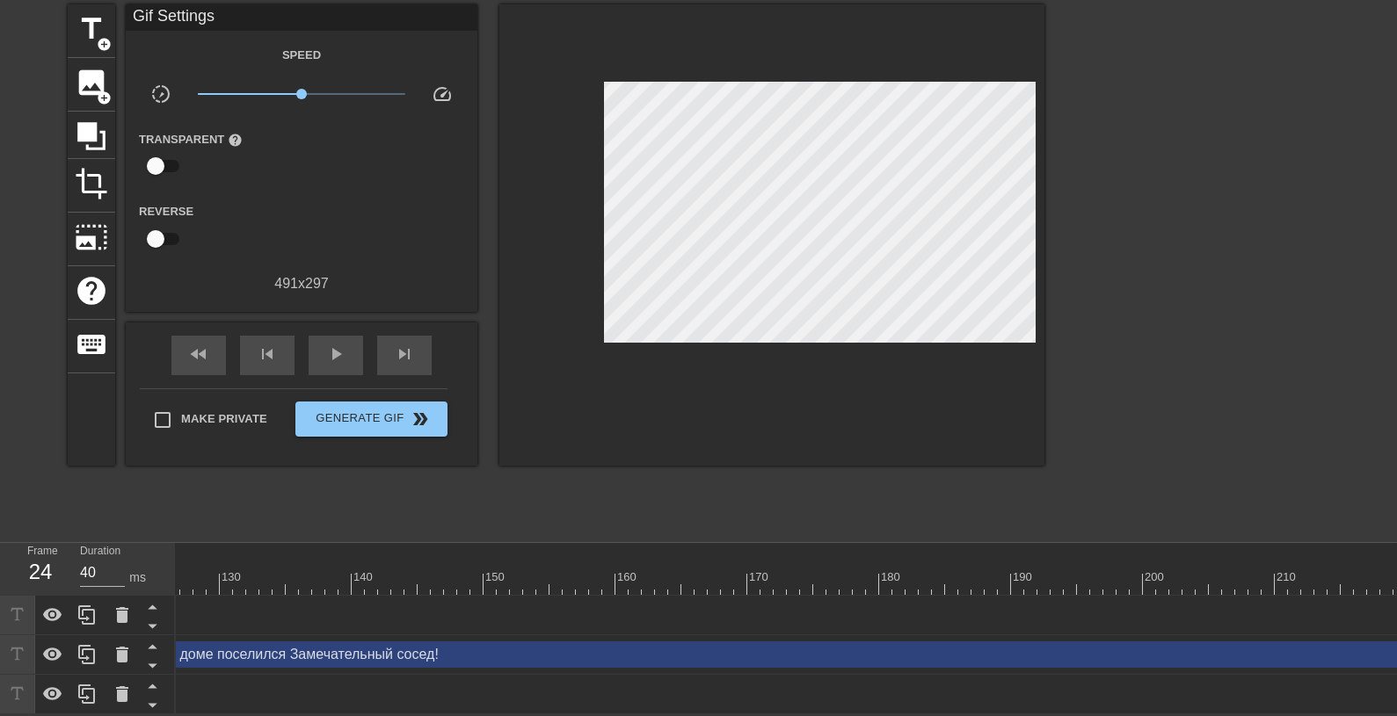
scroll to position [0, 1974]
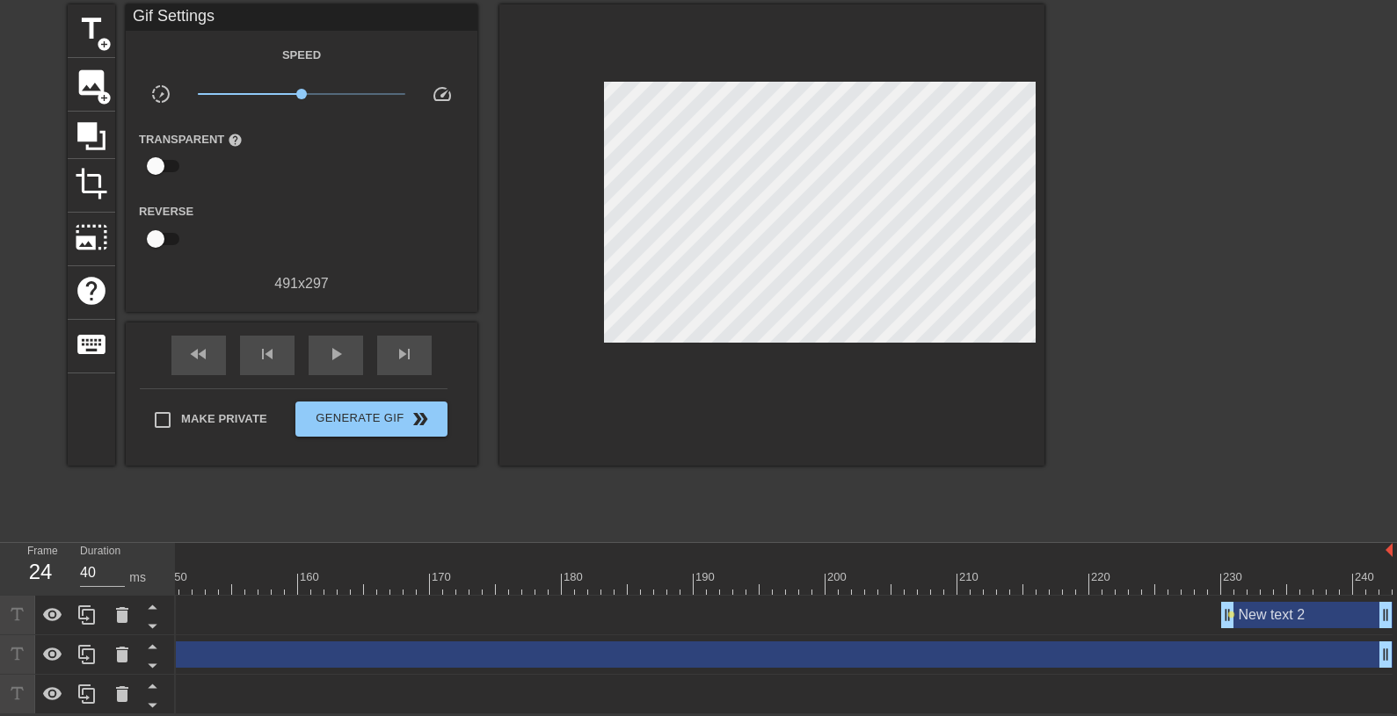
click at [1285, 605] on div "New text 2 drag_handle drag_handle" at bounding box center [1306, 615] width 171 height 26
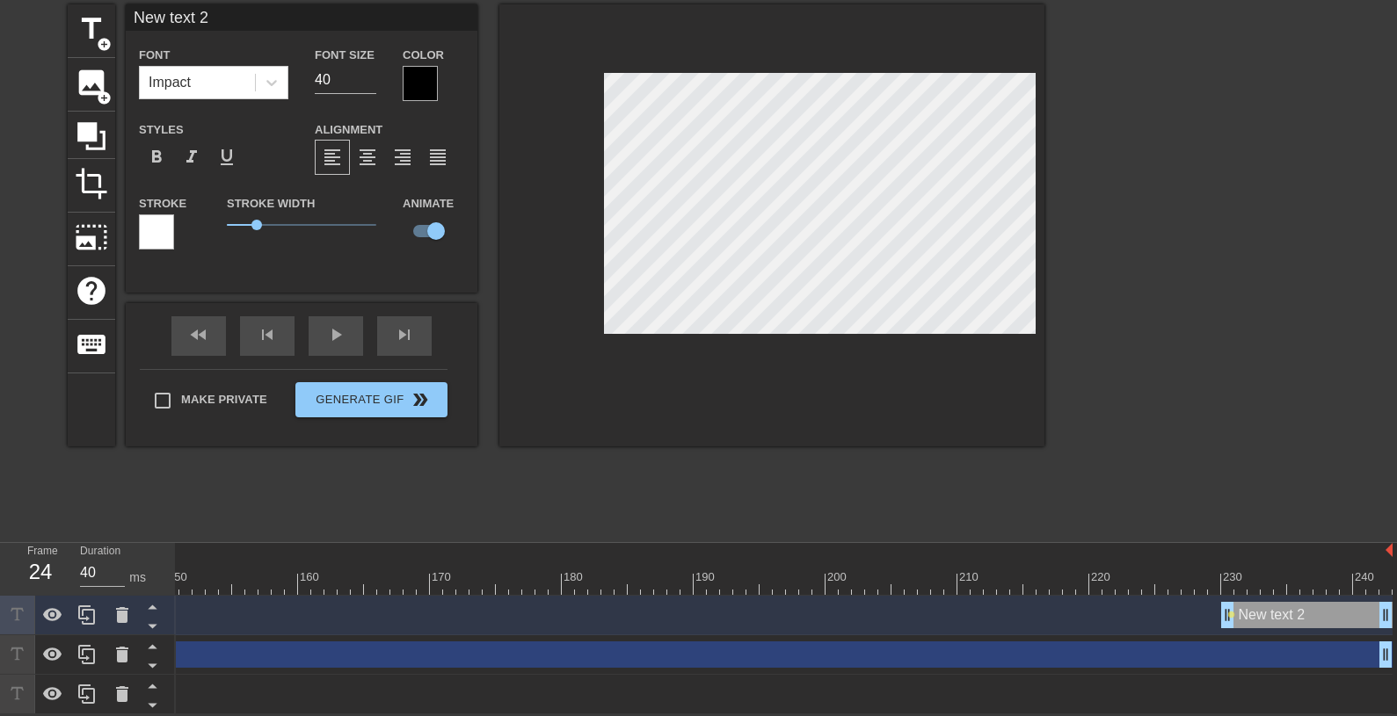
click at [156, 215] on div at bounding box center [156, 231] width 35 height 35
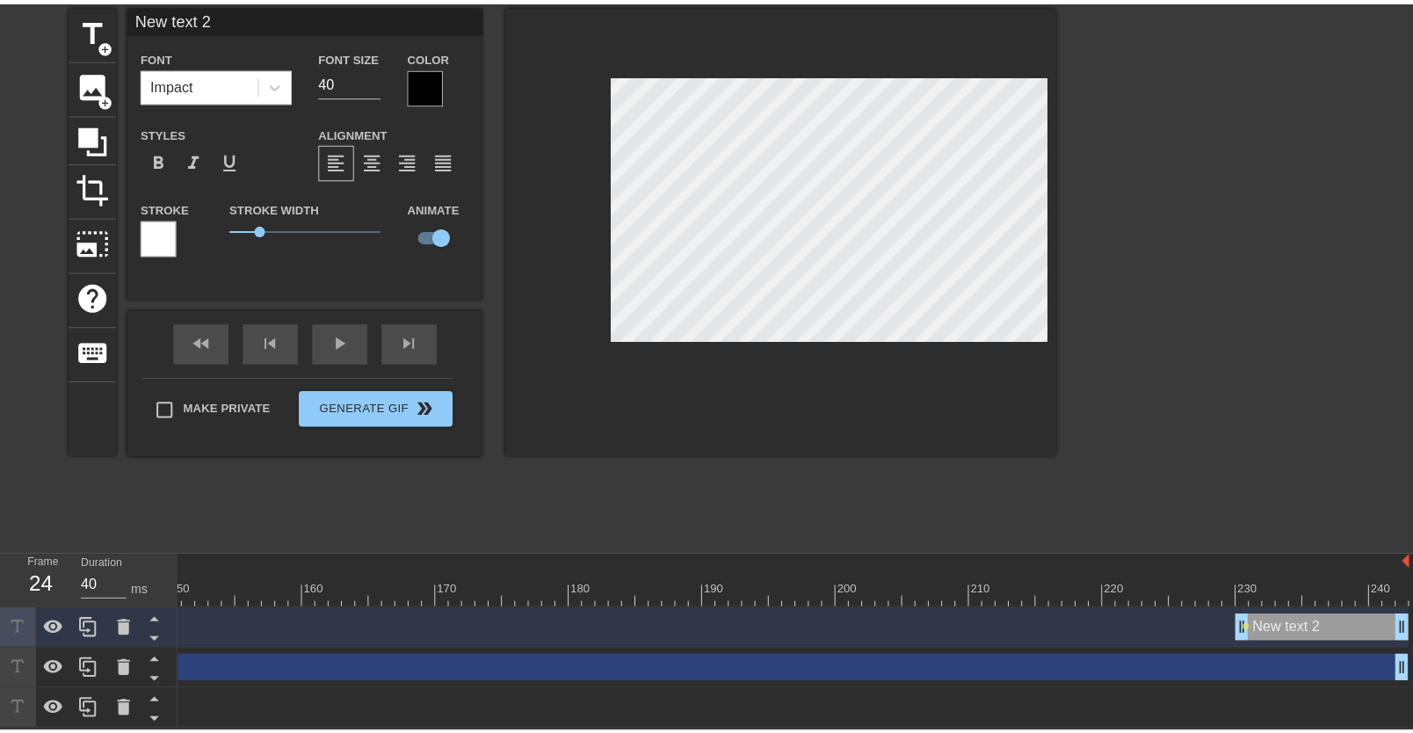
scroll to position [62, 0]
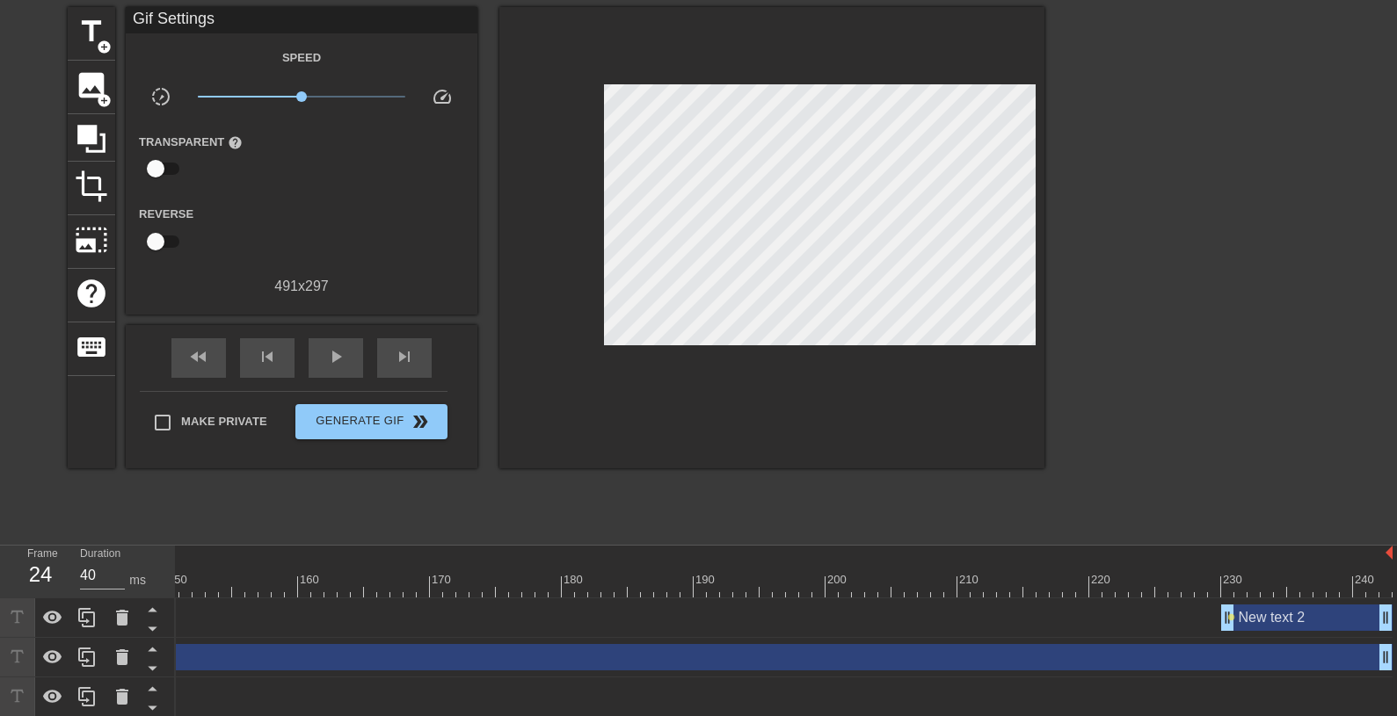
drag, startPoint x: 783, startPoint y: 586, endPoint x: 1279, endPoint y: 580, distance: 495.7
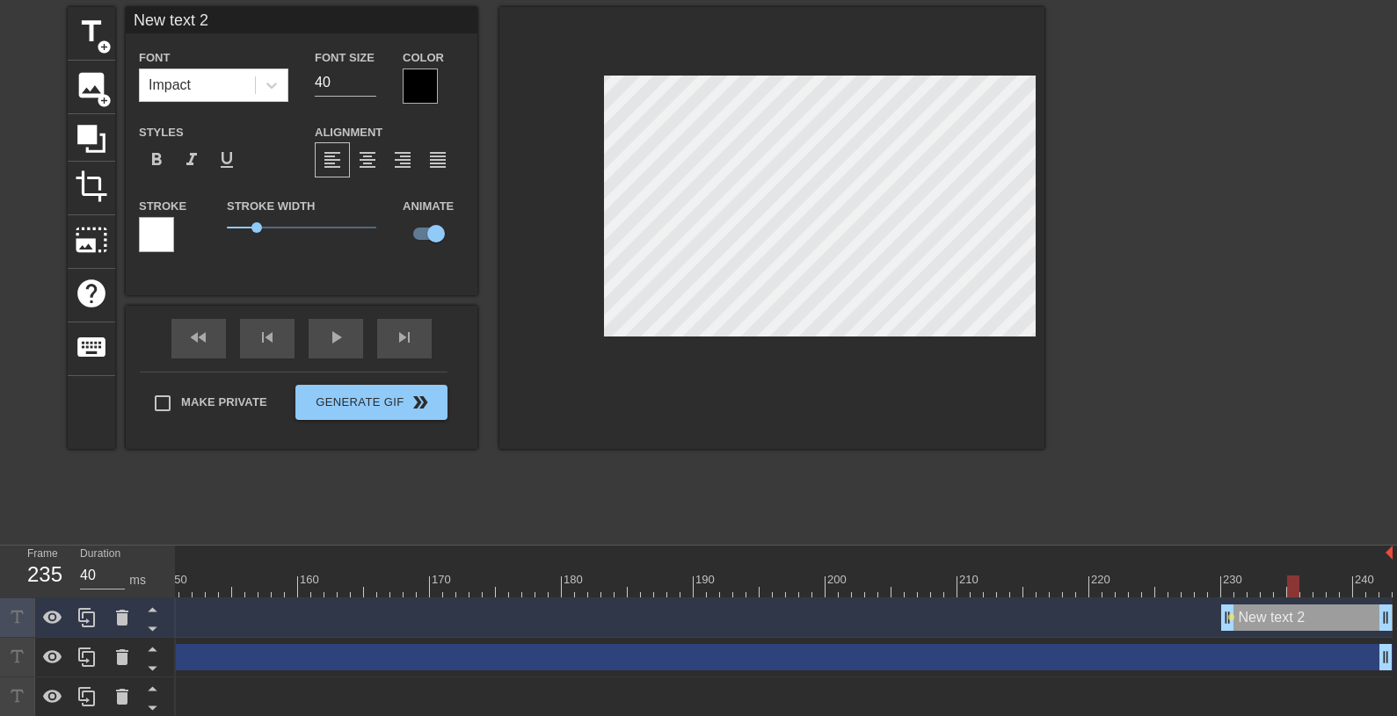
click at [152, 233] on div at bounding box center [156, 234] width 35 height 35
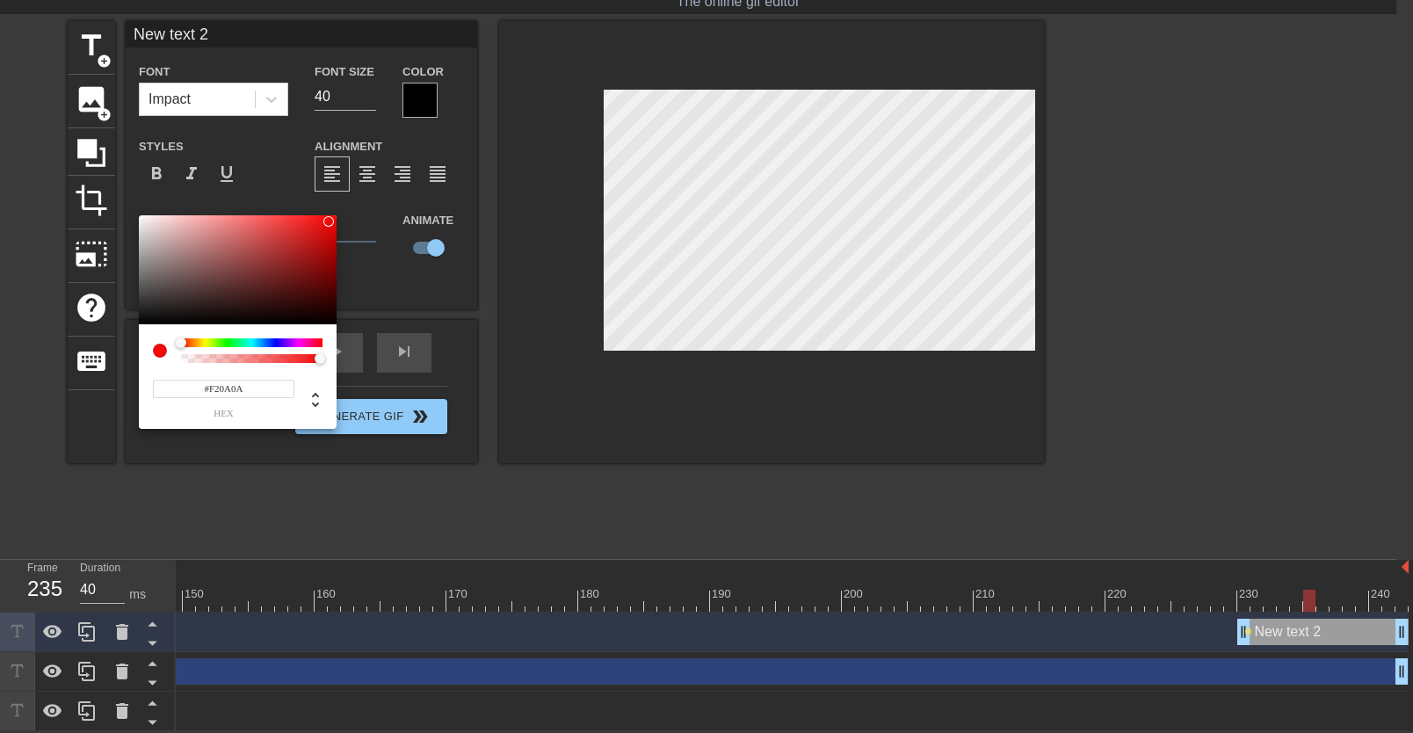
click at [329, 221] on div at bounding box center [238, 269] width 198 height 109
click at [329, 221] on div at bounding box center [328, 221] width 11 height 11
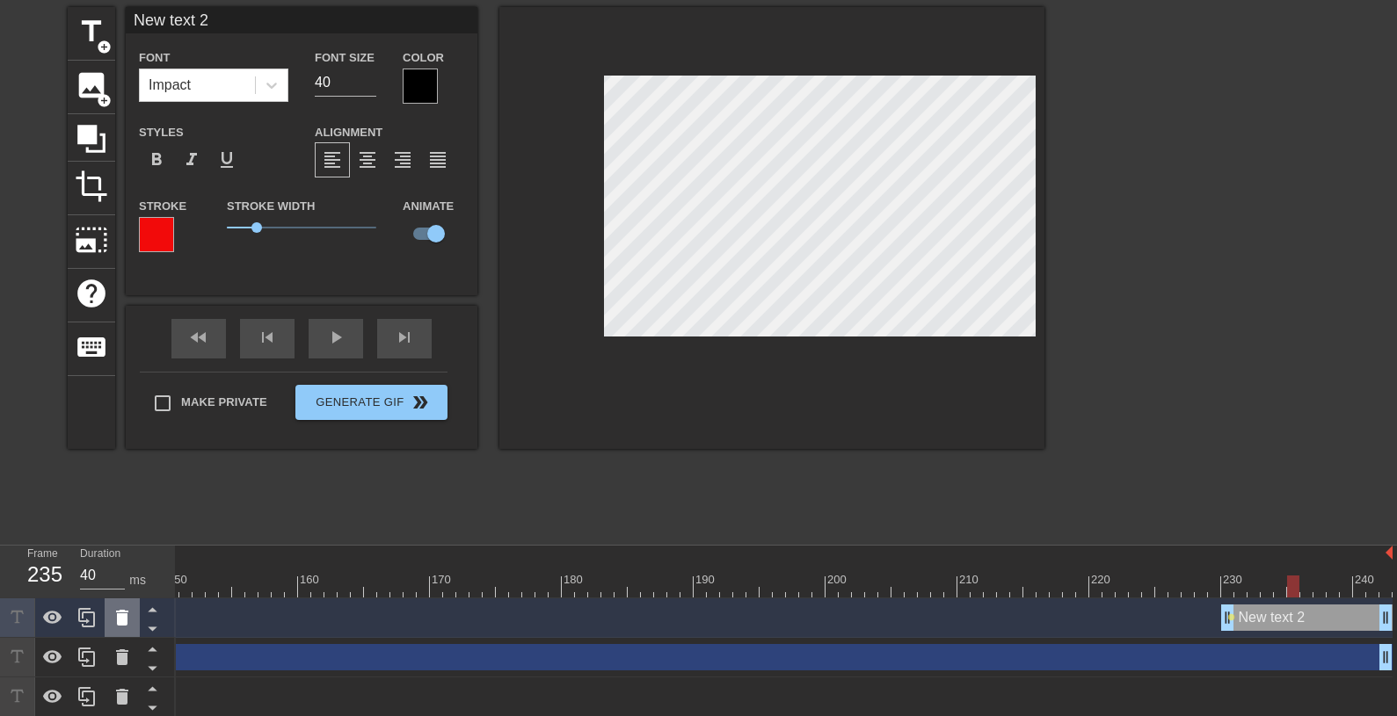
click at [119, 616] on icon at bounding box center [122, 618] width 12 height 16
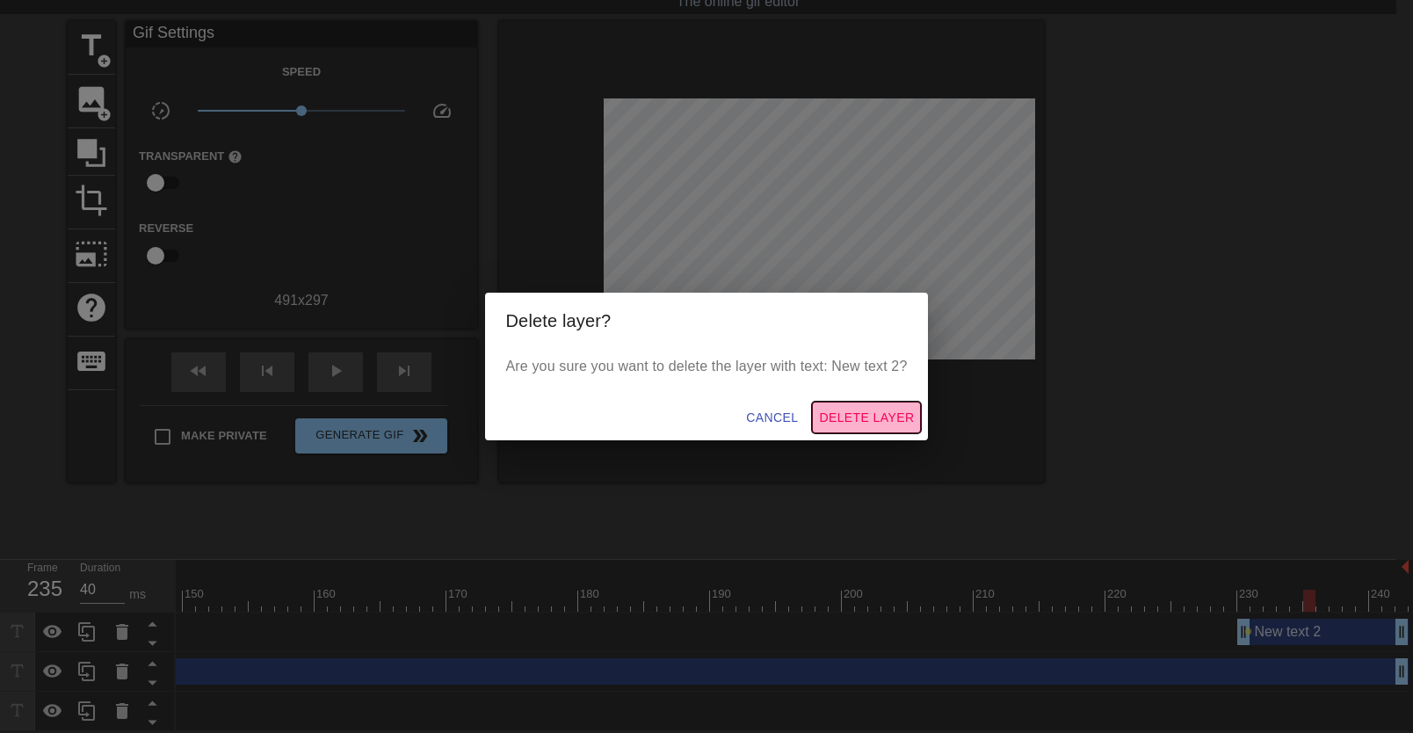
click at [865, 411] on span "Delete Layer" at bounding box center [866, 418] width 95 height 22
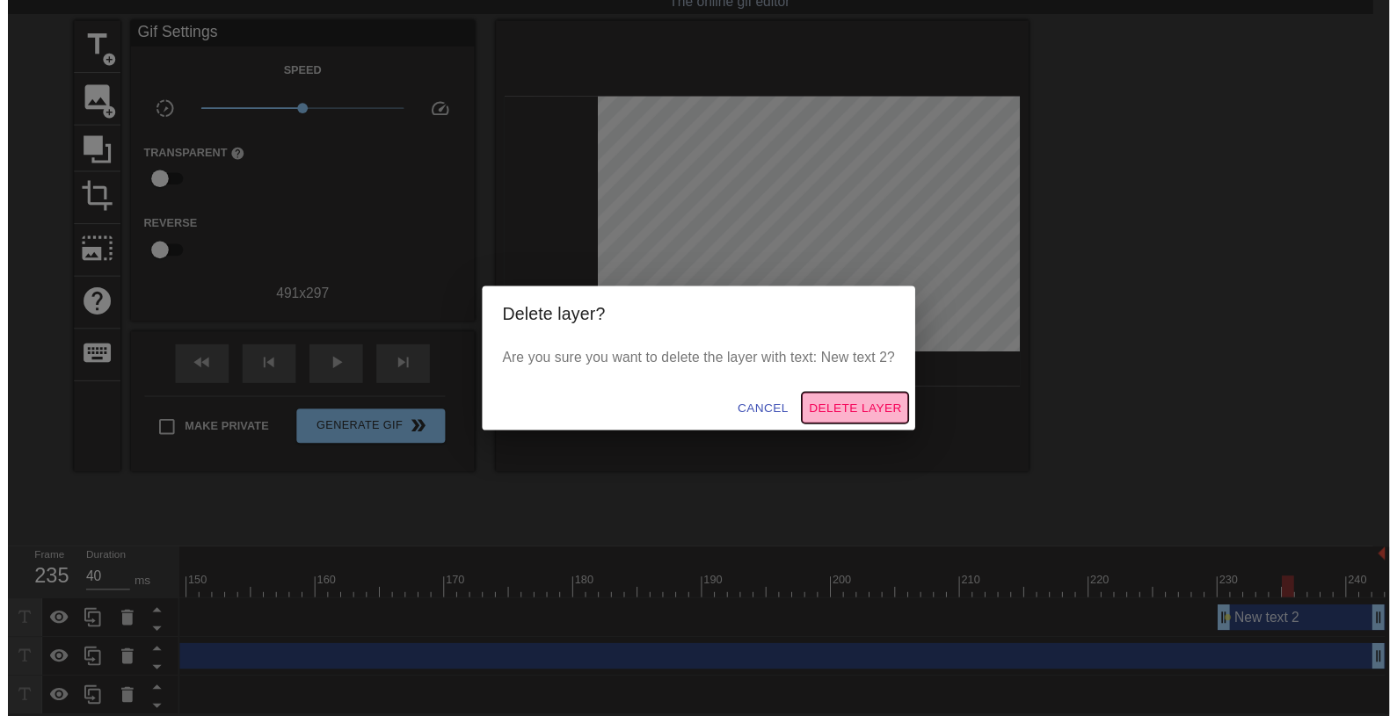
scroll to position [40, 0]
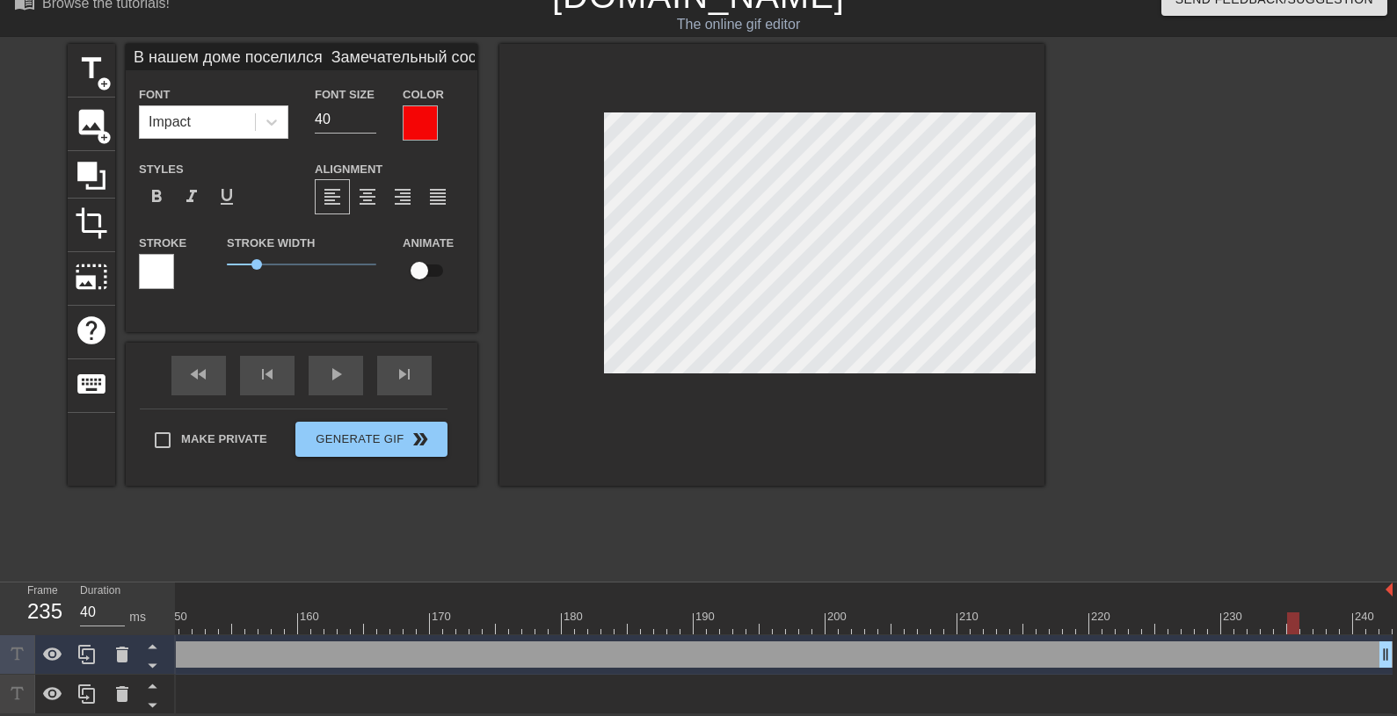
click at [157, 254] on div at bounding box center [156, 271] width 35 height 35
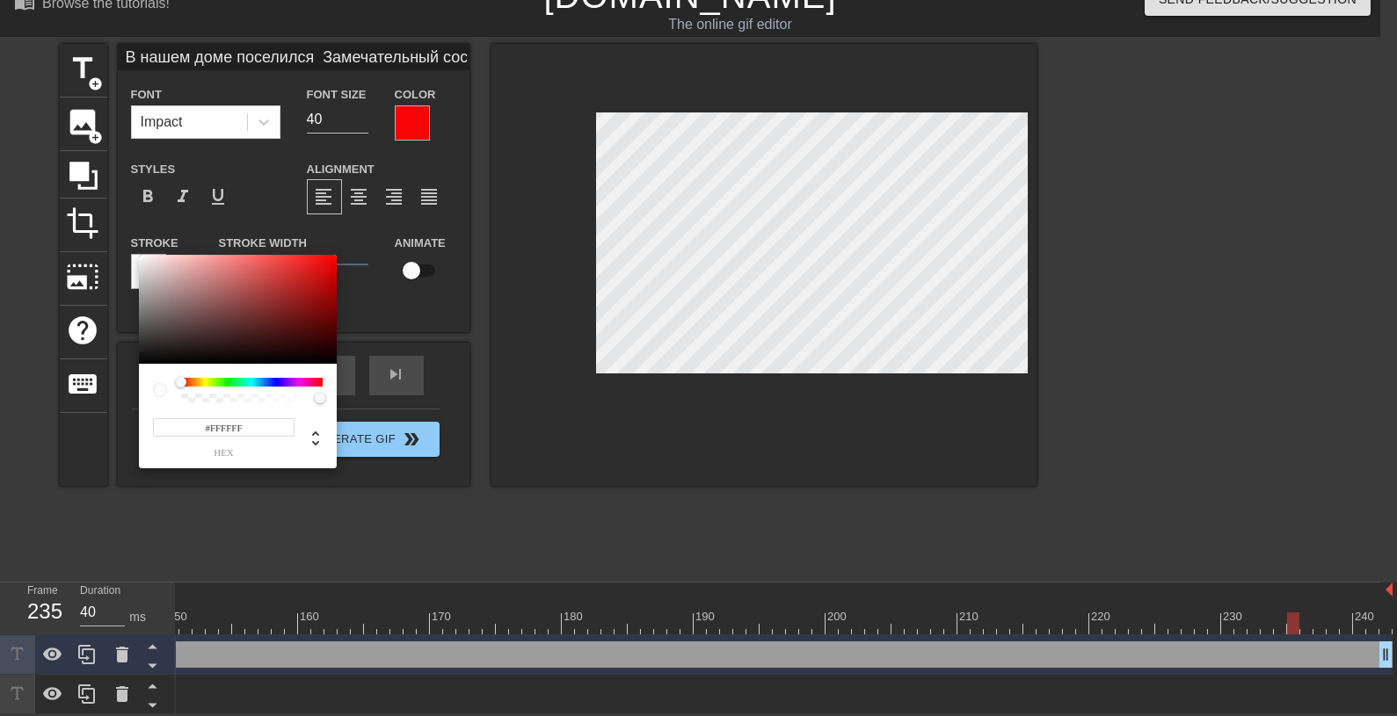
scroll to position [23, 0]
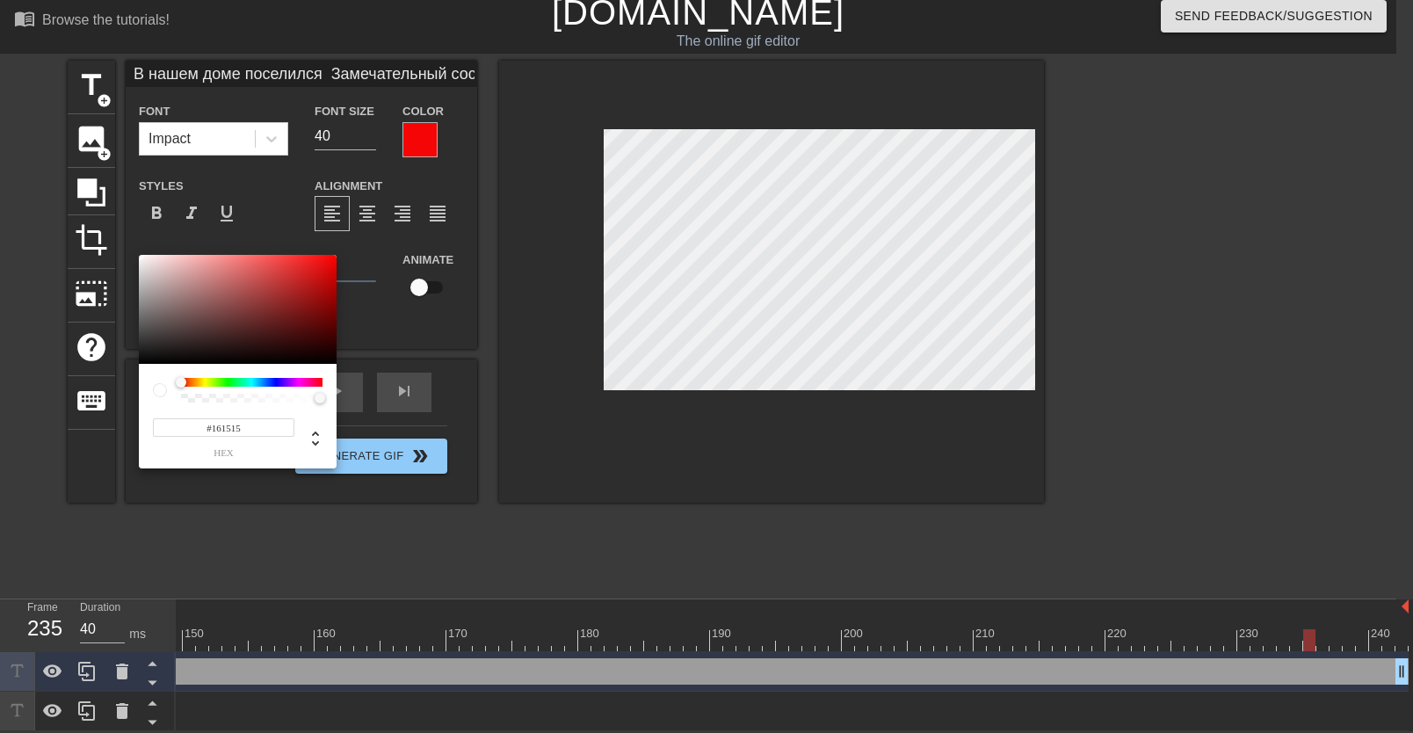
click at [143, 354] on div at bounding box center [238, 309] width 198 height 109
click at [324, 359] on div at bounding box center [238, 309] width 198 height 109
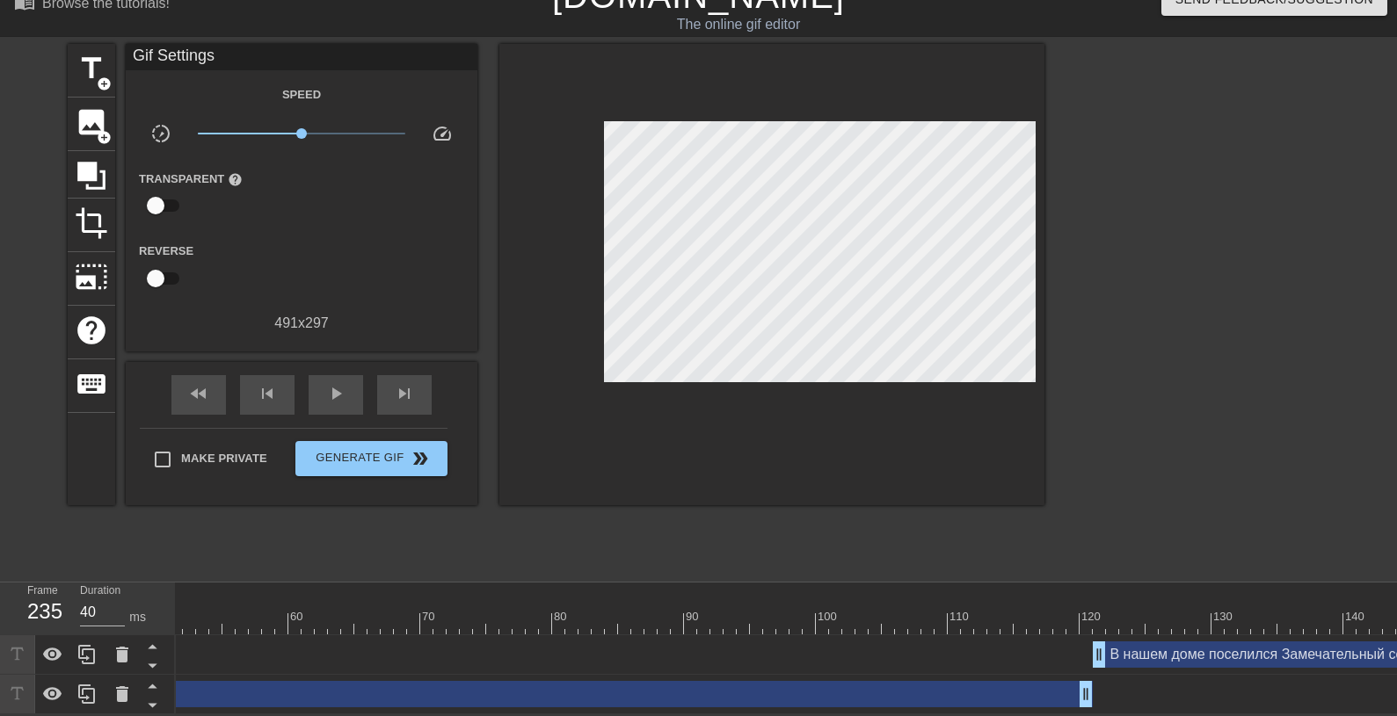
scroll to position [0, 665]
click at [418, 681] on div "Как жене не веселиться Не грустить от разных бед! drag_handle drag_handle" at bounding box center [301, 694] width 1582 height 26
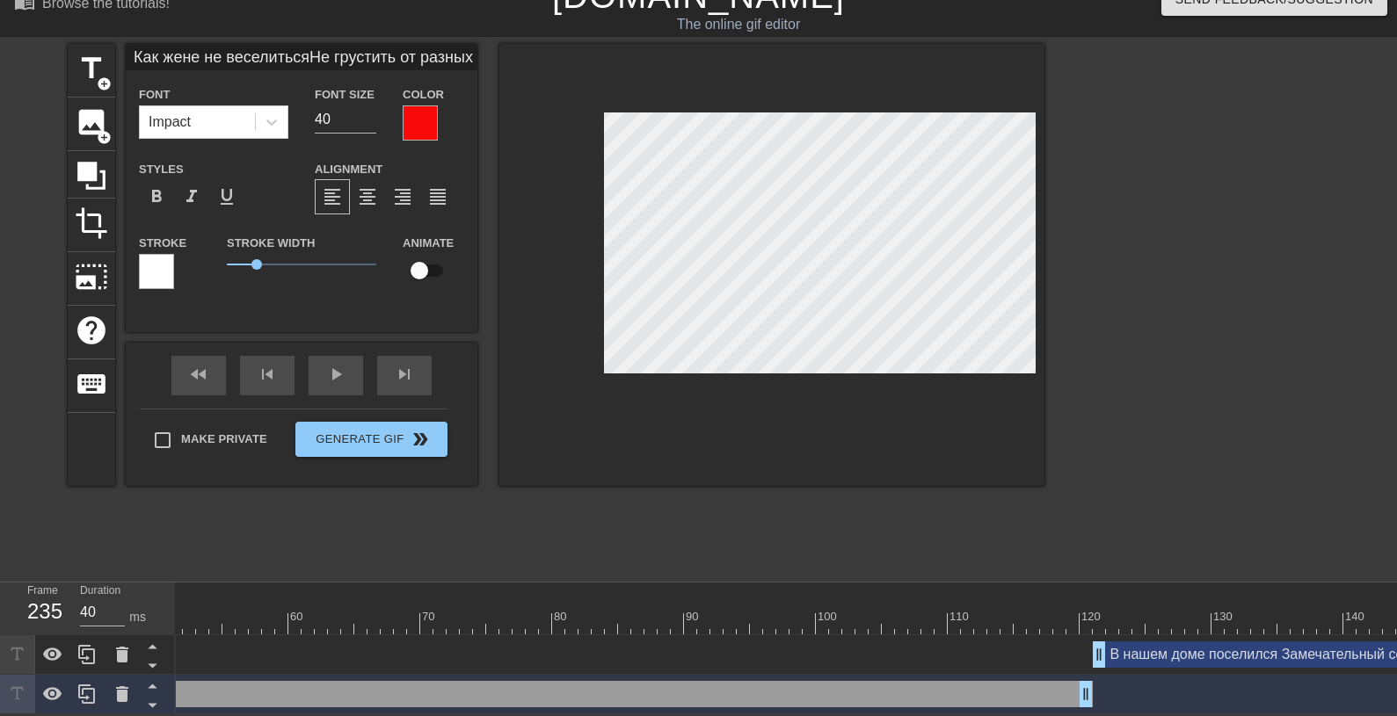
click at [232, 613] on div at bounding box center [1105, 624] width 3190 height 22
click at [219, 613] on div at bounding box center [1105, 624] width 3190 height 22
click at [149, 254] on div at bounding box center [156, 271] width 35 height 35
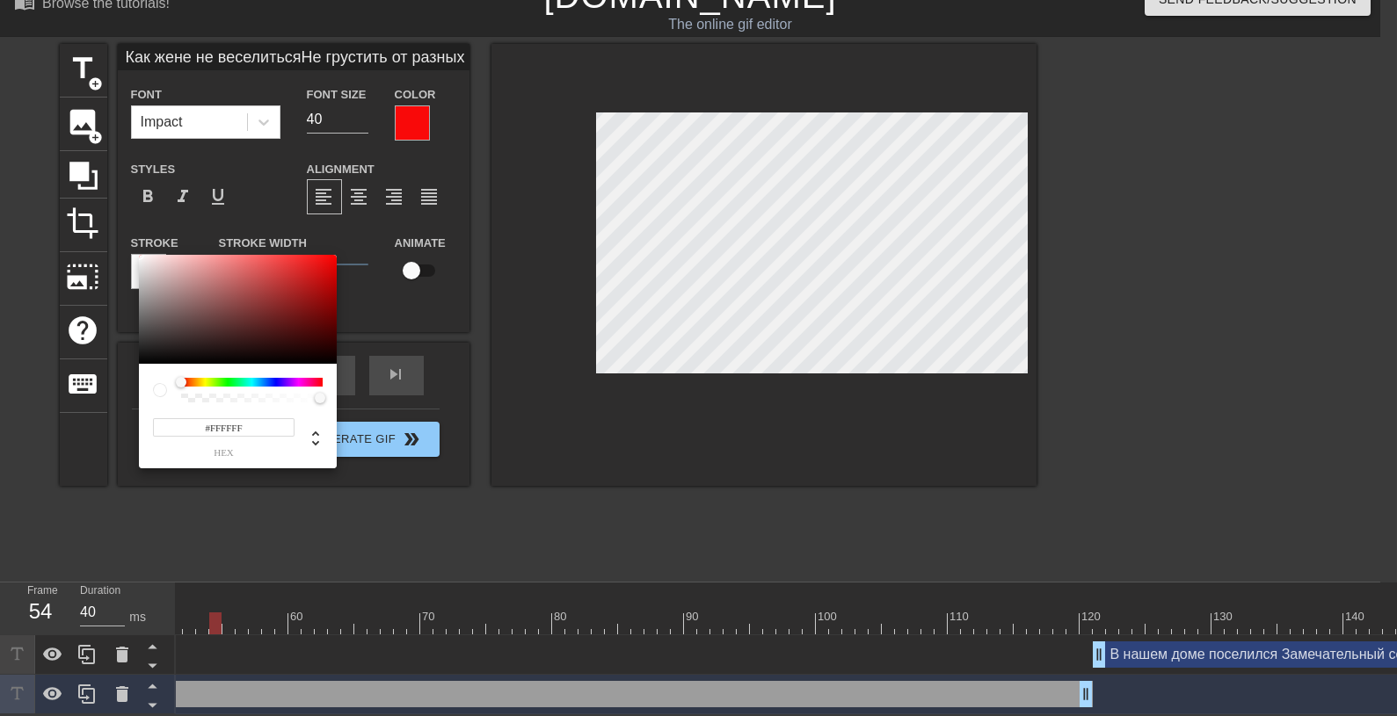
scroll to position [23, 0]
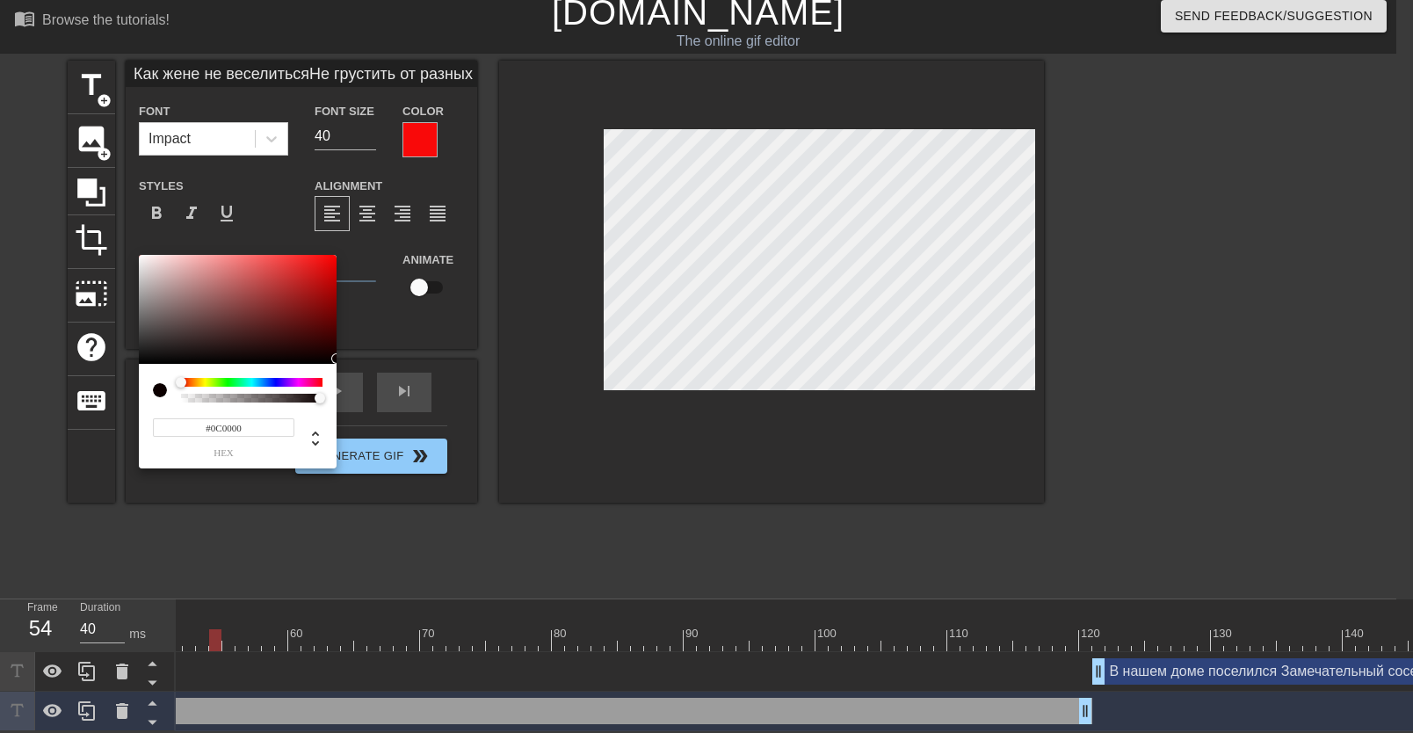
click at [329, 359] on div at bounding box center [238, 309] width 198 height 109
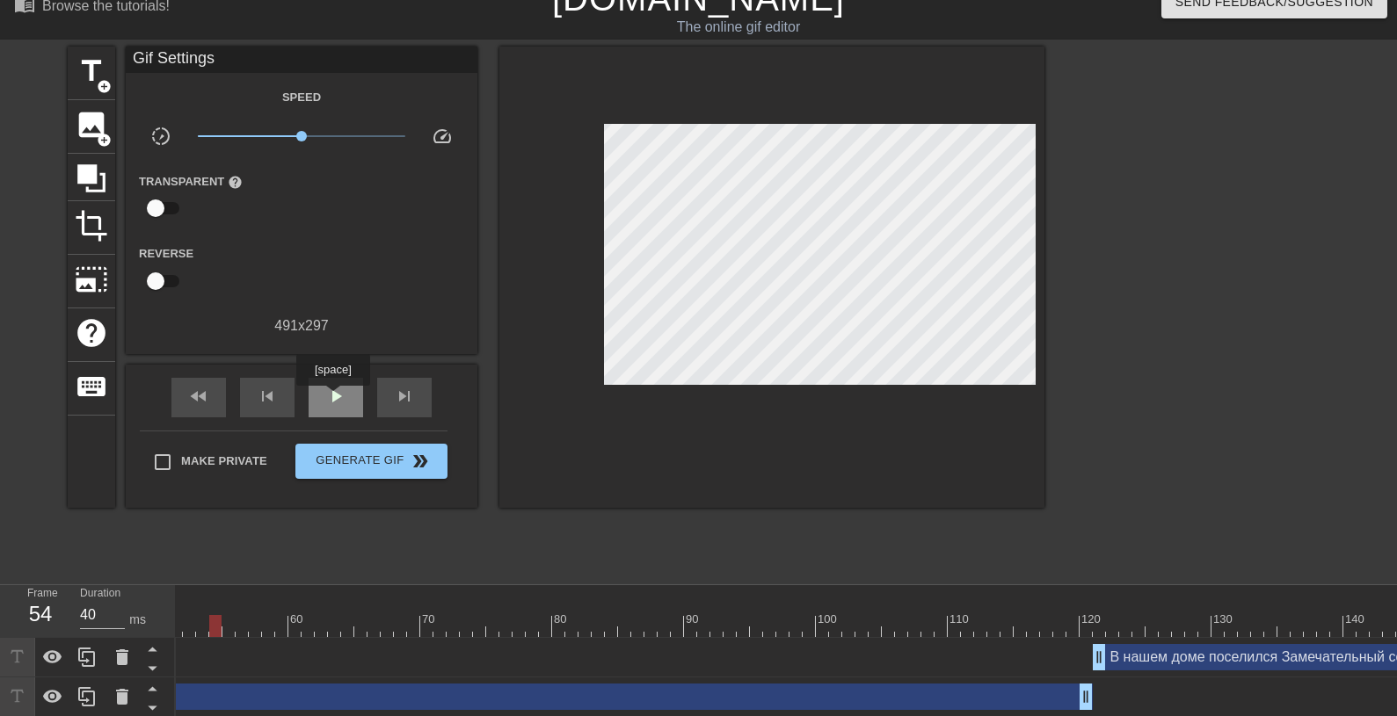
click at [333, 398] on span "play_arrow" at bounding box center [335, 396] width 21 height 21
click at [333, 398] on span "pause" at bounding box center [335, 396] width 21 height 21
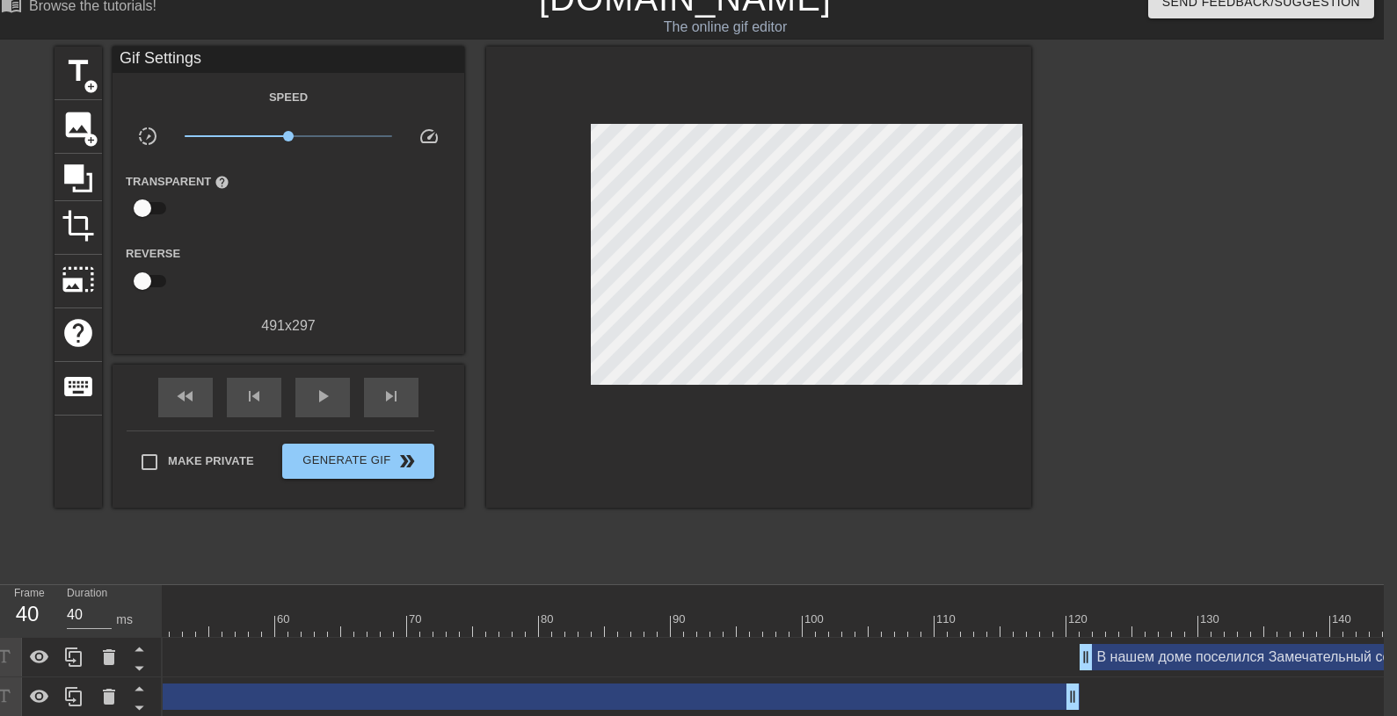
scroll to position [0, 665]
click at [681, 541] on div "title add_circle image add_circle crop photo_size_select_large help keyboard Gi…" at bounding box center [542, 310] width 976 height 527
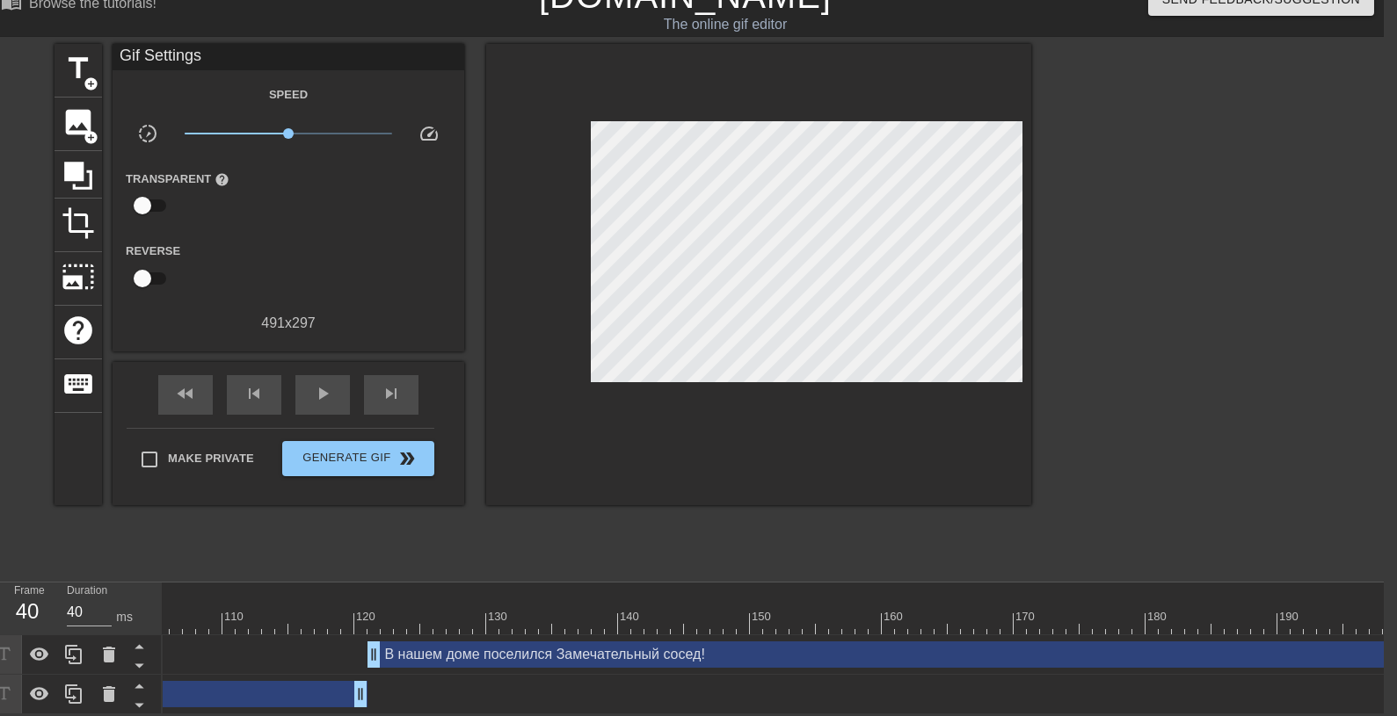
scroll to position [0, 1974]
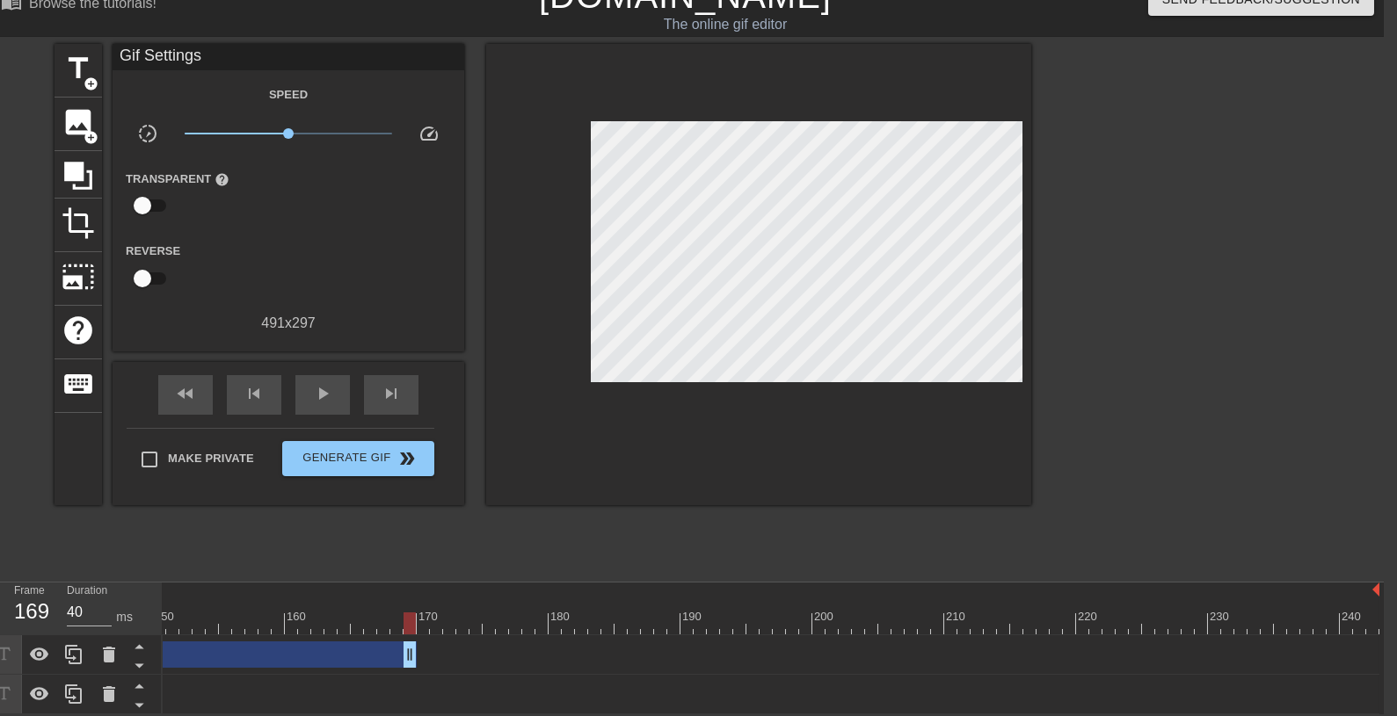
drag, startPoint x: 1369, startPoint y: 642, endPoint x: 403, endPoint y: 642, distance: 965.9
click at [403, 642] on div "В нашем доме поселился Замечательный сосед! drag_handle drag_handle" at bounding box center [94, 655] width 646 height 26
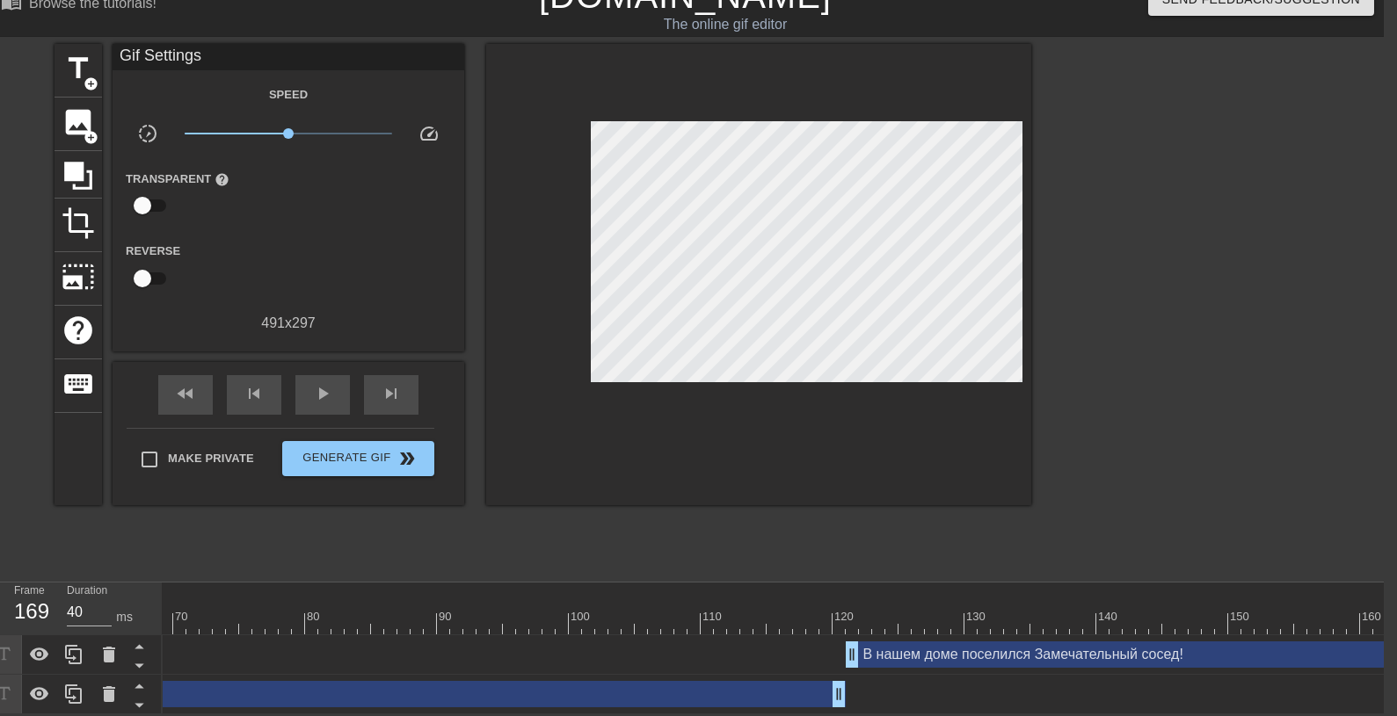
scroll to position [0, 892]
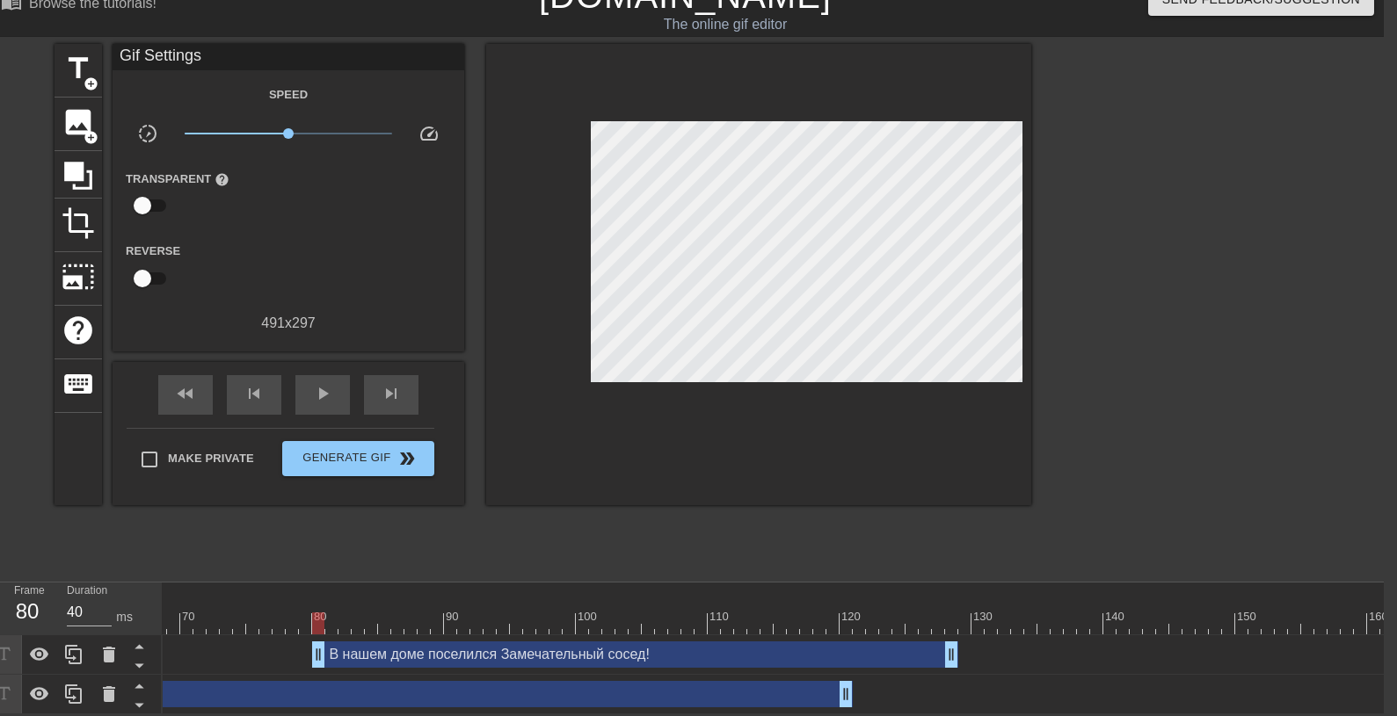
drag, startPoint x: 1049, startPoint y: 641, endPoint x: 506, endPoint y: 611, distance: 544.0
click at [506, 611] on div "10 20 30 40 50 60 70 80 90 100 110 120 130 140 150 160" at bounding box center [773, 649] width 1221 height 132
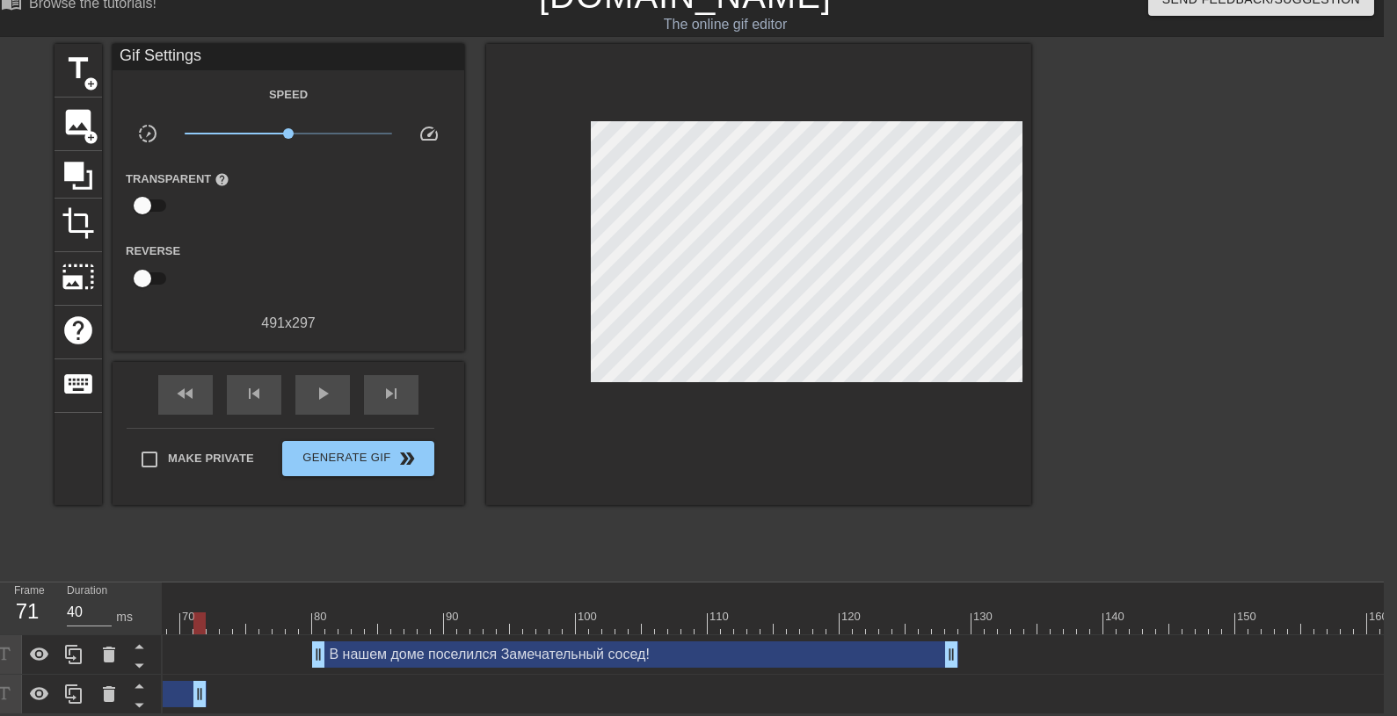
drag, startPoint x: 839, startPoint y: 682, endPoint x: 171, endPoint y: 634, distance: 669.7
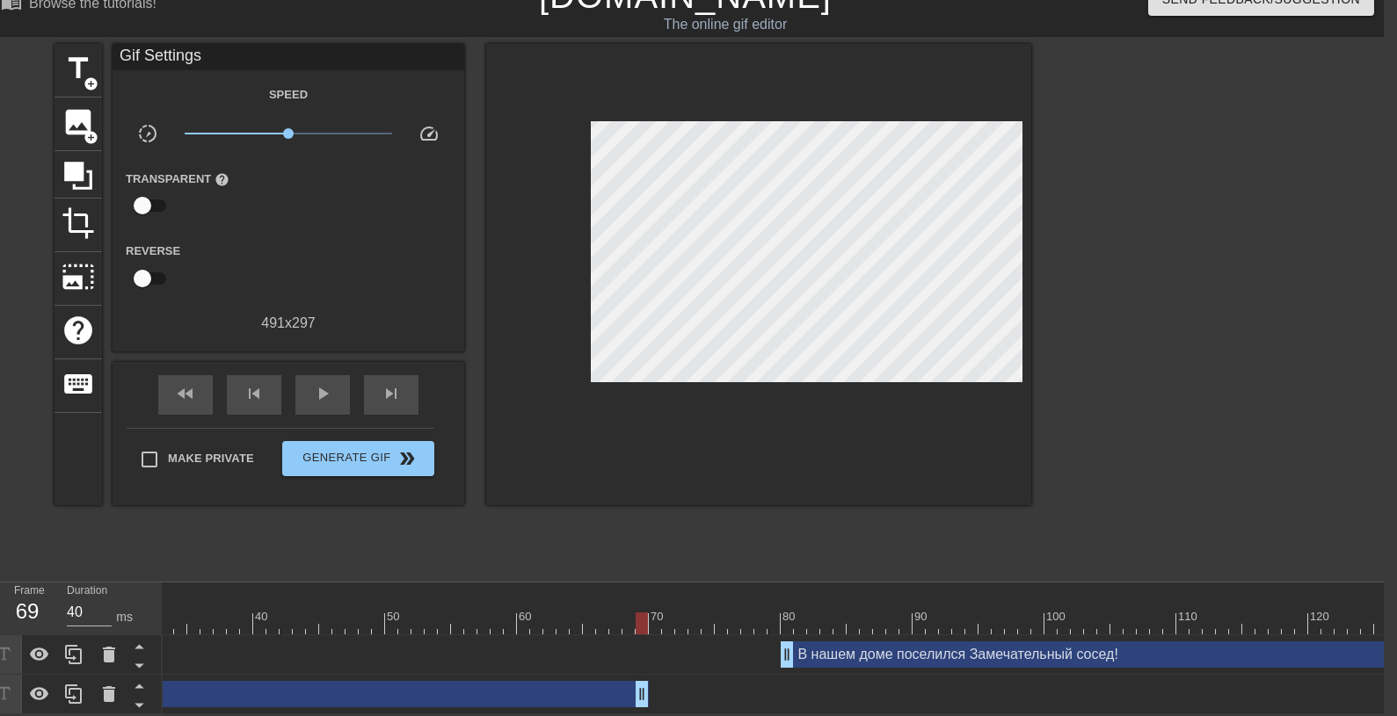
scroll to position [0, 385]
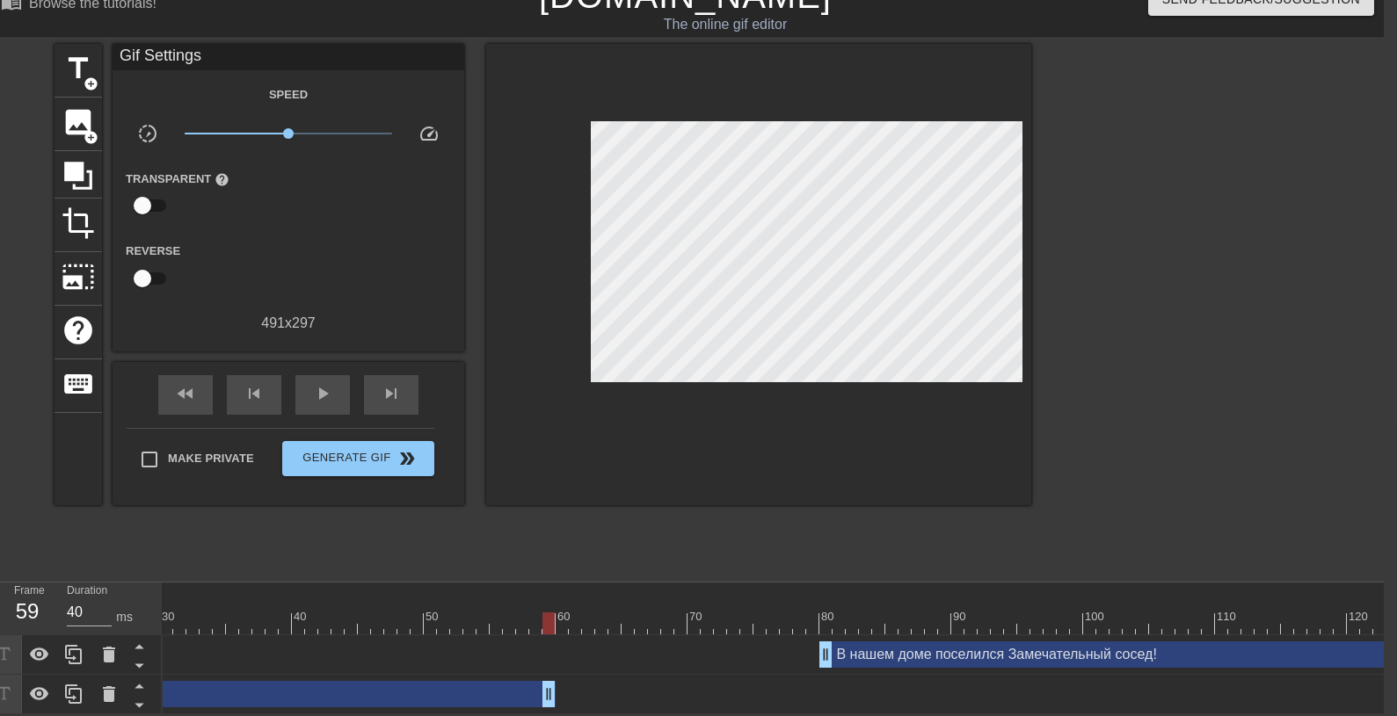
drag, startPoint x: 676, startPoint y: 679, endPoint x: 549, endPoint y: 674, distance: 126.7
click at [549, 681] on div "Как жене не веселиться Не грустить от разных бед! drag_handle drag_handle" at bounding box center [167, 694] width 778 height 26
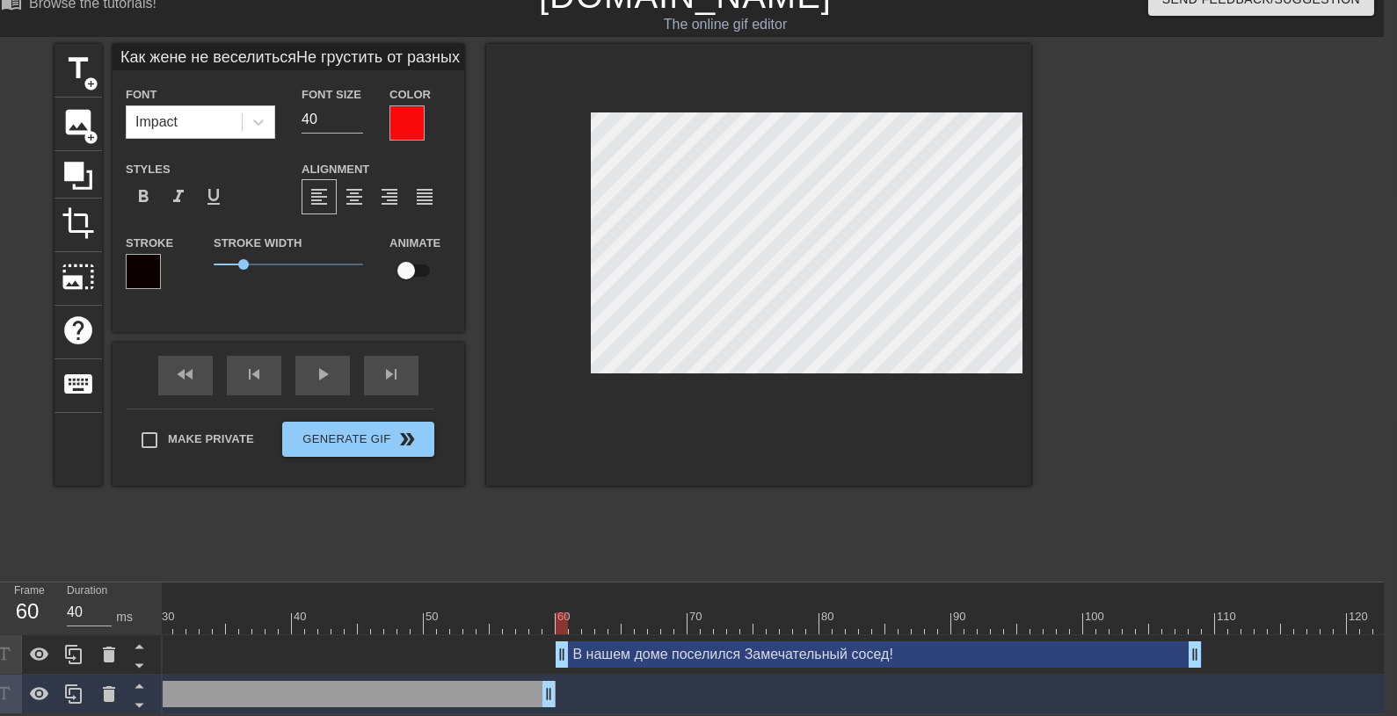
drag, startPoint x: 1143, startPoint y: 637, endPoint x: 873, endPoint y: 622, distance: 270.2
click at [873, 635] on div "В нашем доме поселился Замечательный сосед! drag_handle drag_handle" at bounding box center [1373, 655] width 3190 height 40
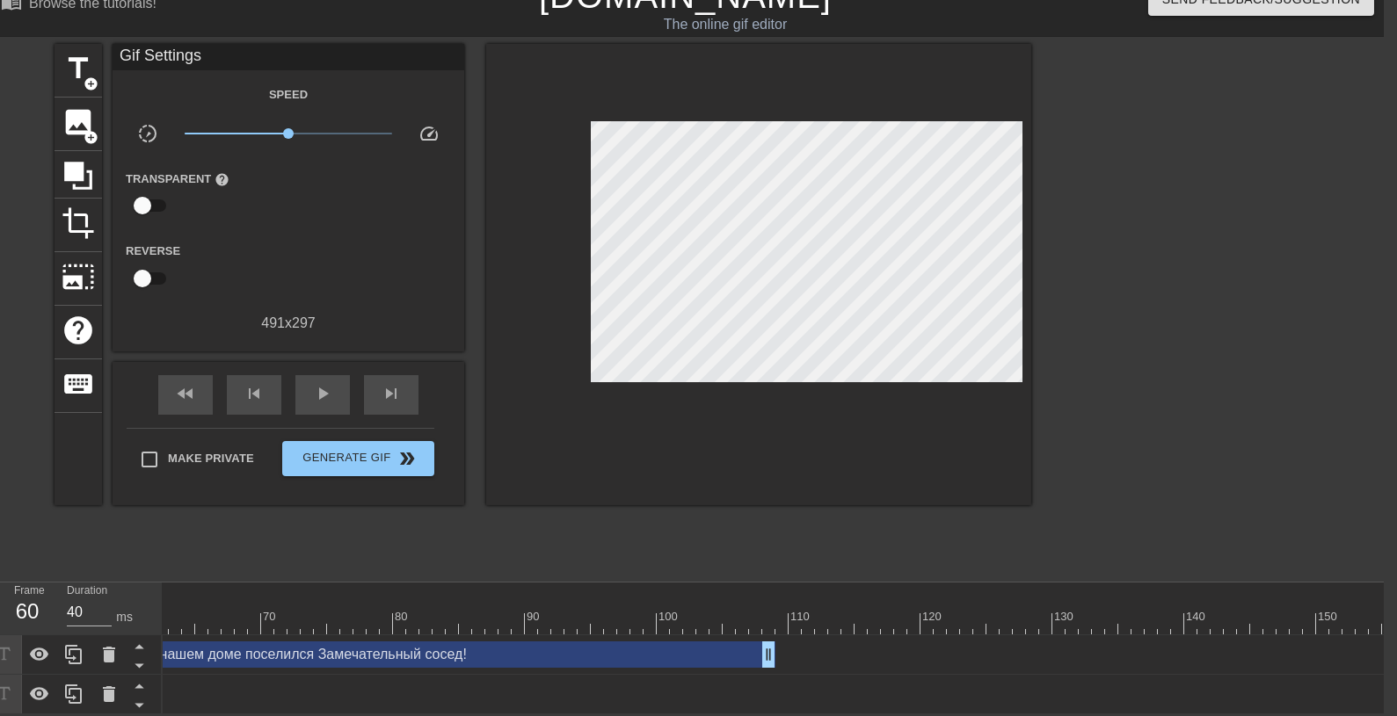
scroll to position [0, 814]
drag, startPoint x: 760, startPoint y: 638, endPoint x: 906, endPoint y: 642, distance: 145.9
click at [906, 642] on div "В нашем доме поселился Замечательный сосед! drag_handle drag_handle" at bounding box center [522, 655] width 791 height 26
click at [327, 383] on span "play_arrow" at bounding box center [322, 393] width 21 height 21
click at [327, 383] on span "pause" at bounding box center [322, 393] width 21 height 21
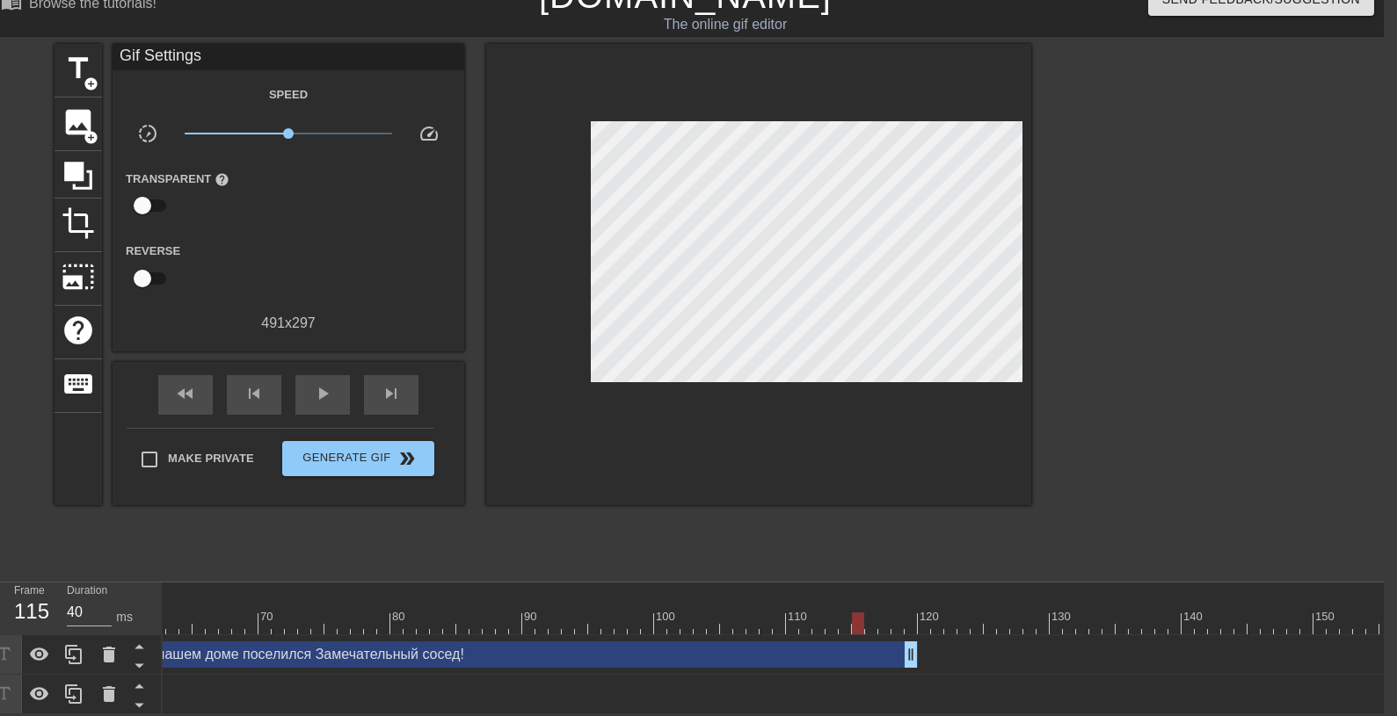
drag, startPoint x: 927, startPoint y: 608, endPoint x: 850, endPoint y: 608, distance: 77.3
click at [852, 613] on div at bounding box center [858, 624] width 12 height 22
click at [83, 56] on span "title" at bounding box center [78, 68] width 33 height 33
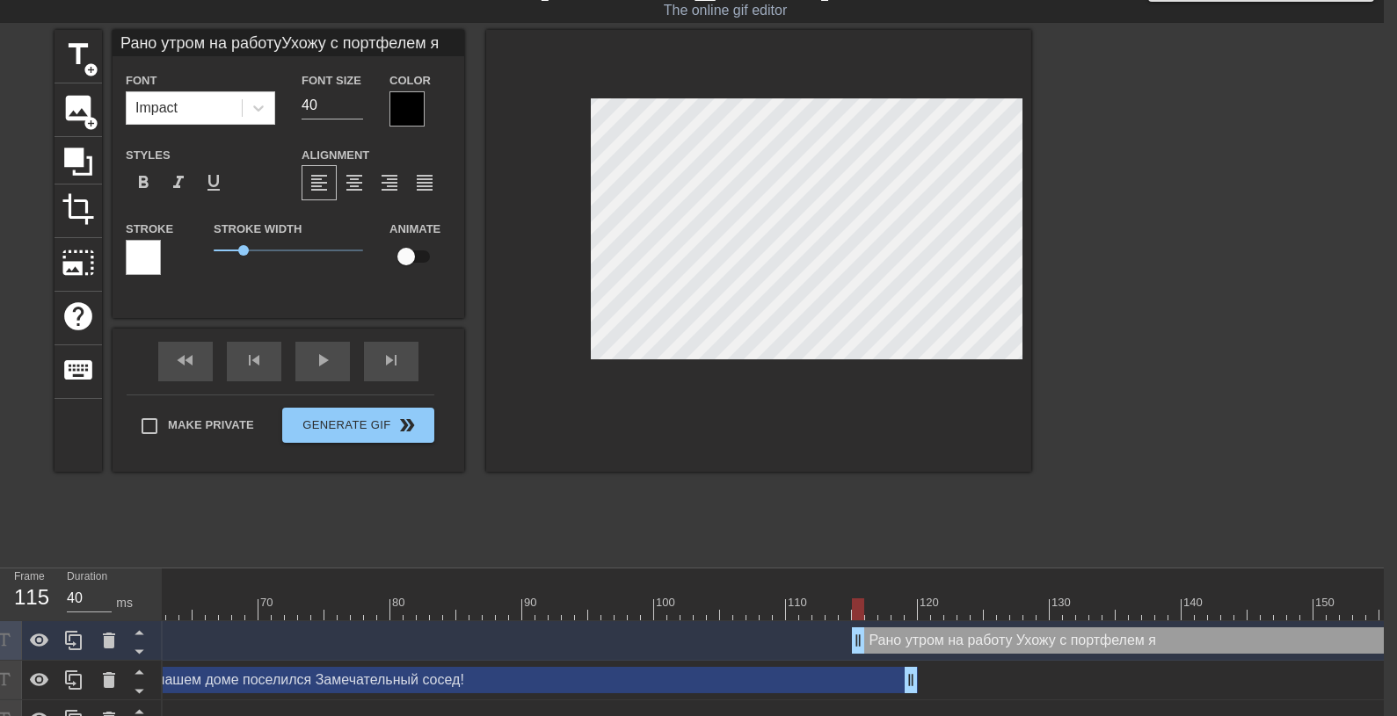
scroll to position [1, 7]
click at [398, 99] on div at bounding box center [406, 108] width 35 height 35
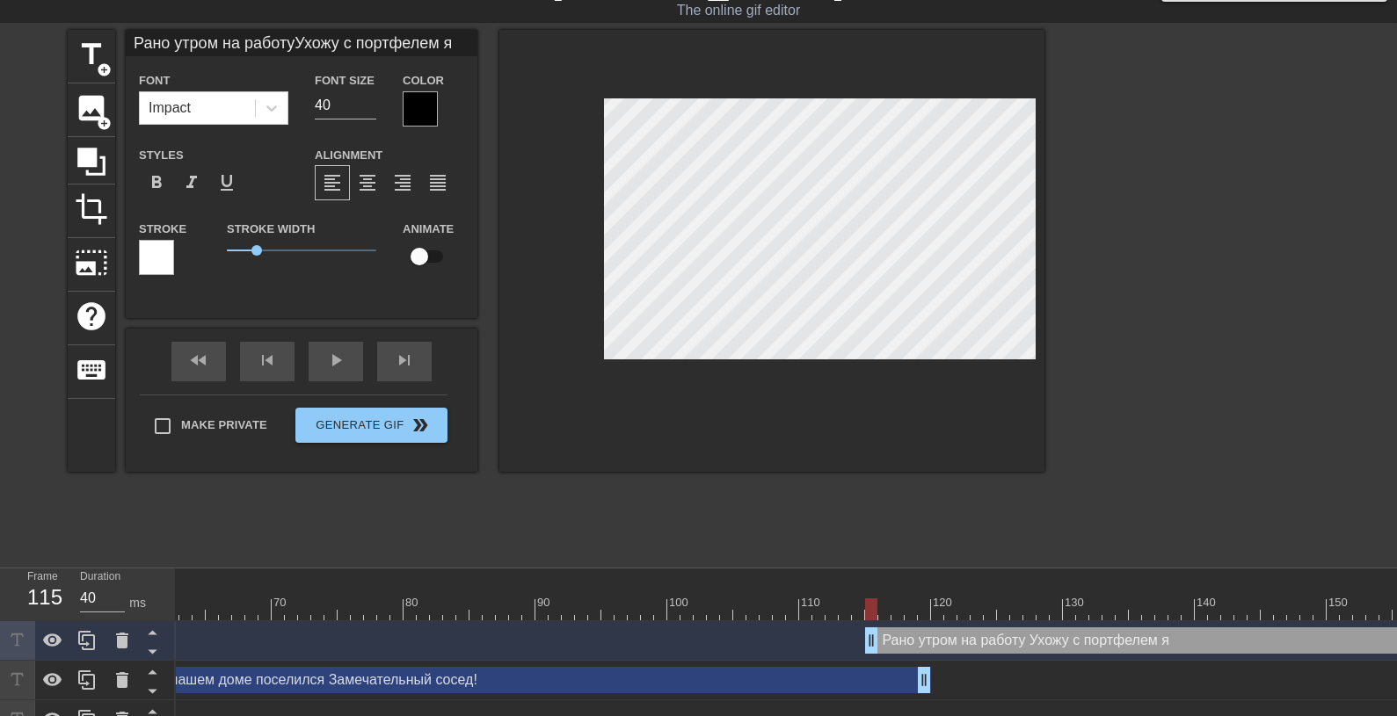
scroll to position [1, 11]
click at [420, 109] on div at bounding box center [420, 108] width 35 height 35
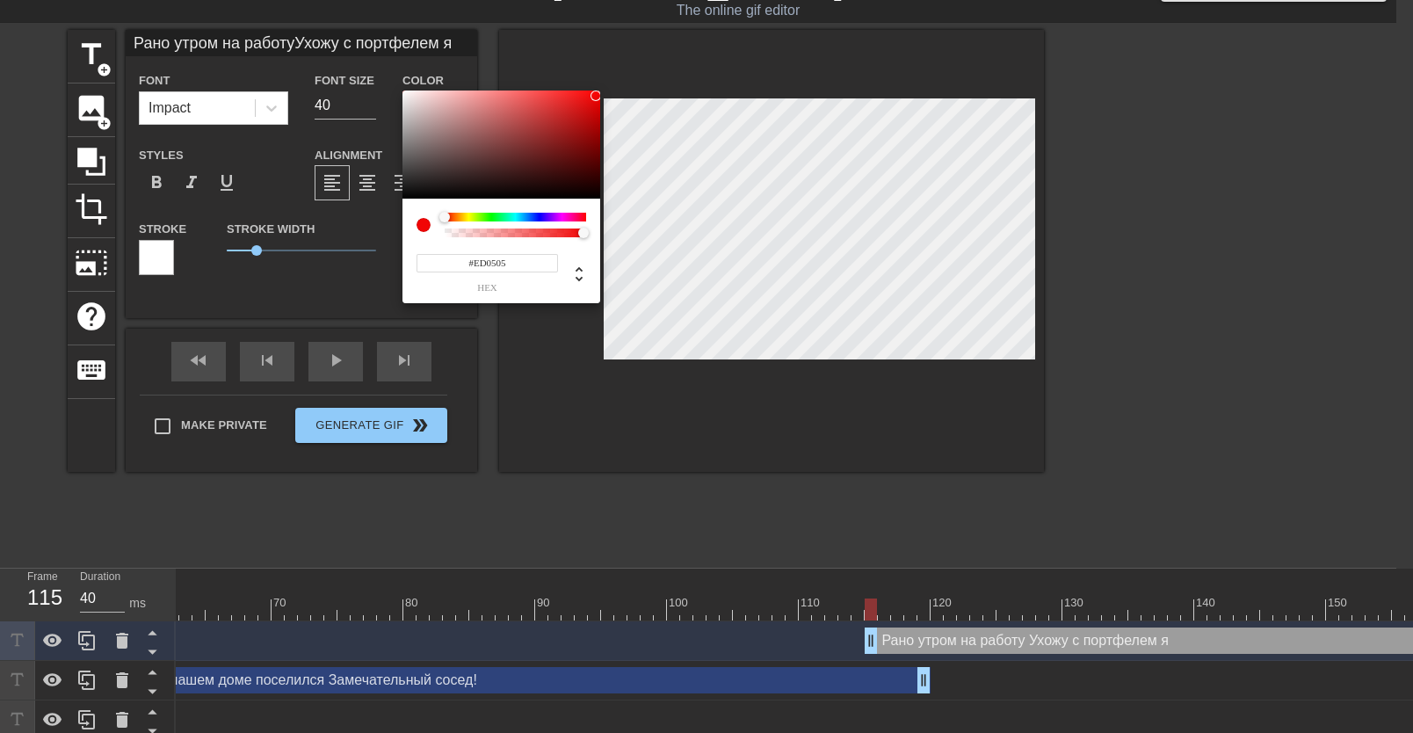
click at [596, 98] on div at bounding box center [502, 145] width 198 height 109
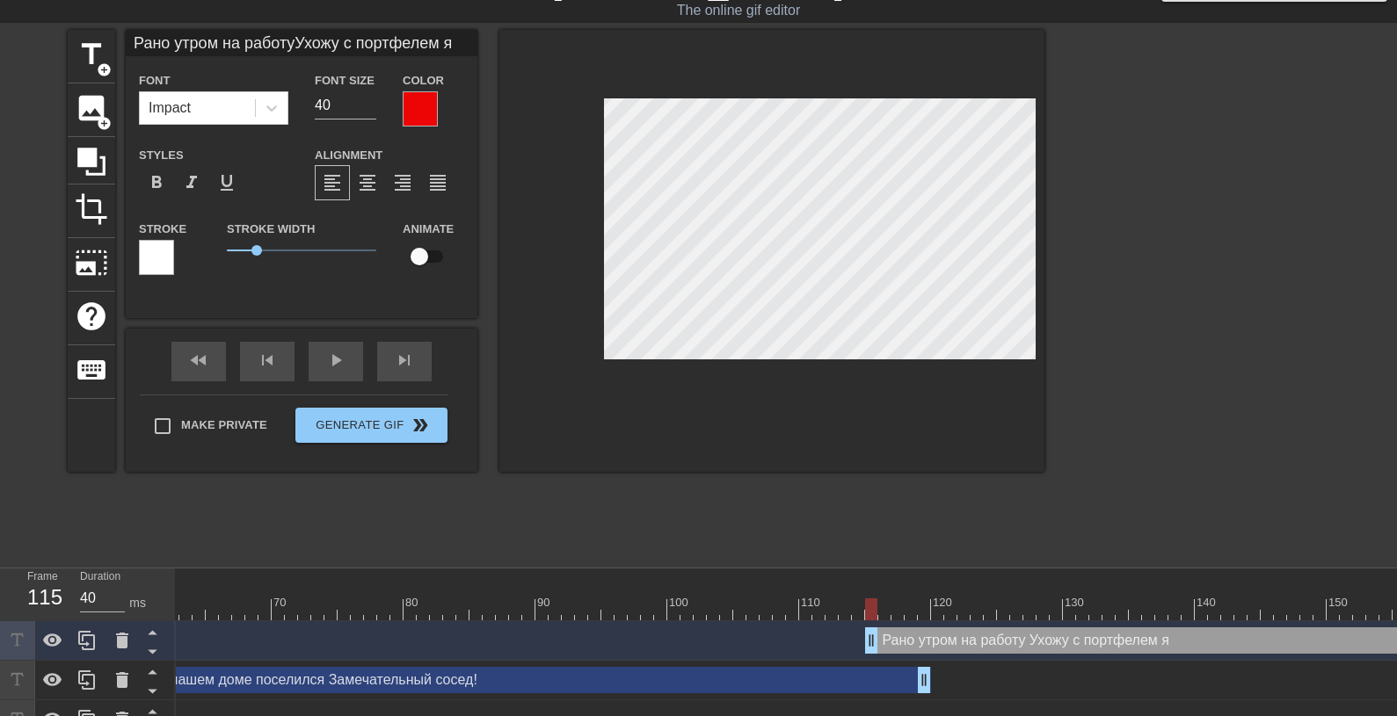
click at [156, 251] on div at bounding box center [156, 257] width 35 height 35
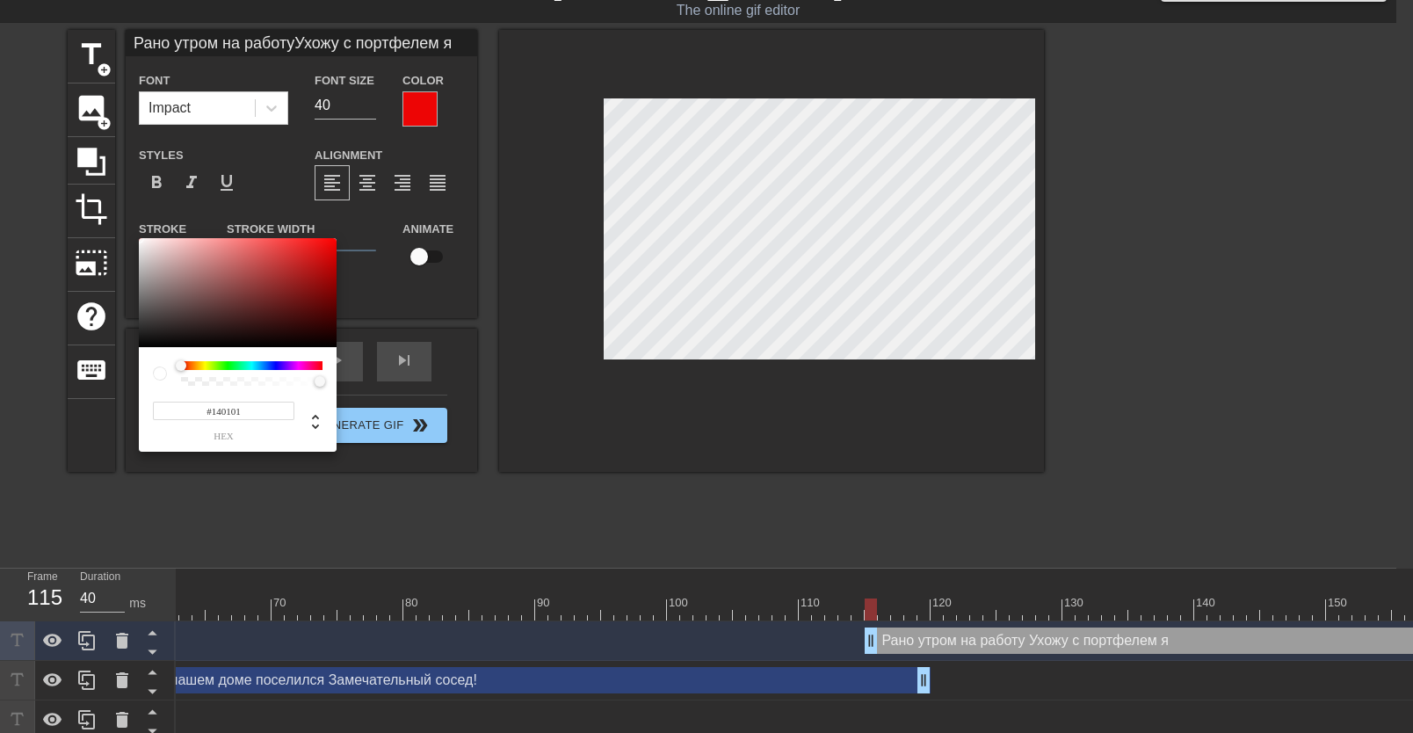
click at [327, 338] on div at bounding box center [238, 292] width 198 height 109
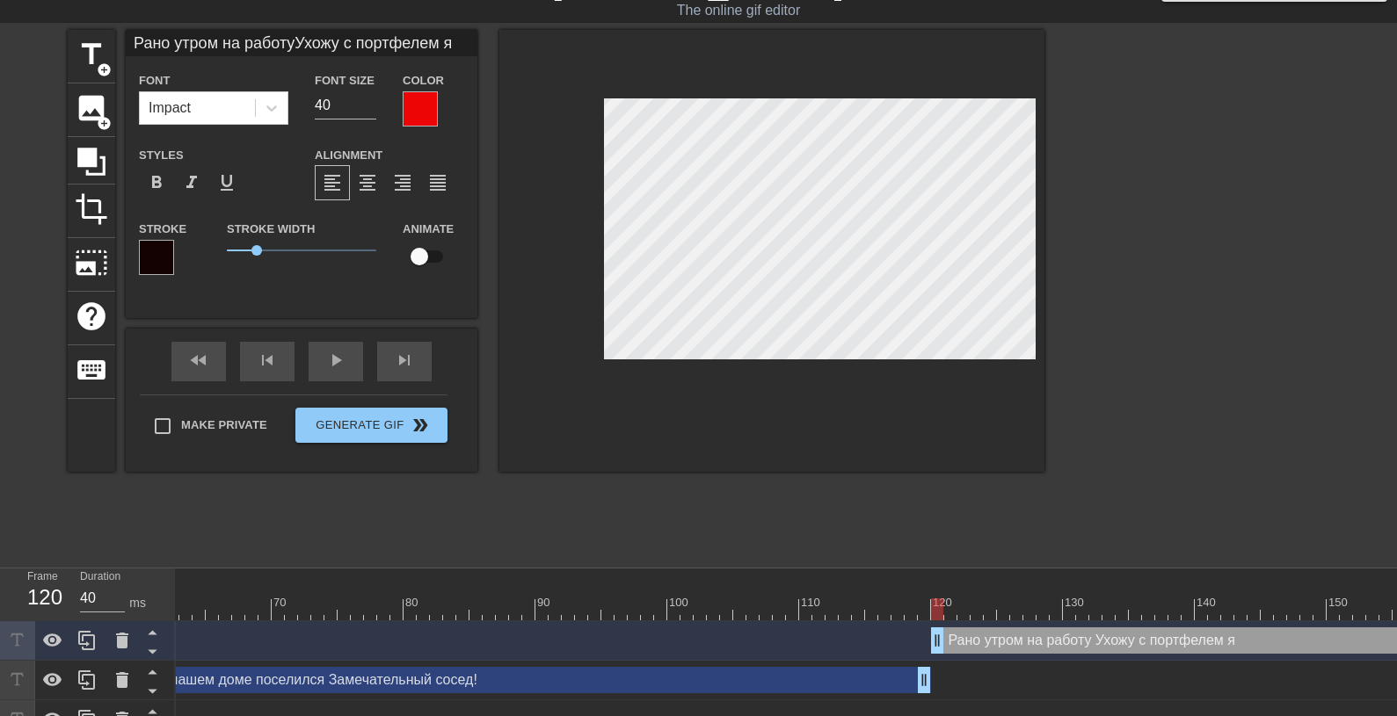
drag, startPoint x: 873, startPoint y: 636, endPoint x: 934, endPoint y: 639, distance: 61.6
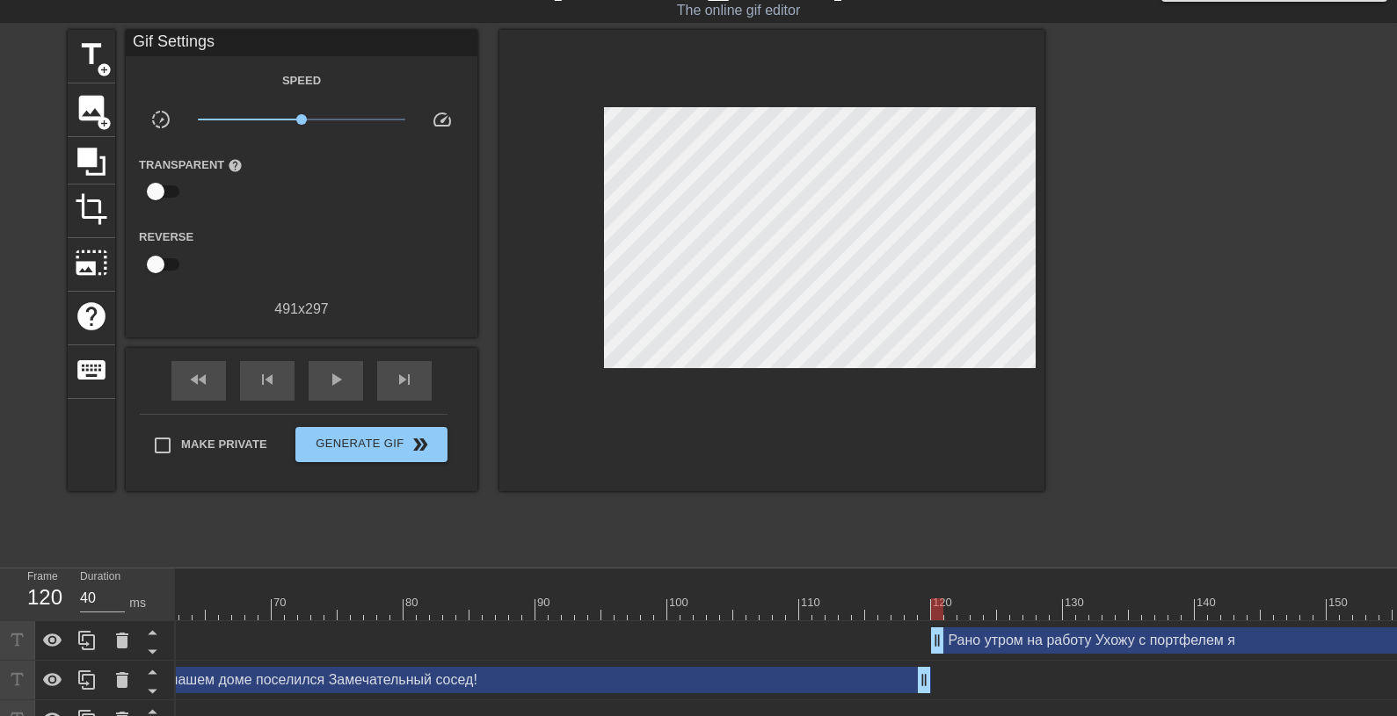
click at [519, 605] on div at bounding box center [957, 610] width 3190 height 22
click at [333, 375] on span "play_arrow" at bounding box center [335, 379] width 21 height 21
click at [333, 375] on span "pause" at bounding box center [335, 379] width 21 height 21
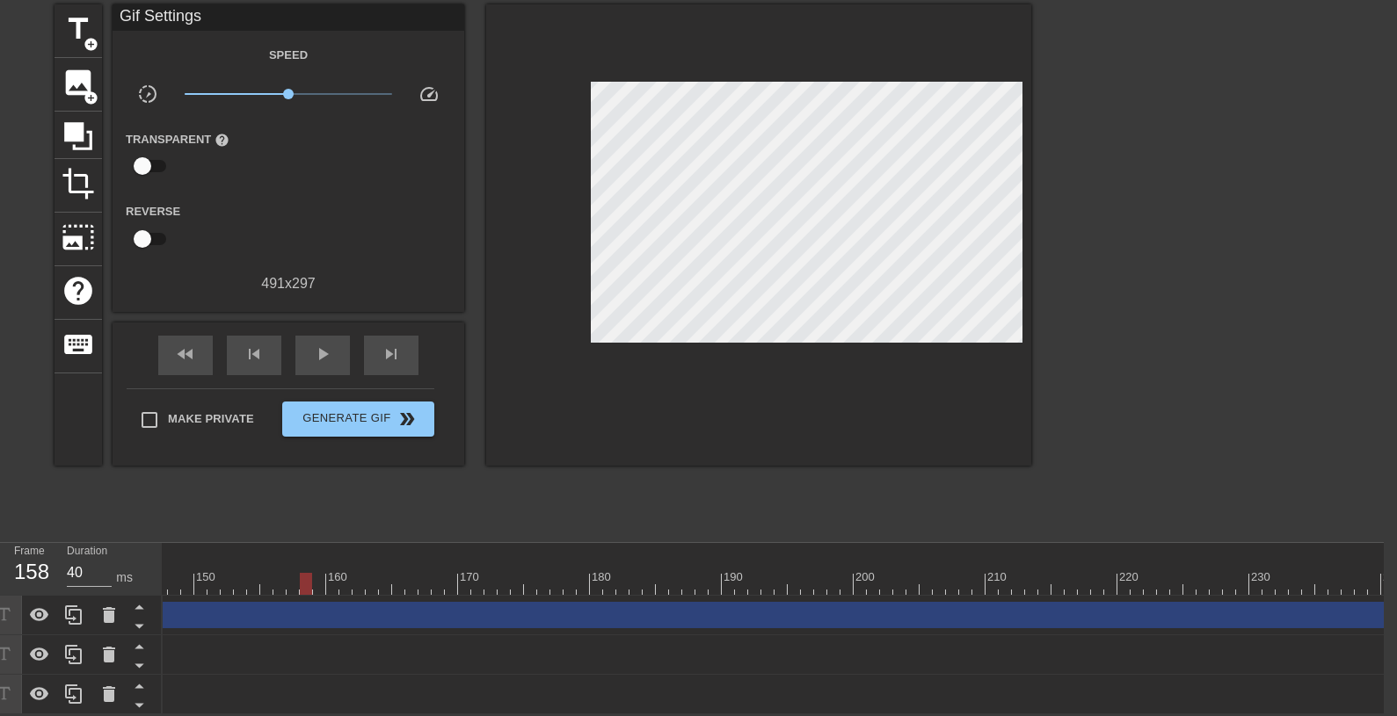
scroll to position [0, 1974]
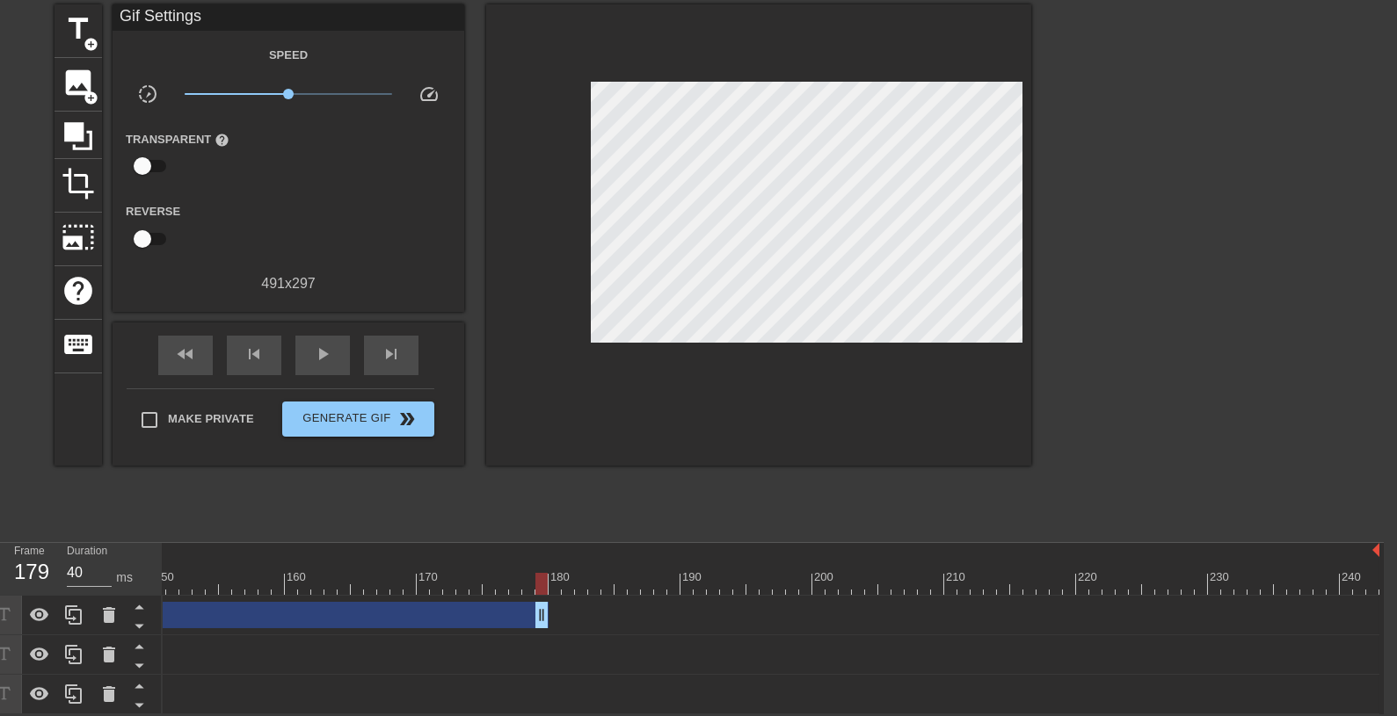
drag, startPoint x: 1366, startPoint y: 605, endPoint x: 539, endPoint y: 591, distance: 827.1
click at [539, 602] on div "Рано утром на работу Ухожу с портфелем я drag_handle drag_handle" at bounding box center [152, 615] width 791 height 26
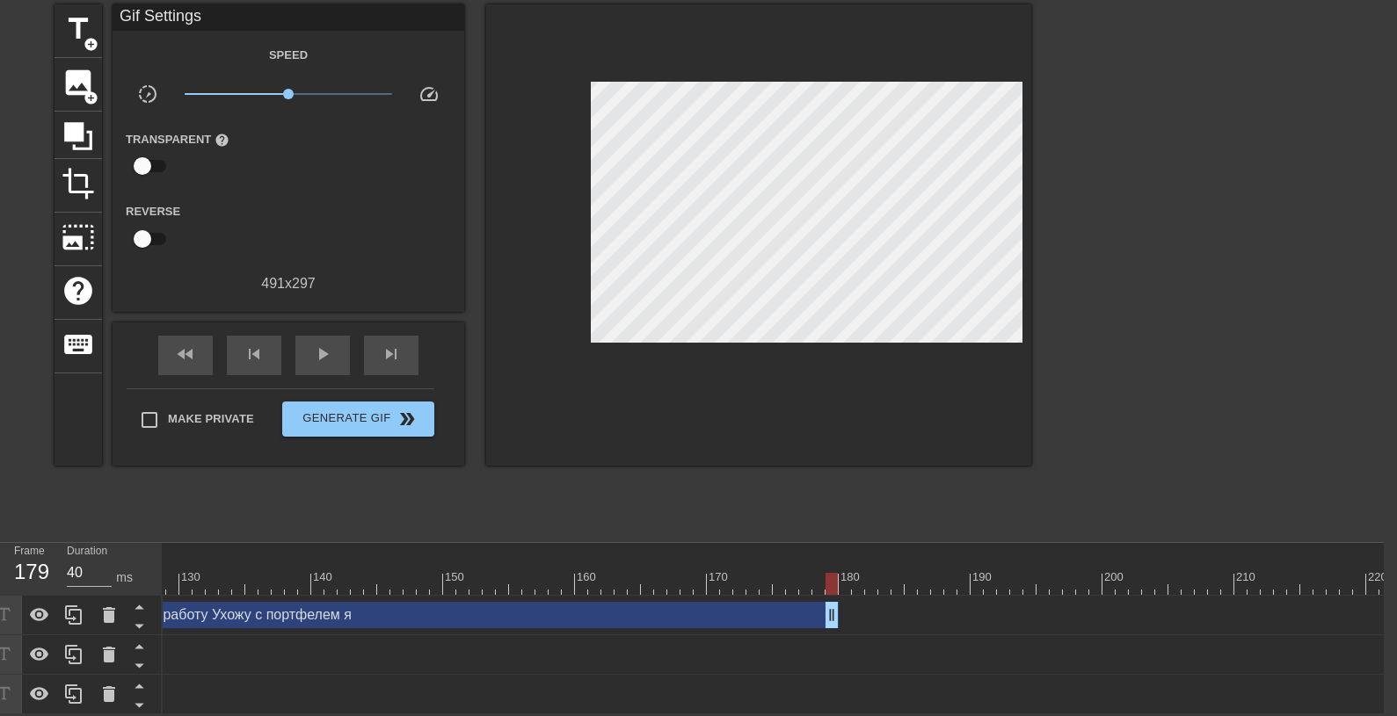
scroll to position [0, 1681]
click at [83, 18] on span "title" at bounding box center [78, 28] width 33 height 33
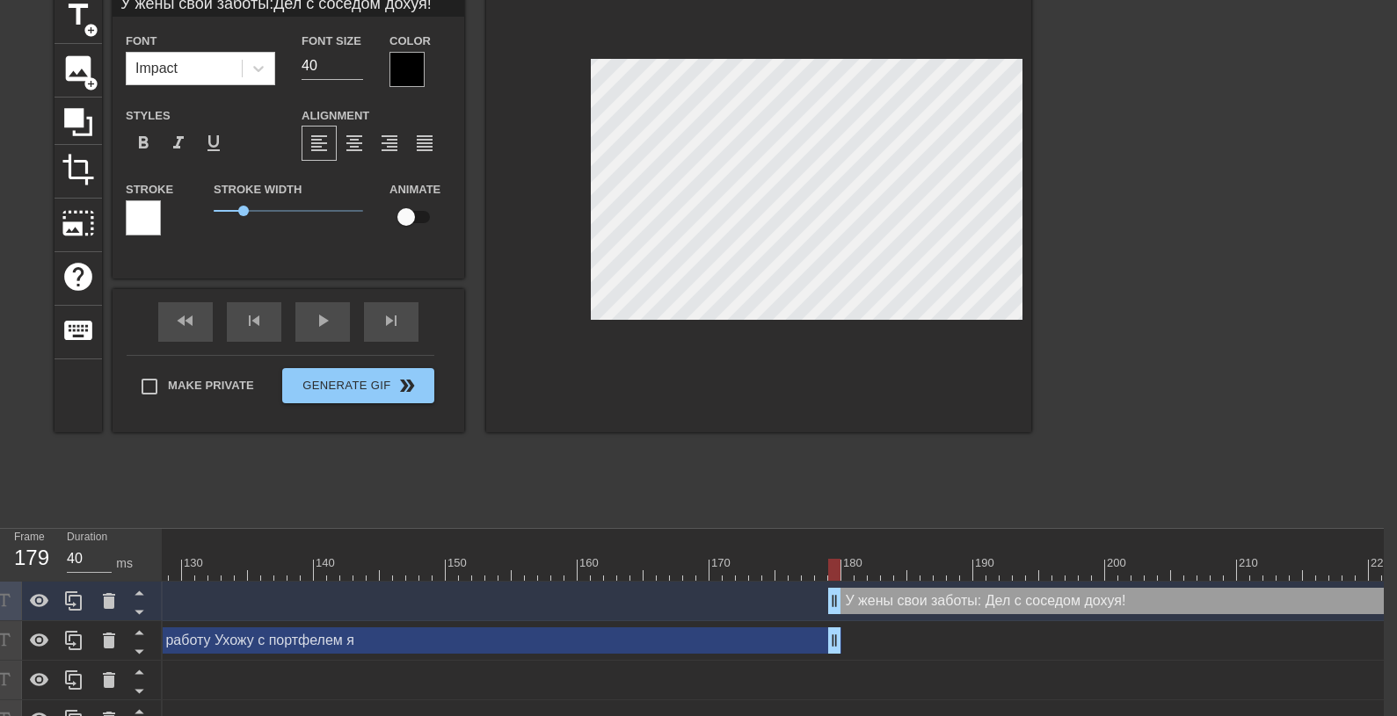
scroll to position [1, 10]
click at [395, 69] on div at bounding box center [406, 69] width 35 height 35
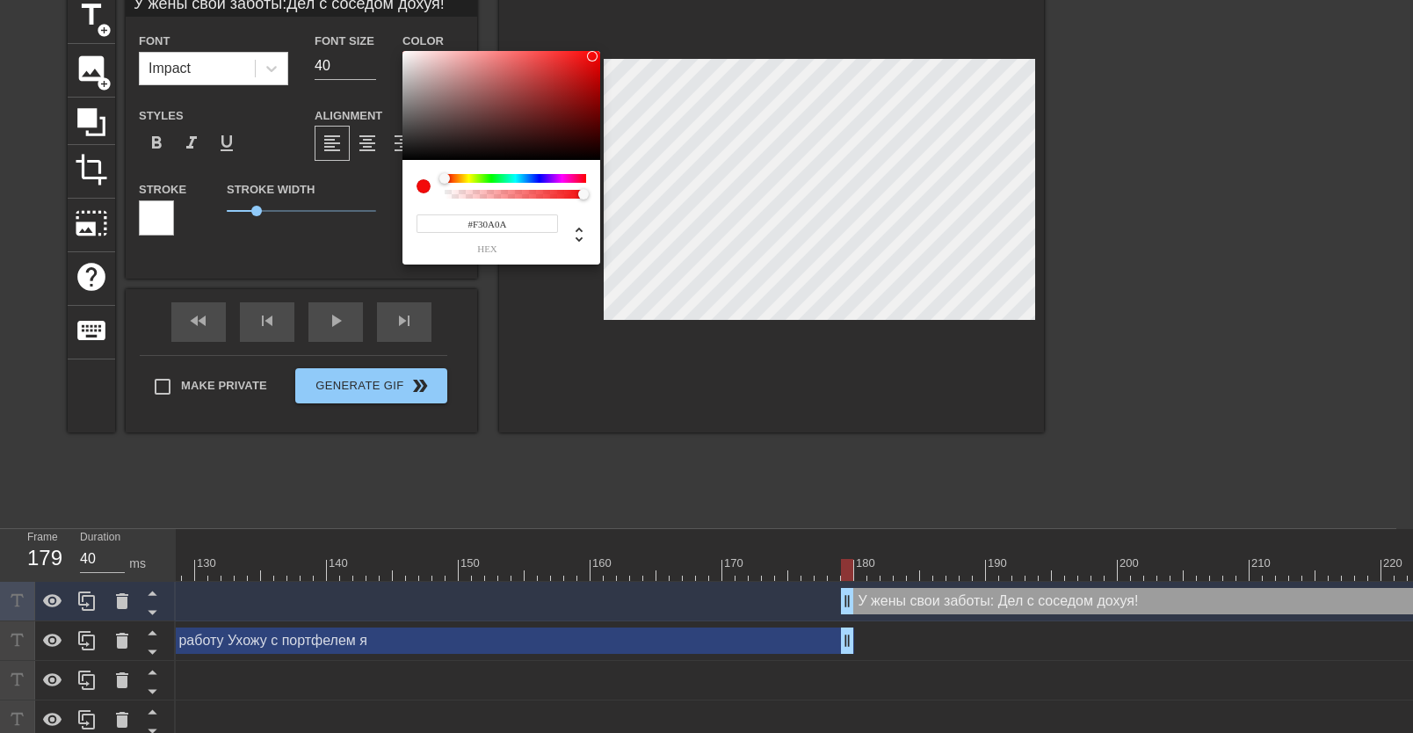
click at [592, 56] on div at bounding box center [502, 105] width 198 height 109
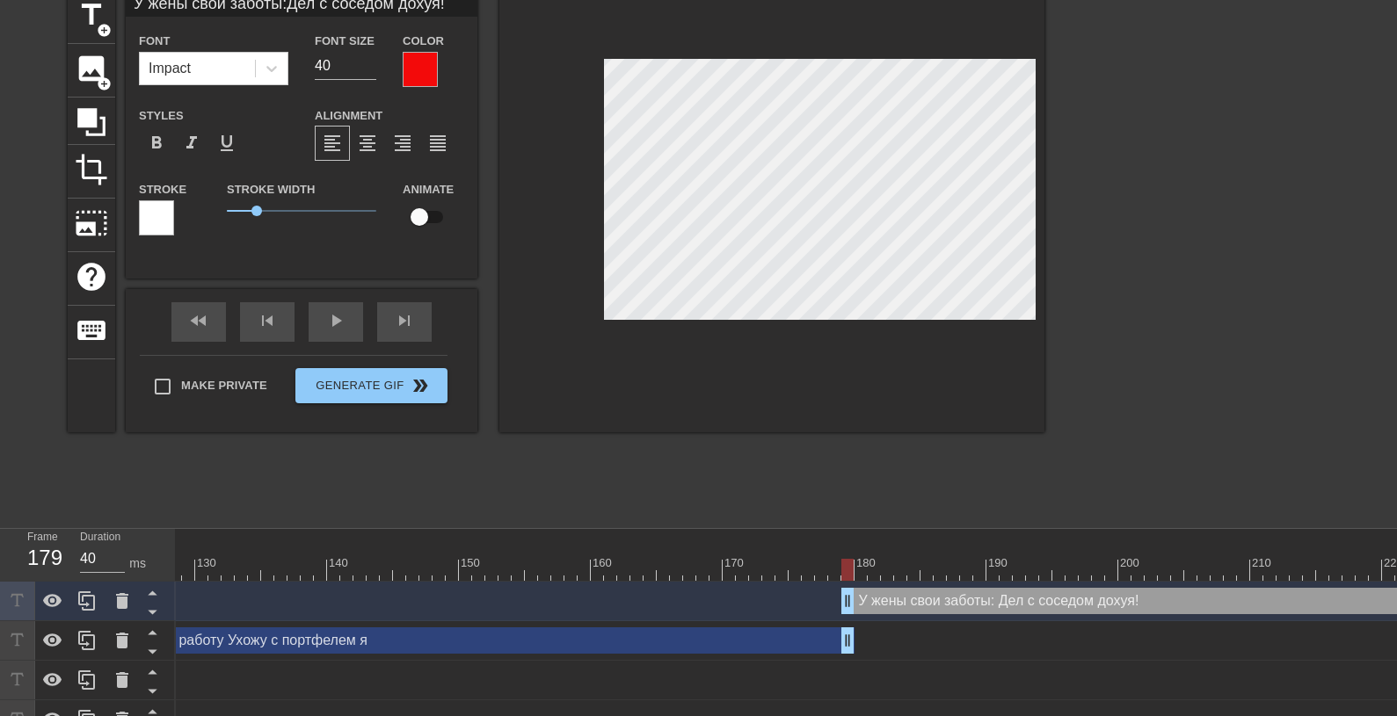
scroll to position [1, 10]
click at [153, 217] on div at bounding box center [156, 217] width 35 height 35
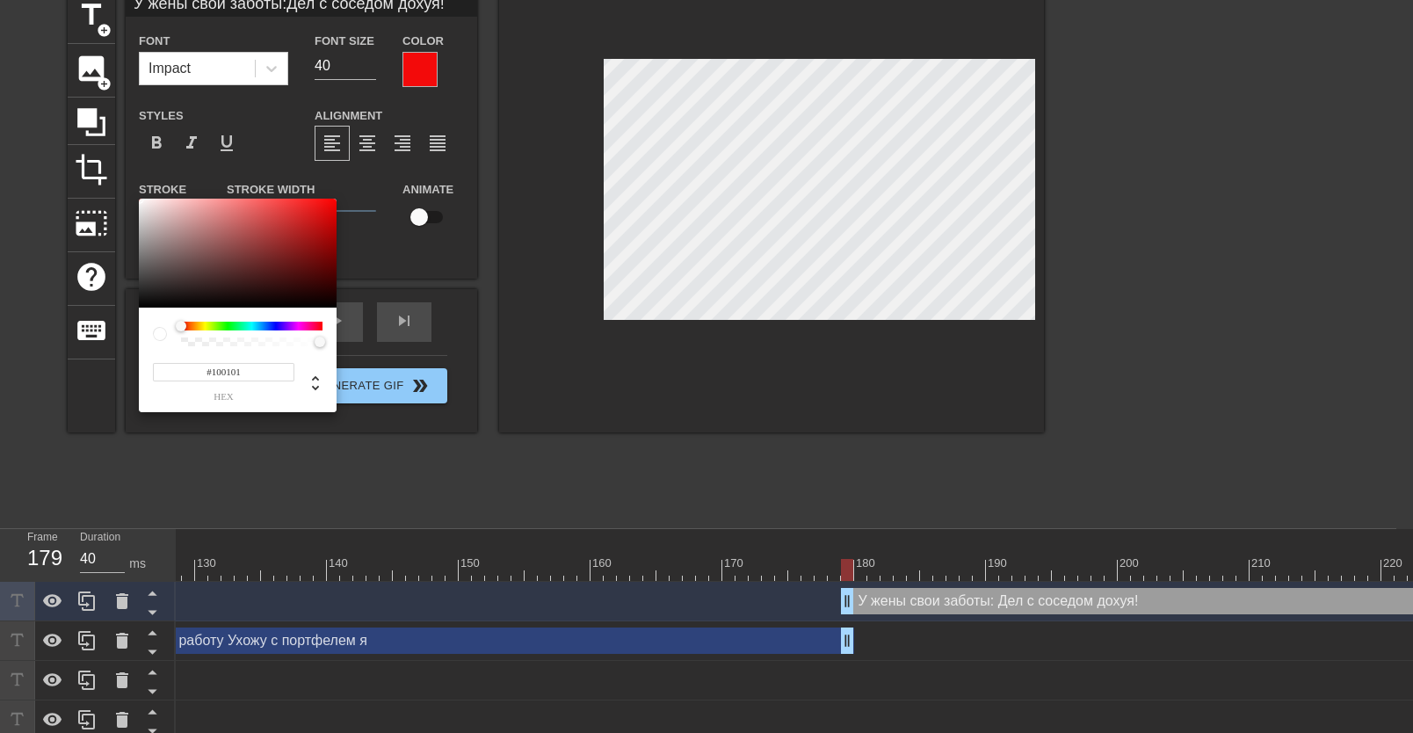
click at [330, 301] on div at bounding box center [238, 253] width 198 height 109
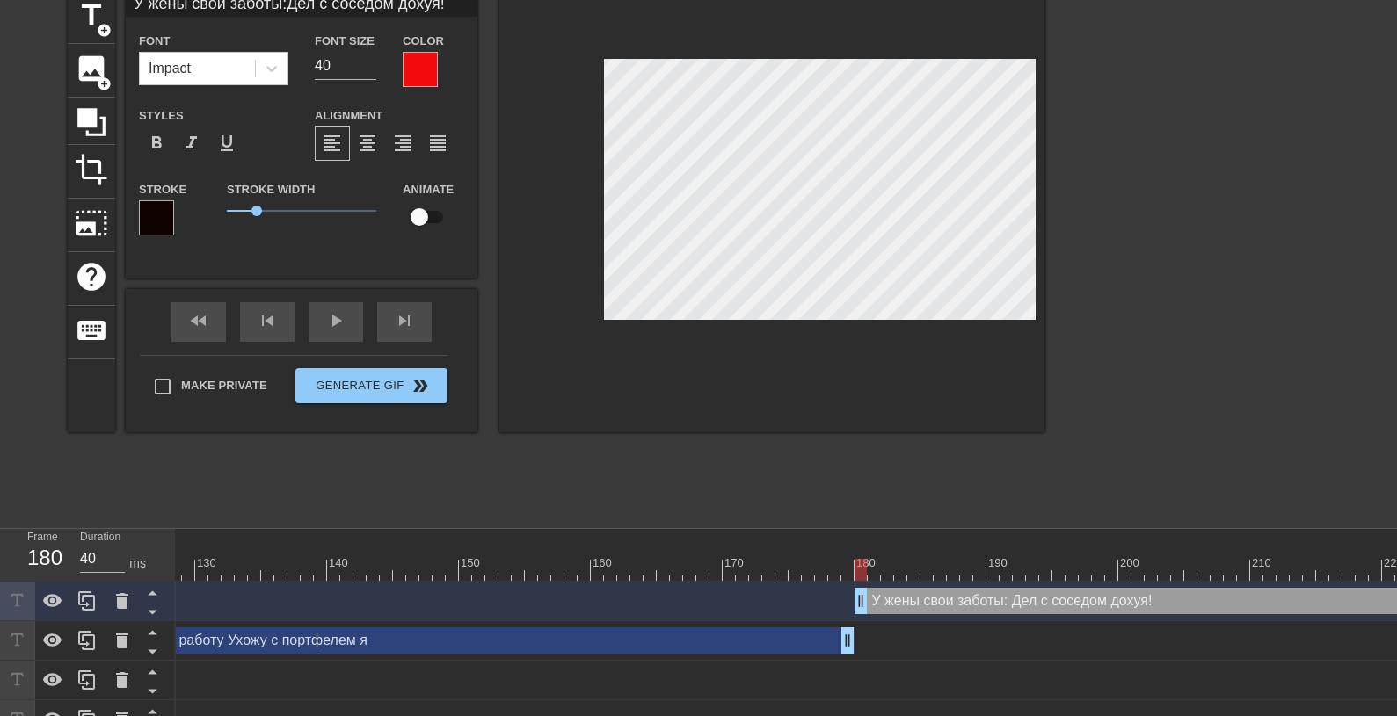
drag, startPoint x: 847, startPoint y: 597, endPoint x: 860, endPoint y: 599, distance: 12.4
click at [860, 599] on div "У жены свои заботы: Дел с соседом дохуя! drag_handle drag_handle" at bounding box center [1269, 601] width 831 height 26
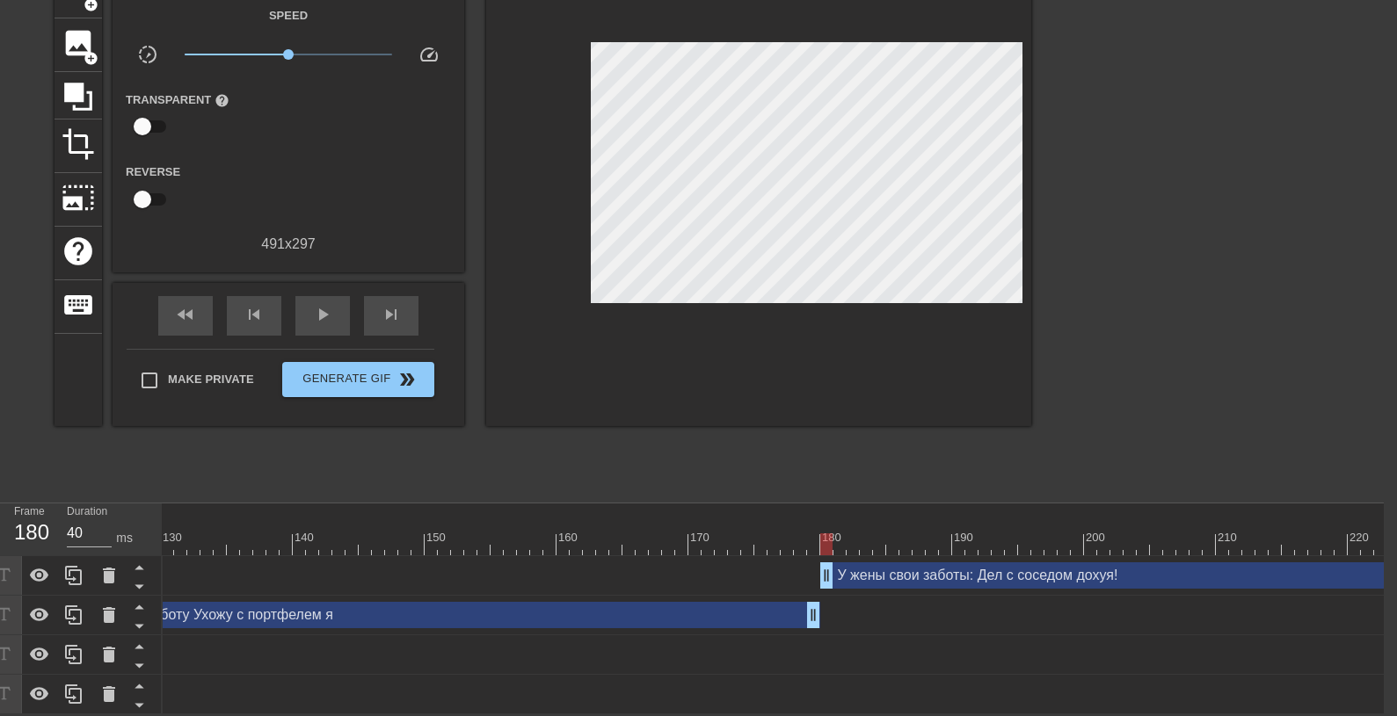
scroll to position [0, 1974]
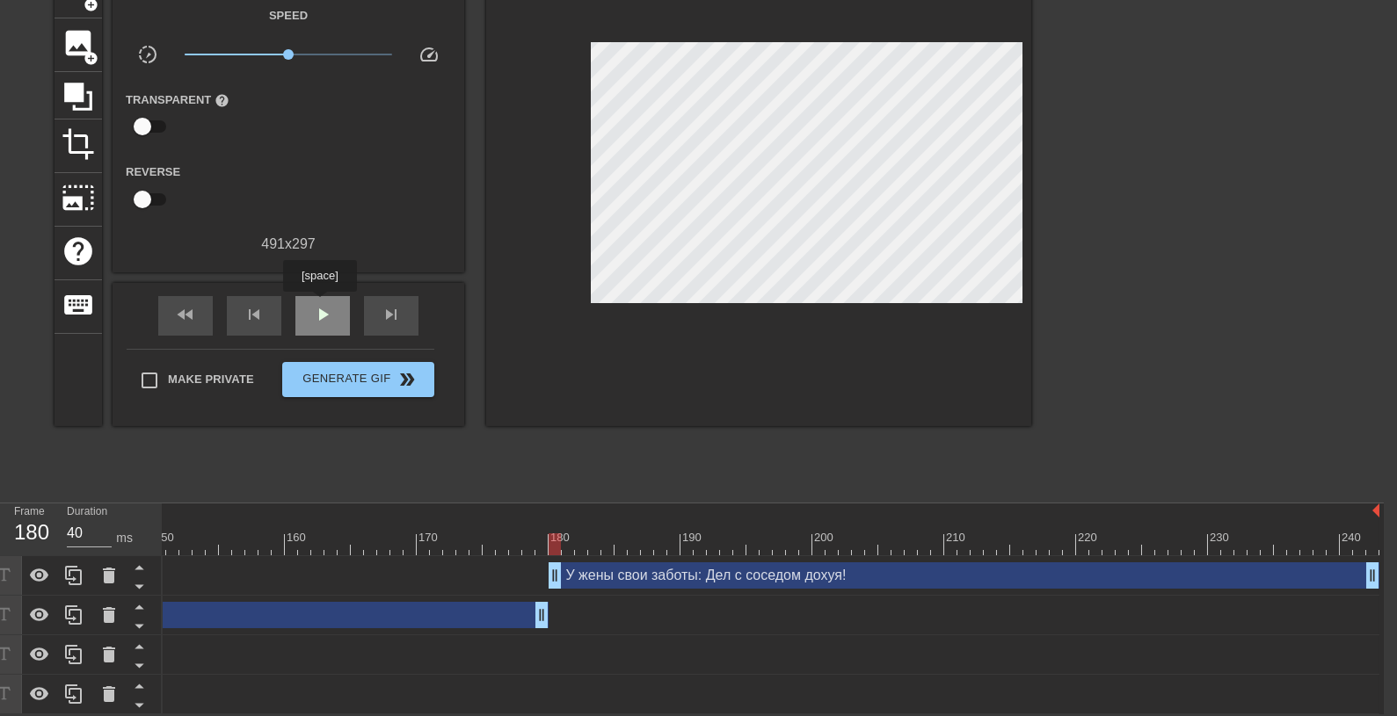
click at [320, 304] on span "play_arrow" at bounding box center [322, 314] width 21 height 21
click at [317, 304] on span "pause" at bounding box center [322, 314] width 21 height 21
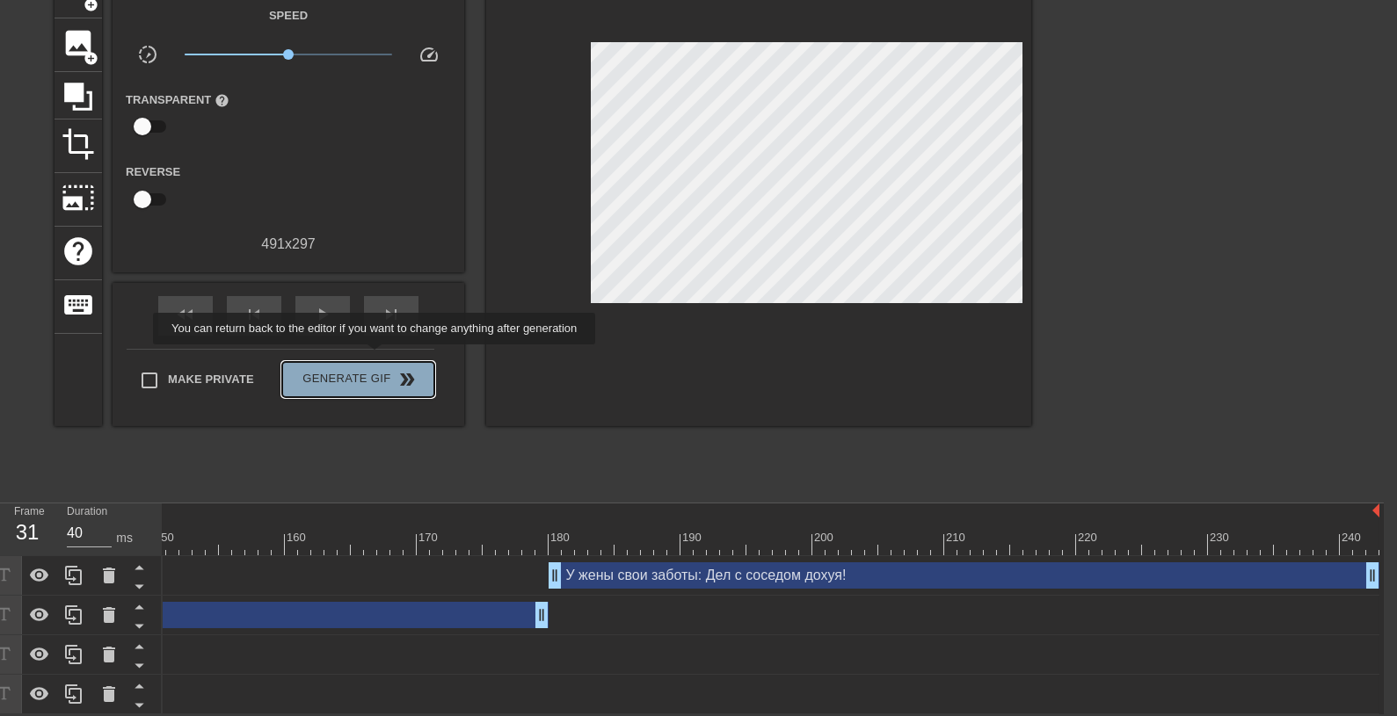
click at [381, 369] on span "Generate Gif double_arrow" at bounding box center [358, 379] width 138 height 21
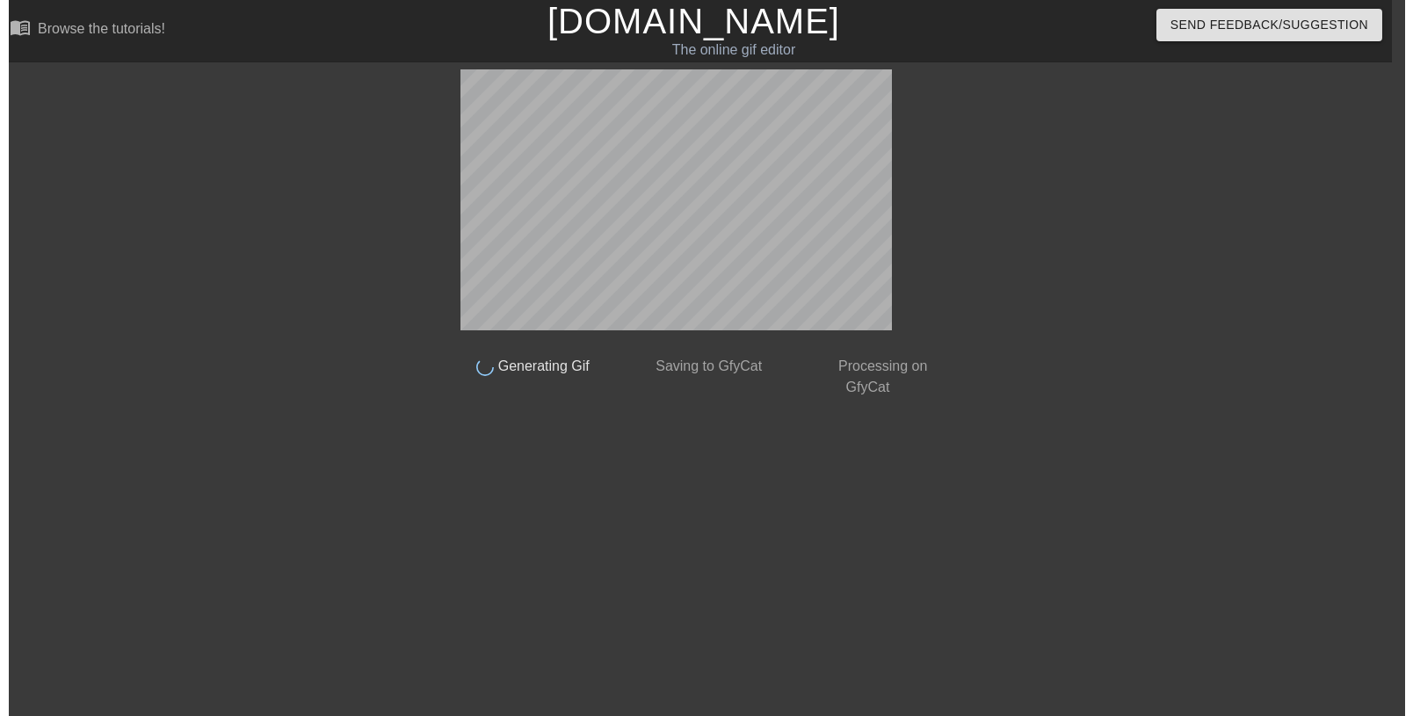
scroll to position [0, 12]
